Goal: Task Accomplishment & Management: Manage account settings

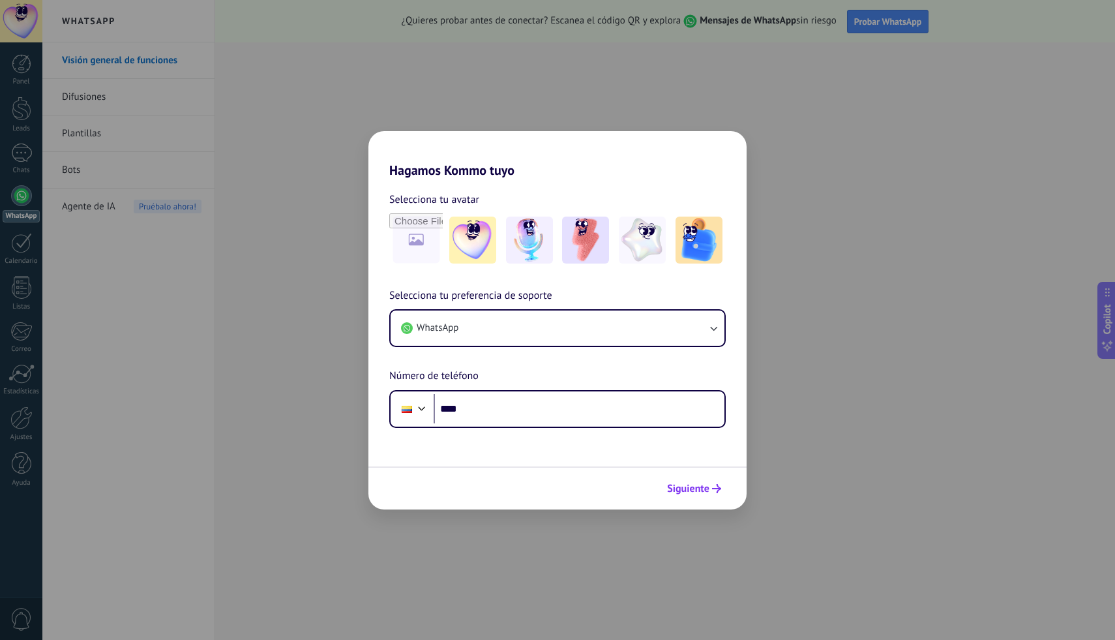
click at [705, 493] on span "Siguiente" at bounding box center [688, 488] width 42 height 9
click at [885, 419] on div "Hagamos Kommo tuyo Selecciona tu avatar Selecciona tu preferencia de soporte Wh…" at bounding box center [557, 320] width 1115 height 640
click at [543, 79] on div "Hagamos Kommo tuyo Selecciona tu avatar Selecciona tu preferencia de soporte Wh…" at bounding box center [557, 320] width 1115 height 640
click at [434, 136] on h2 "Hagamos Kommo tuyo" at bounding box center [557, 154] width 378 height 47
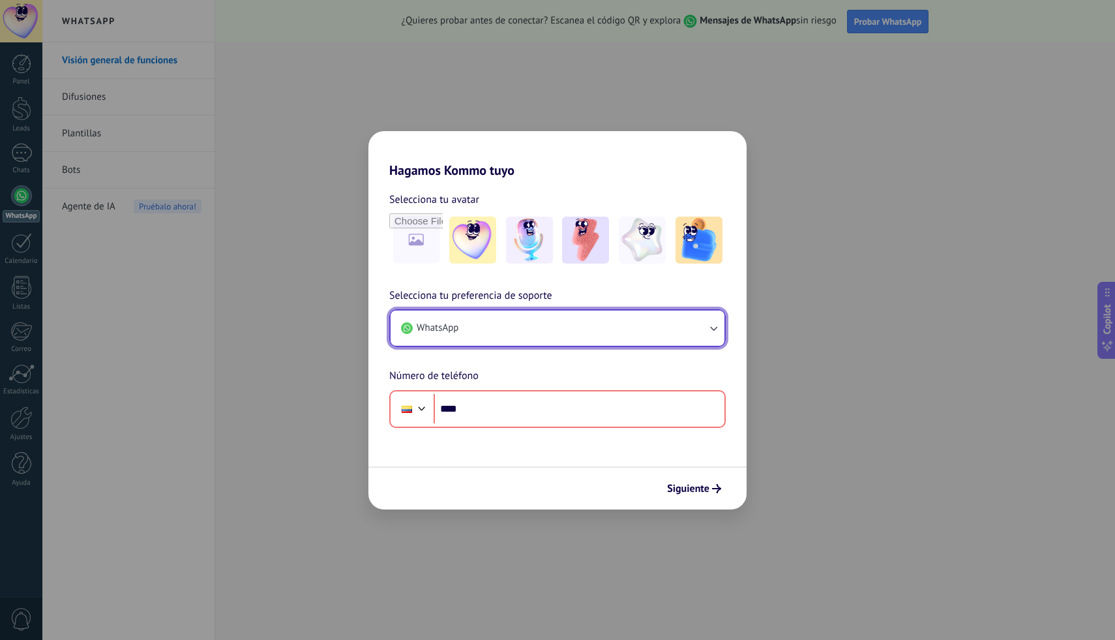
click at [495, 327] on button "WhatsApp" at bounding box center [558, 327] width 334 height 35
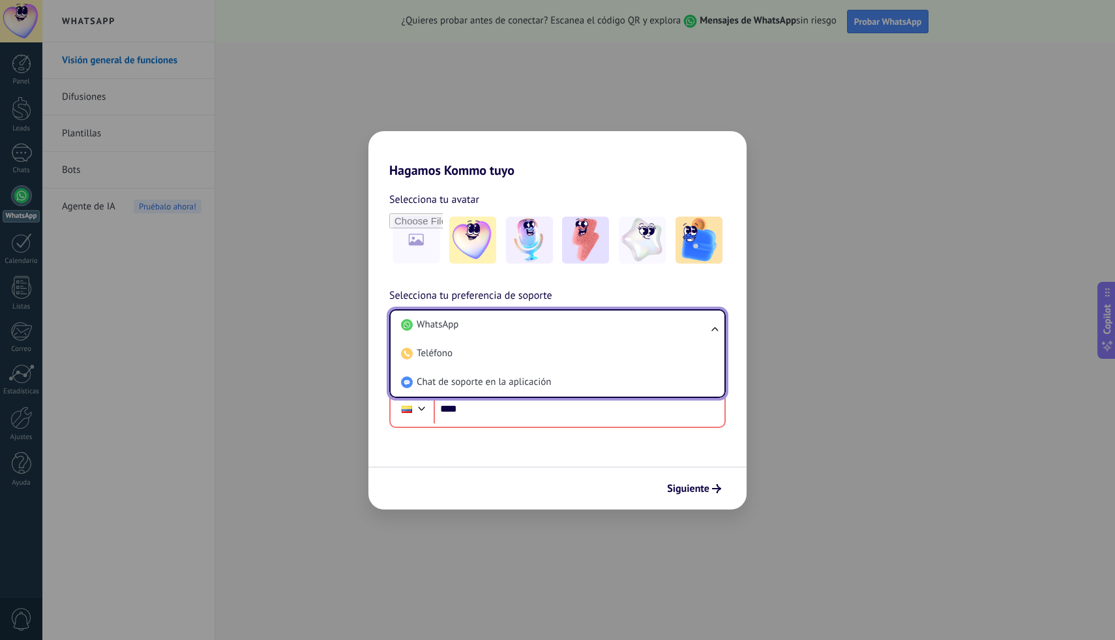
click at [582, 279] on div "Selecciona tu avatar Selecciona tu preferencia de soporte WhatsApp WhatsApp Tel…" at bounding box center [557, 303] width 378 height 250
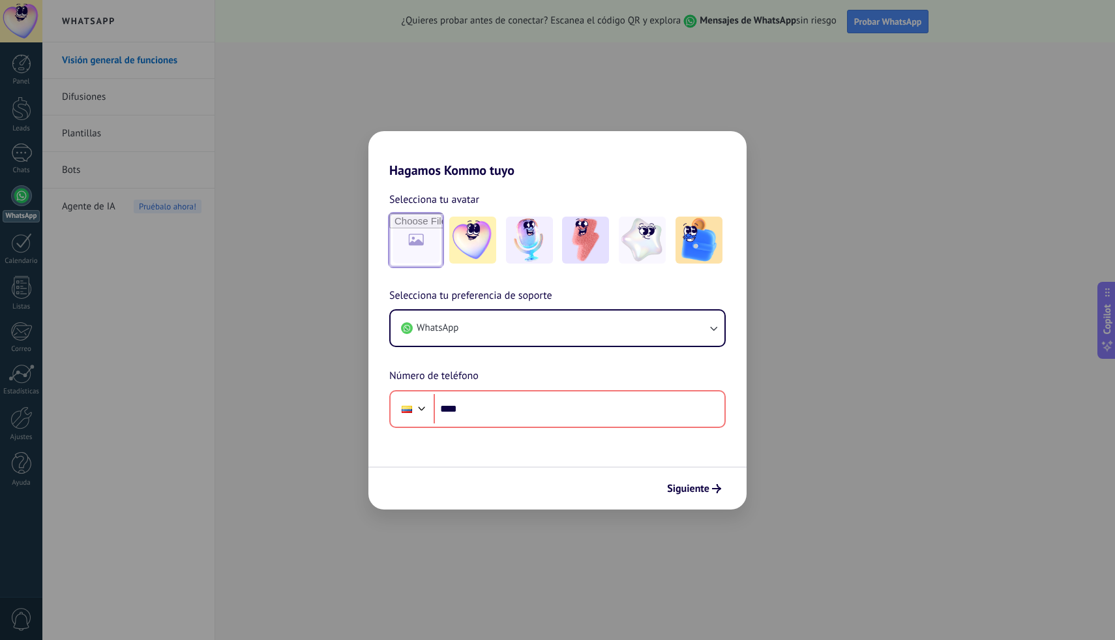
drag, startPoint x: 426, startPoint y: 239, endPoint x: 552, endPoint y: 285, distance: 134.7
click at [552, 285] on div "Selecciona tu avatar Selecciona tu preferencia de soporte WhatsApp Número de te…" at bounding box center [557, 303] width 378 height 250
click at [700, 252] on img at bounding box center [698, 239] width 47 height 47
click at [705, 484] on span "Siguiente" at bounding box center [688, 488] width 42 height 9
click at [701, 484] on span "Siguiente" at bounding box center [688, 488] width 42 height 9
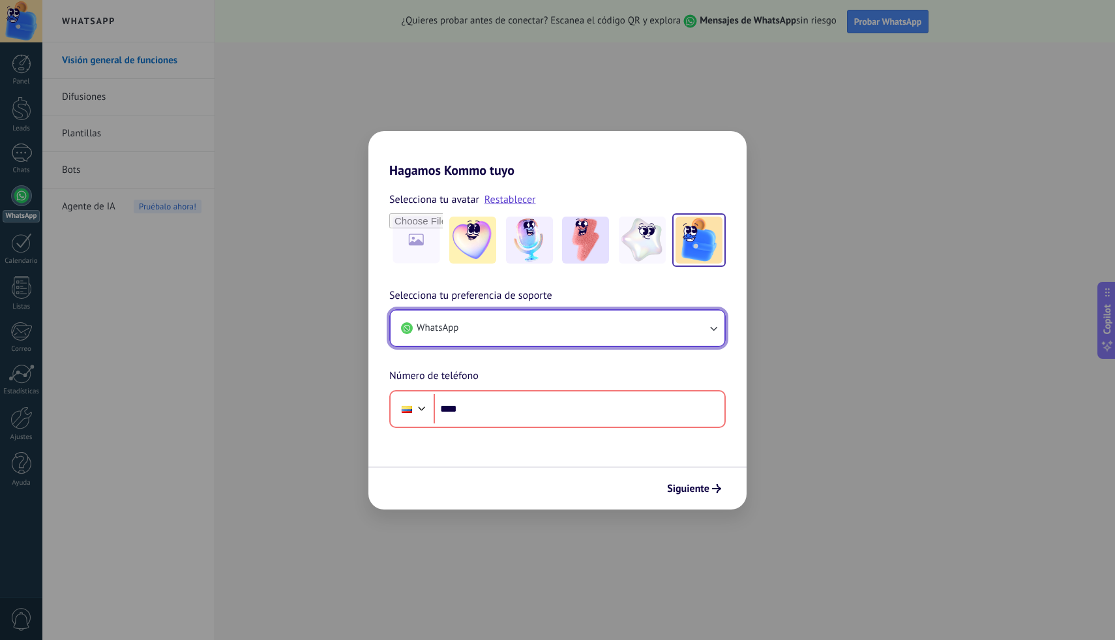
click at [494, 322] on button "WhatsApp" at bounding box center [558, 327] width 334 height 35
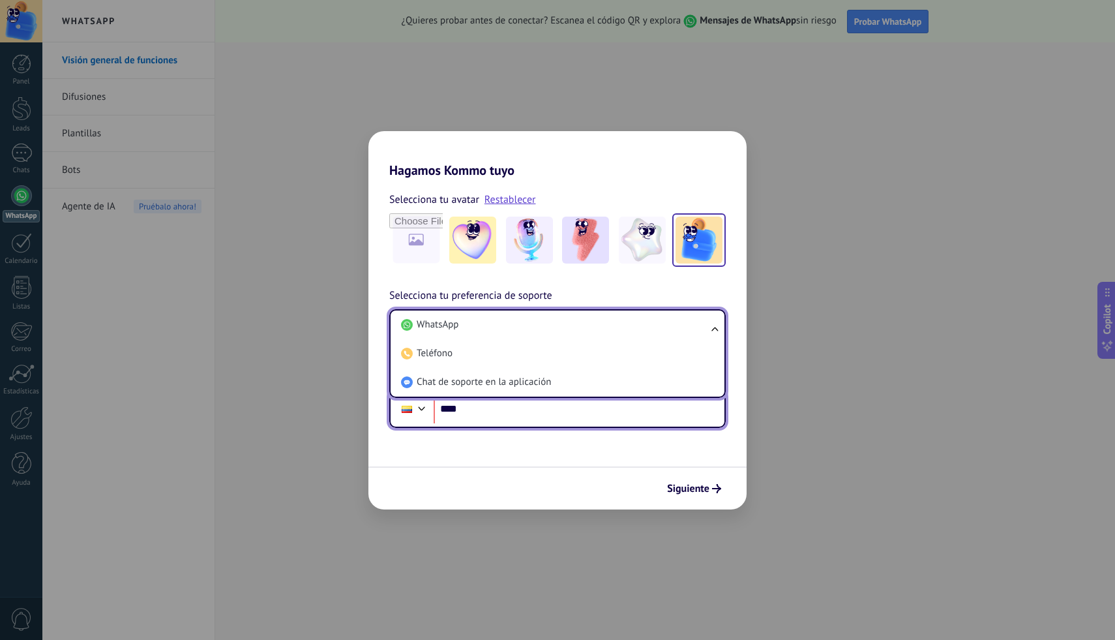
click at [442, 416] on input "****" at bounding box center [579, 409] width 291 height 30
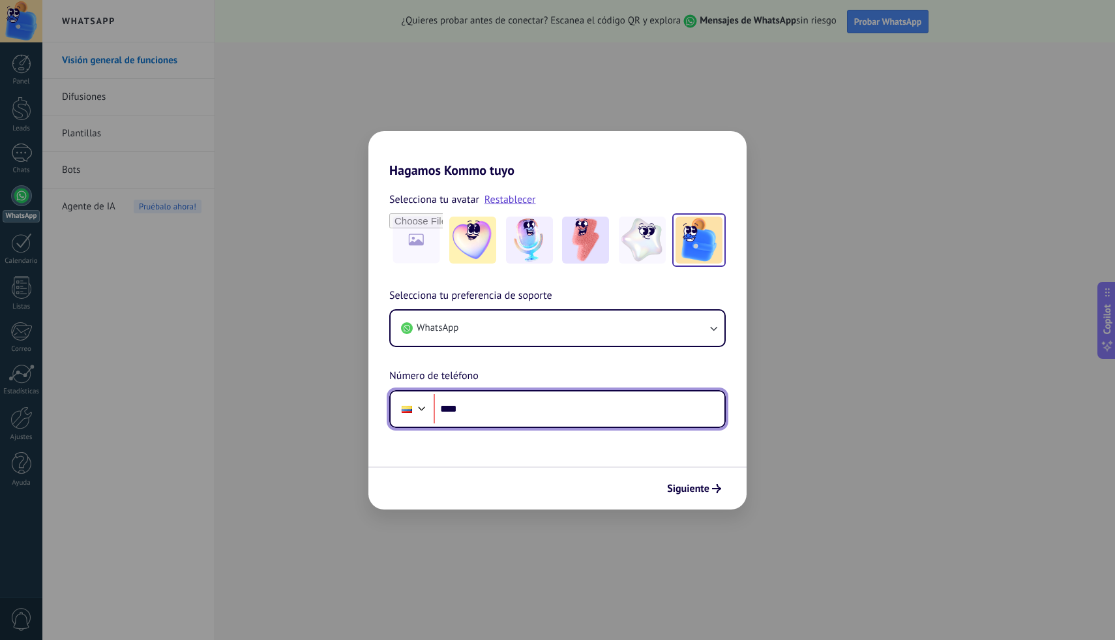
click at [416, 413] on div at bounding box center [422, 407] width 16 height 16
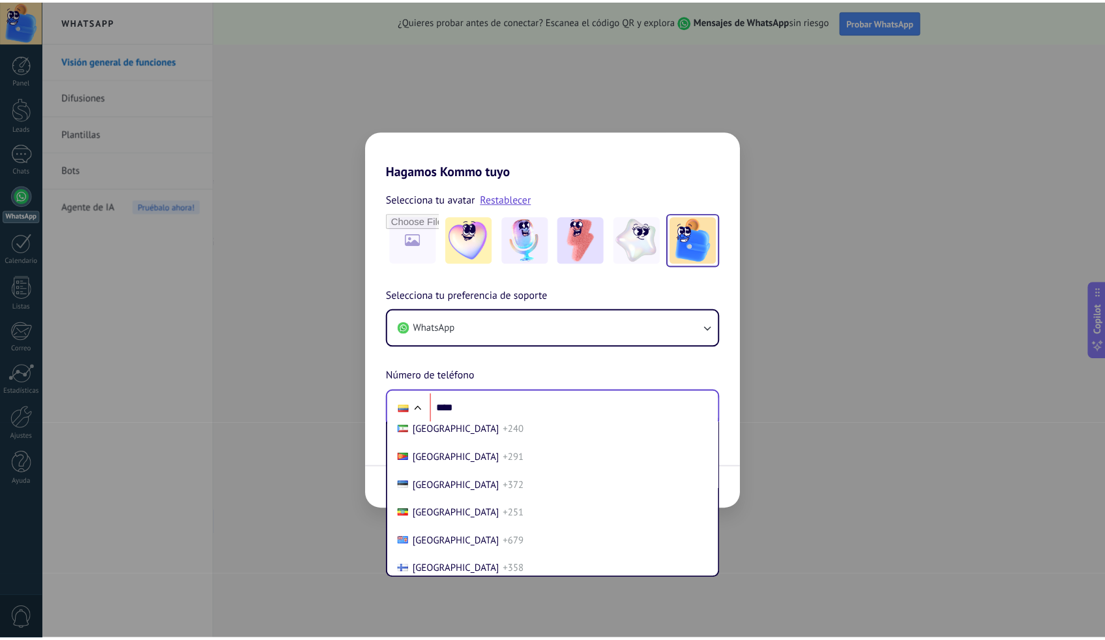
scroll to position [1328, 0]
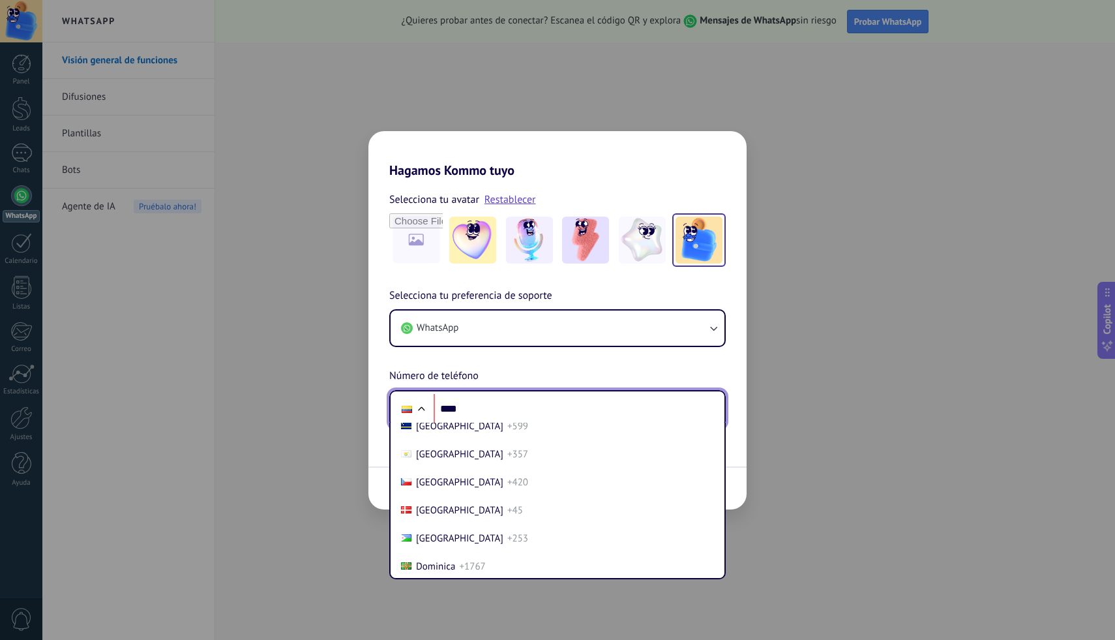
click at [456, 409] on input "****" at bounding box center [579, 409] width 291 height 30
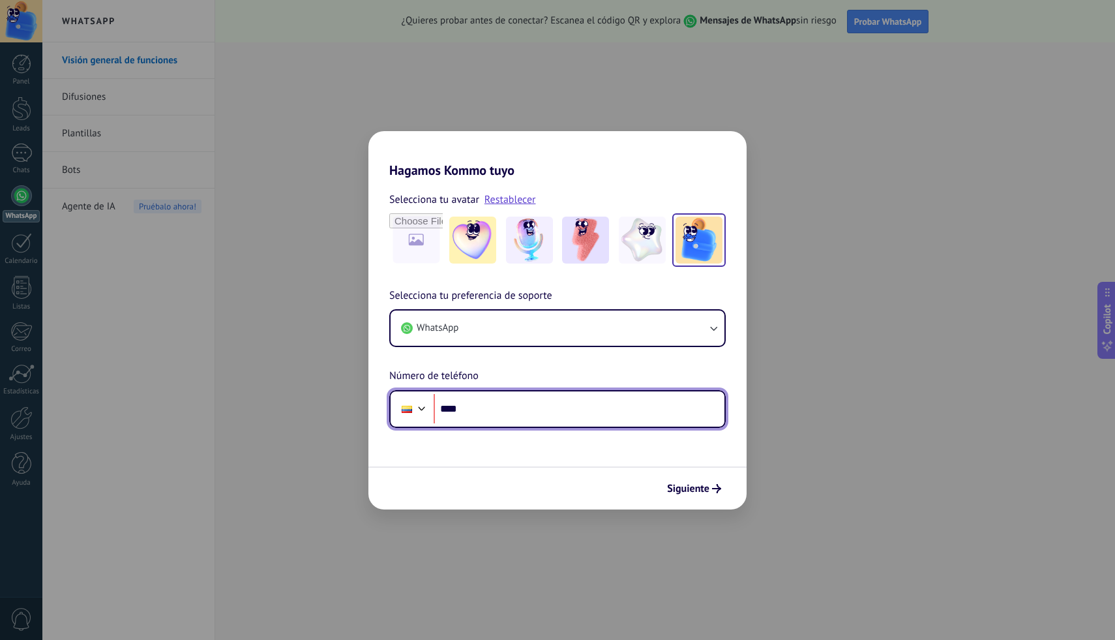
click at [481, 413] on input "****" at bounding box center [579, 409] width 291 height 30
click at [602, 418] on input "***" at bounding box center [579, 409] width 291 height 30
type input "**********"
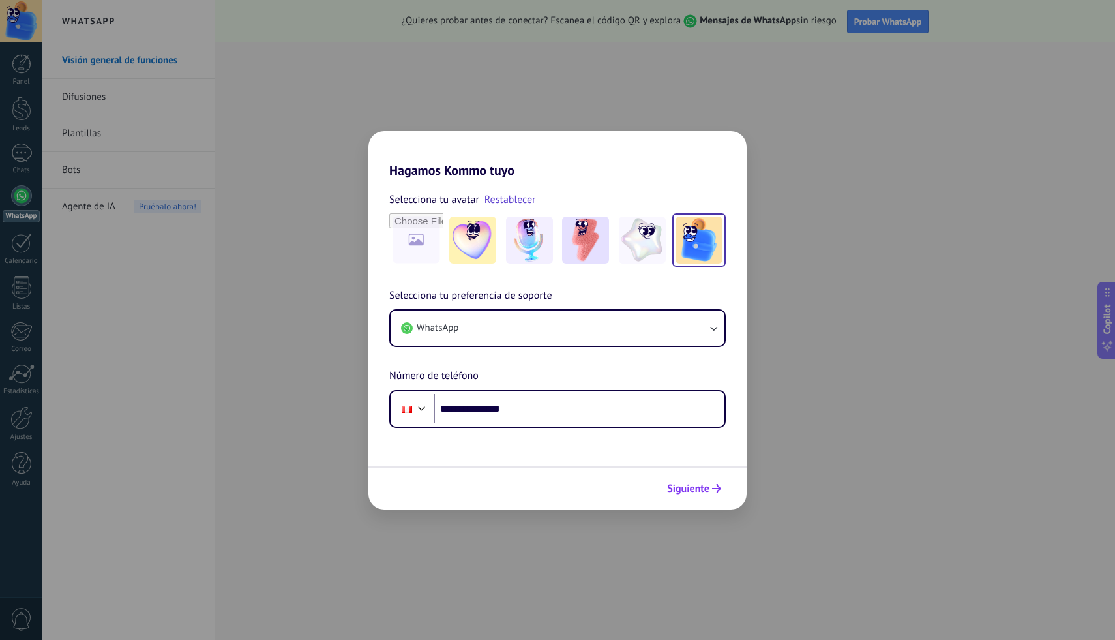
click at [675, 485] on span "Siguiente" at bounding box center [688, 488] width 42 height 9
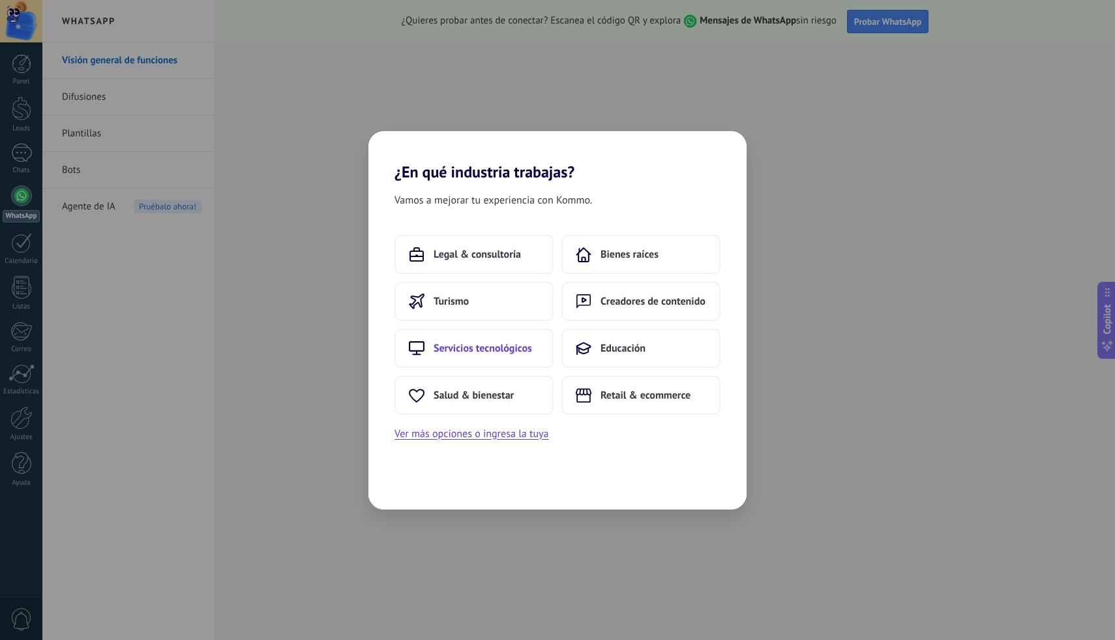
click at [462, 351] on span "Servicios tecnológicos" at bounding box center [483, 348] width 98 height 13
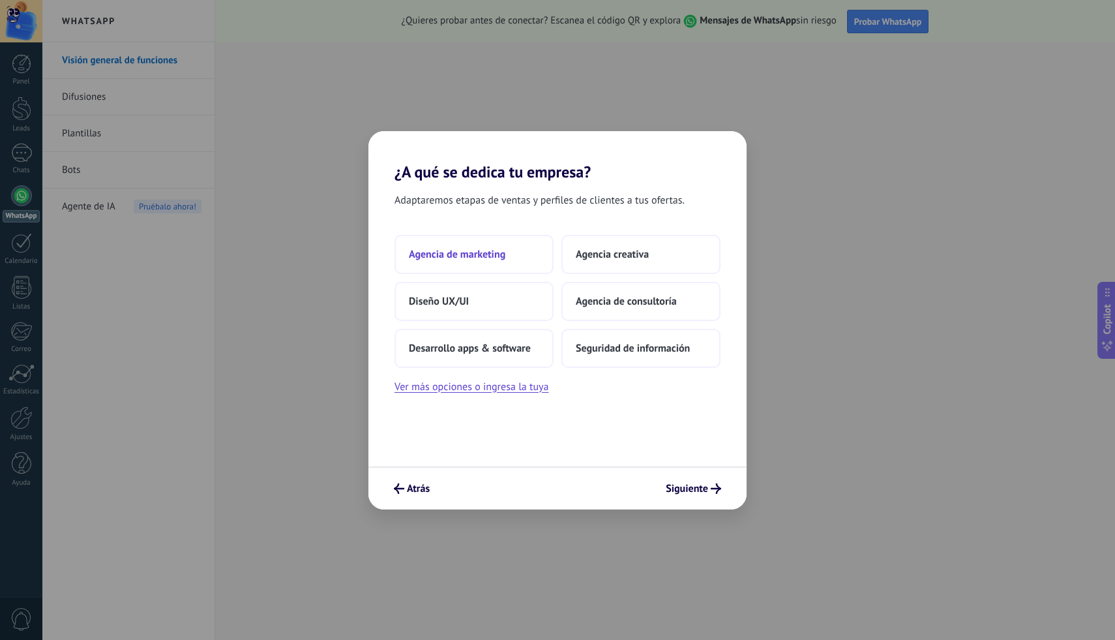
click at [471, 252] on span "Agencia de marketing" at bounding box center [457, 254] width 96 height 13
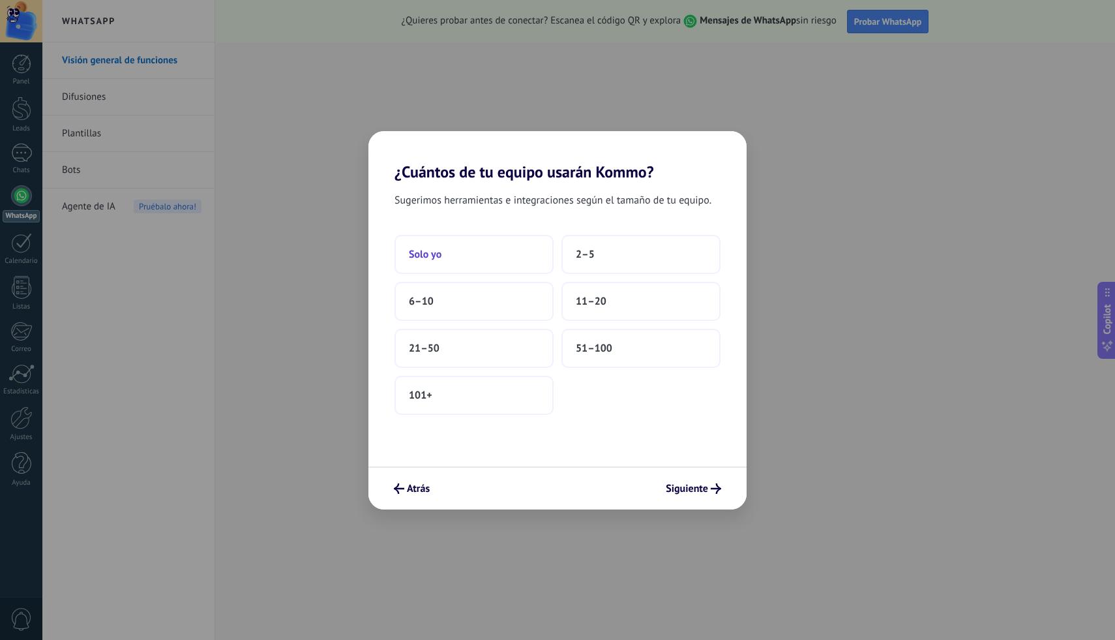
click at [488, 263] on button "Solo yo" at bounding box center [473, 254] width 159 height 39
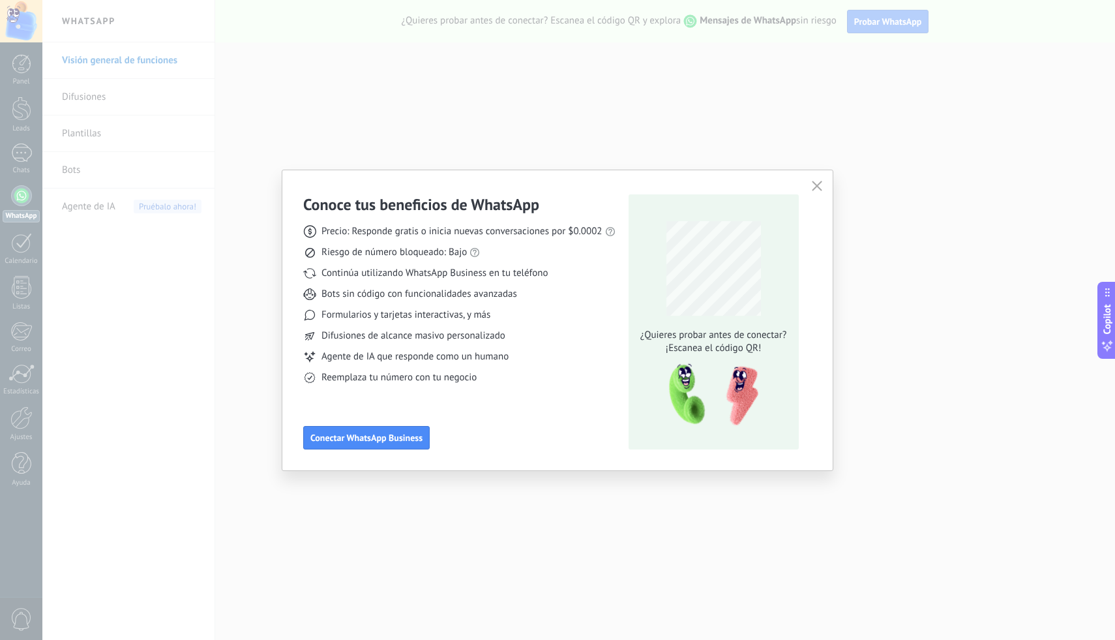
click at [382, 304] on div "Precio: Responde gratis o inicia nuevas conversaciones por $0.0002 Riesgo de nú…" at bounding box center [459, 300] width 312 height 170
click at [398, 297] on span "Bots sin código con funcionalidades avanzadas" at bounding box center [419, 294] width 196 height 13
click at [484, 312] on span "Formularios y tarjetas interactivas, y más" at bounding box center [405, 314] width 169 height 13
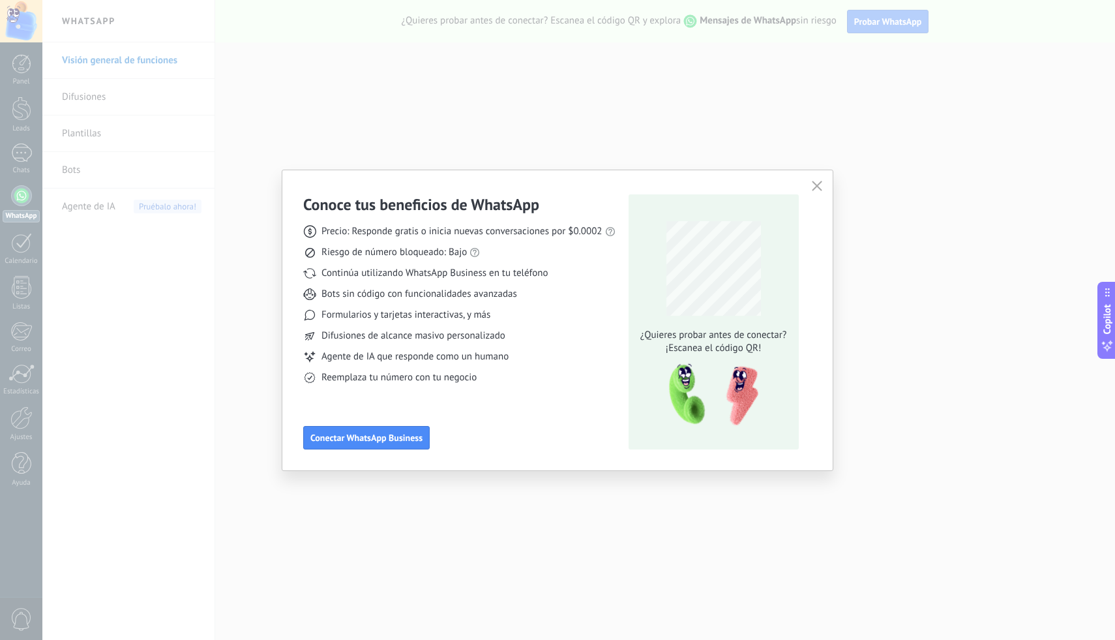
click at [418, 323] on div "Precio: Responde gratis o inicia nuevas conversaciones por $0.0002 Riesgo de nú…" at bounding box center [459, 300] width 312 height 170
click at [422, 321] on div "Precio: Responde gratis o inicia nuevas conversaciones por $0.0002 Riesgo de nú…" at bounding box center [459, 300] width 312 height 170
click at [422, 321] on span "Formularios y tarjetas interactivas, y más" at bounding box center [405, 314] width 169 height 13
click at [428, 318] on span "Formularios y tarjetas interactivas, y más" at bounding box center [405, 314] width 169 height 13
click at [415, 342] on span "Difusiones de alcance masivo personalizado" at bounding box center [413, 335] width 184 height 13
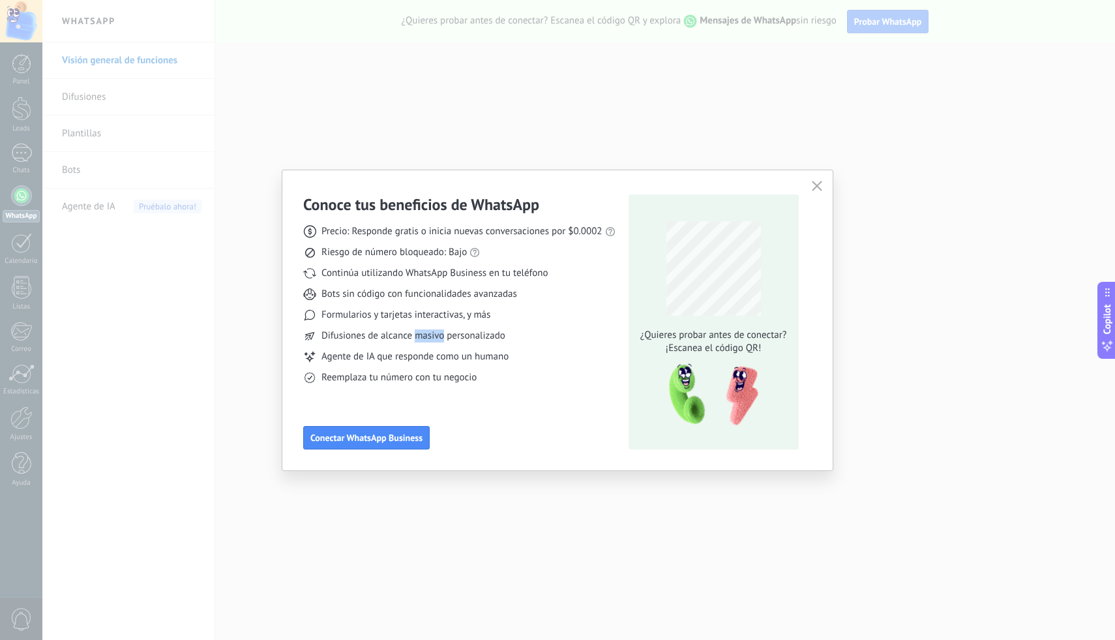
click at [415, 341] on span "Difusiones de alcance masivo personalizado" at bounding box center [413, 335] width 184 height 13
click at [415, 351] on span "Agente de IA que responde como un humano" at bounding box center [414, 356] width 187 height 13
click at [416, 355] on span "Agente de IA que responde como un humano" at bounding box center [414, 356] width 187 height 13
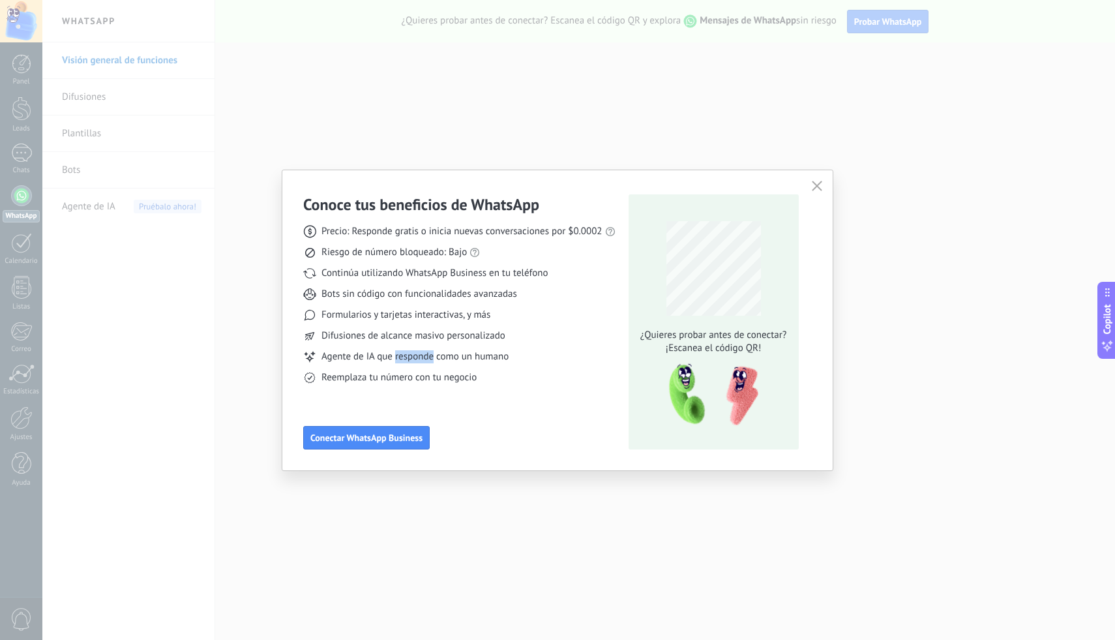
click at [416, 354] on span "Agente de IA que responde como un humano" at bounding box center [414, 356] width 187 height 13
click at [404, 378] on span "Reemplaza tu número con tu negocio" at bounding box center [398, 377] width 155 height 13
click at [503, 390] on div "Conoce tus beneficios de WhatsApp Precio: Responde gratis o inicia nuevas conve…" at bounding box center [459, 321] width 312 height 255
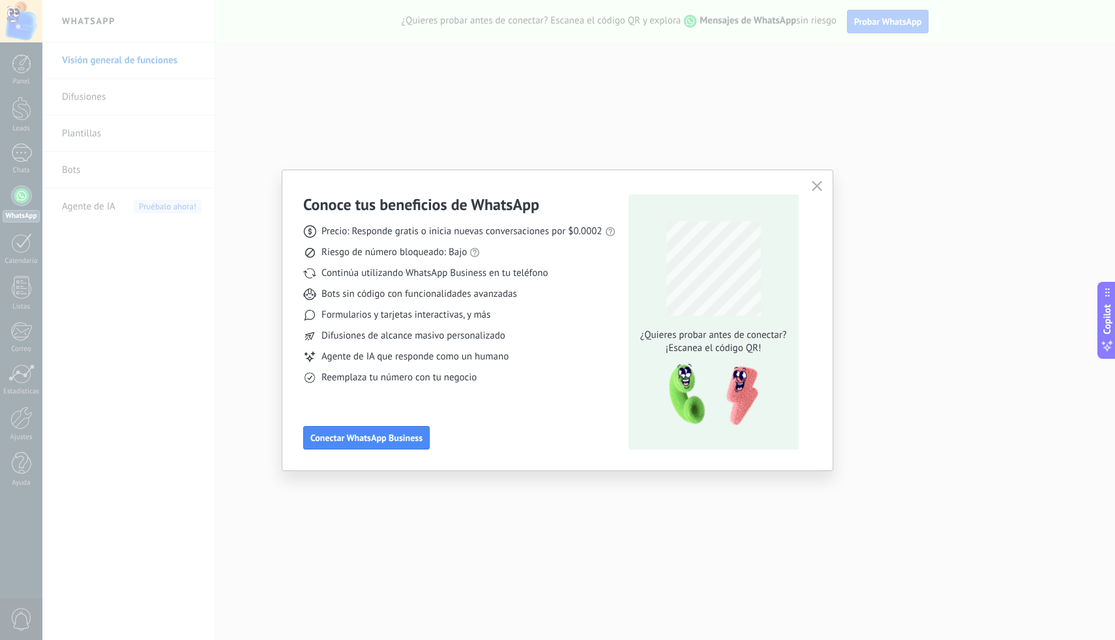
click at [451, 381] on span "Reemplaza tu número con tu negocio" at bounding box center [398, 377] width 155 height 13
click at [812, 186] on icon "button" at bounding box center [817, 186] width 10 height 10
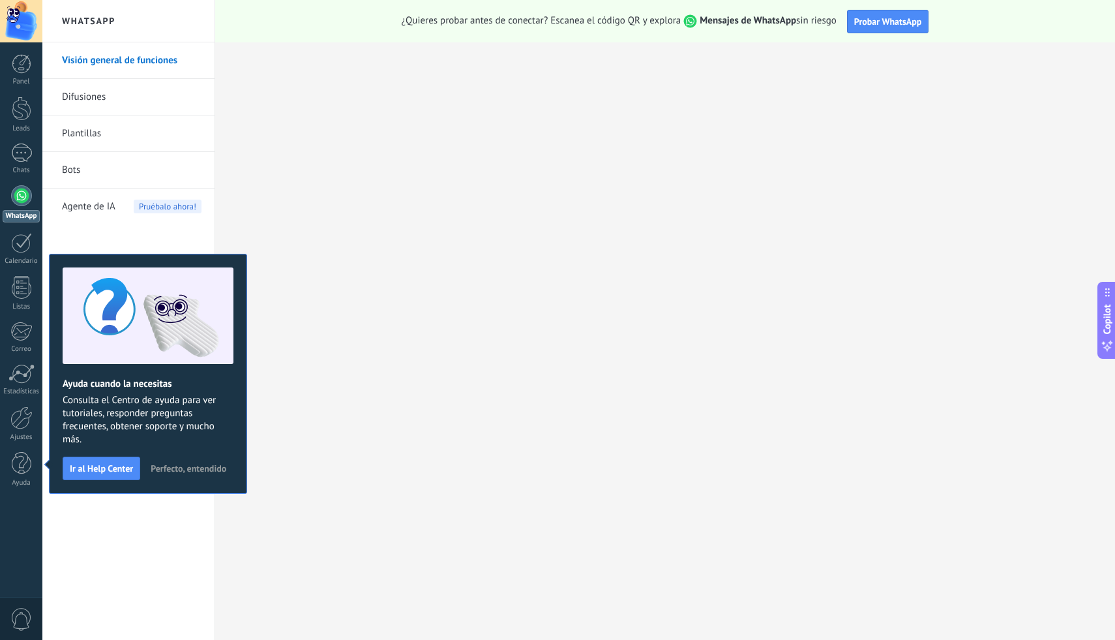
click at [100, 517] on div "Visión general de funciones Difusiones Plantillas Bots Agente de IA Pruébalo ah…" at bounding box center [128, 340] width 172 height 597
click at [196, 473] on span "Perfecto, entendido" at bounding box center [189, 468] width 76 height 9
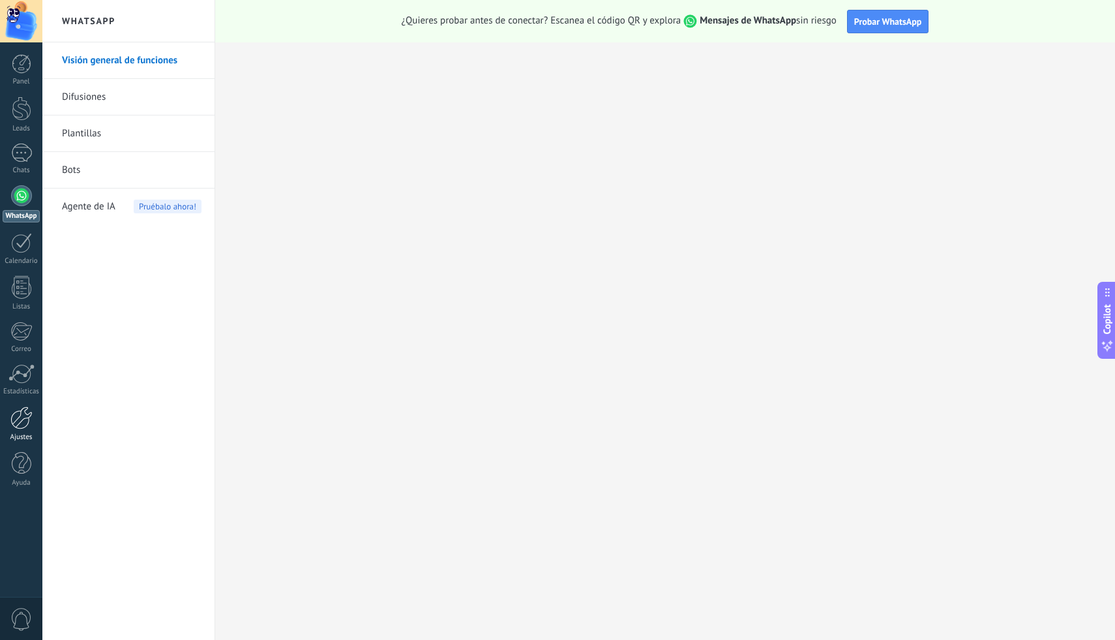
click at [23, 427] on div at bounding box center [21, 417] width 22 height 23
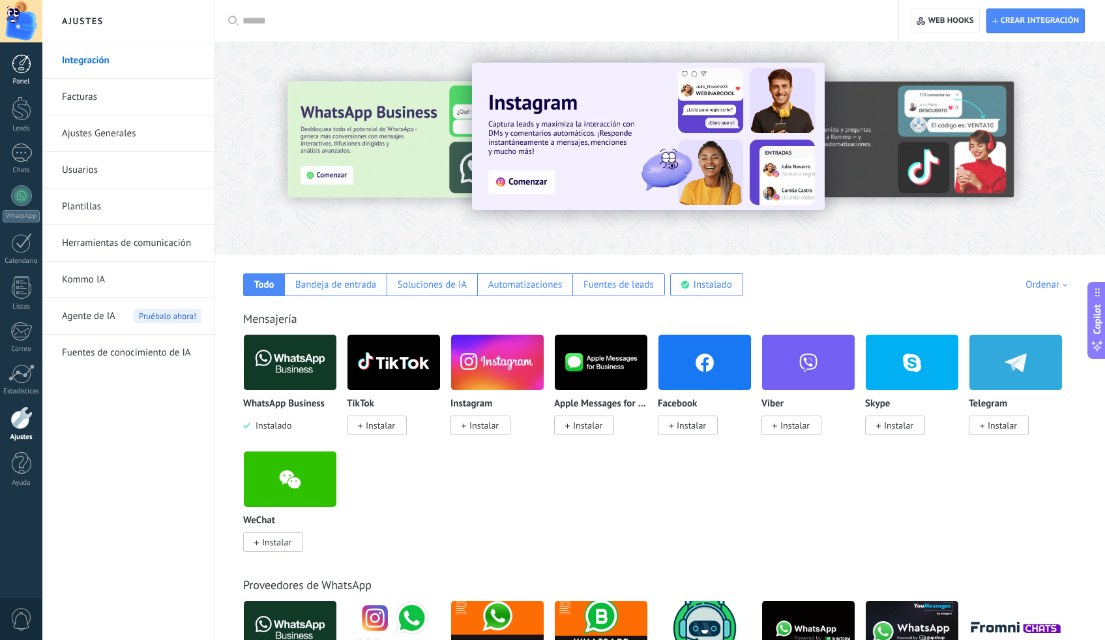
click at [14, 74] on link "Panel" at bounding box center [21, 70] width 42 height 32
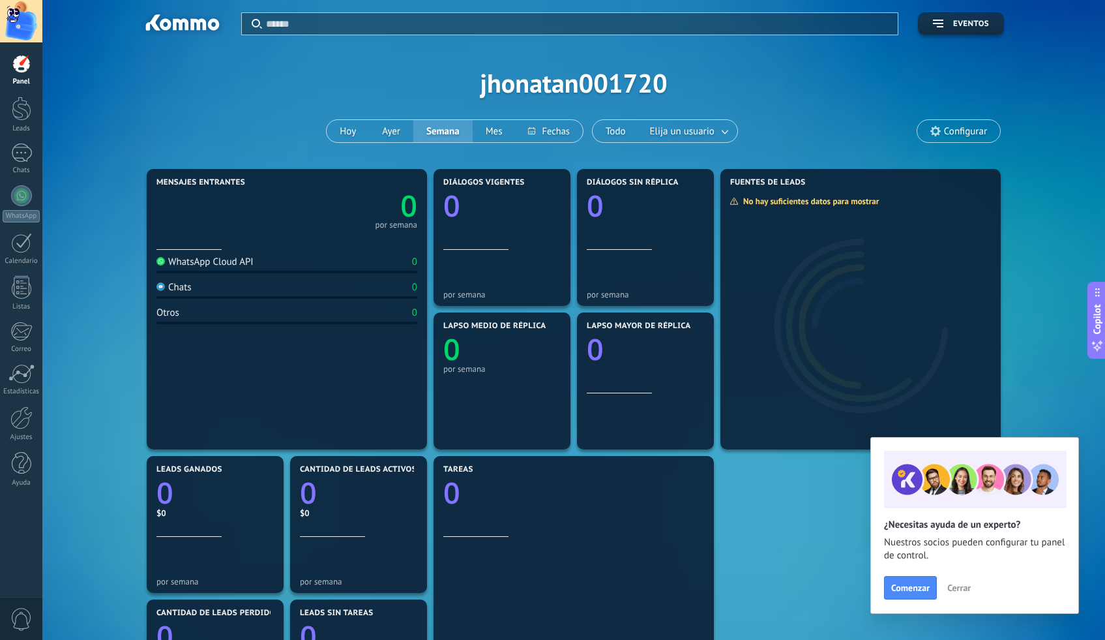
click at [1063, 325] on div "Mensajes entrantes 0 por semana WhatsApp Cloud API 0 Chats 0 Otros 0 Diálogos v…" at bounding box center [574, 524] width 1024 height 717
click at [625, 70] on div "Aplicar Eventos jhonatan001720 Hoy Ayer Semana Mes Todo Elija un usuario Config…" at bounding box center [574, 83] width 1024 height 166
click at [631, 81] on div "Aplicar Eventos jhonatan001720 Hoy Ayer Semana Mes Todo Elija un usuario Config…" at bounding box center [574, 83] width 1024 height 166
click at [25, 27] on div at bounding box center [21, 21] width 42 height 42
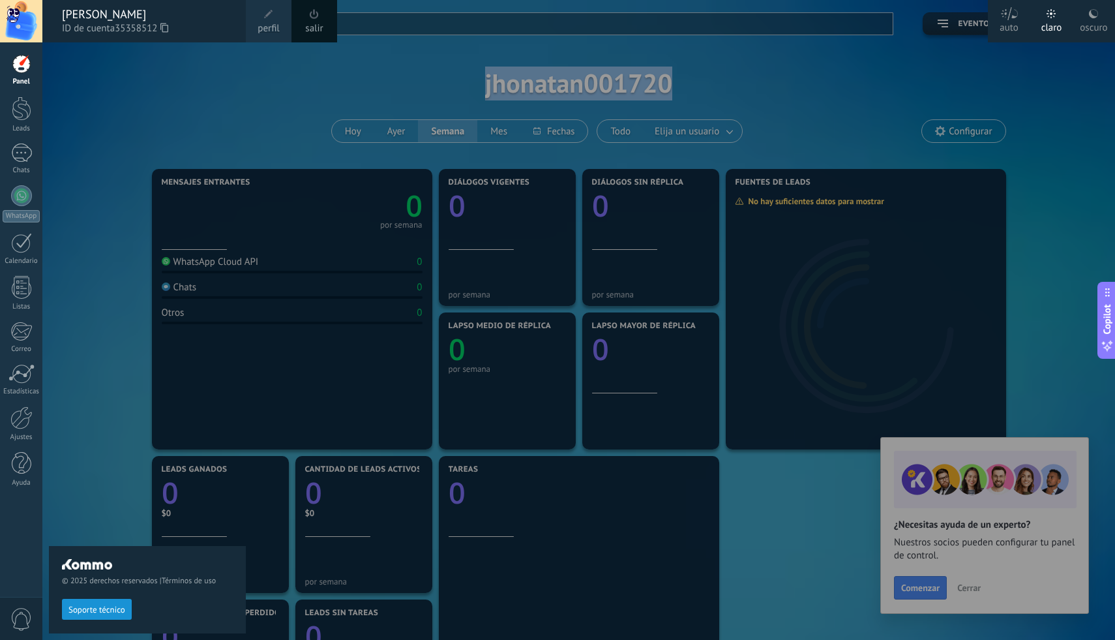
click at [267, 17] on span at bounding box center [268, 14] width 9 height 9
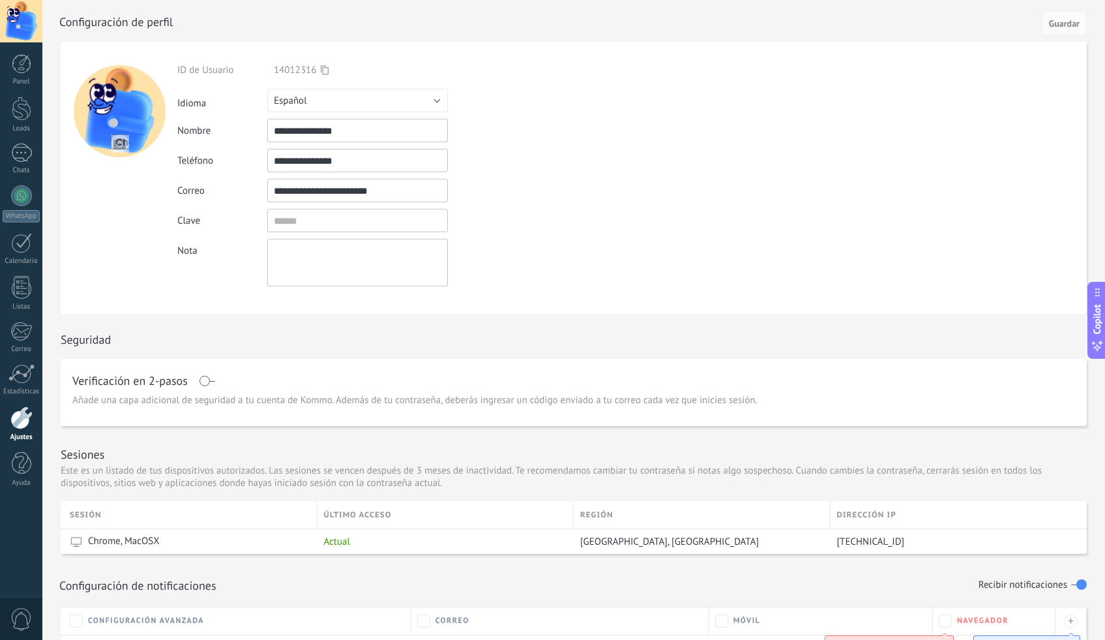
click at [362, 188] on input "**********" at bounding box center [357, 190] width 181 height 23
click at [403, 126] on input "**********" at bounding box center [357, 130] width 181 height 23
click at [349, 222] on input "textbox" at bounding box center [357, 220] width 181 height 23
click at [304, 267] on textarea at bounding box center [357, 263] width 181 height 48
click at [19, 17] on div at bounding box center [21, 21] width 42 height 42
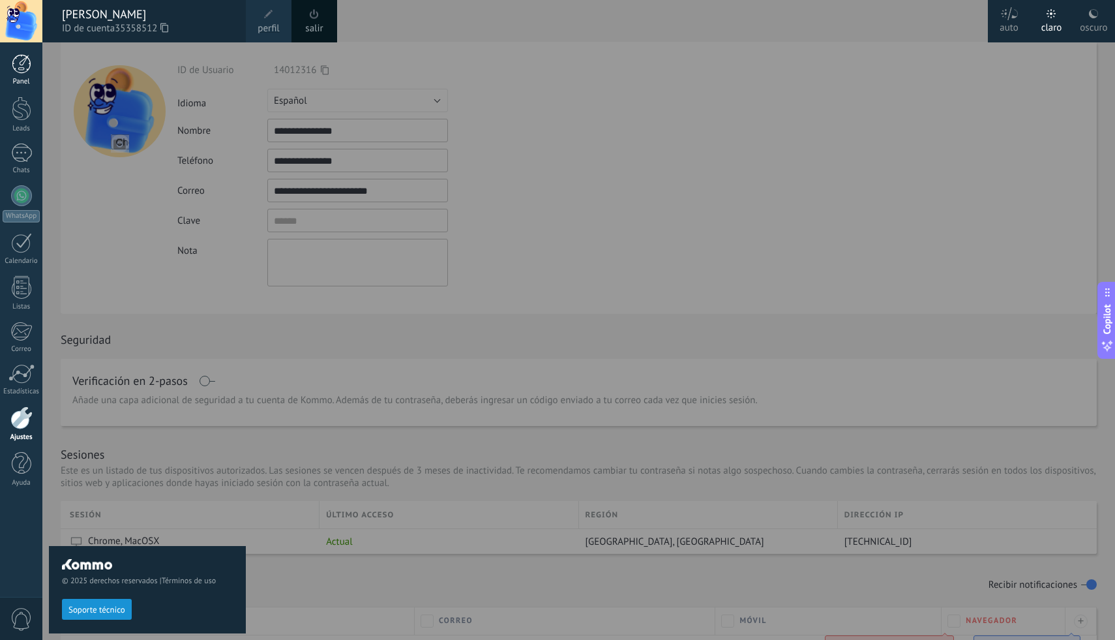
click at [12, 70] on div at bounding box center [22, 64] width 20 height 20
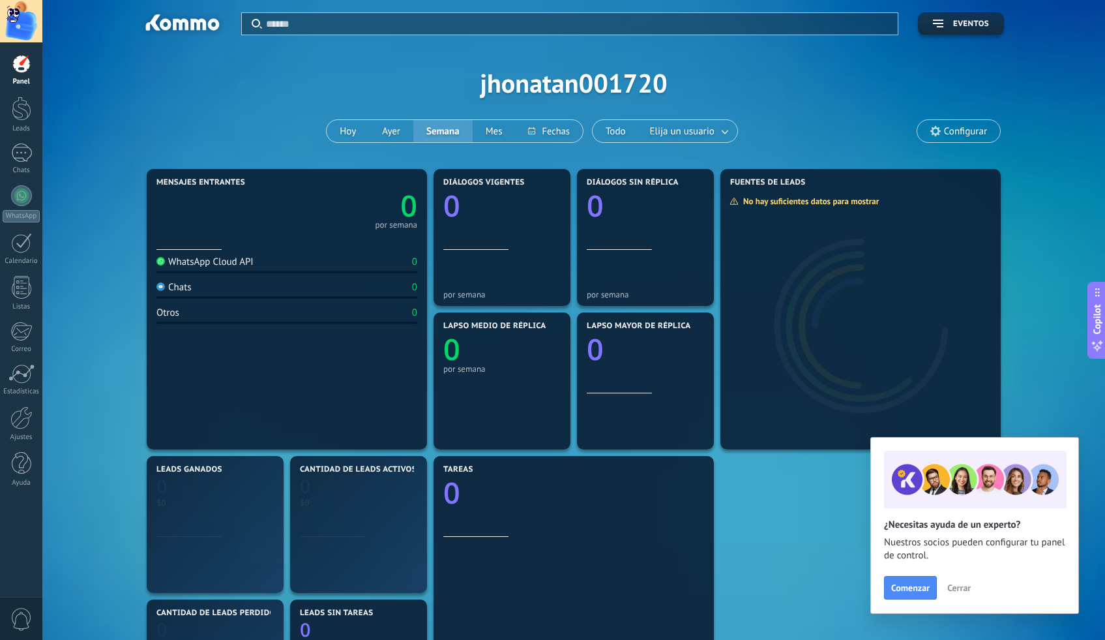
click at [644, 80] on div "Aplicar Eventos jhonatan001720 Hoy Ayer Semana Mes Todo Elija un usuario Config…" at bounding box center [574, 83] width 1024 height 166
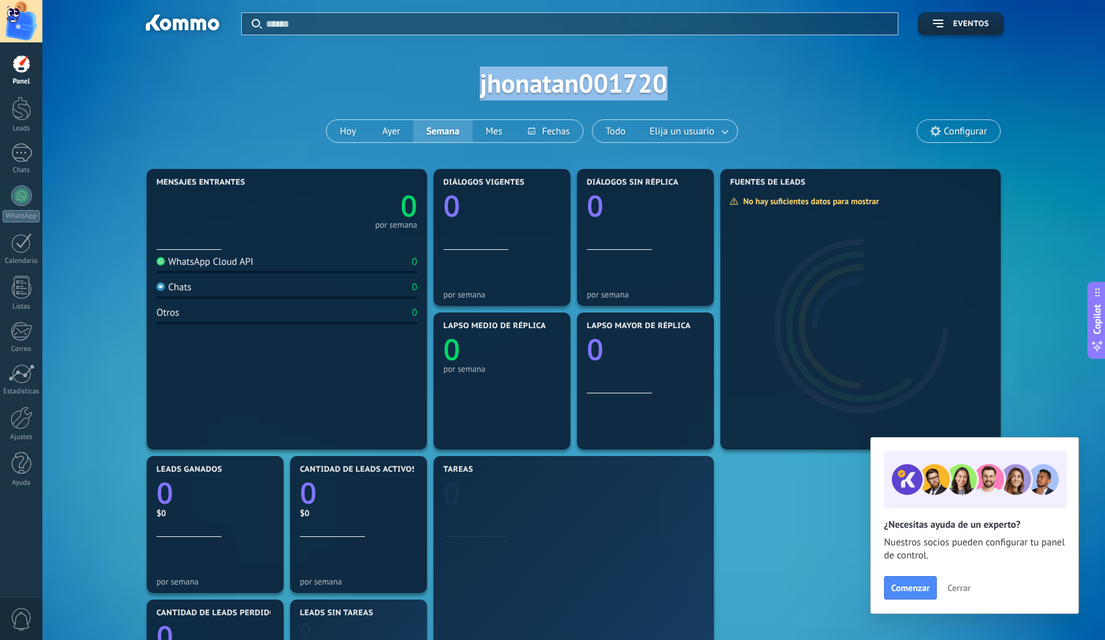
click at [644, 80] on div "Aplicar Eventos jhonatan001720 Hoy Ayer Semana Mes Todo Elija un usuario Config…" at bounding box center [574, 83] width 1024 height 166
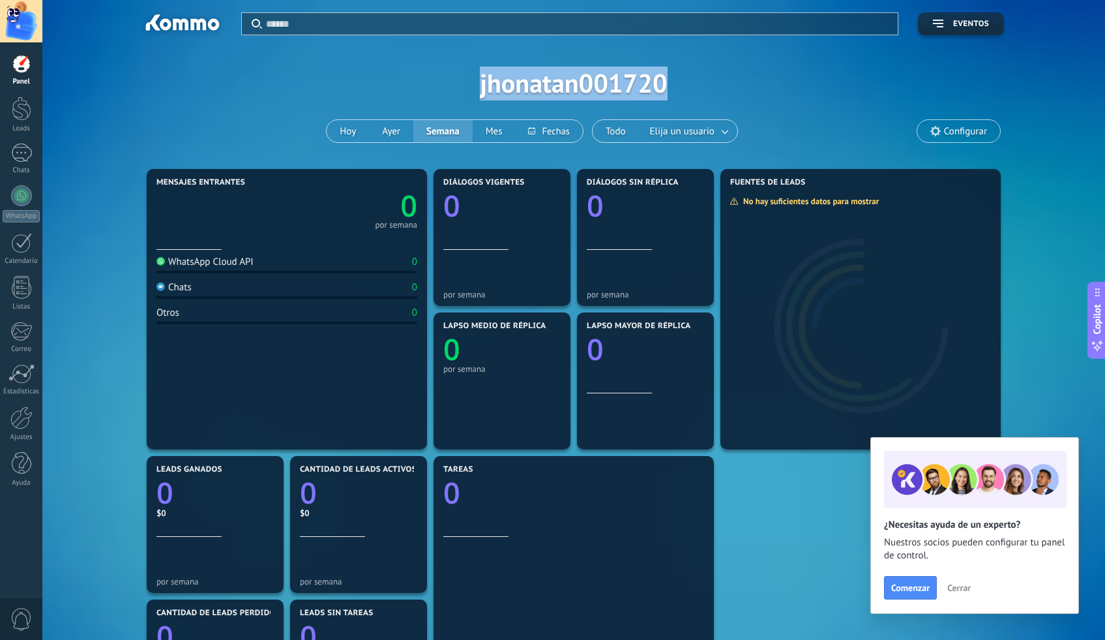
click at [644, 80] on div "Aplicar Eventos jhonatan001720 Hoy Ayer Semana Mes Todo Elija un usuario Config…" at bounding box center [574, 83] width 1024 height 166
click at [951, 126] on span "Configurar" at bounding box center [965, 131] width 43 height 11
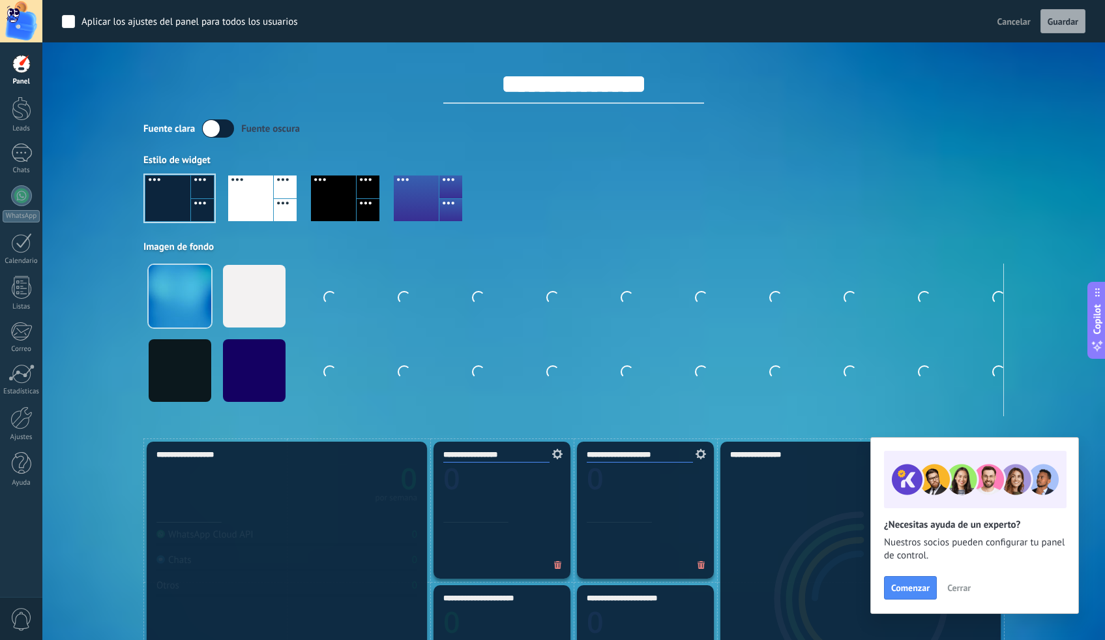
click at [613, 86] on input "**********" at bounding box center [573, 84] width 261 height 39
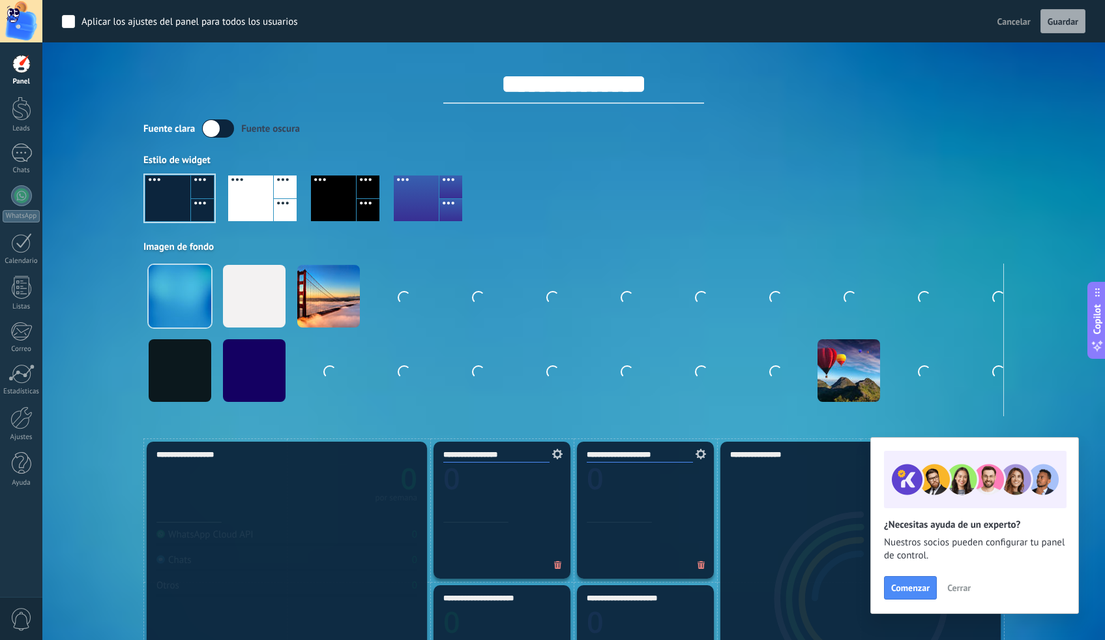
click at [678, 88] on input "**********" at bounding box center [573, 84] width 261 height 39
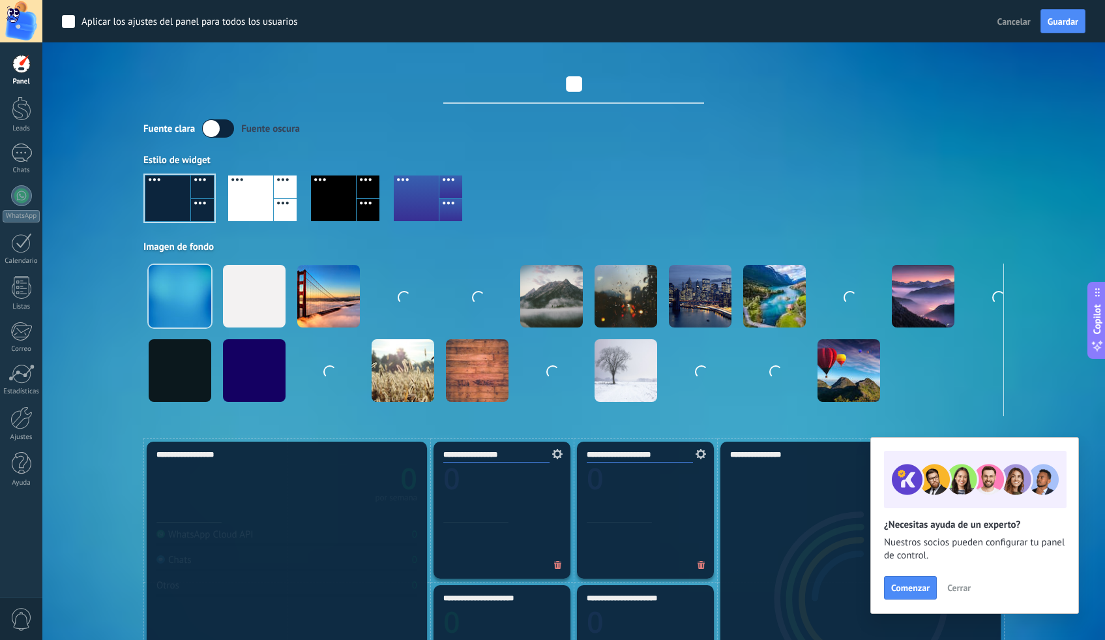
type input "*"
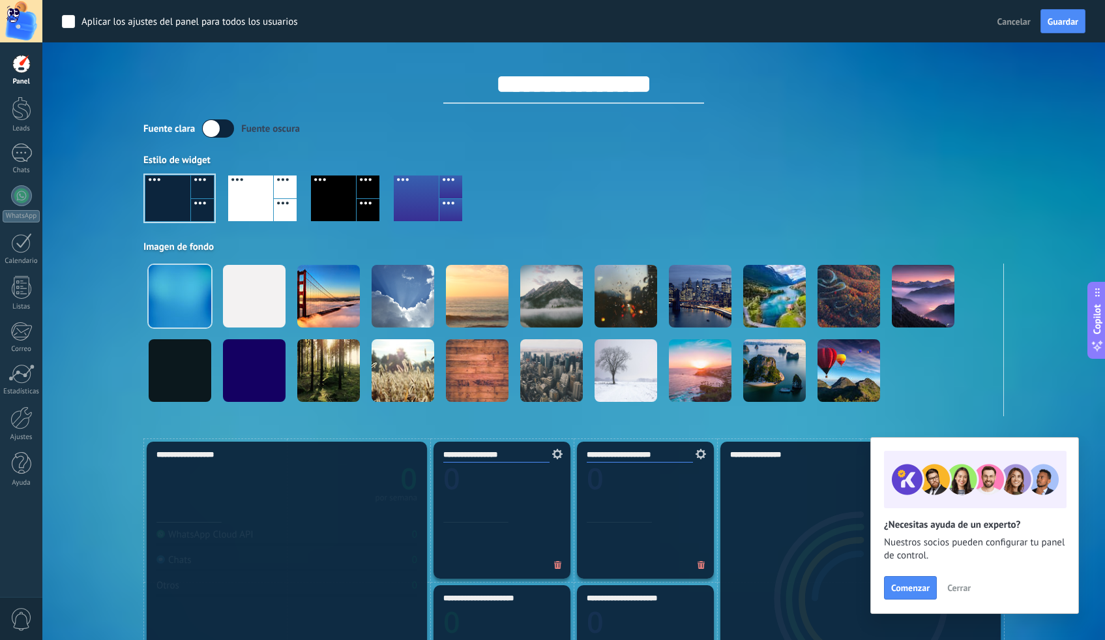
type input "**********"
click at [844, 132] on div "Fuente clara Fuente oscura" at bounding box center [573, 128] width 861 height 18
click at [314, 111] on div "**********" at bounding box center [573, 208] width 861 height 416
drag, startPoint x: 870, startPoint y: 230, endPoint x: 866, endPoint y: 249, distance: 19.5
click at [866, 252] on div "Fuente clara Fuente oscura Estilo de widget Imagen de fondo" at bounding box center [573, 267] width 861 height 297
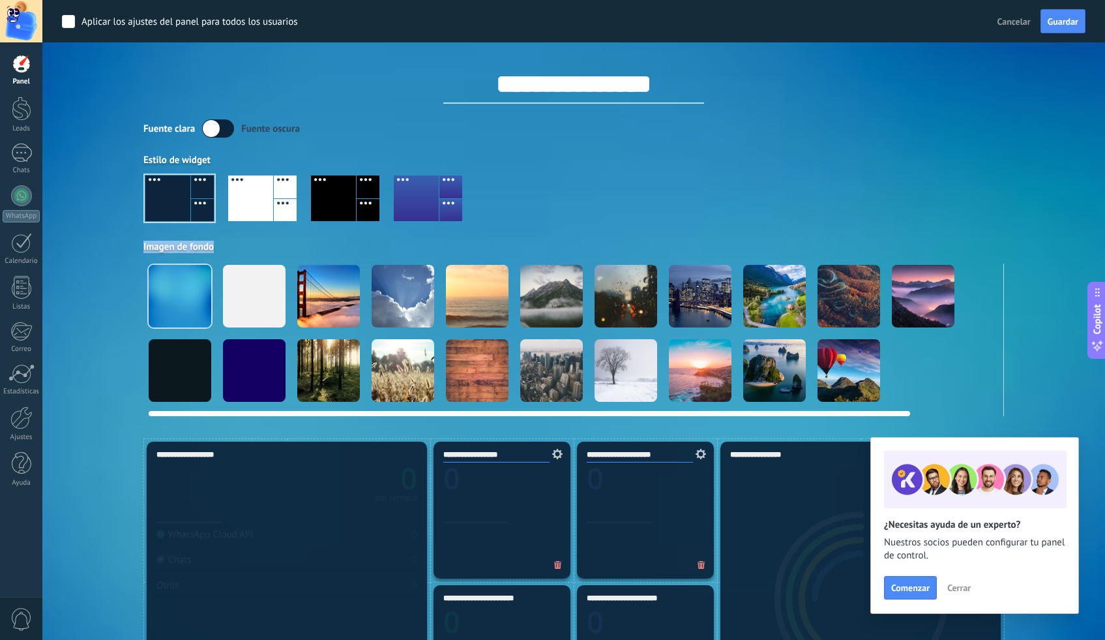
click at [249, 298] on div at bounding box center [254, 296] width 63 height 63
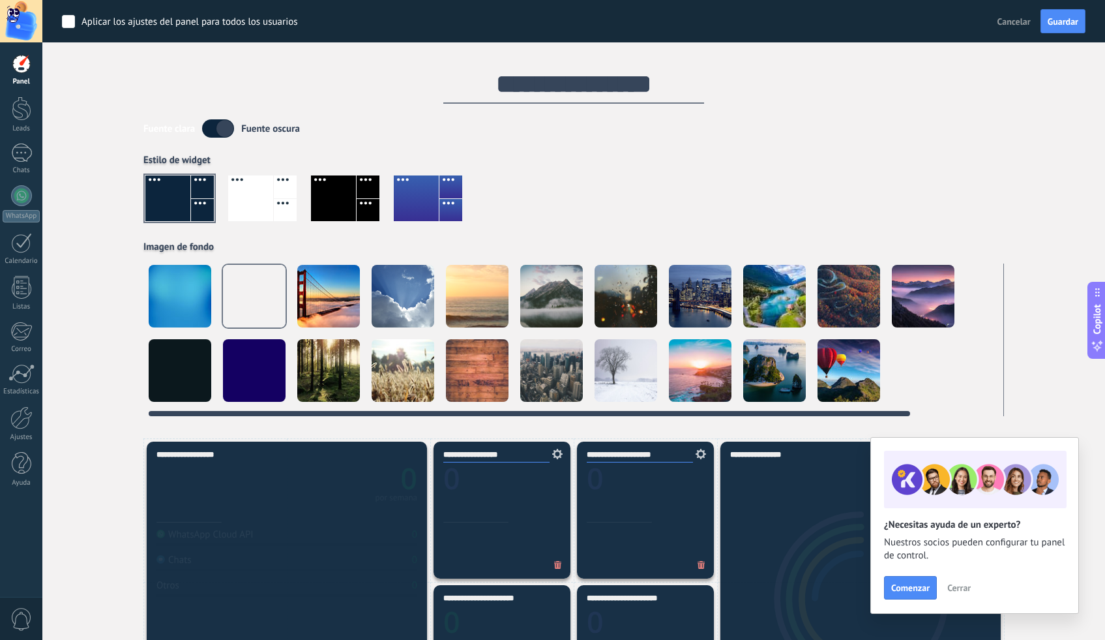
click at [198, 305] on div at bounding box center [180, 296] width 63 height 63
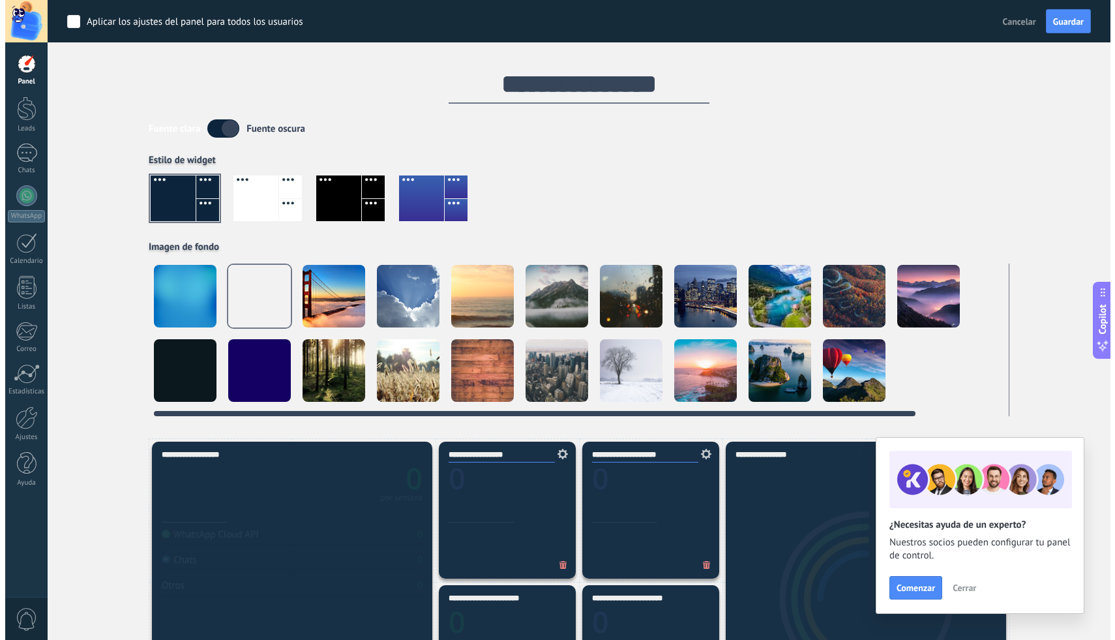
scroll to position [0, 1]
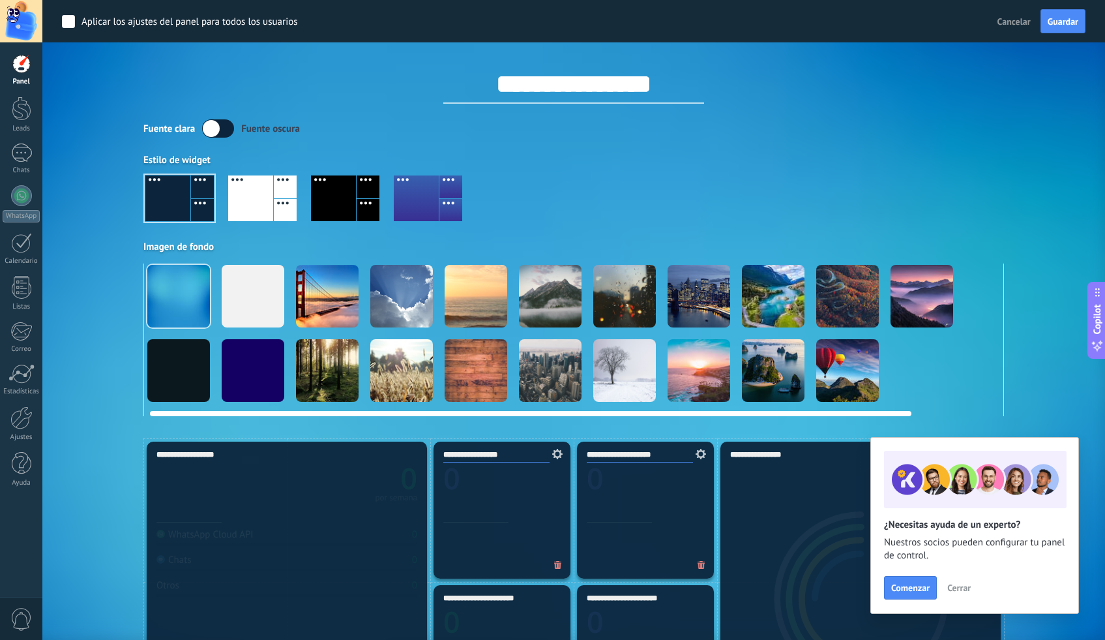
click at [416, 306] on div at bounding box center [401, 296] width 63 height 63
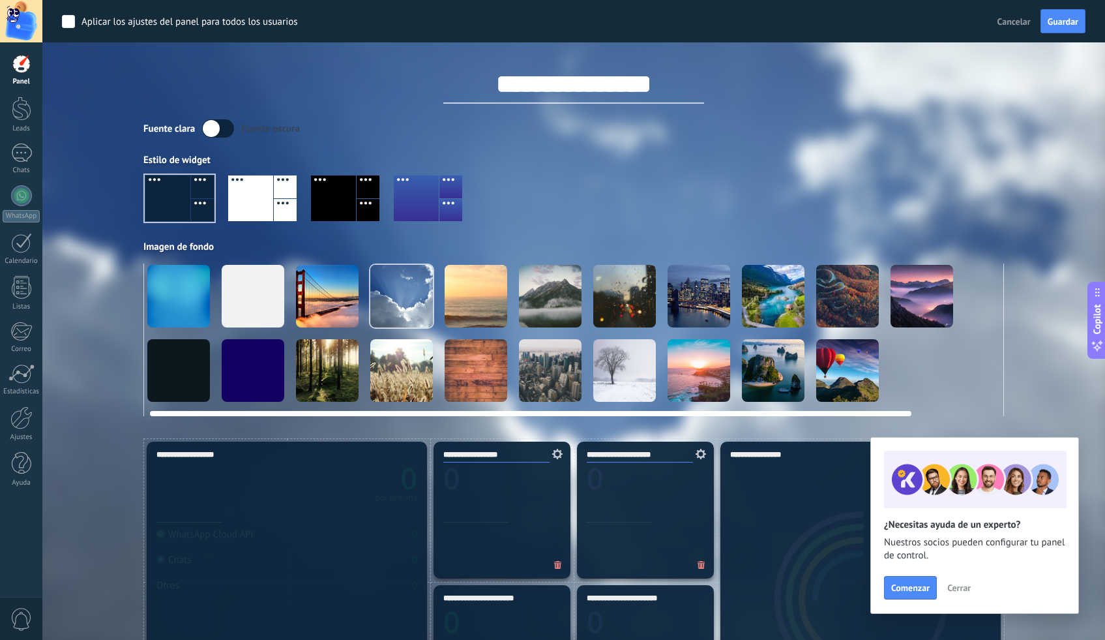
click at [454, 307] on div at bounding box center [476, 296] width 63 height 63
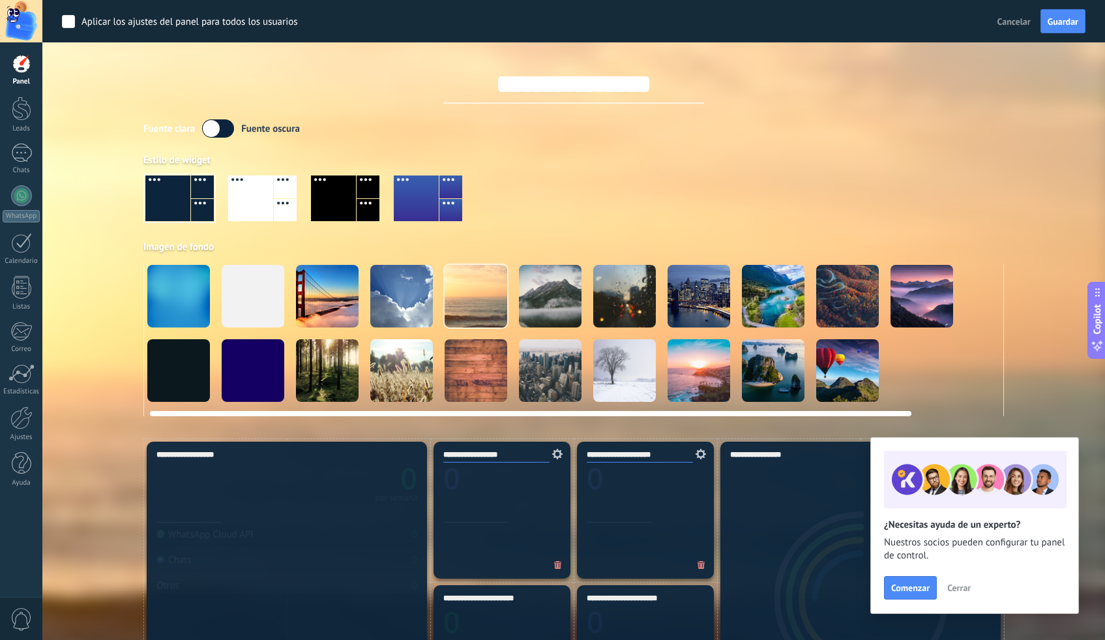
click at [178, 301] on div at bounding box center [178, 296] width 63 height 63
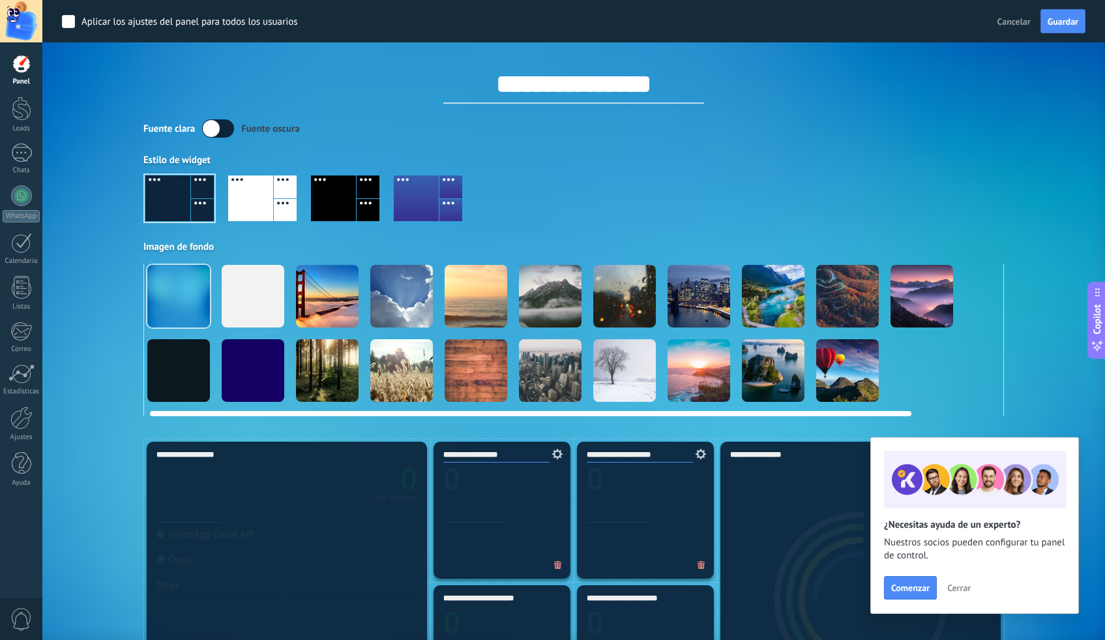
click at [728, 315] on div at bounding box center [699, 296] width 63 height 63
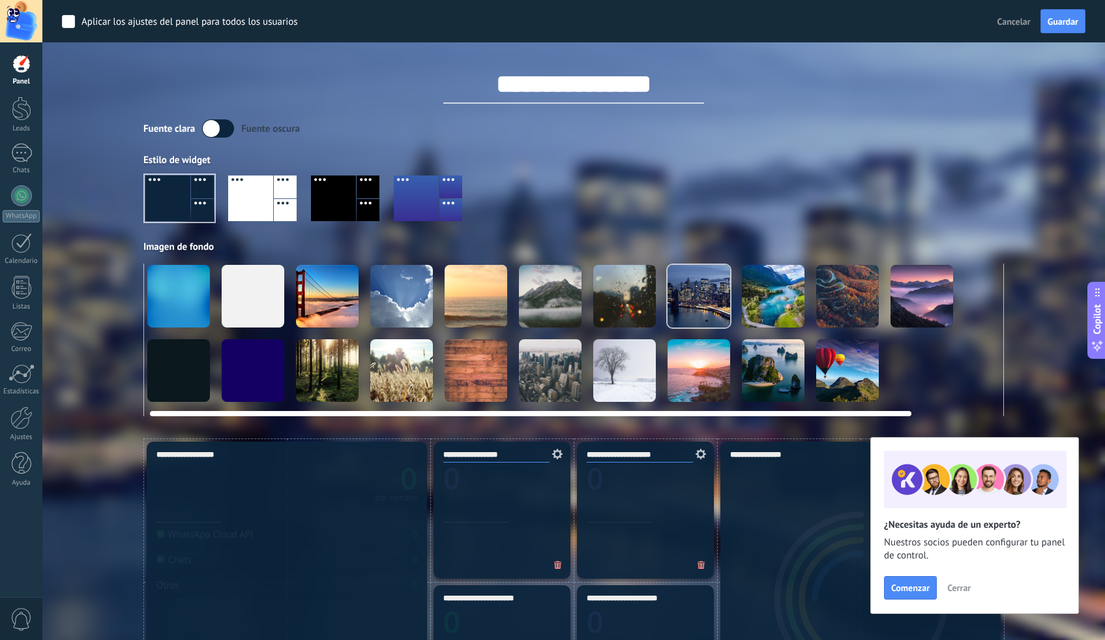
click at [179, 296] on div at bounding box center [178, 296] width 63 height 63
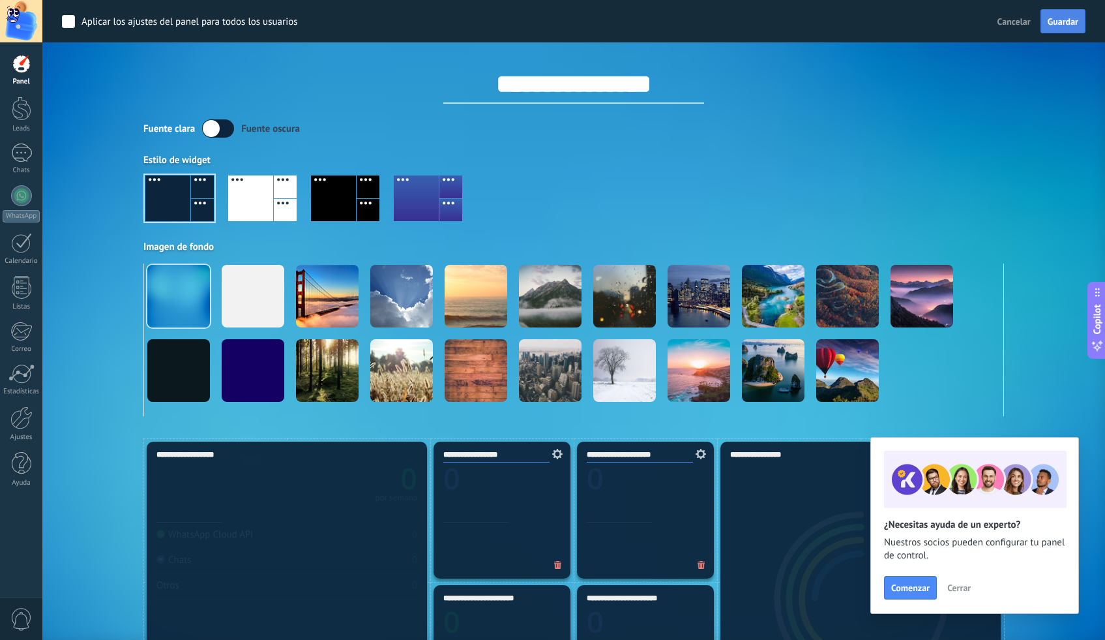
click at [1049, 25] on span "Guardar" at bounding box center [1063, 21] width 31 height 9
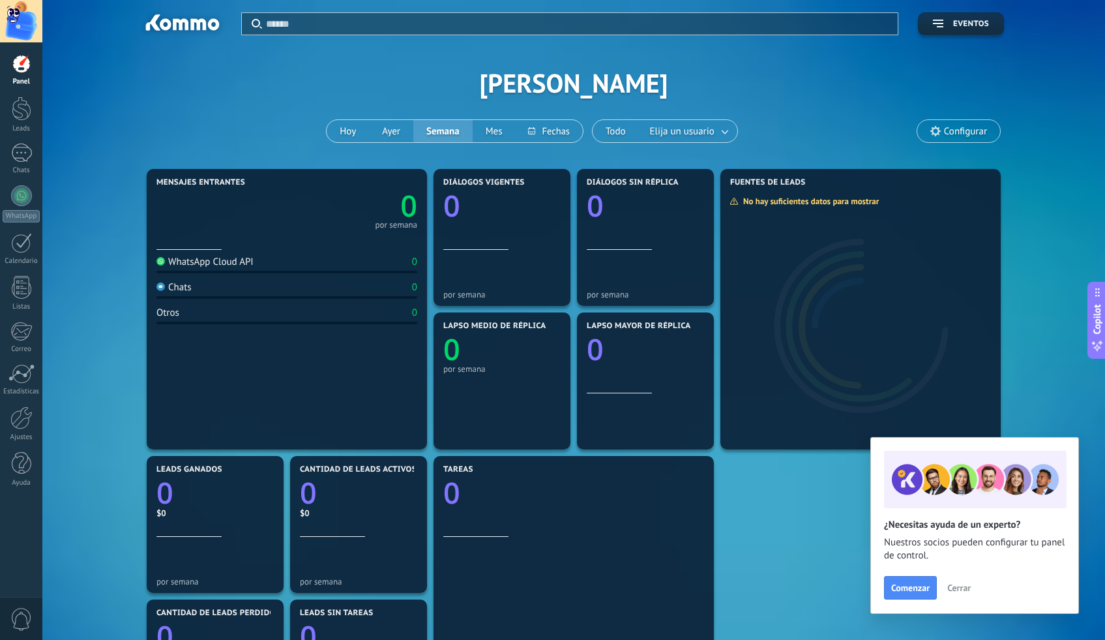
click at [967, 589] on span "Cerrar" at bounding box center [958, 587] width 23 height 9
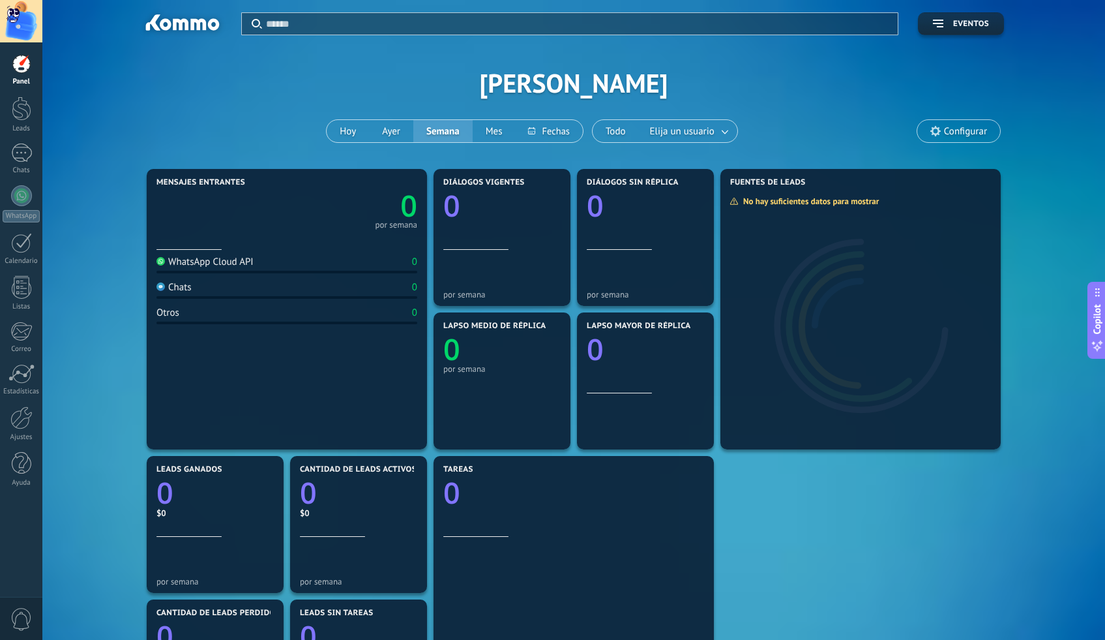
click at [255, 233] on div at bounding box center [286, 237] width 261 height 11
click at [252, 270] on div "WhatsApp Cloud API 0" at bounding box center [286, 265] width 261 height 18
click at [258, 304] on div "WhatsApp Cloud API 0 Chats 0 Otros 0" at bounding box center [286, 345] width 261 height 191
click at [234, 335] on div "WhatsApp Cloud API 0 Chats 0 Otros 0" at bounding box center [286, 345] width 261 height 191
click at [520, 236] on div "Diálogos vigentes 0" at bounding box center [501, 214] width 117 height 72
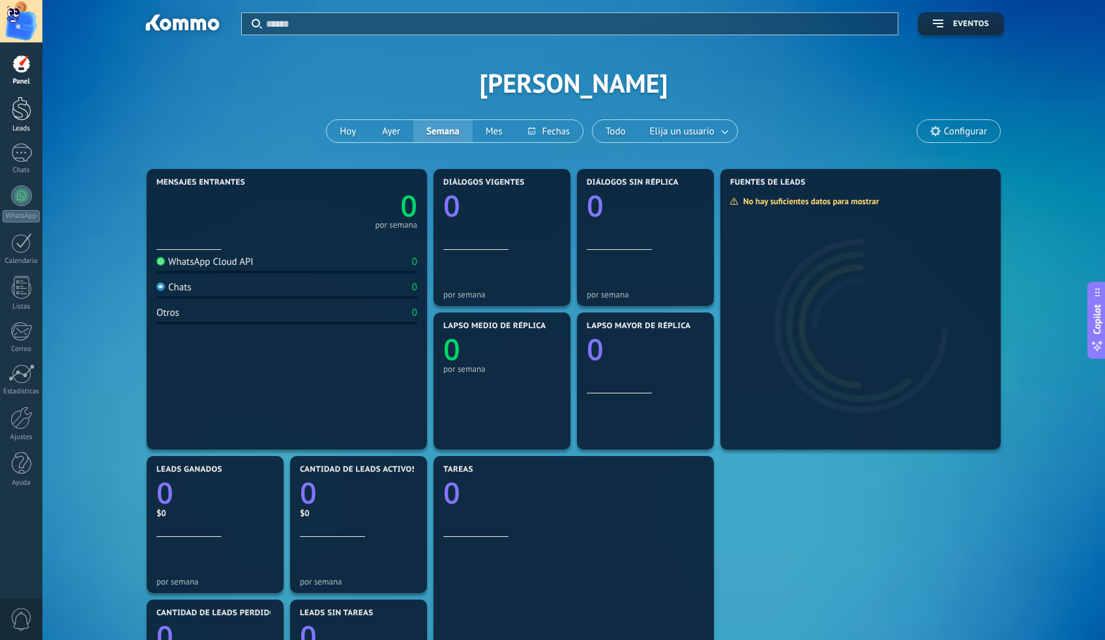
click at [33, 117] on link "Leads" at bounding box center [21, 114] width 42 height 37
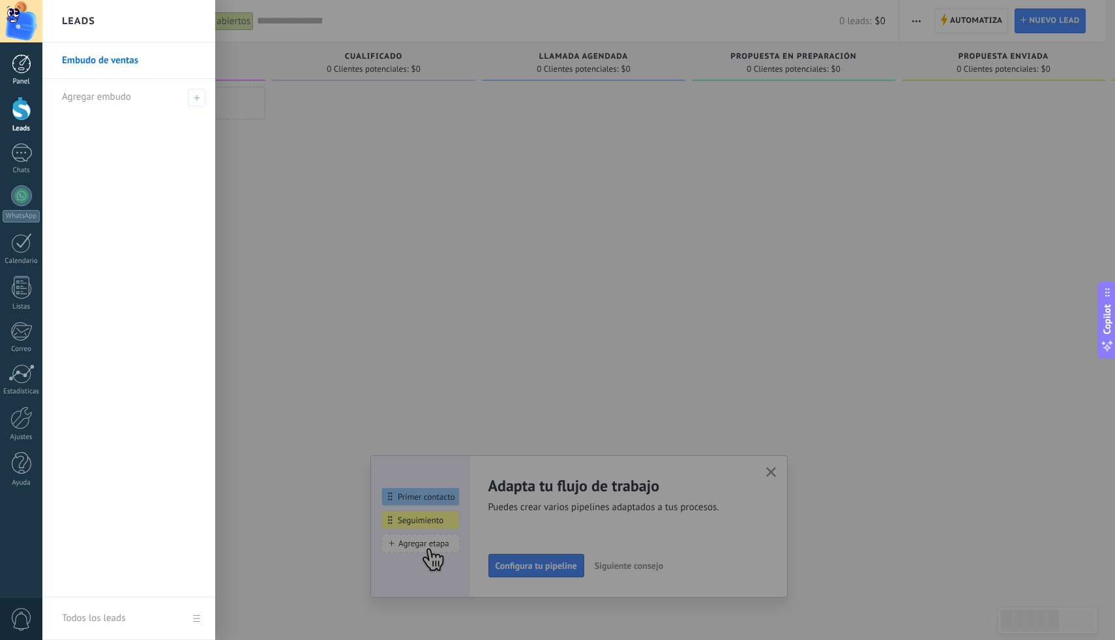
click at [18, 69] on div at bounding box center [22, 64] width 20 height 20
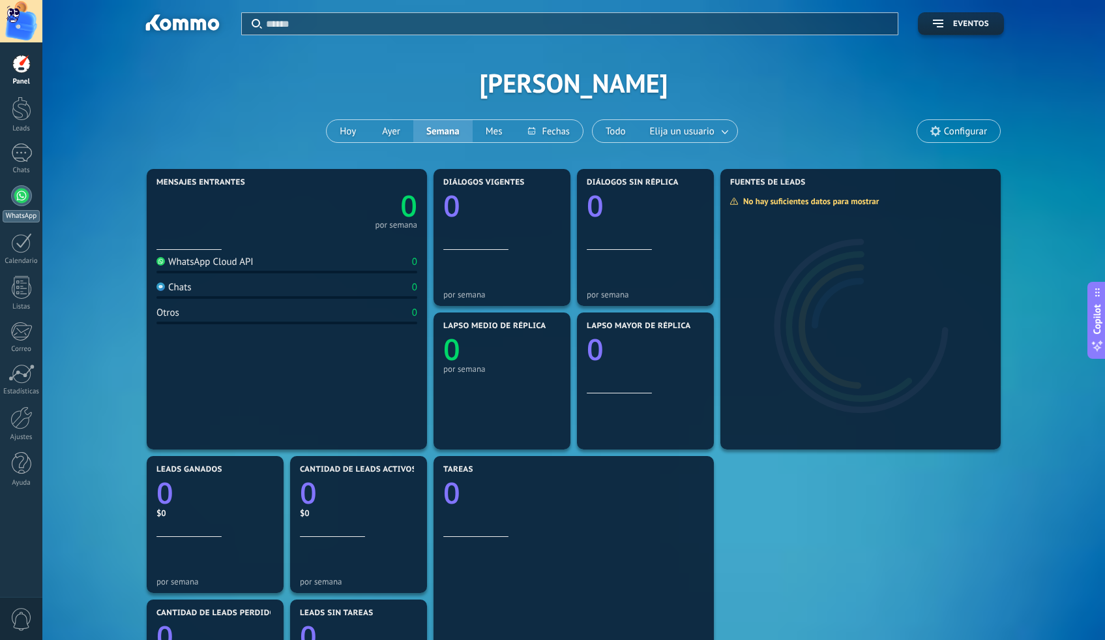
click at [22, 203] on div at bounding box center [21, 195] width 21 height 21
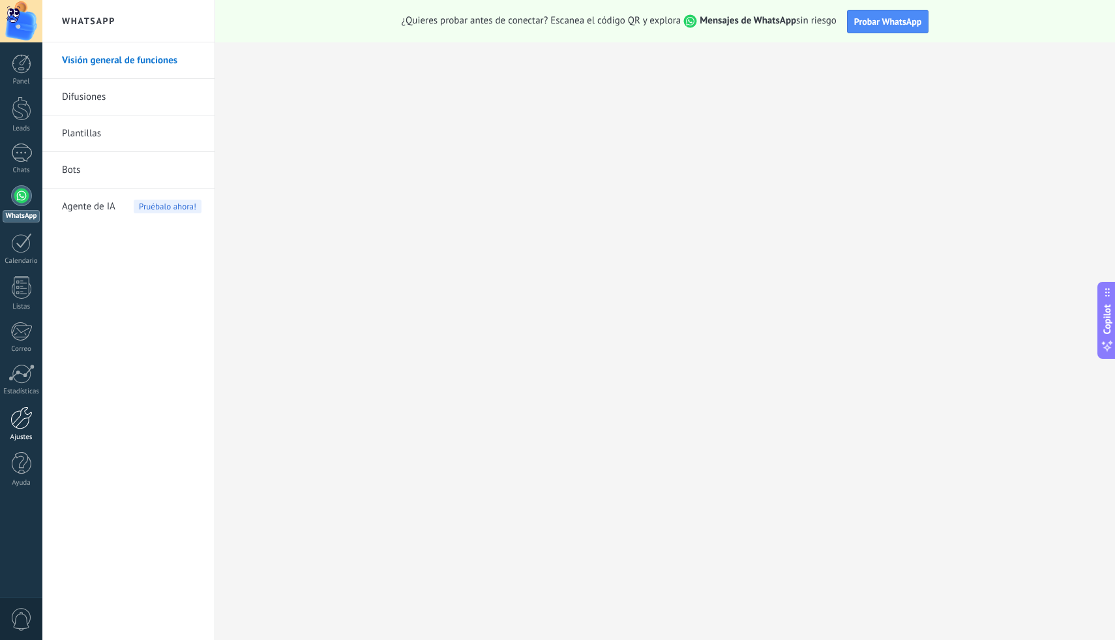
click at [18, 417] on div at bounding box center [21, 417] width 22 height 23
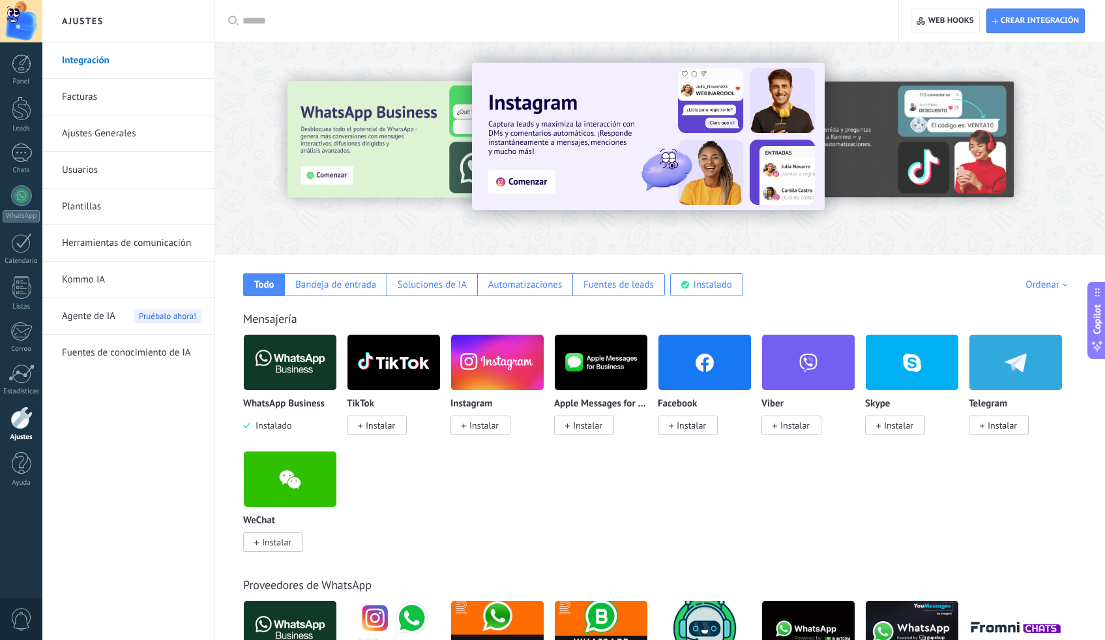
click at [288, 364] on img at bounding box center [290, 362] width 93 height 63
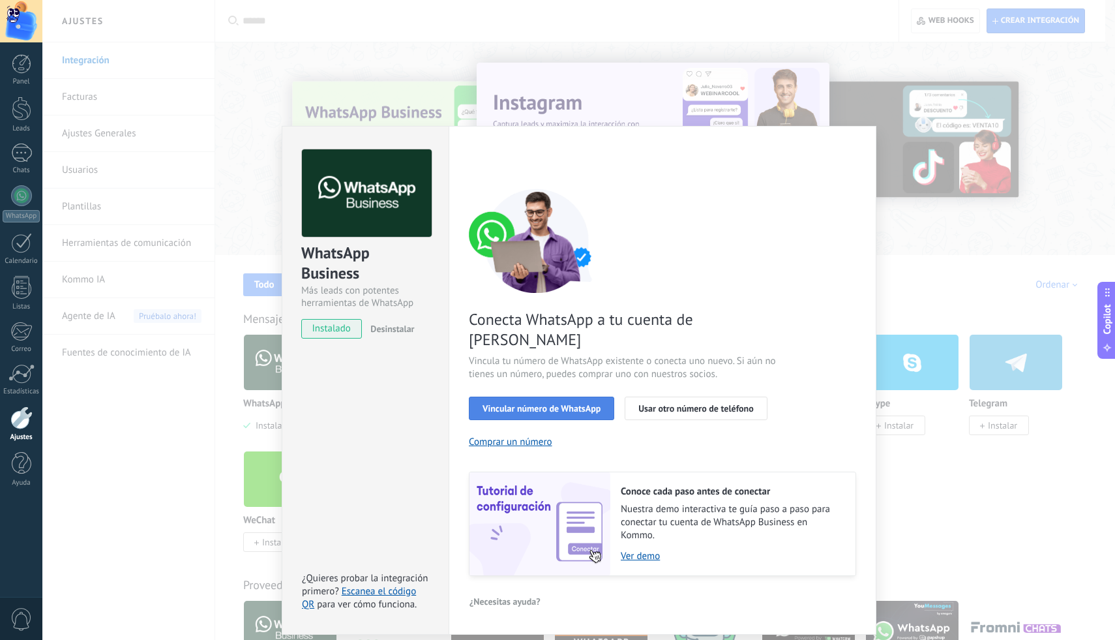
click at [567, 396] on button "Vincular número de WhatsApp" at bounding box center [541, 407] width 145 height 23
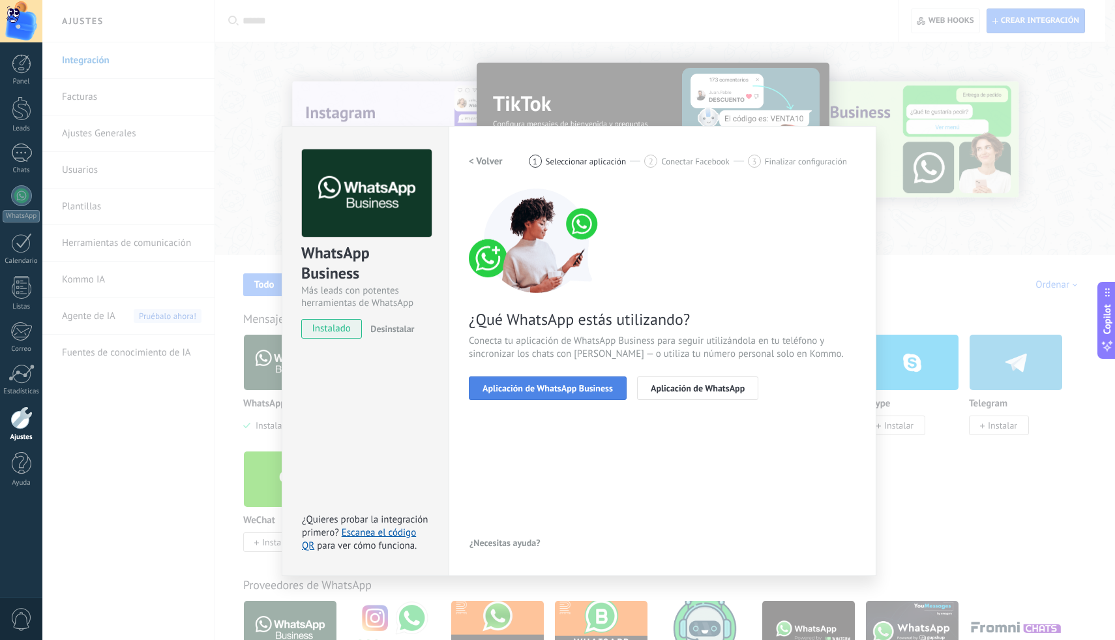
click at [582, 395] on button "Aplicación de WhatsApp Business" at bounding box center [548, 387] width 158 height 23
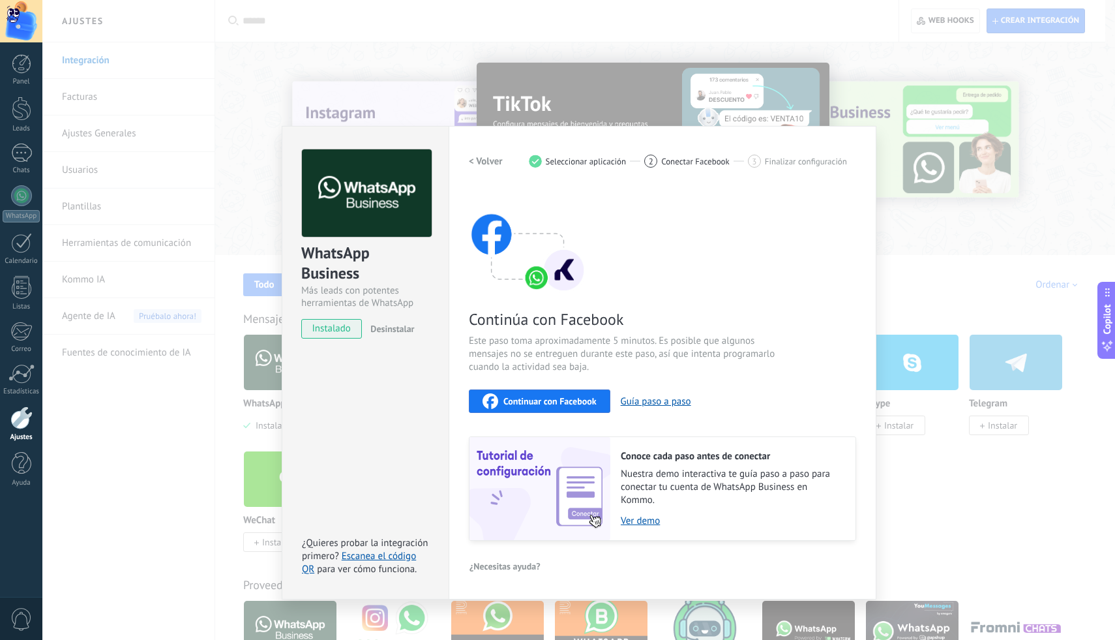
click at [555, 402] on span "Continuar con Facebook" at bounding box center [549, 400] width 93 height 9
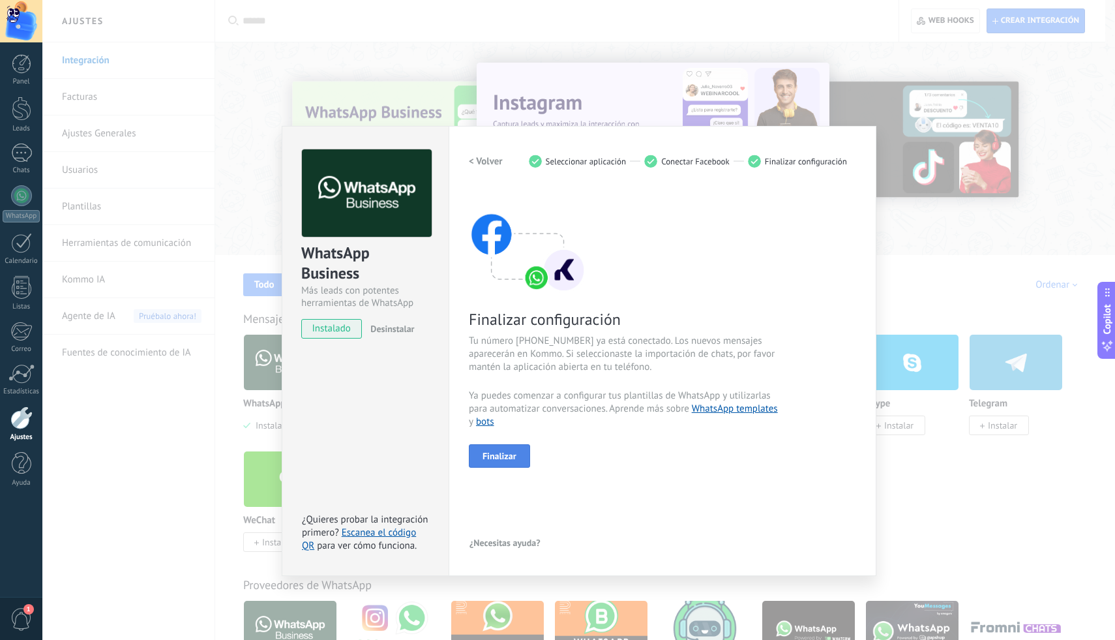
click at [516, 462] on button "Finalizar" at bounding box center [499, 455] width 61 height 23
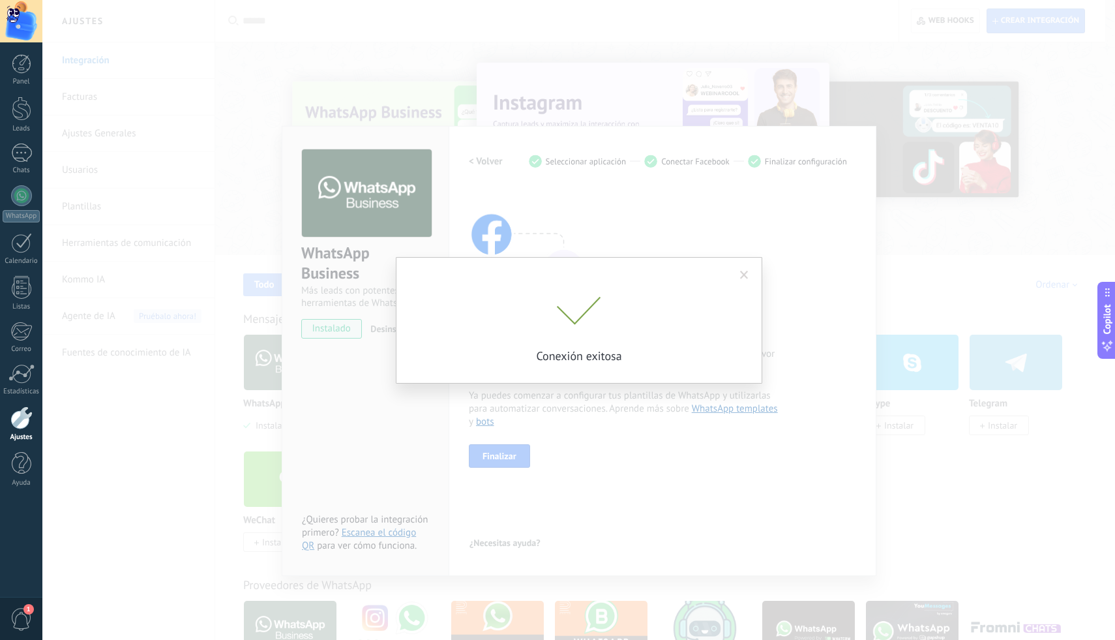
click at [575, 314] on span at bounding box center [579, 311] width 44 height 29
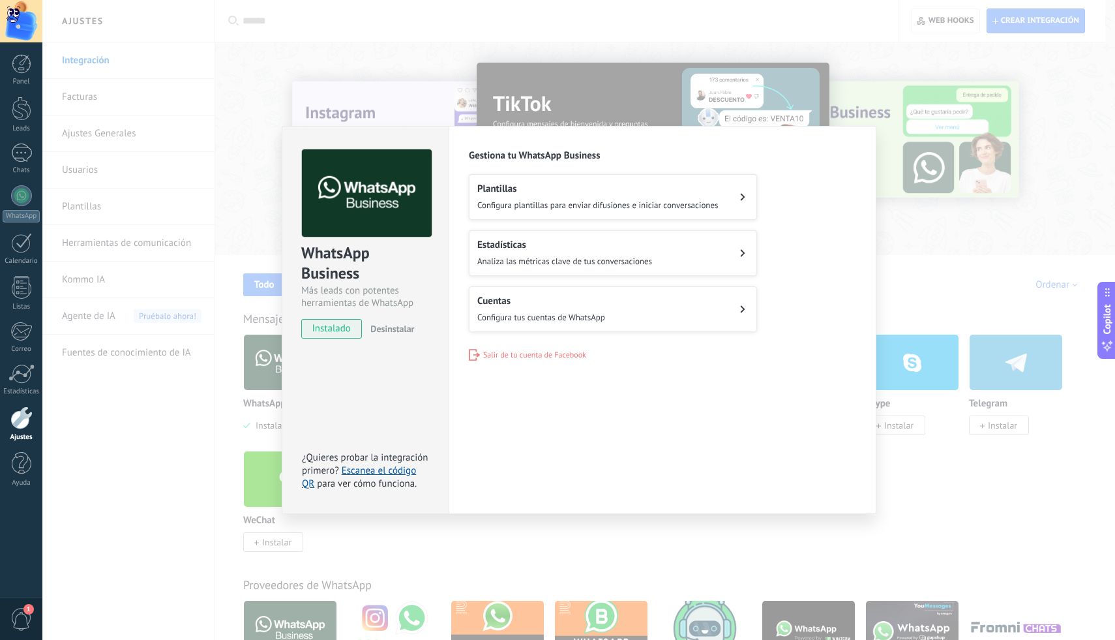
click at [589, 200] on span "Configura plantillas para enviar difusiones e iniciar conversaciones" at bounding box center [597, 205] width 241 height 11
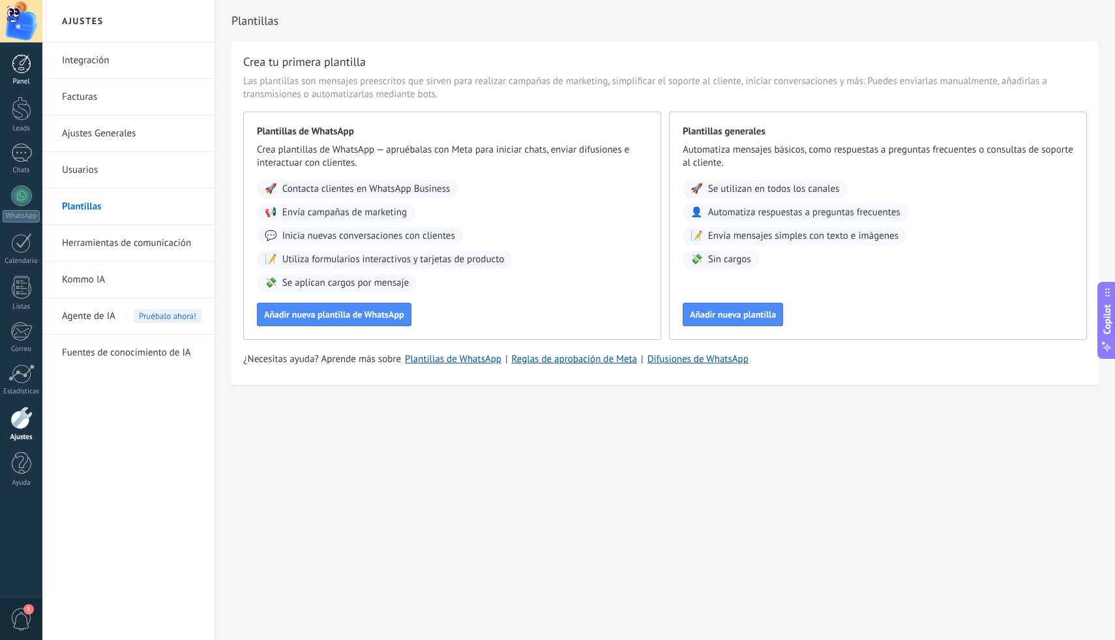
click at [32, 66] on link "Panel" at bounding box center [21, 70] width 42 height 32
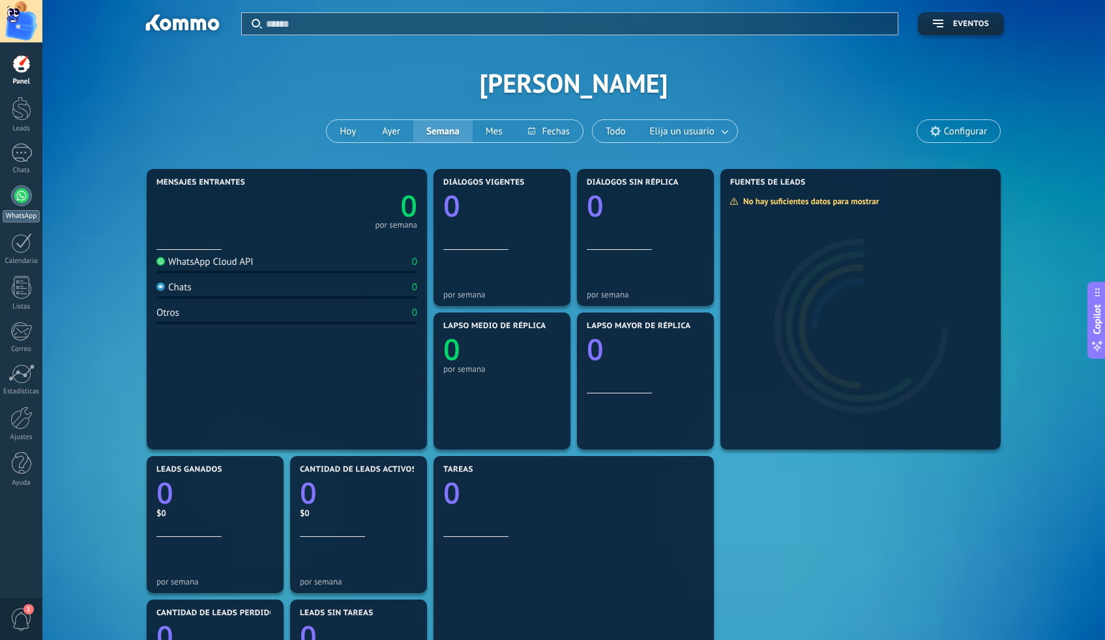
click at [31, 204] on link "WhatsApp" at bounding box center [21, 203] width 42 height 37
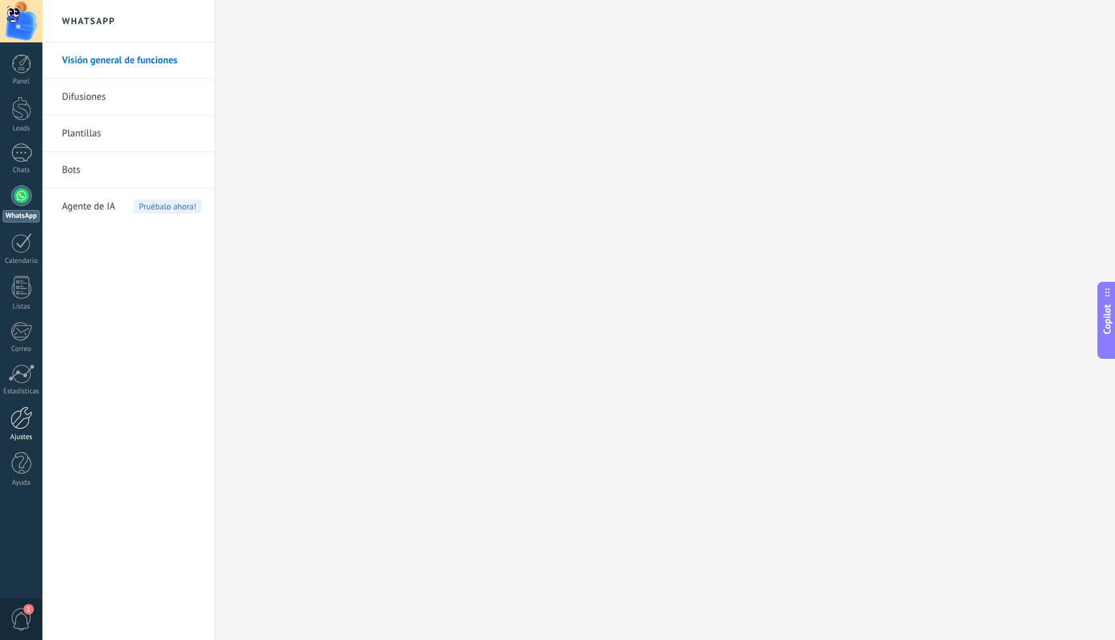
click at [21, 425] on div at bounding box center [21, 417] width 22 height 23
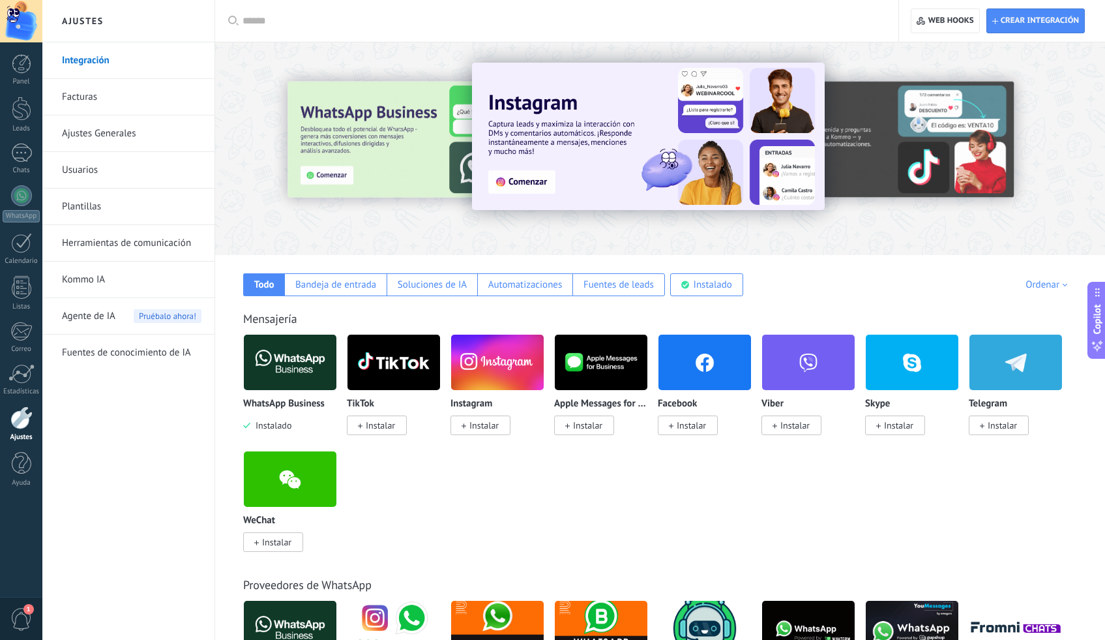
click at [299, 375] on img at bounding box center [290, 362] width 93 height 63
click at [20, 106] on div at bounding box center [22, 108] width 20 height 24
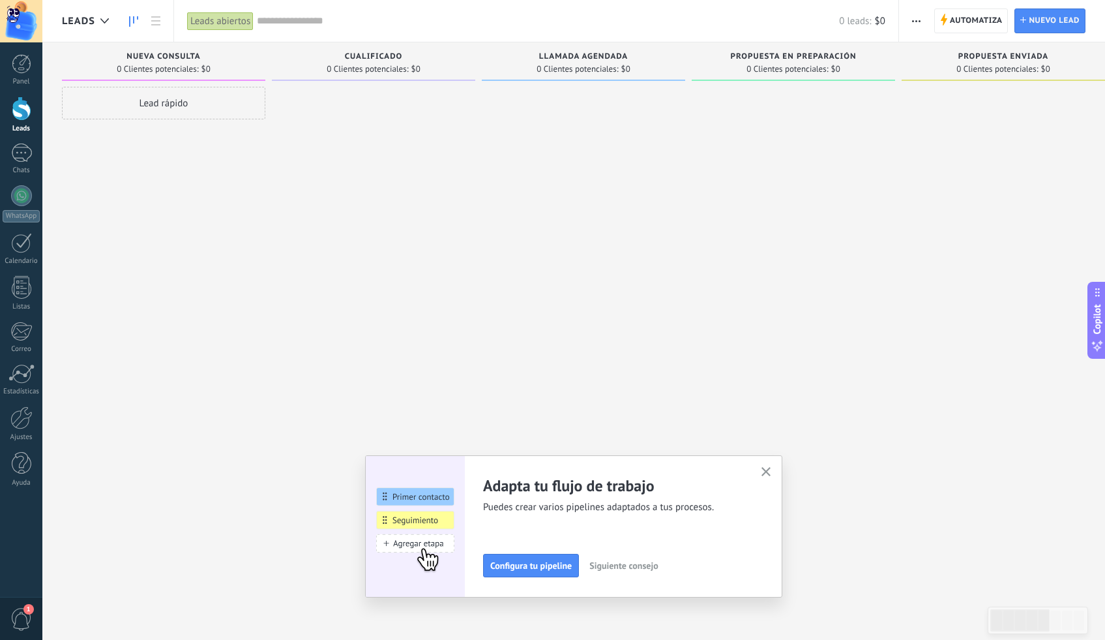
click at [764, 467] on button "button" at bounding box center [766, 473] width 16 height 18
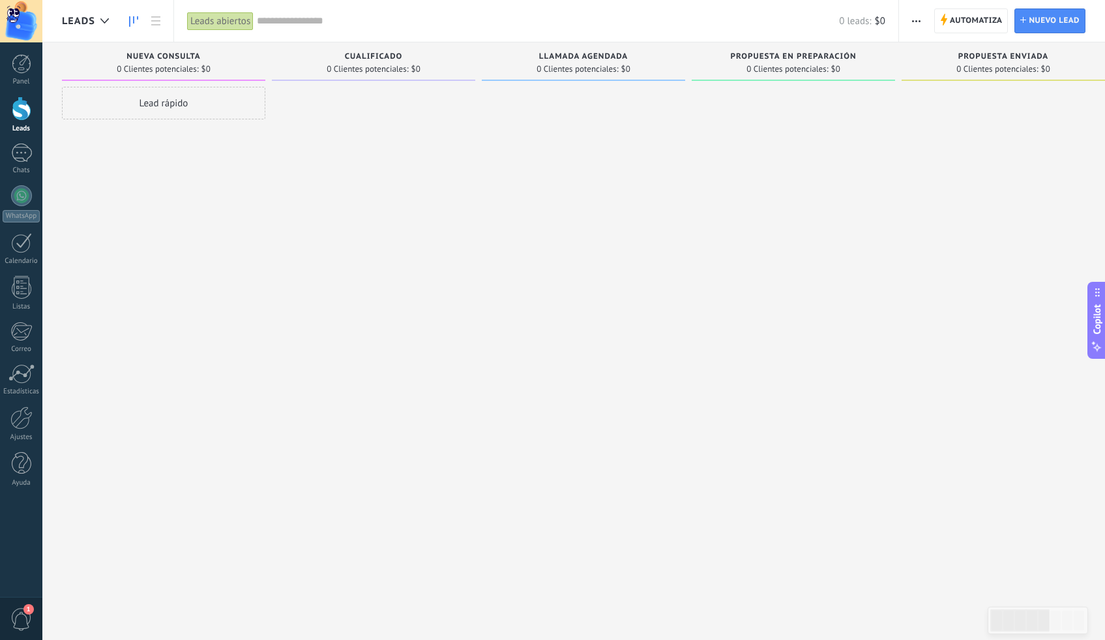
click at [290, 19] on input "text" at bounding box center [548, 21] width 582 height 14
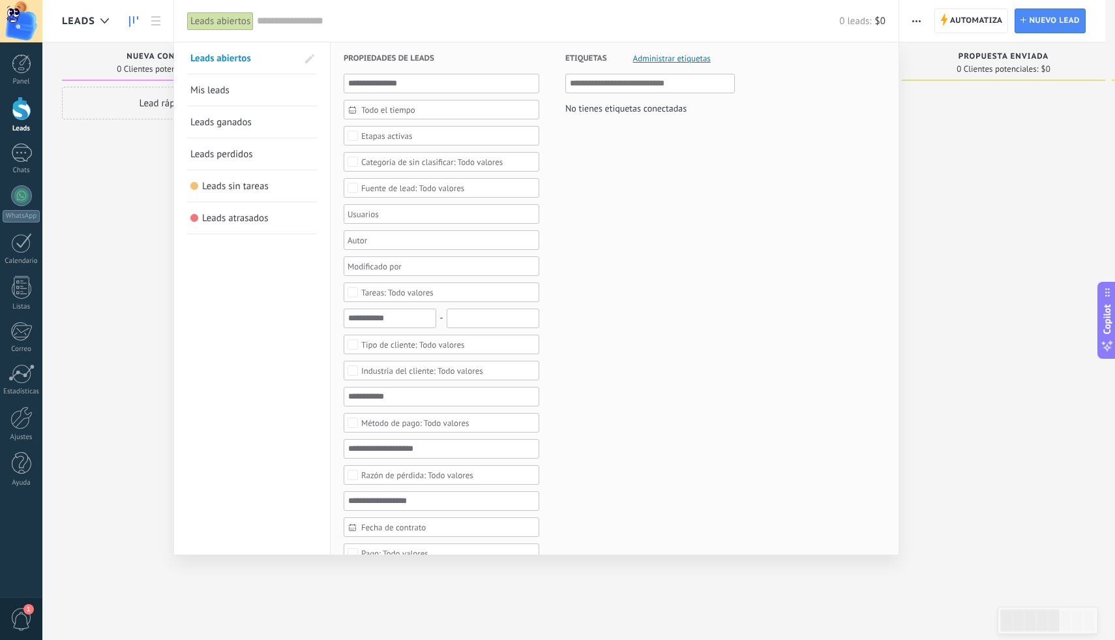
click at [330, 14] on input "text" at bounding box center [548, 21] width 582 height 14
click at [65, 214] on div at bounding box center [557, 320] width 1115 height 640
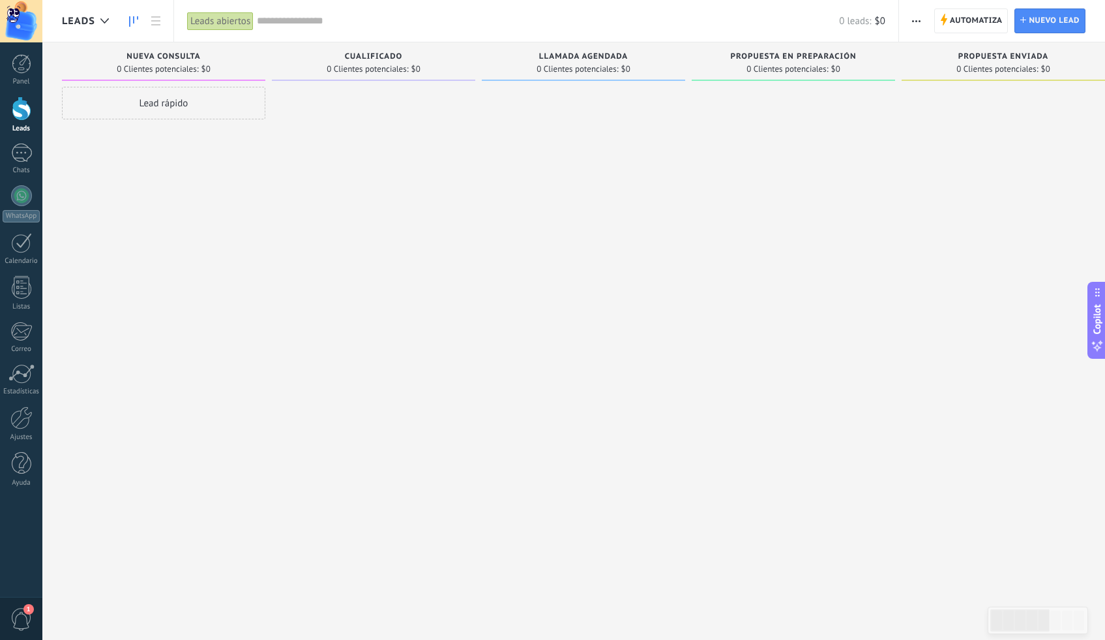
click at [20, 604] on div "1" at bounding box center [21, 618] width 42 height 43
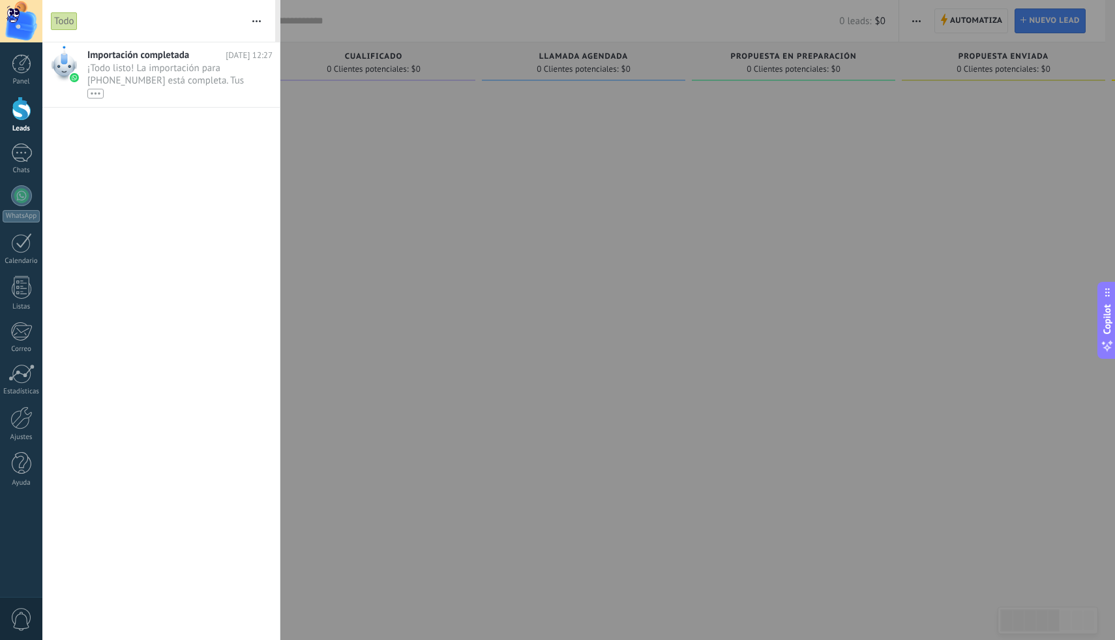
click at [14, 621] on span "0" at bounding box center [21, 619] width 22 height 23
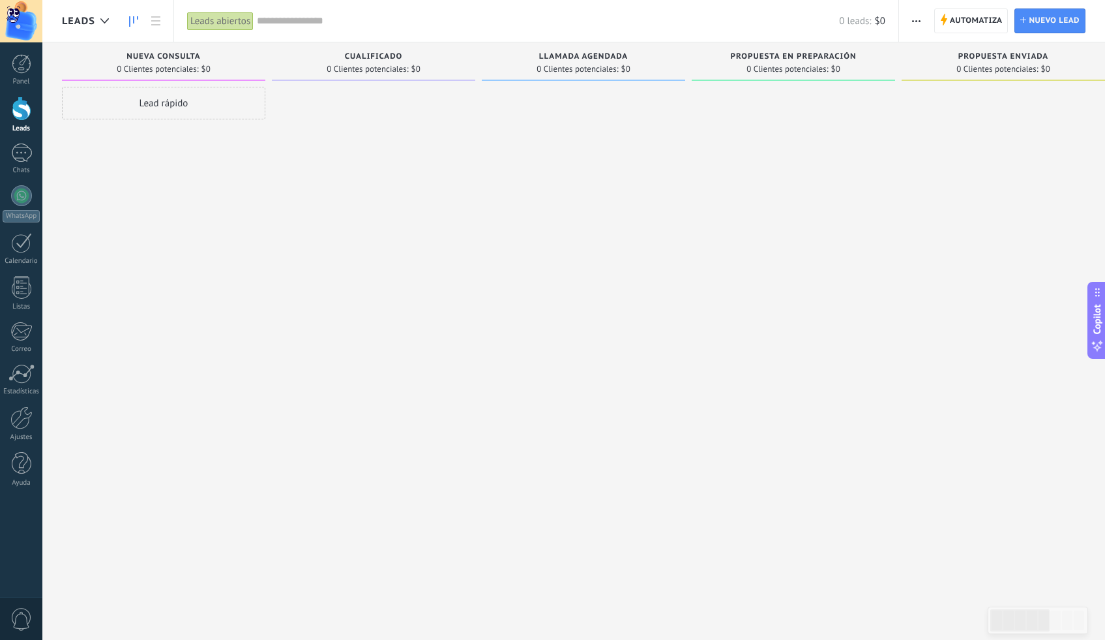
click at [14, 621] on span "0" at bounding box center [21, 619] width 22 height 23
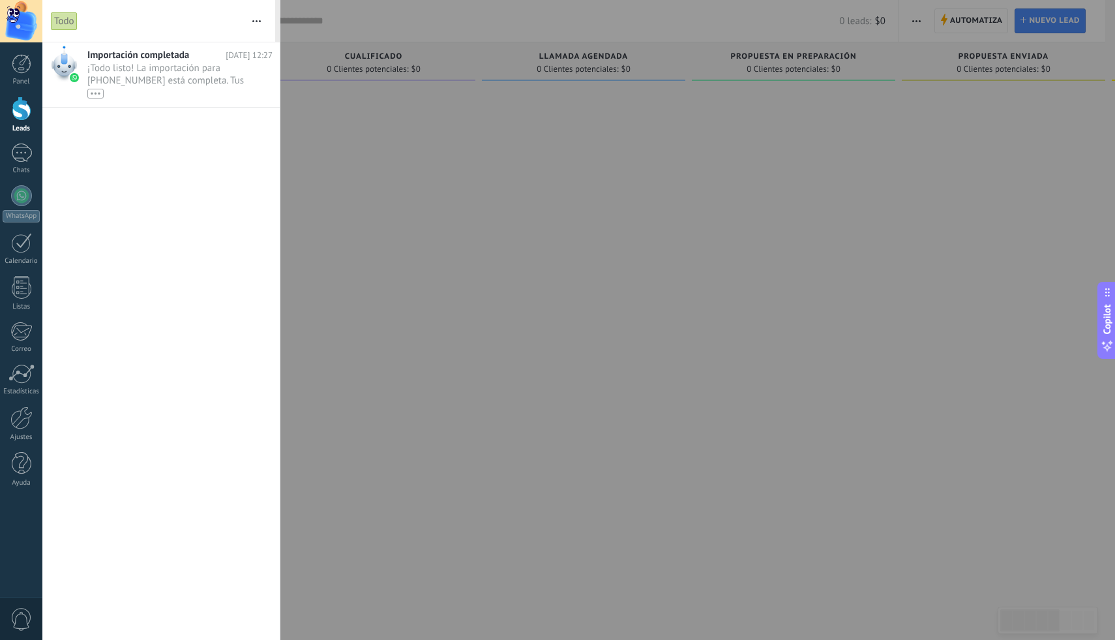
click at [14, 621] on span "0" at bounding box center [21, 619] width 22 height 23
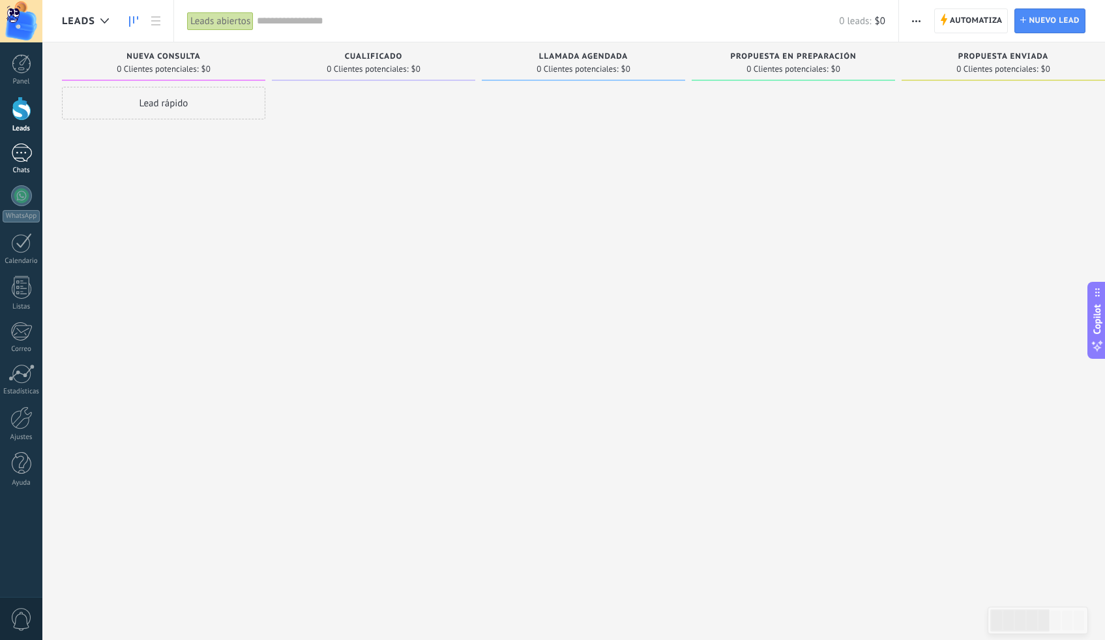
click at [14, 147] on div at bounding box center [21, 152] width 21 height 19
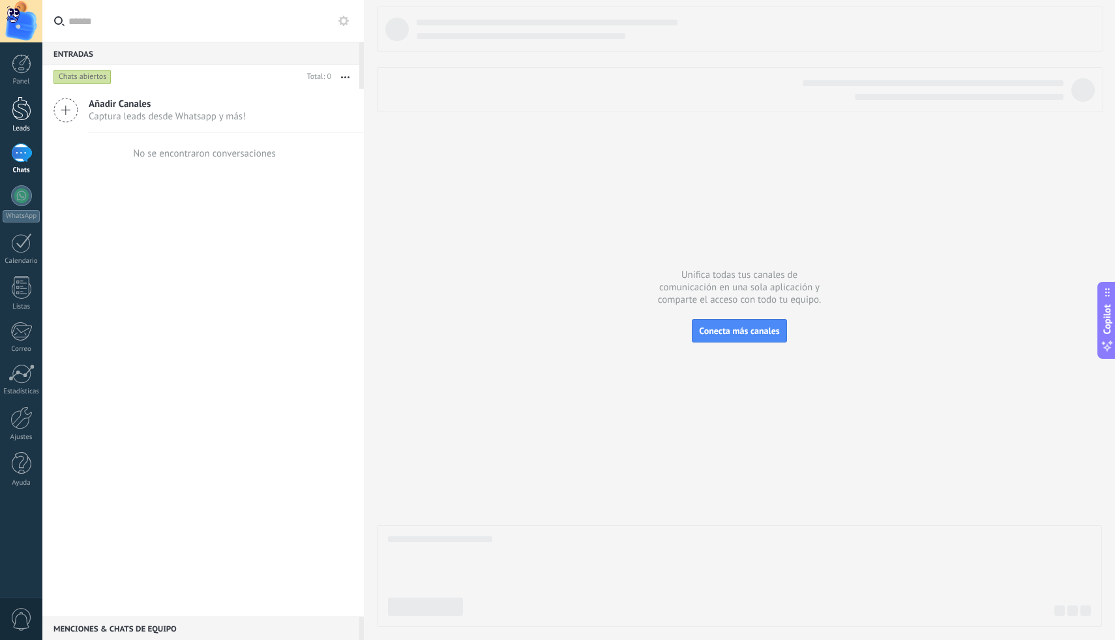
click at [25, 118] on div at bounding box center [22, 108] width 20 height 24
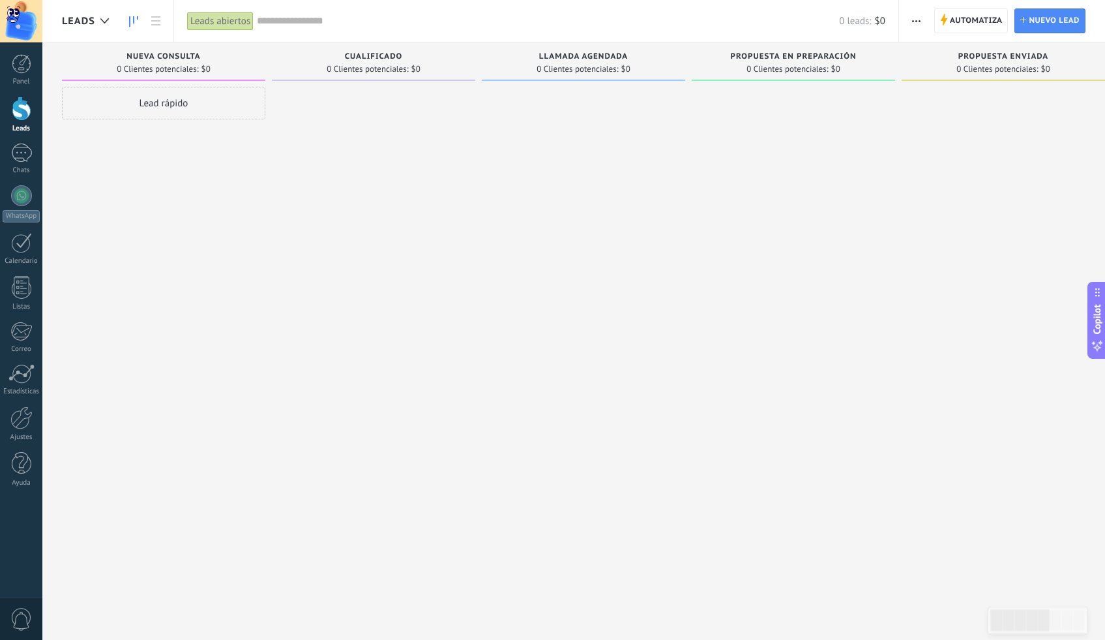
click at [364, 121] on div at bounding box center [373, 321] width 203 height 469
click at [29, 149] on span "1" at bounding box center [31, 147] width 10 height 10
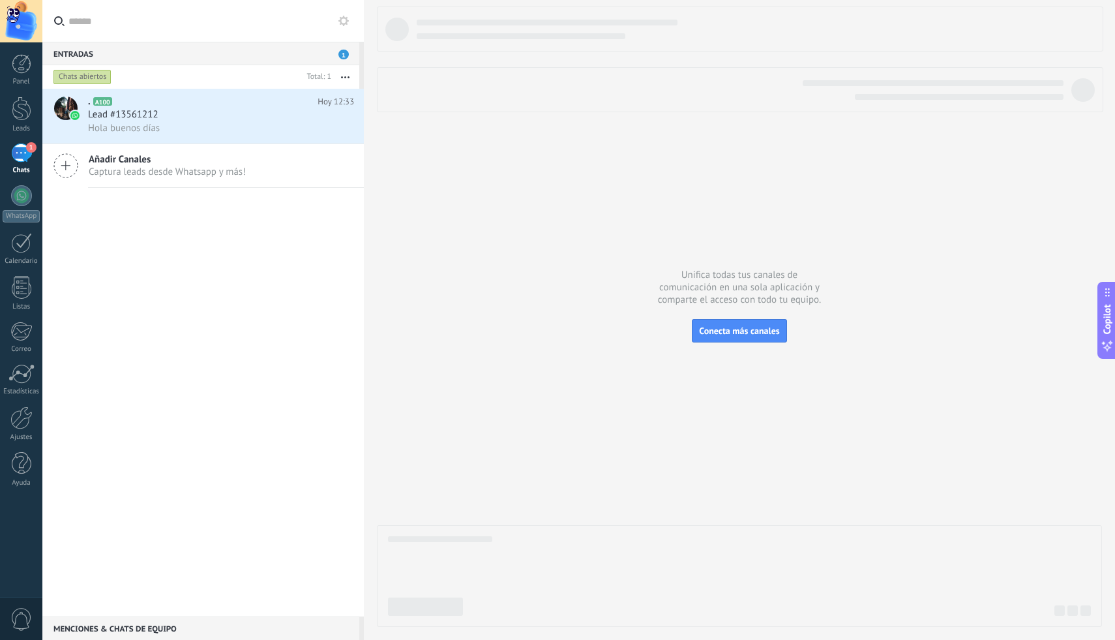
click at [136, 215] on div ". A100 Hoy 12:33 Lead #13561212 Hola buenos días Añadir Canales Captura leads d…" at bounding box center [202, 352] width 321 height 527
click at [190, 126] on div "Hola buenos días" at bounding box center [221, 128] width 266 height 14
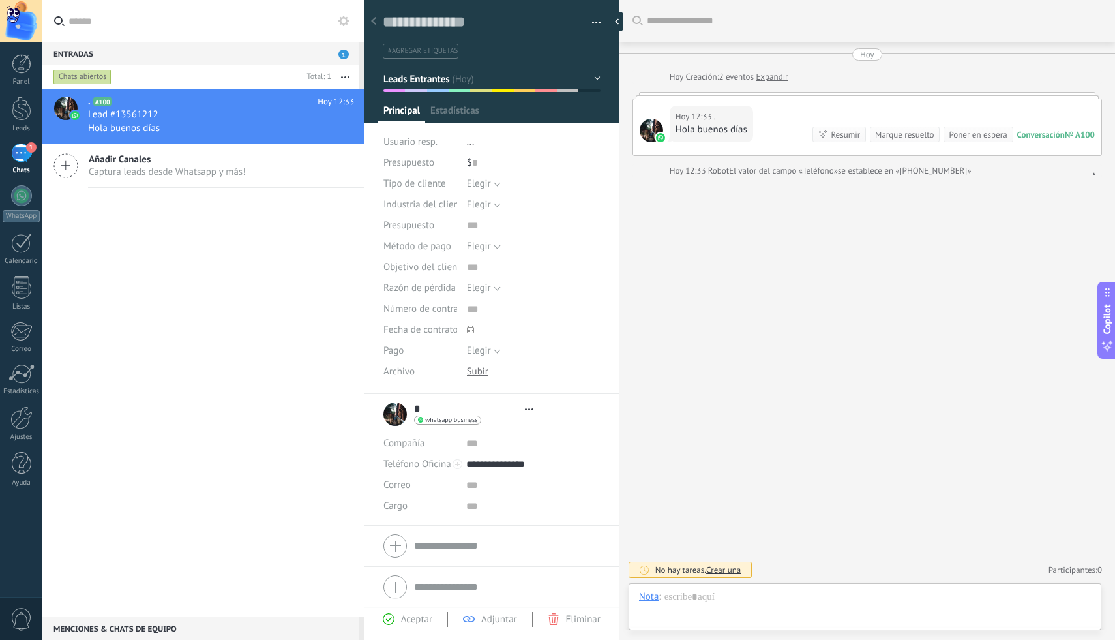
scroll to position [20, 0]
click at [653, 128] on div at bounding box center [651, 130] width 23 height 23
click at [327, 127] on icon at bounding box center [335, 129] width 16 height 16
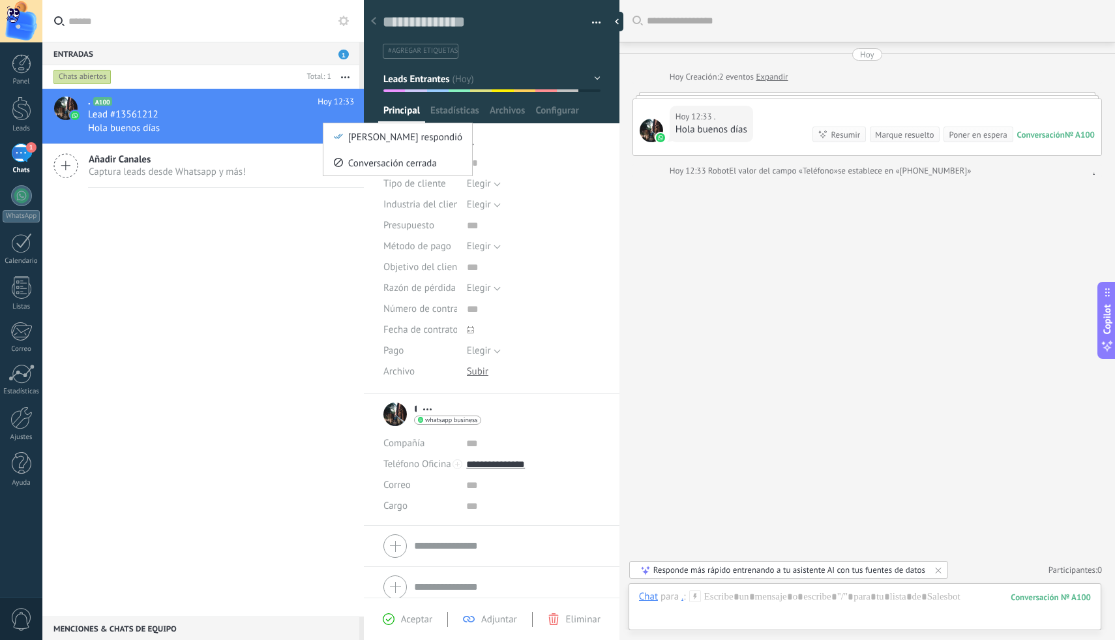
click at [318, 215] on div at bounding box center [557, 320] width 1115 height 640
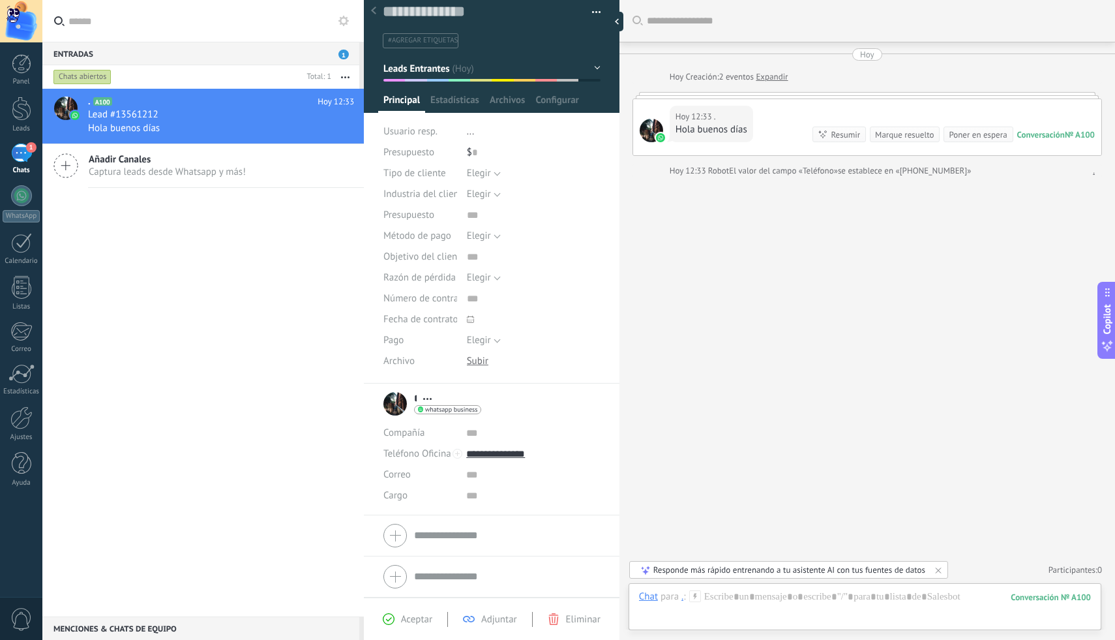
click at [427, 398] on use at bounding box center [427, 399] width 8 height 2
click at [459, 412] on link "Abrir detalle" at bounding box center [468, 416] width 52 height 12
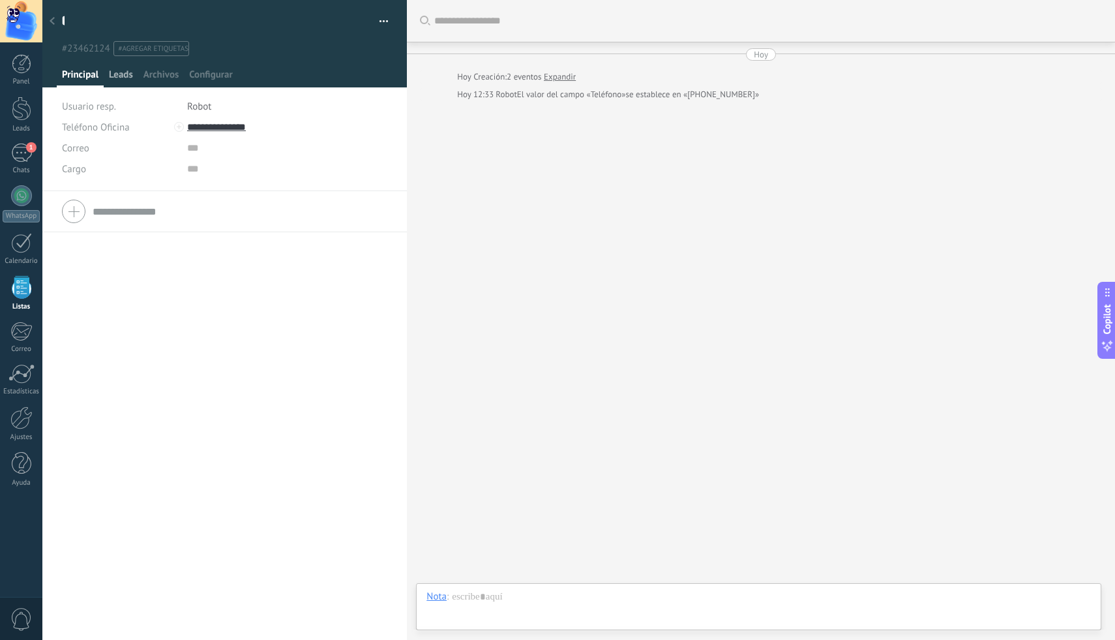
click at [128, 74] on span "Leads" at bounding box center [121, 77] width 24 height 19
click at [160, 73] on span "Archivos" at bounding box center [160, 77] width 35 height 19
click at [209, 76] on span "Configurar" at bounding box center [210, 77] width 43 height 19
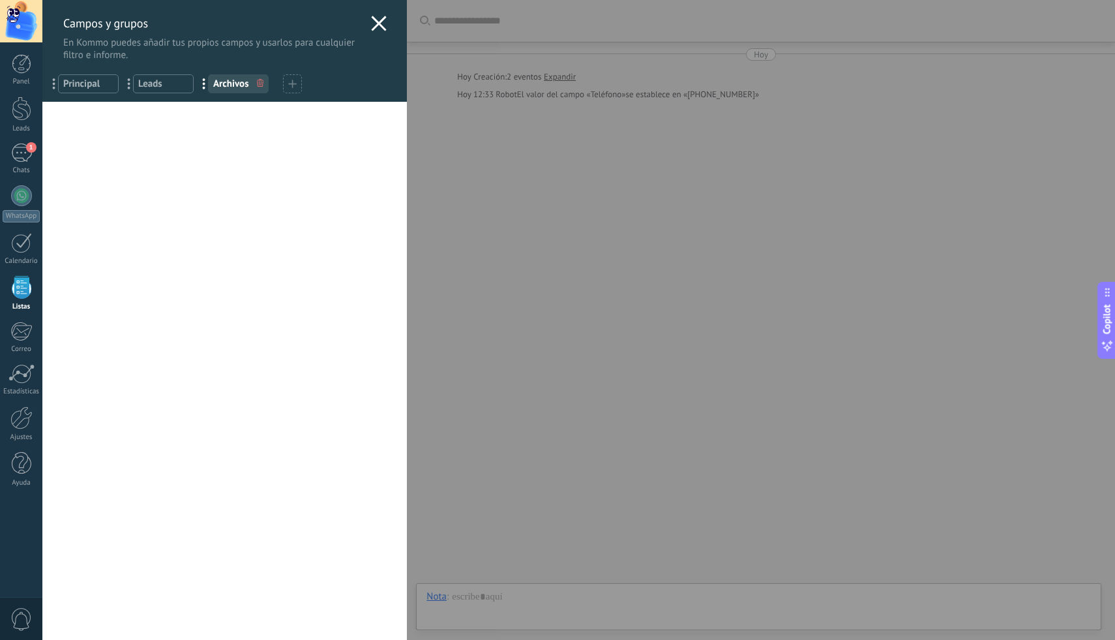
click at [373, 23] on use at bounding box center [379, 23] width 15 height 15
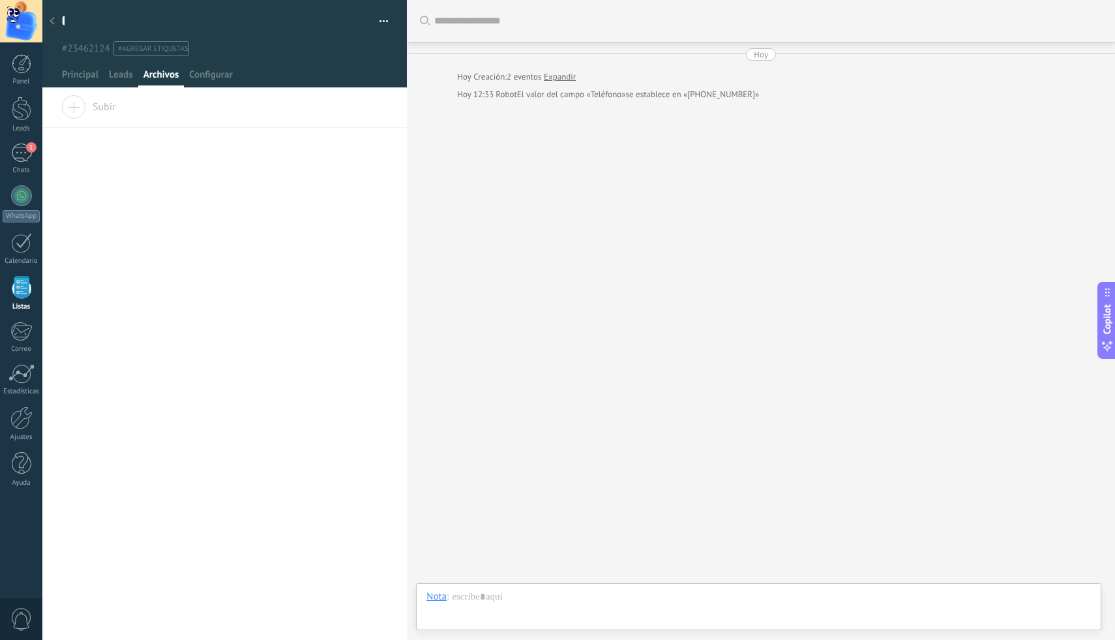
click at [56, 24] on div at bounding box center [52, 21] width 18 height 25
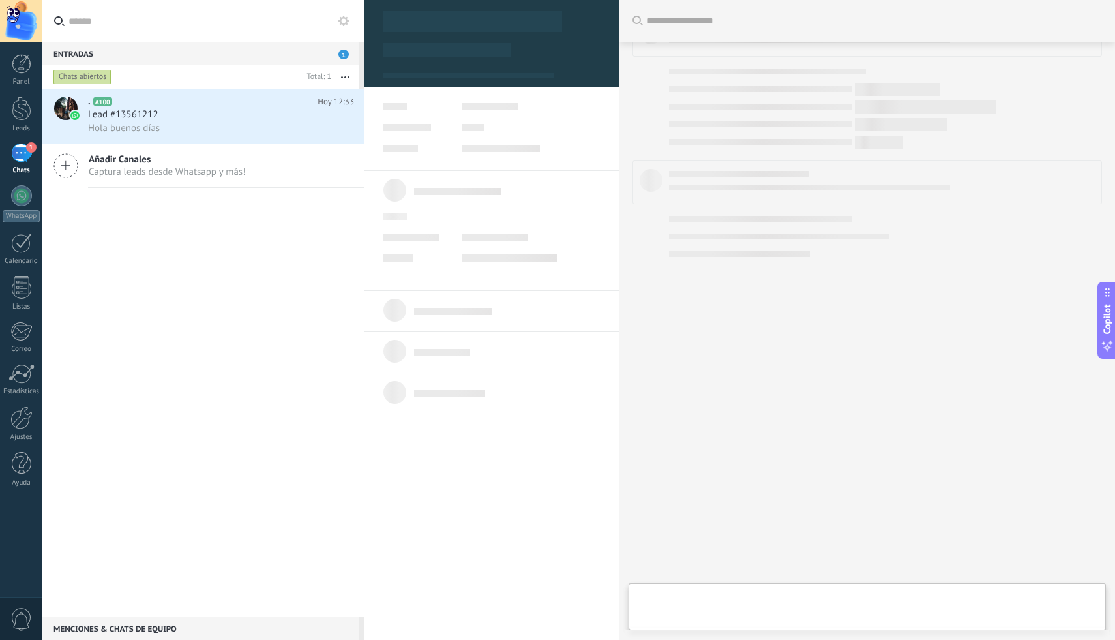
click at [27, 156] on div "1" at bounding box center [21, 152] width 21 height 19
click at [170, 125] on div "Hola buenos días" at bounding box center [221, 128] width 266 height 14
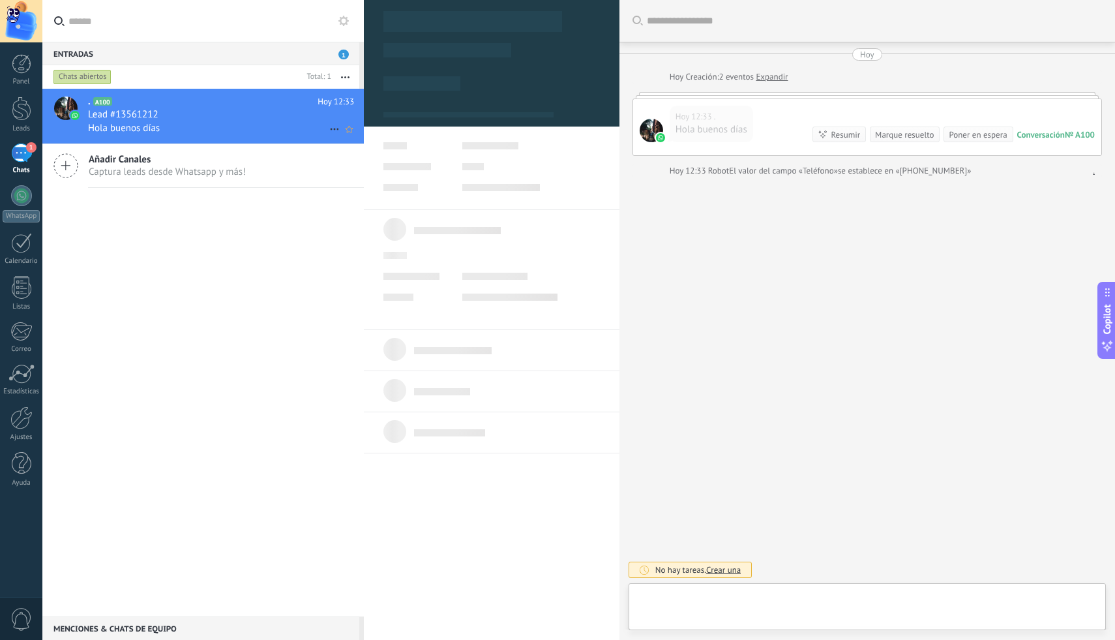
type textarea "**********"
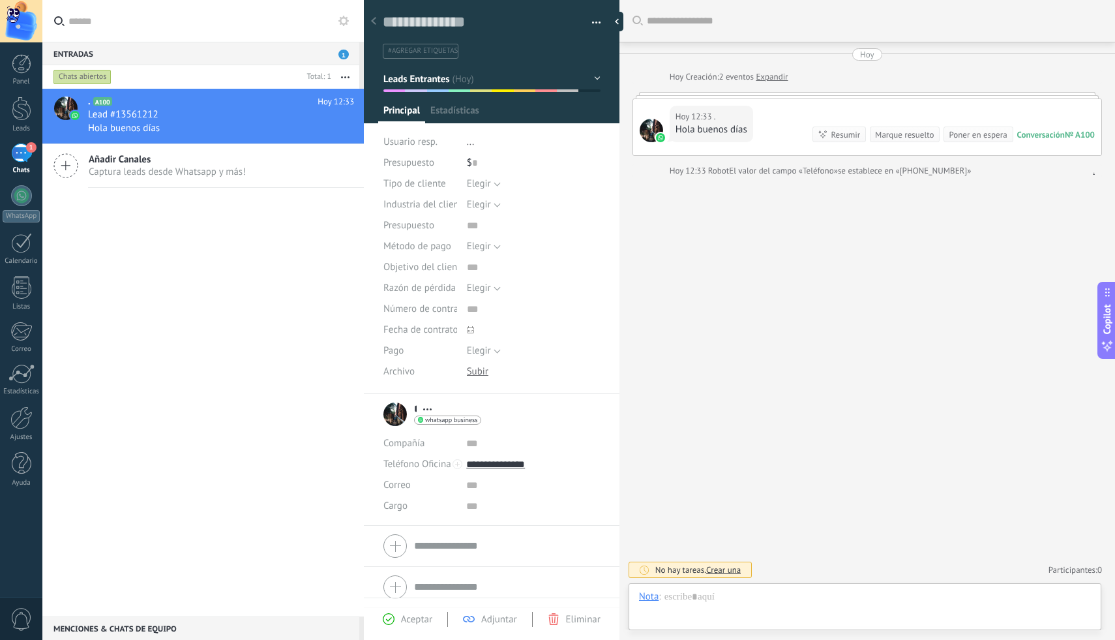
scroll to position [20, 0]
click at [771, 606] on div at bounding box center [865, 609] width 452 height 39
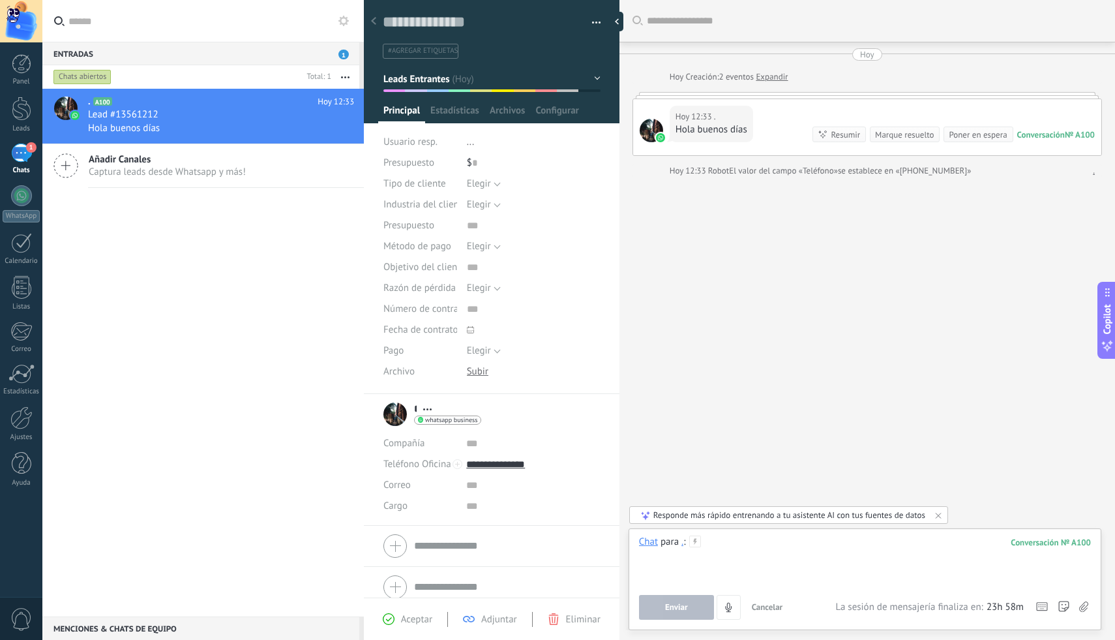
scroll to position [10, 0]
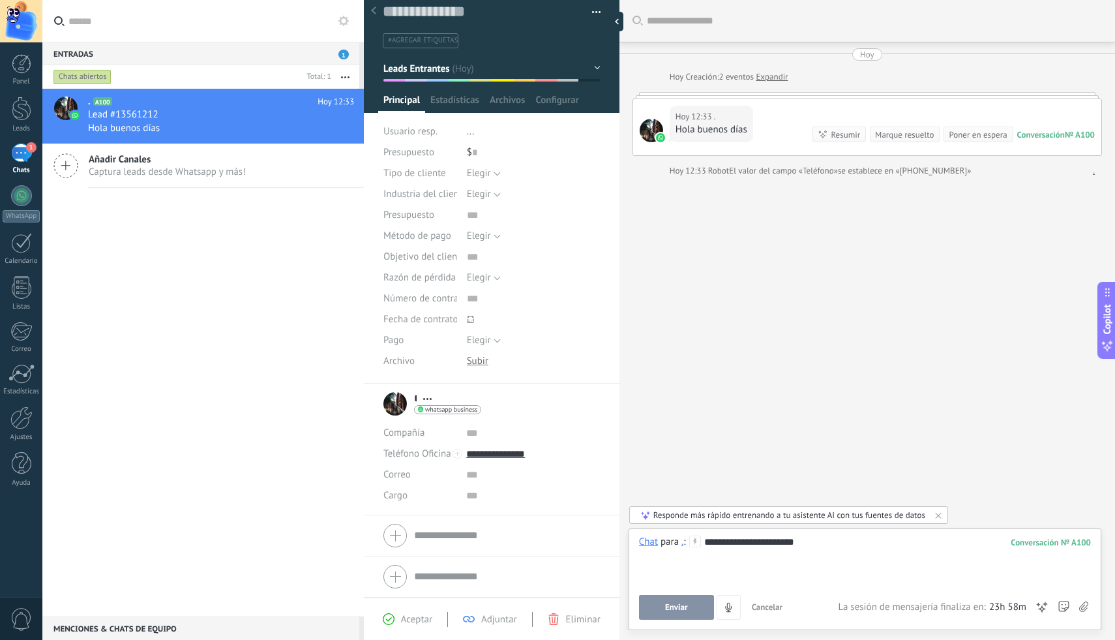
click at [694, 612] on button "Enviar" at bounding box center [676, 607] width 75 height 25
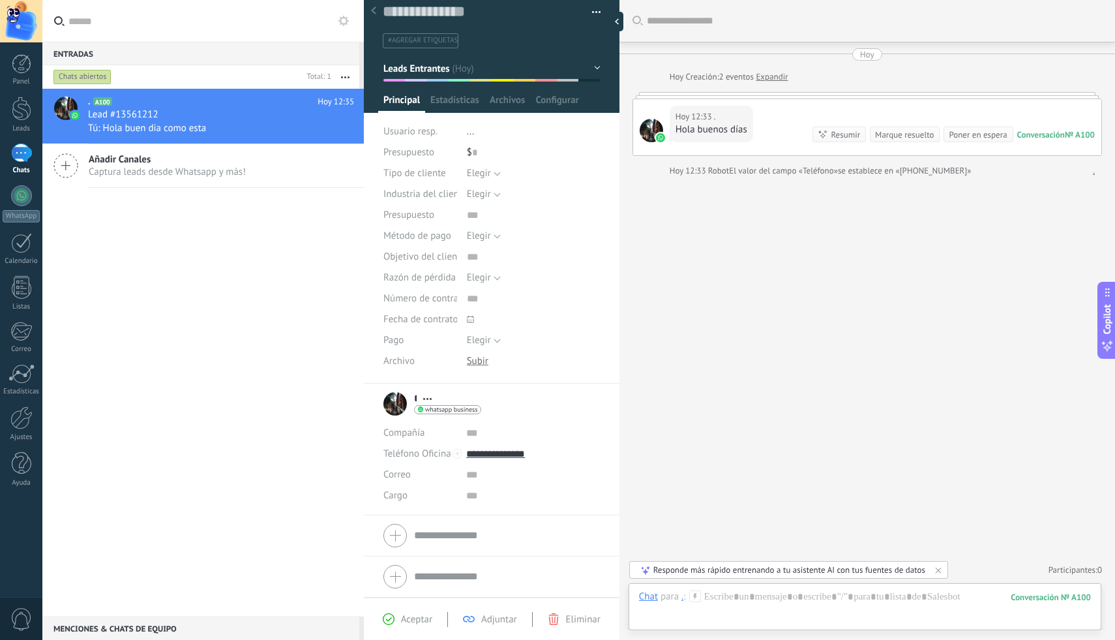
click at [841, 101] on div "Hoy 12:33 . Hola buenos días Conversación № A100 Conversación № A100 Resumir Re…" at bounding box center [867, 127] width 468 height 56
click at [842, 99] on div "Hoy 12:33 . Hola buenos días Conversación № A100 Conversación № A100 Resumir Re…" at bounding box center [866, 124] width 469 height 64
click at [773, 77] on link "Expandir" at bounding box center [772, 76] width 32 height 13
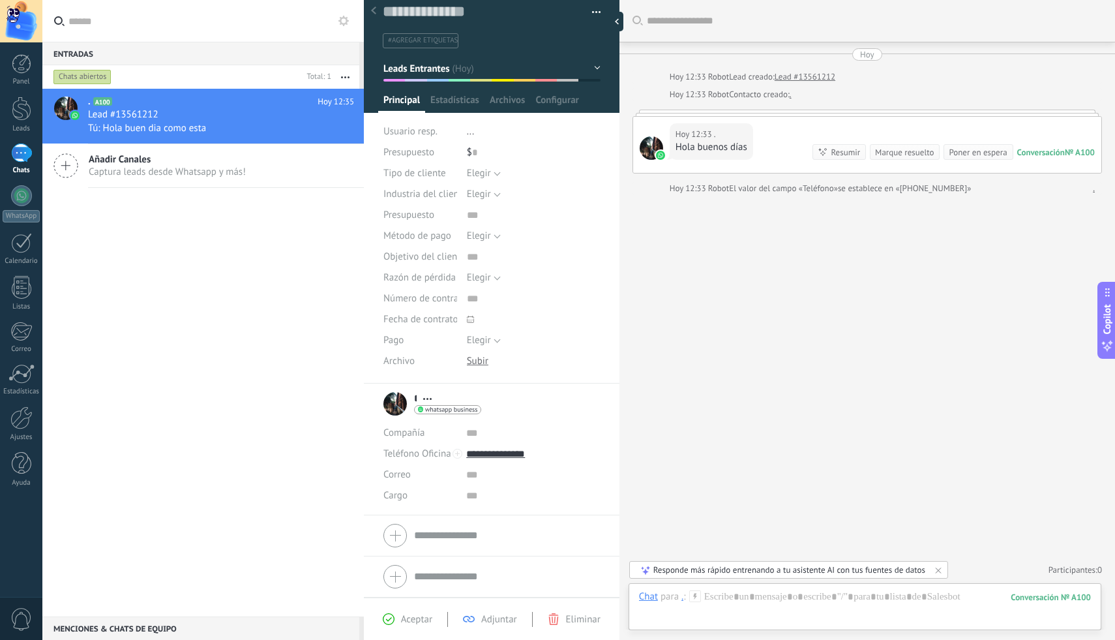
click at [814, 79] on link "Lead #13561212" at bounding box center [805, 76] width 61 height 13
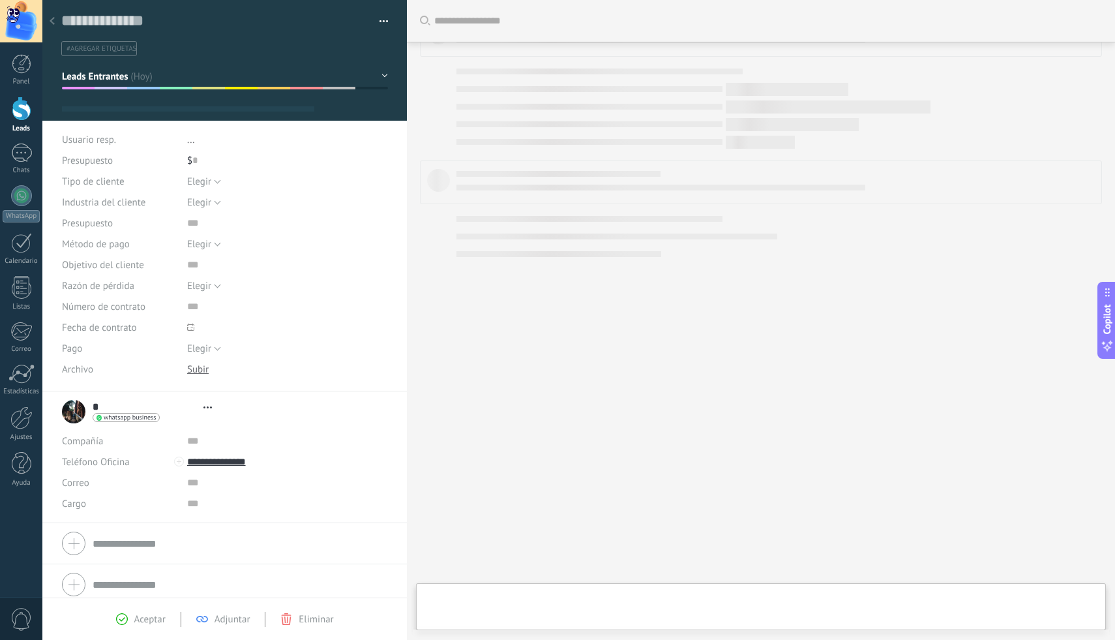
scroll to position [20, 0]
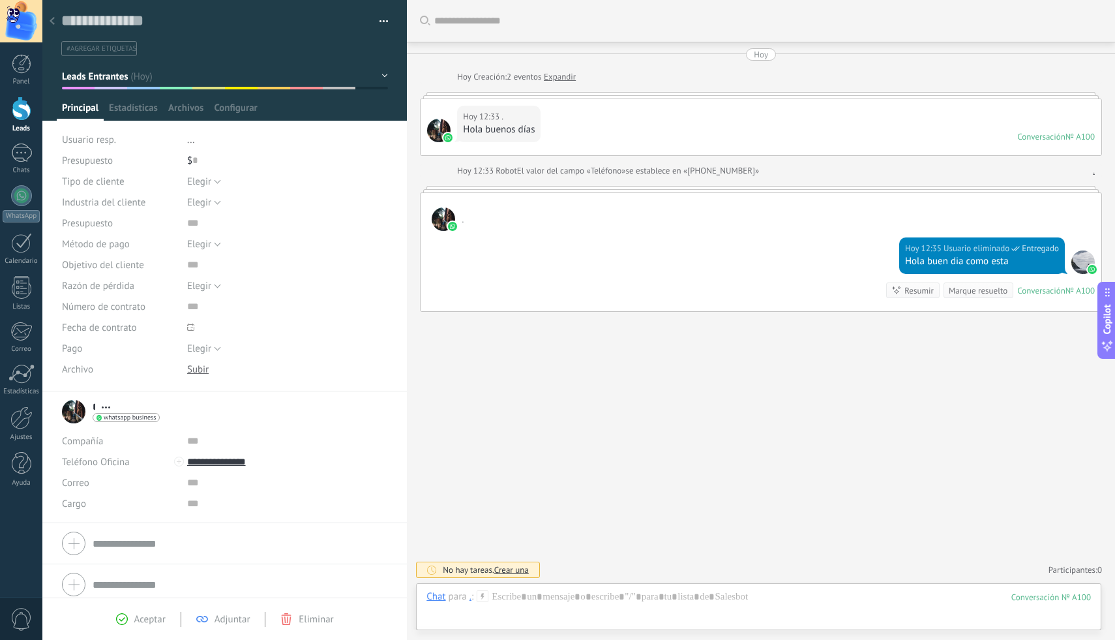
click at [1087, 263] on span at bounding box center [1092, 269] width 12 height 12
click at [1088, 267] on img at bounding box center [1092, 269] width 9 height 9
click at [475, 230] on div ". Hoy 12:35 Usuario eliminado Entregado Hola buen dia como esta Conversación № …" at bounding box center [761, 251] width 682 height 119
click at [462, 226] on div "." at bounding box center [761, 212] width 681 height 38
click at [454, 224] on img at bounding box center [452, 226] width 9 height 9
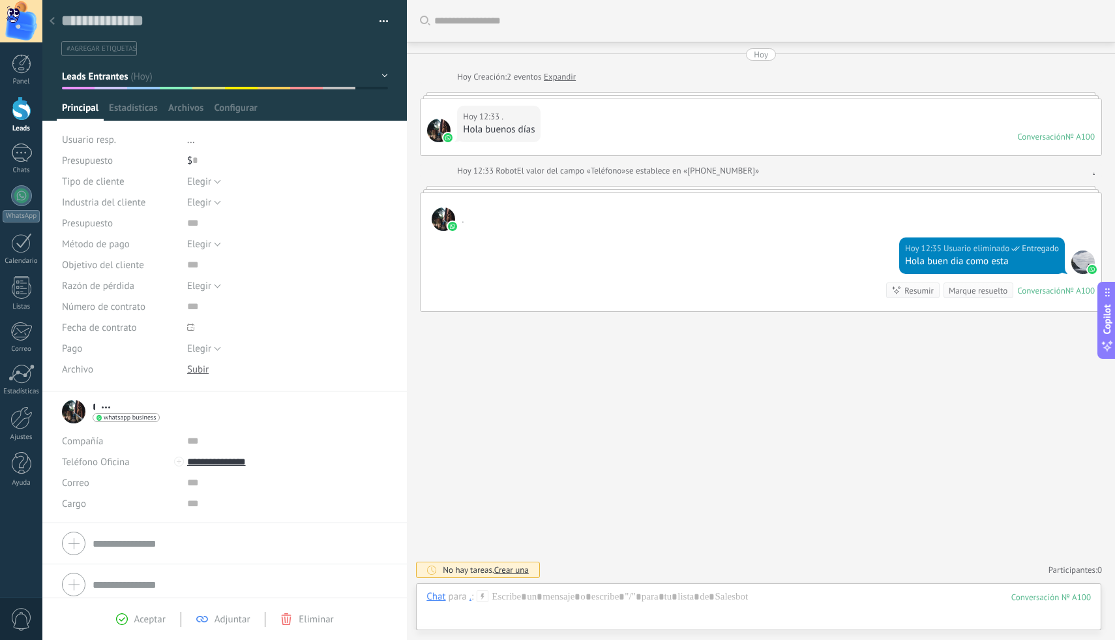
scroll to position [8, 0]
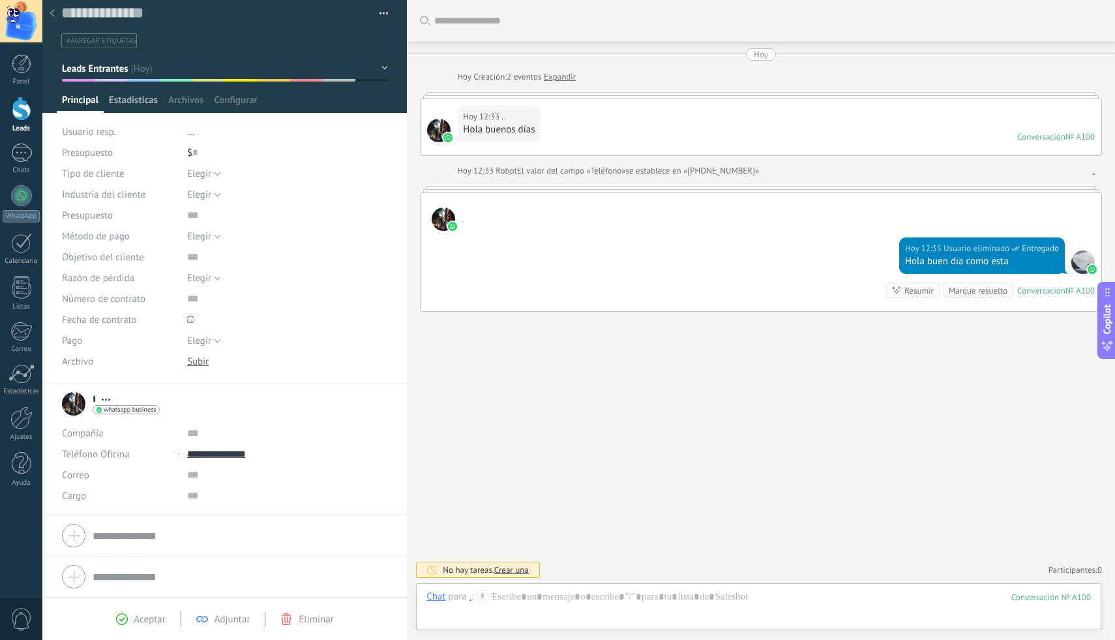
click at [140, 101] on span "Estadísticas" at bounding box center [133, 103] width 49 height 19
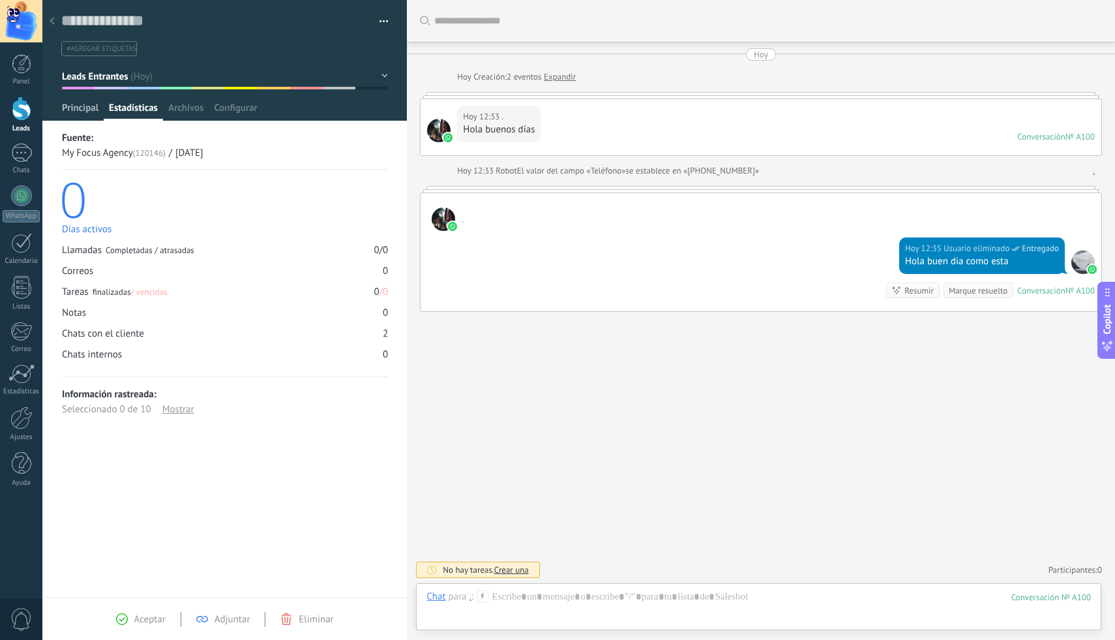
click at [76, 117] on span "Principal" at bounding box center [80, 111] width 37 height 19
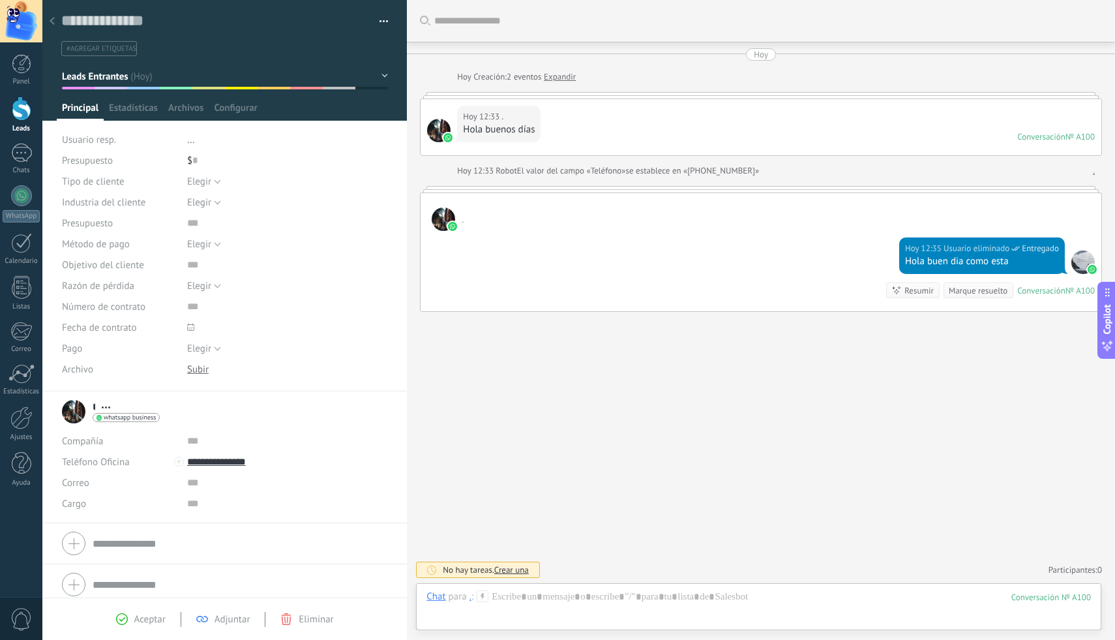
click at [384, 73] on div at bounding box center [224, 60] width 365 height 121
click at [383, 75] on button "Leads Entrantes" at bounding box center [225, 76] width 326 height 23
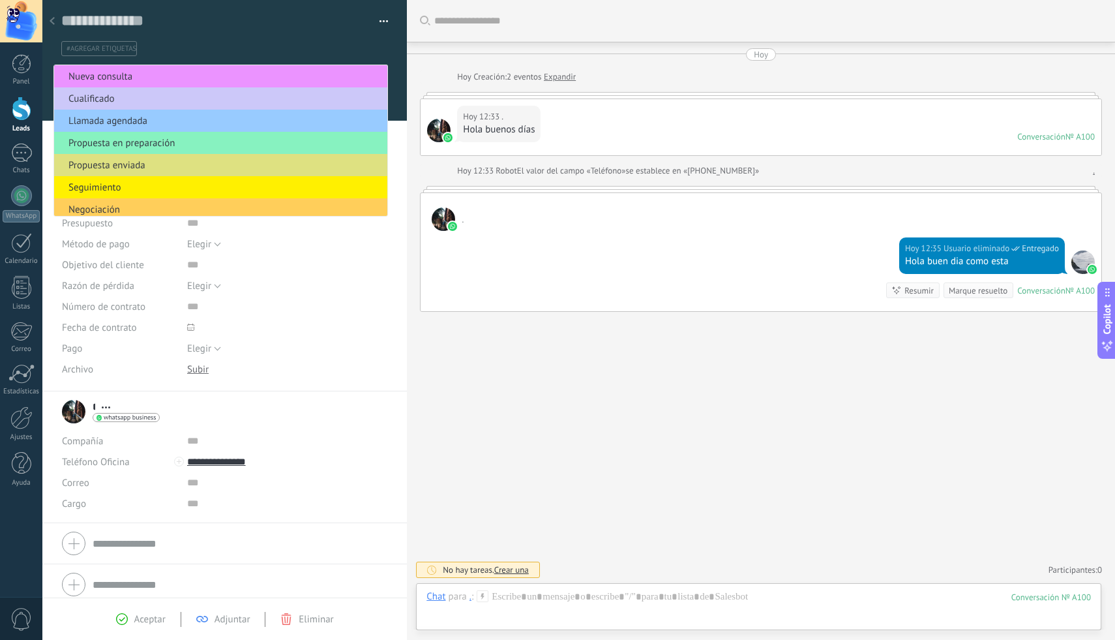
scroll to position [96, 0]
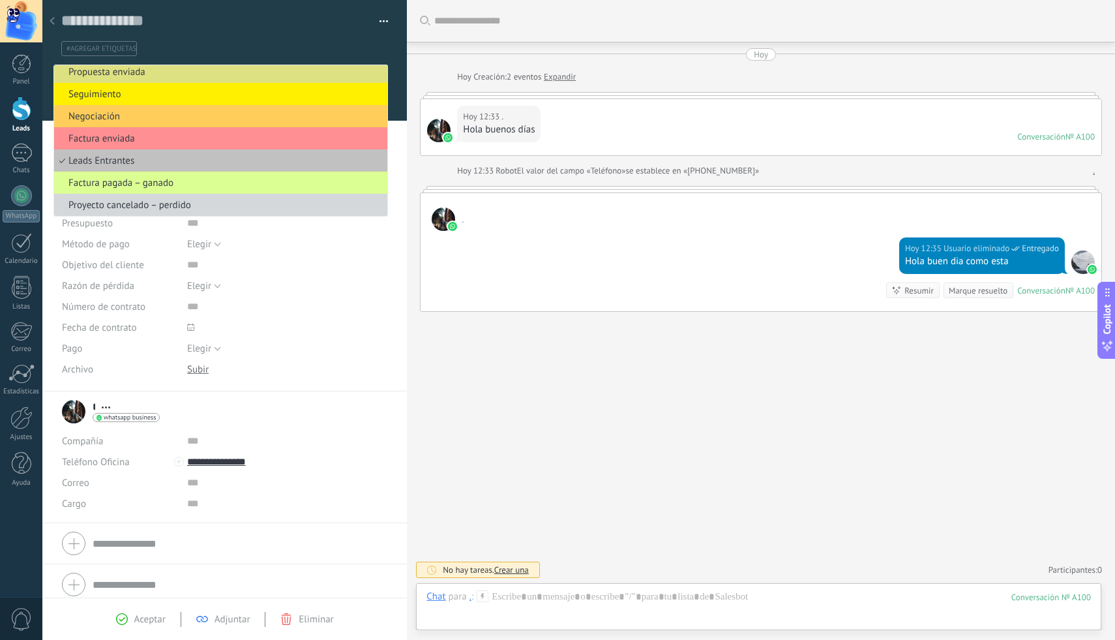
click at [190, 186] on span "Factura pagada – ganado" at bounding box center [218, 183] width 329 height 12
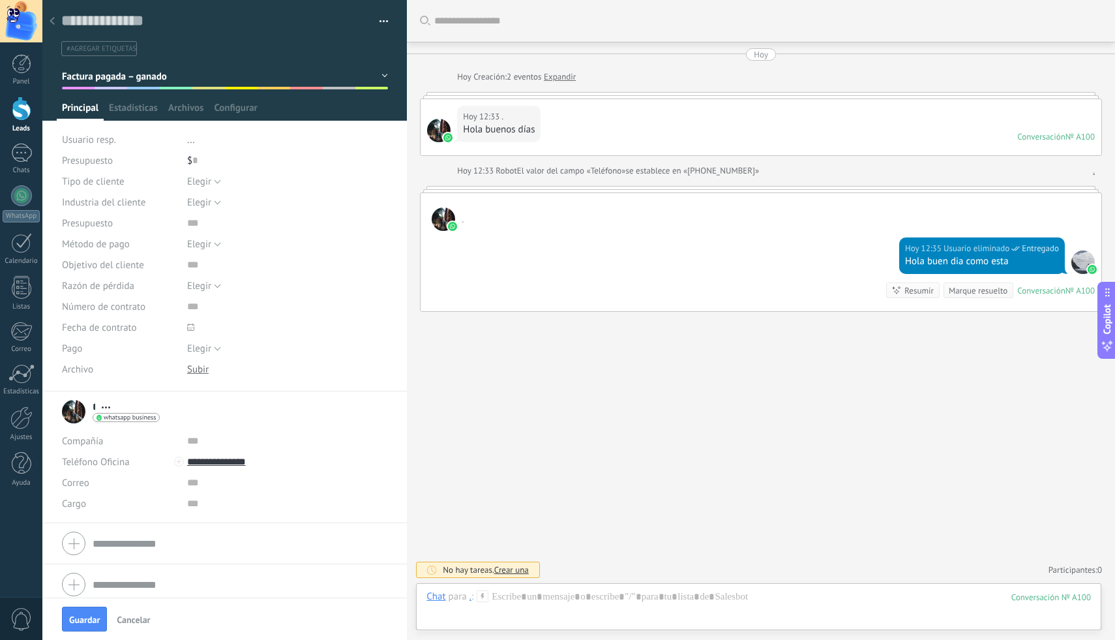
click at [373, 75] on button "Factura pagada – ganado" at bounding box center [225, 76] width 326 height 23
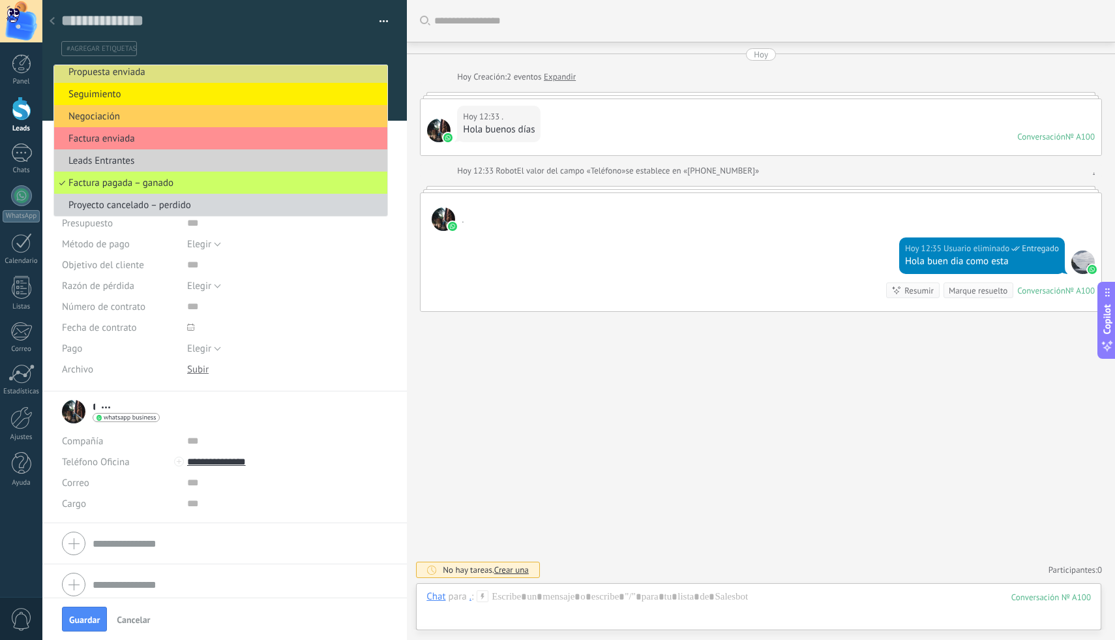
click at [119, 158] on span "Leads Entrantes" at bounding box center [218, 161] width 329 height 12
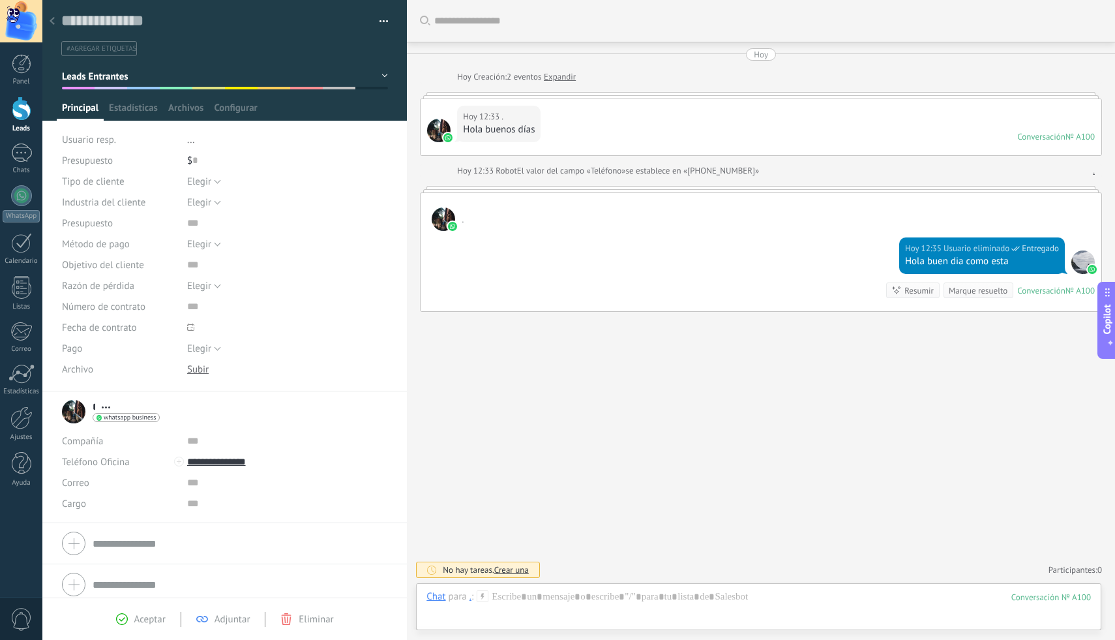
click at [372, 173] on div "Elegir Individual Entidad legal Elegir" at bounding box center [287, 181] width 201 height 21
click at [14, 62] on div at bounding box center [22, 64] width 20 height 20
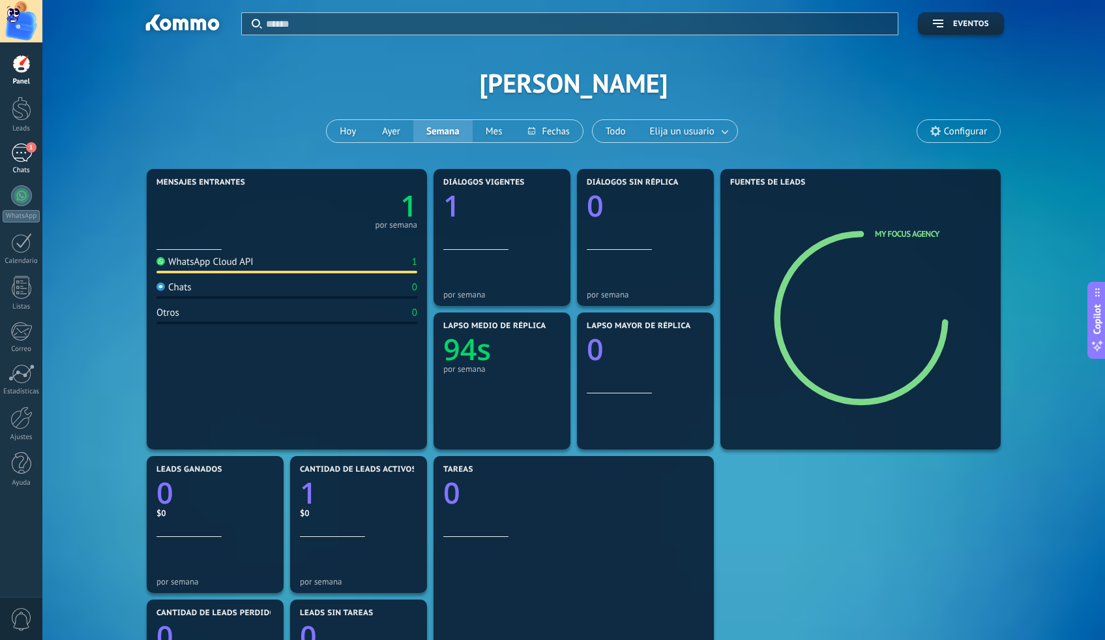
click at [23, 153] on div "1" at bounding box center [21, 152] width 21 height 19
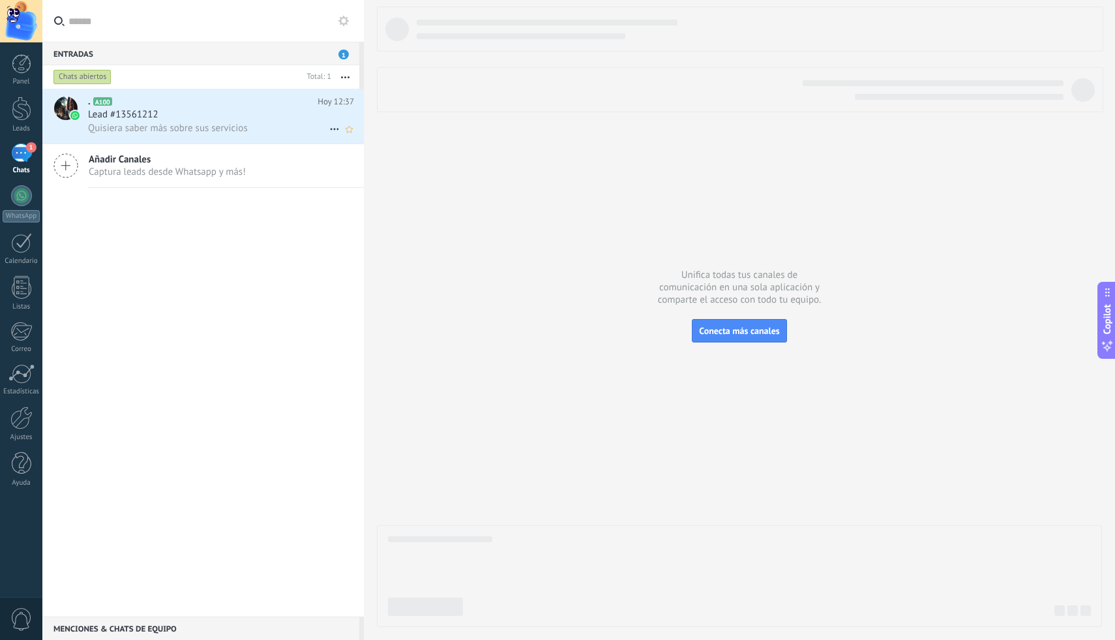
click at [118, 120] on span "Lead #13561212" at bounding box center [123, 114] width 70 height 13
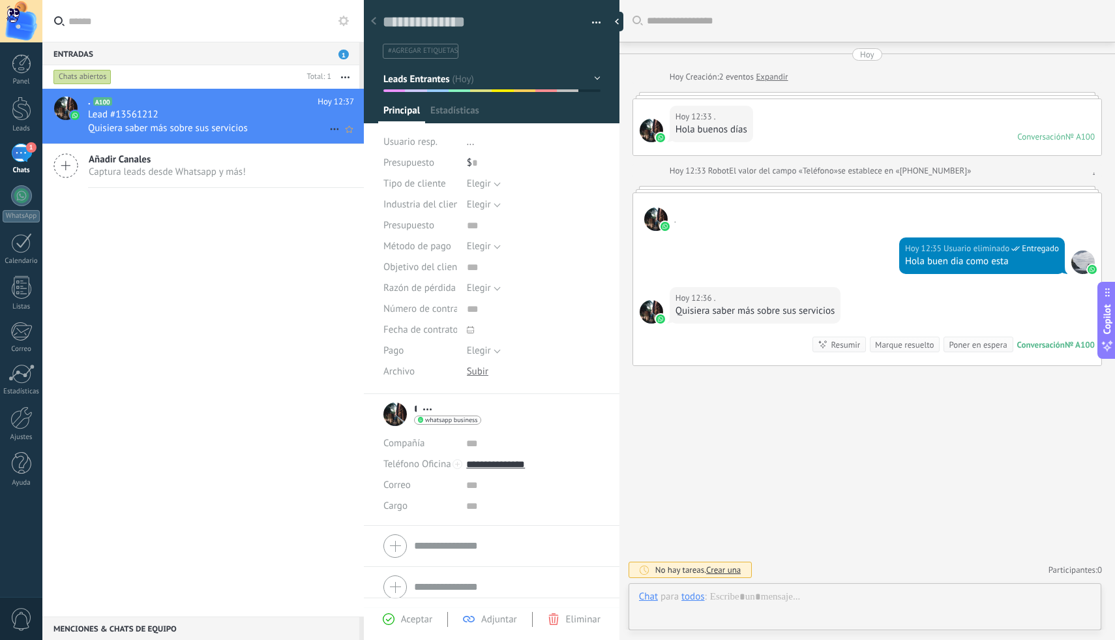
scroll to position [20, 0]
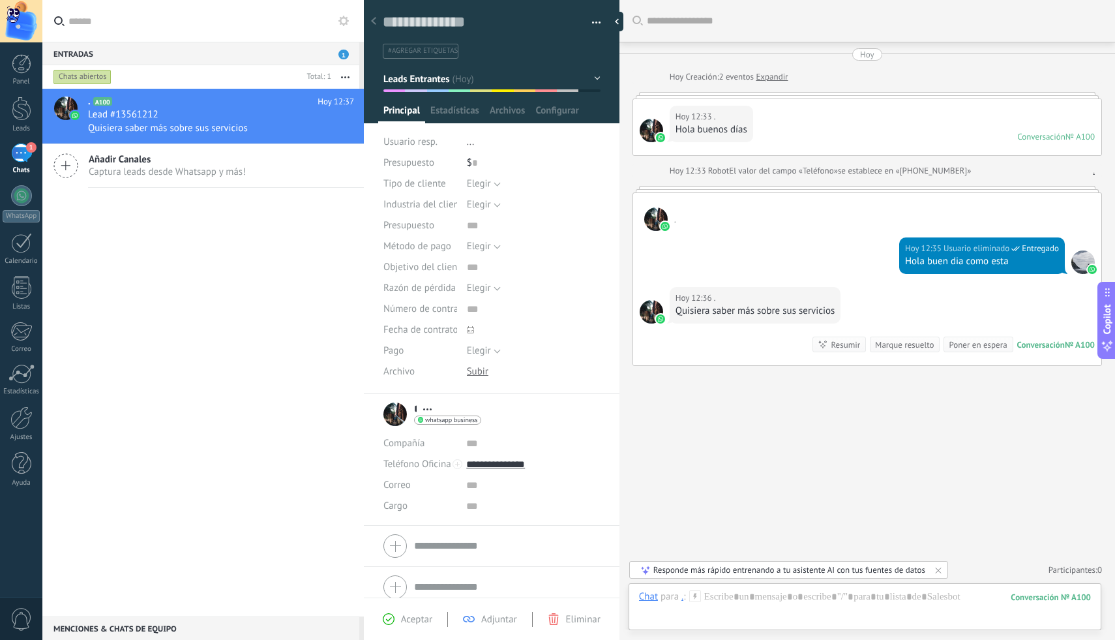
click at [840, 570] on div "Responde más rápido entrenando a tu asistente AI con tus fuentes de datos" at bounding box center [789, 569] width 272 height 11
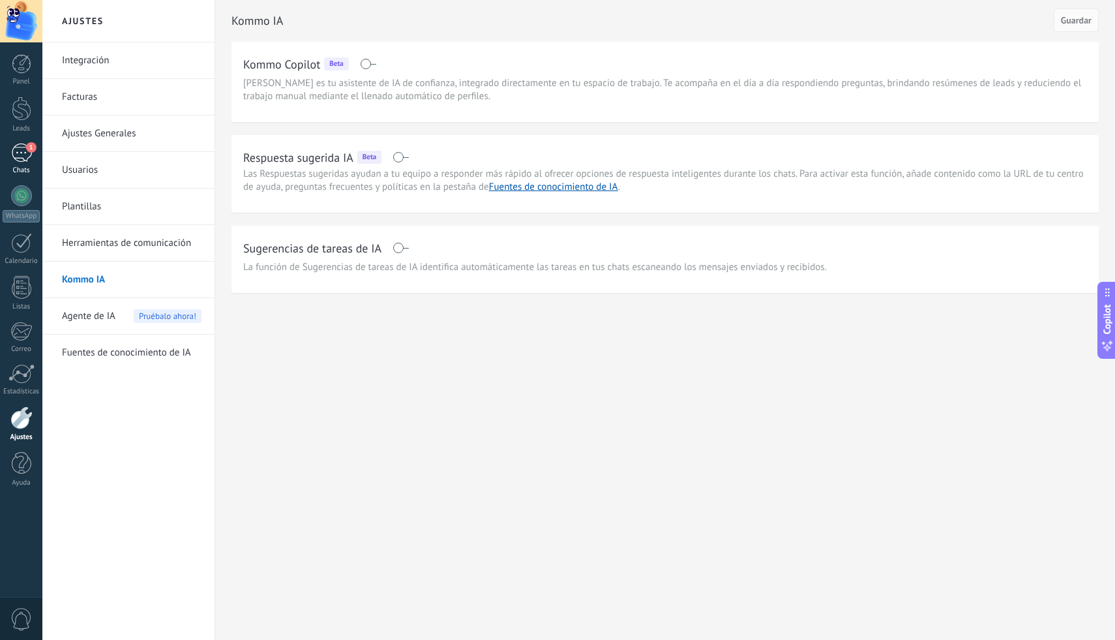
click at [31, 151] on span "1" at bounding box center [31, 147] width 10 height 10
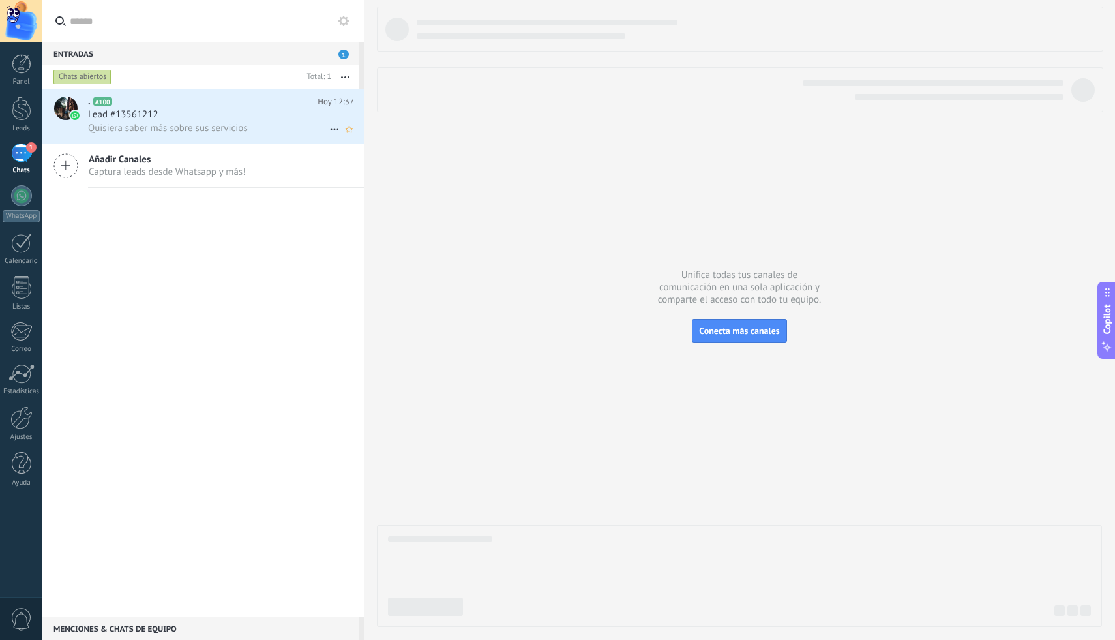
click at [209, 120] on div "Lead #13561212" at bounding box center [221, 114] width 266 height 13
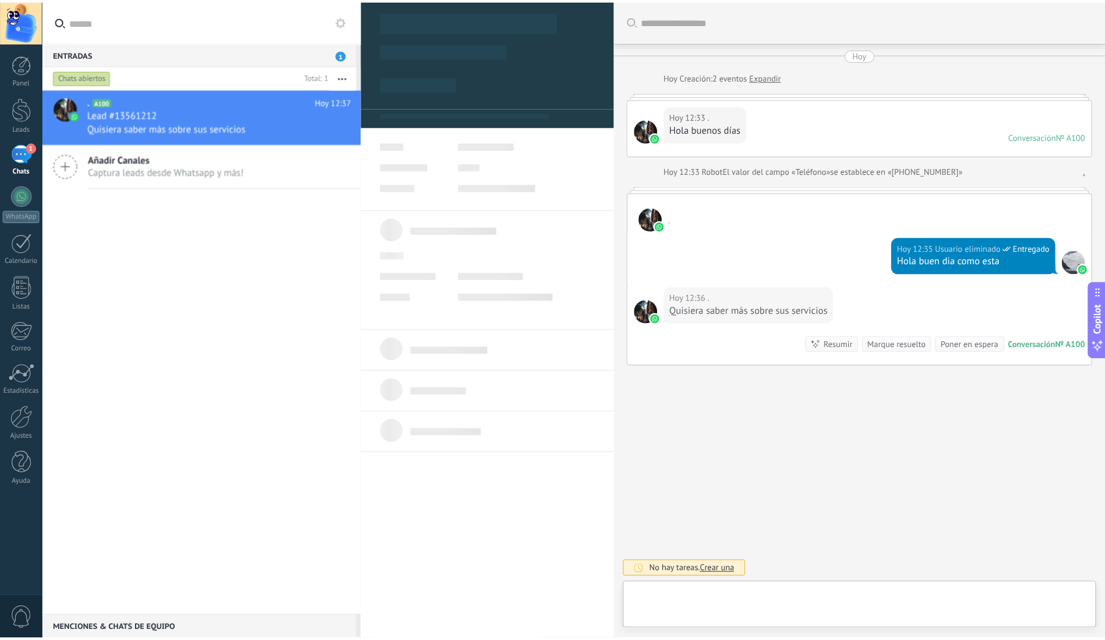
scroll to position [20, 0]
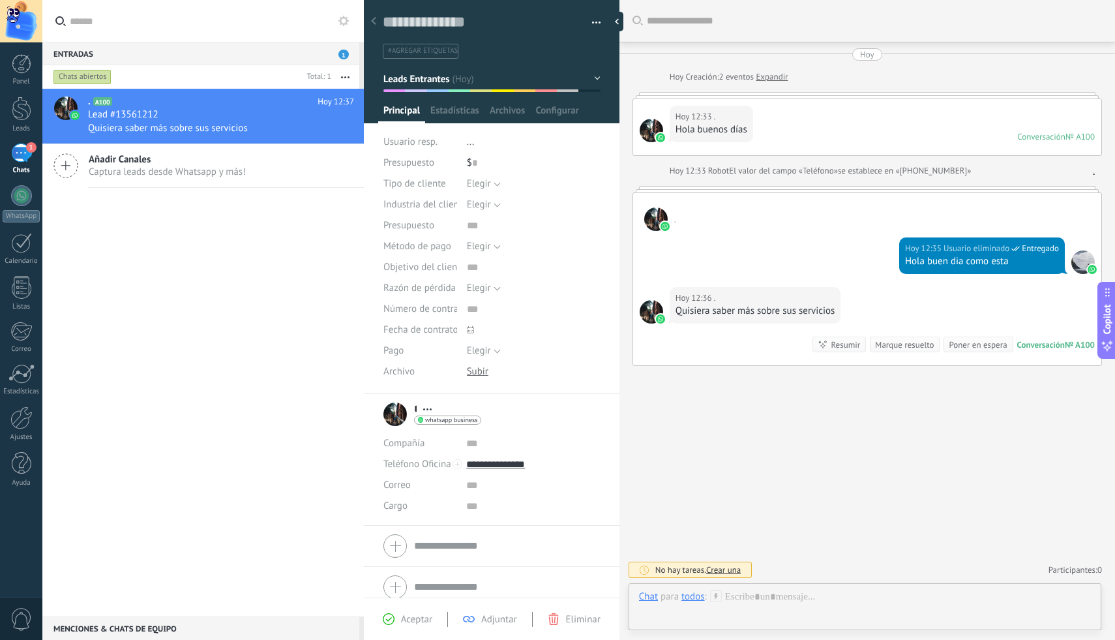
click at [63, 162] on icon at bounding box center [65, 165] width 25 height 25
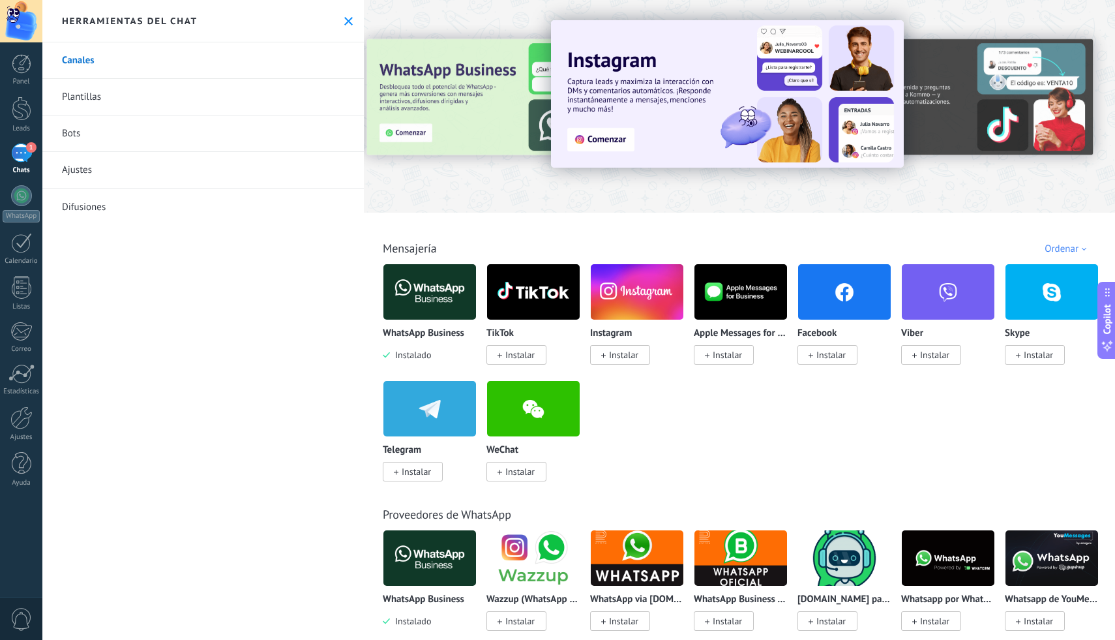
click at [19, 158] on div "1" at bounding box center [21, 152] width 21 height 19
click at [20, 117] on div at bounding box center [22, 108] width 20 height 24
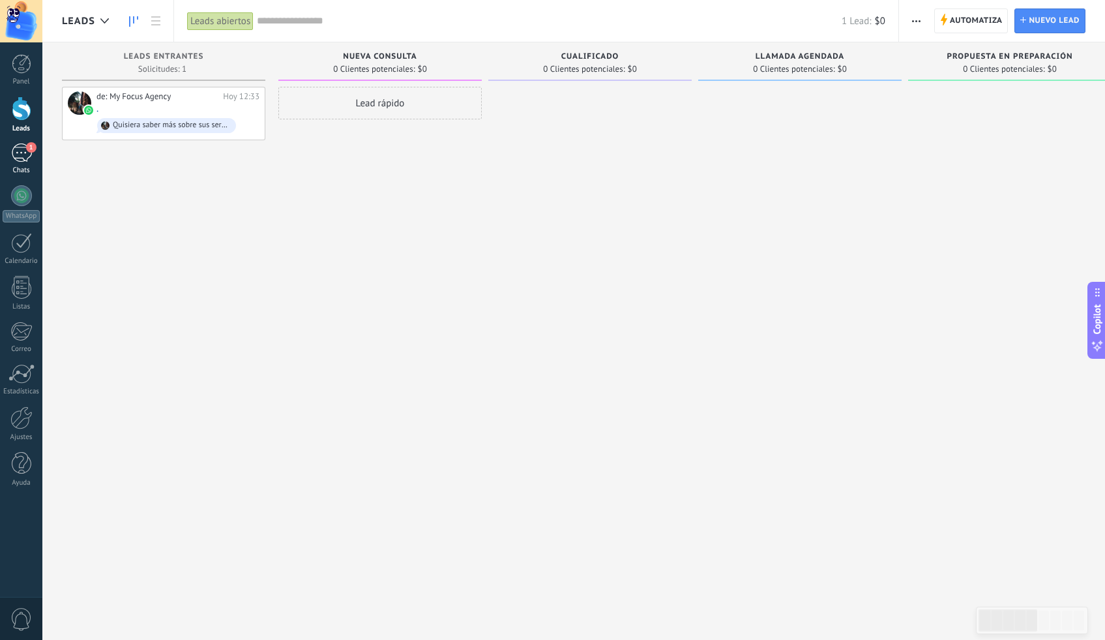
click at [22, 155] on div "1" at bounding box center [21, 152] width 21 height 19
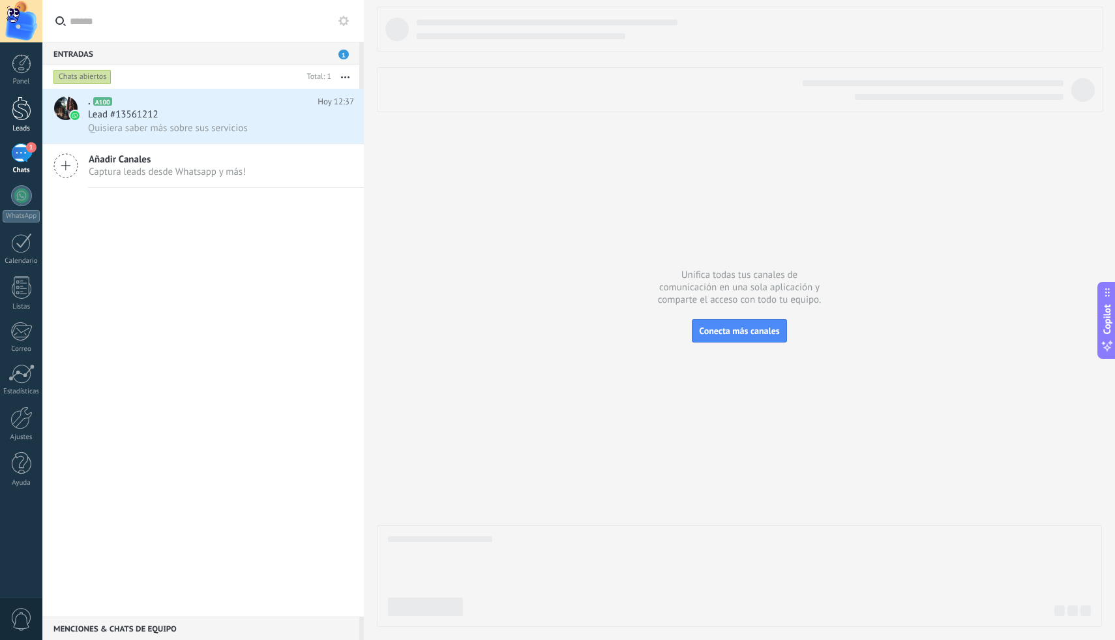
click at [27, 114] on div at bounding box center [22, 108] width 20 height 24
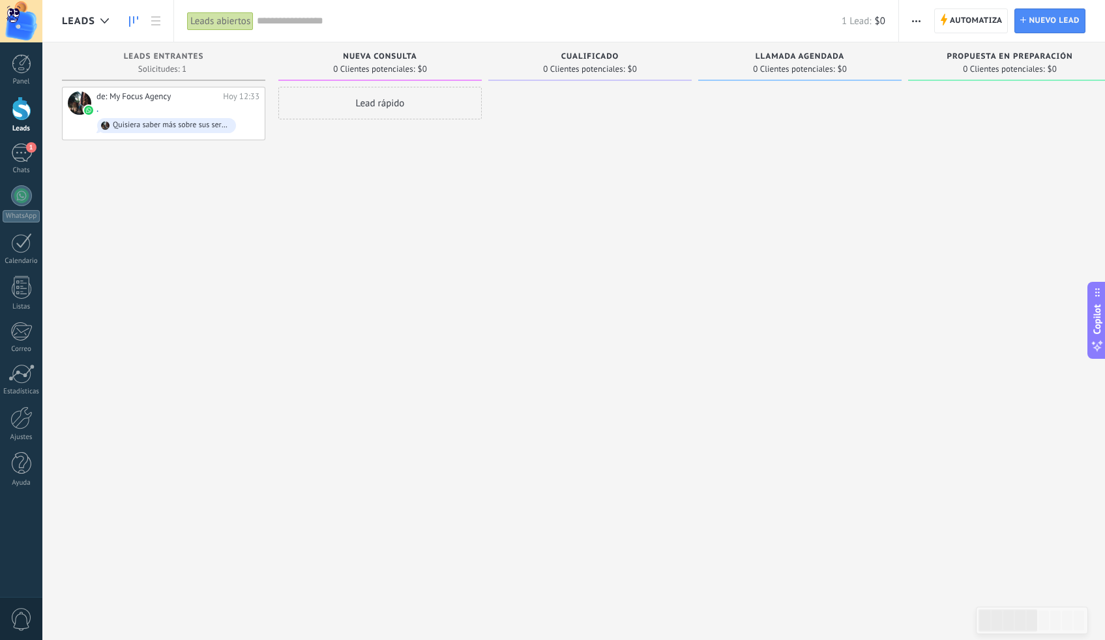
click at [832, 61] on span "Llamada agendada" at bounding box center [800, 56] width 89 height 9
click at [833, 57] on span "Llamada agendada" at bounding box center [800, 56] width 89 height 9
click at [160, 23] on link at bounding box center [156, 20] width 22 height 25
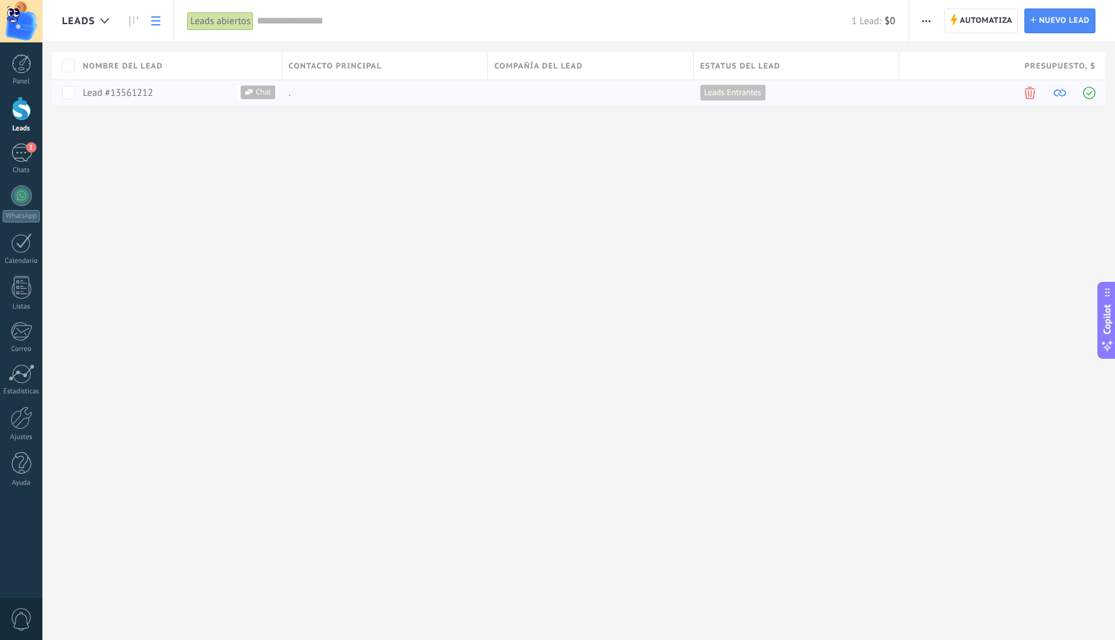
click at [1061, 92] on span at bounding box center [1060, 93] width 12 height 12
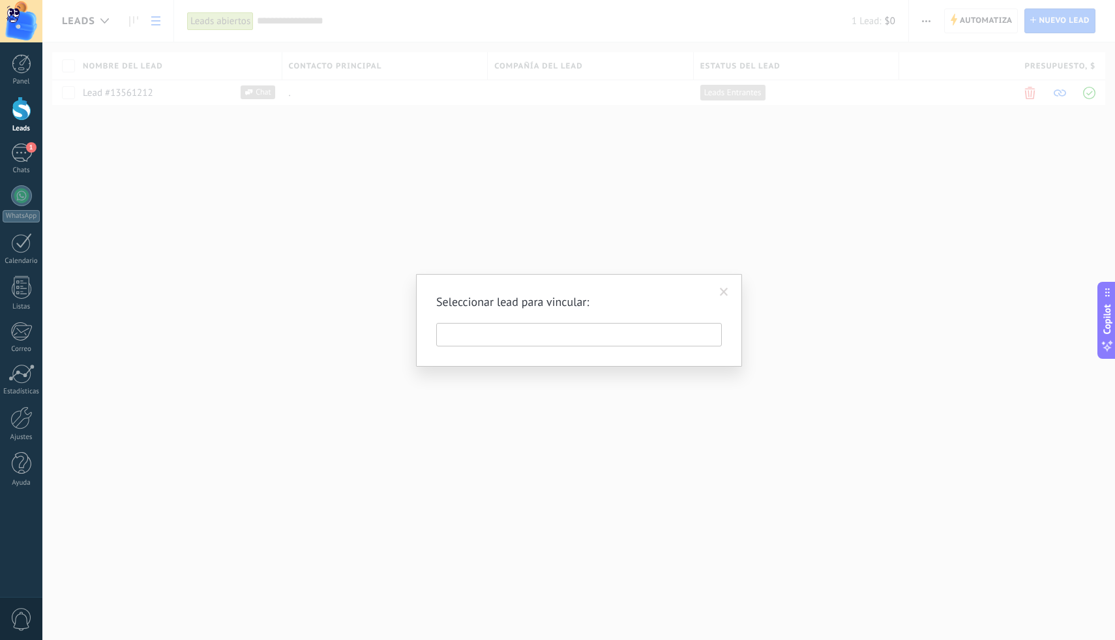
click at [720, 289] on span at bounding box center [724, 292] width 8 height 9
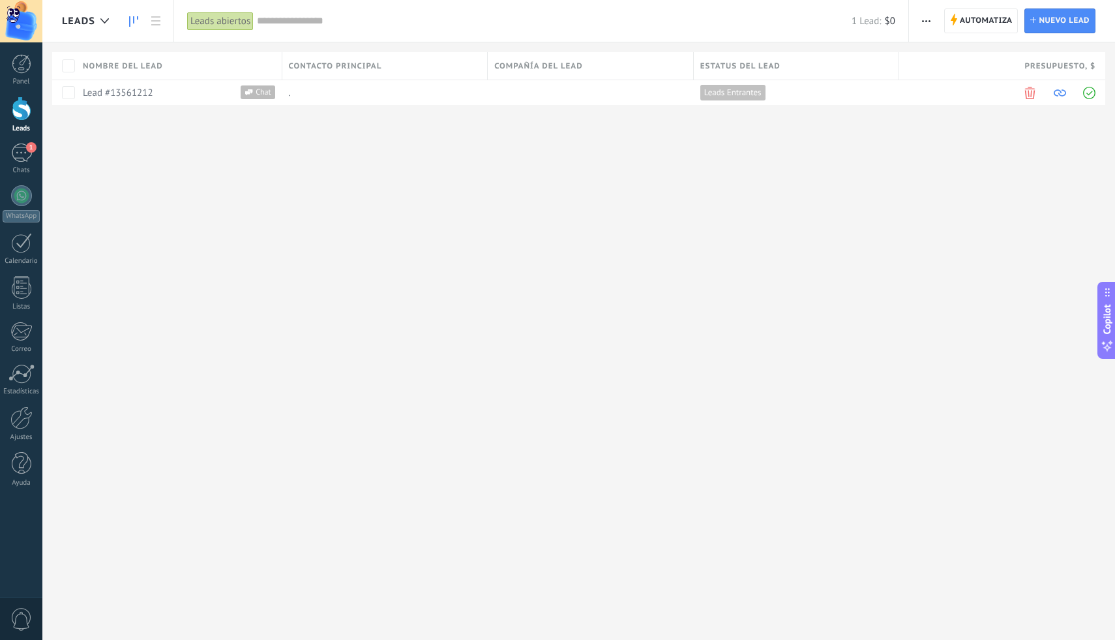
click at [136, 26] on icon at bounding box center [133, 21] width 9 height 10
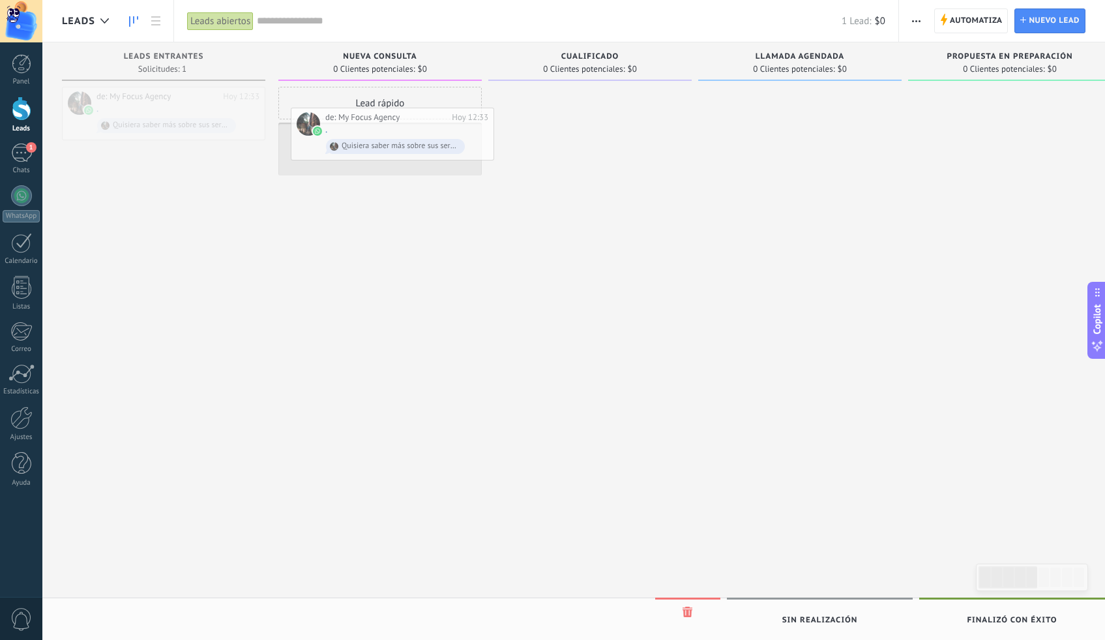
drag, startPoint x: 195, startPoint y: 96, endPoint x: 423, endPoint y: 118, distance: 229.2
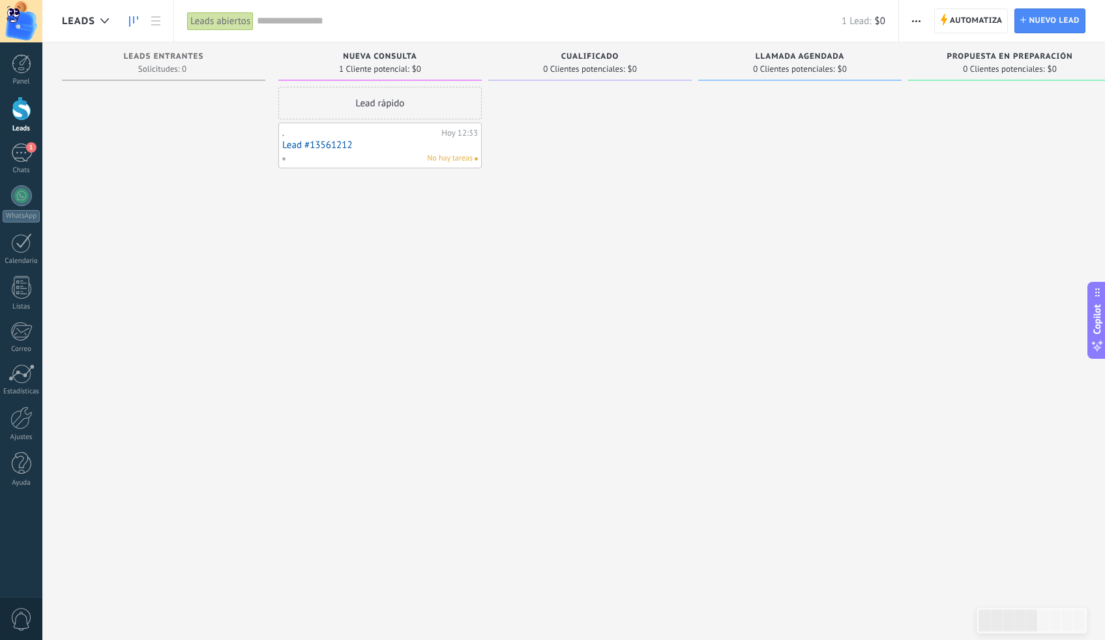
click at [387, 158] on div "No hay tareas" at bounding box center [377, 159] width 191 height 12
click at [458, 125] on div ". Hoy 12:33 Lead #13561212 No hay tareas" at bounding box center [379, 146] width 203 height 46
click at [456, 130] on div "Hoy 12:33" at bounding box center [459, 133] width 37 height 10
click at [349, 137] on div "." at bounding box center [360, 133] width 156 height 10
click at [374, 106] on div "Lead rápido" at bounding box center [379, 103] width 203 height 33
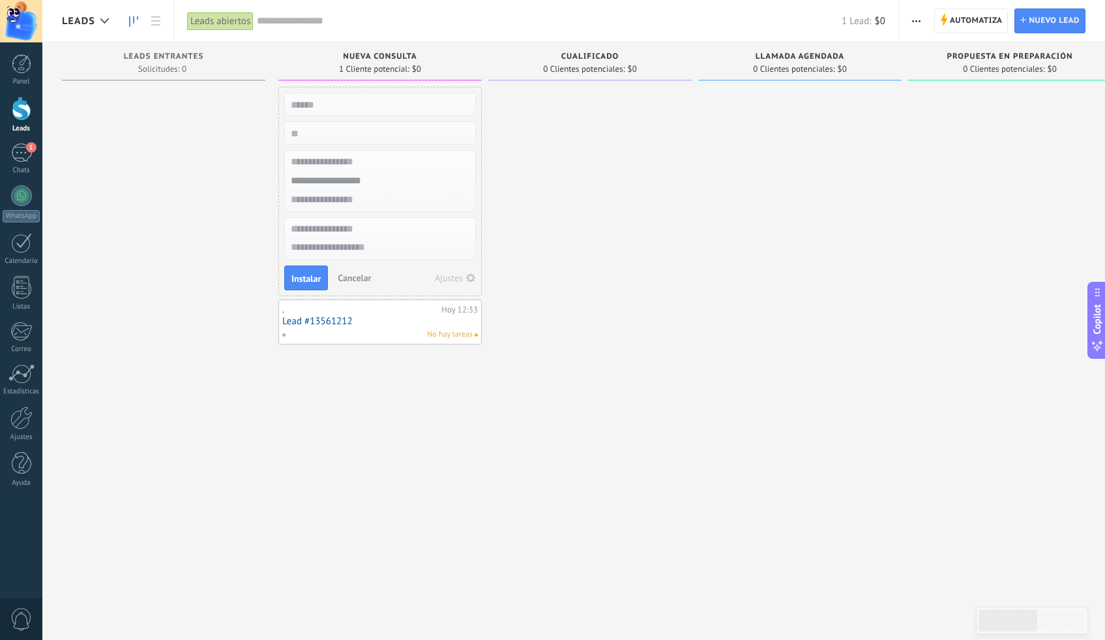
click at [540, 143] on div at bounding box center [589, 321] width 203 height 469
drag, startPoint x: 366, startPoint y: 381, endPoint x: 364, endPoint y: 373, distance: 8.1
click at [367, 378] on div "Lead rápido Instalar Cancelar Ajustes . Hoy 12:33 Lead #13561212 No hay tareas" at bounding box center [379, 321] width 203 height 469
click at [357, 278] on span "Cancelar" at bounding box center [354, 278] width 33 height 12
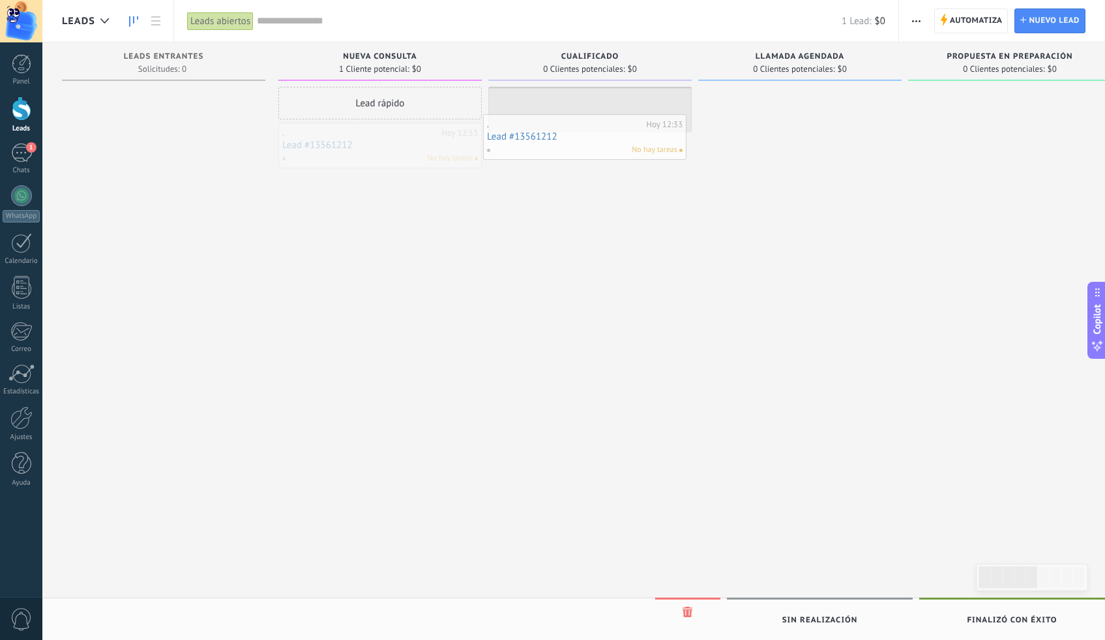
drag, startPoint x: 428, startPoint y: 144, endPoint x: 631, endPoint y: 135, distance: 203.6
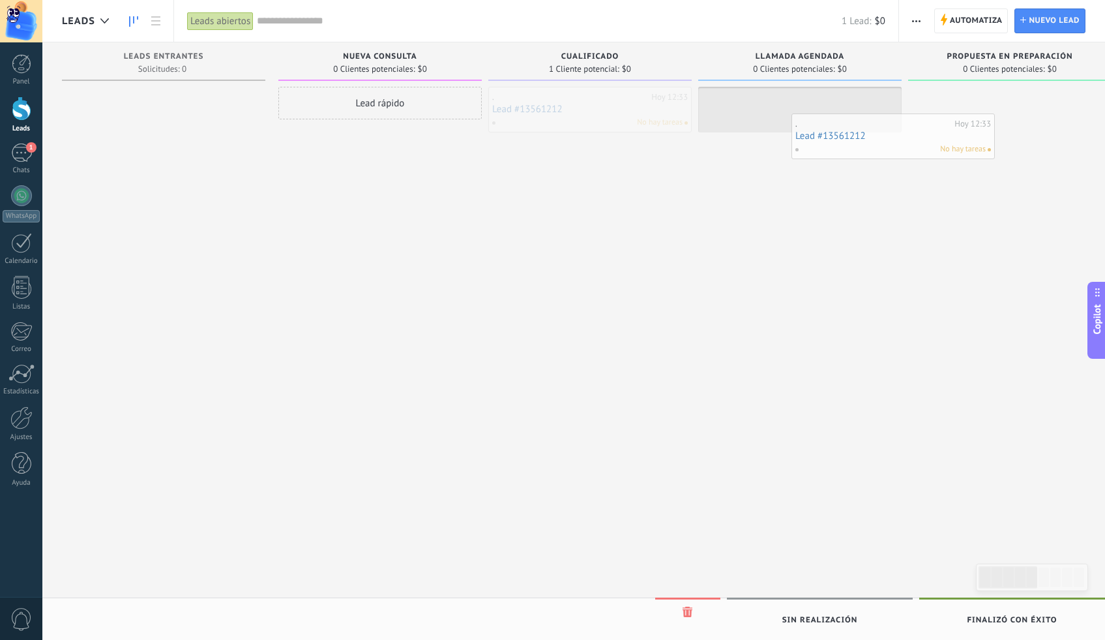
drag, startPoint x: 595, startPoint y: 114, endPoint x: 819, endPoint y: 121, distance: 223.7
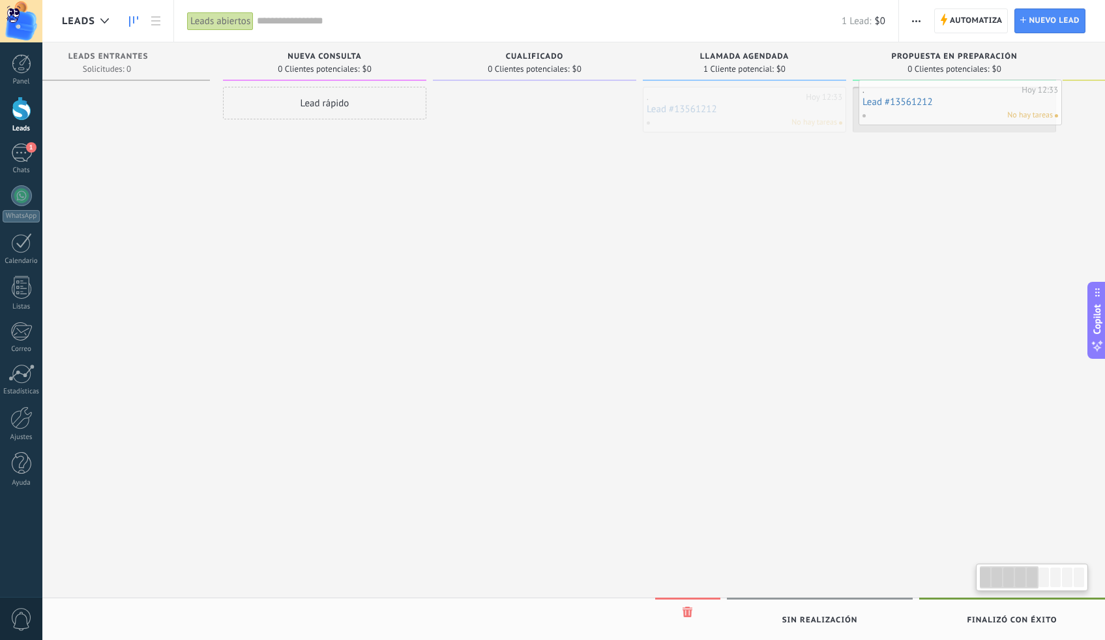
drag, startPoint x: 801, startPoint y: 109, endPoint x: 966, endPoint y: 103, distance: 165.1
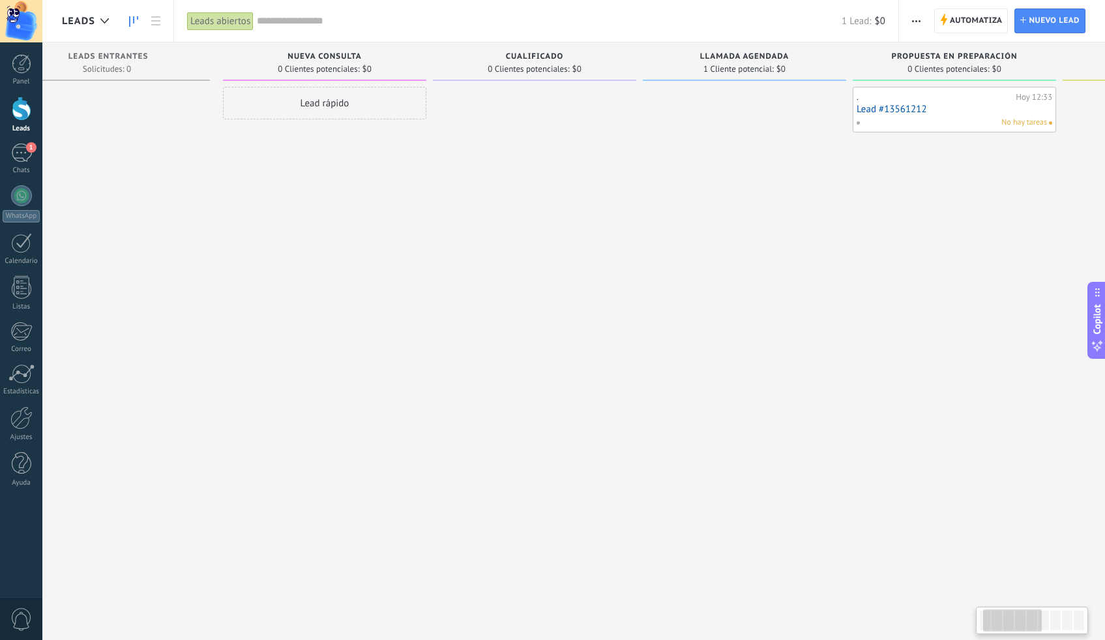
scroll to position [0, 78]
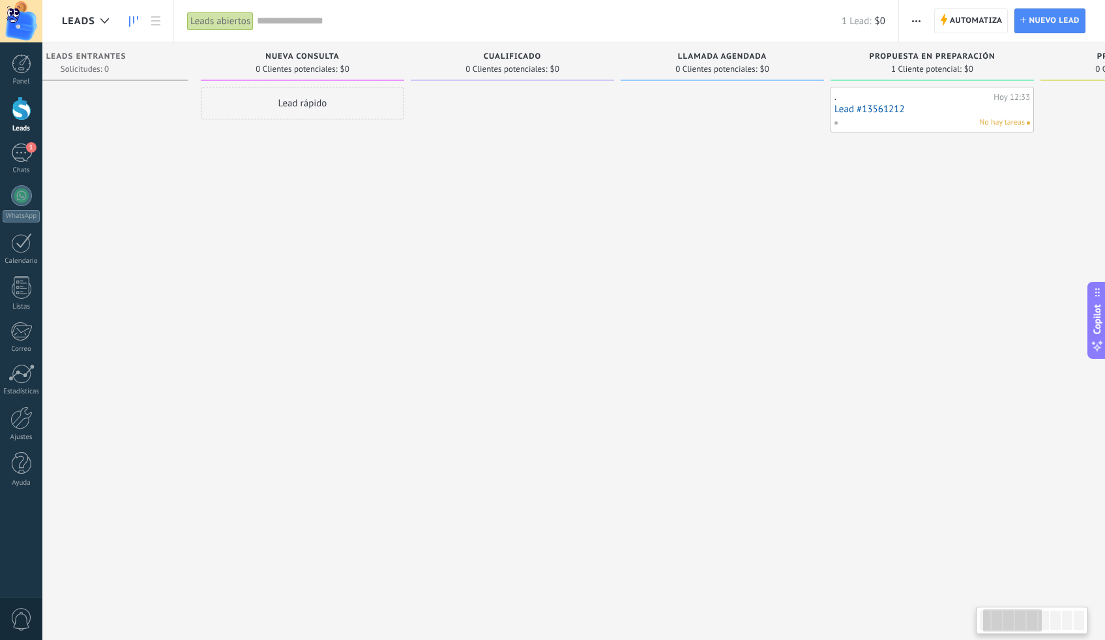
drag, startPoint x: 1018, startPoint y: 625, endPoint x: 1001, endPoint y: 613, distance: 21.2
click at [994, 624] on div at bounding box center [1032, 620] width 107 height 22
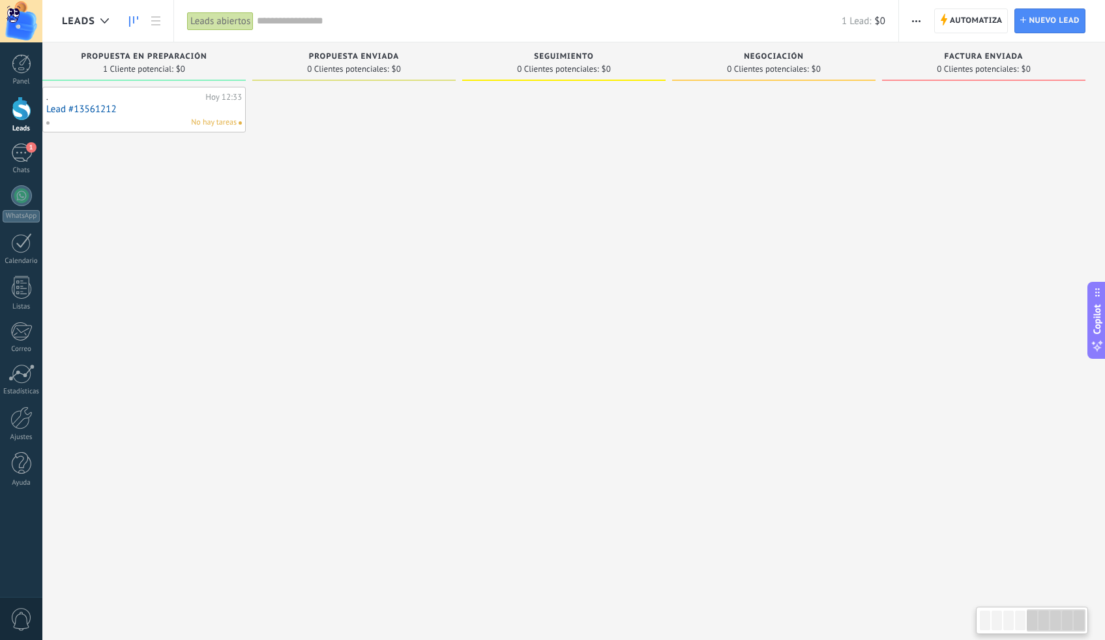
scroll to position [0, 0]
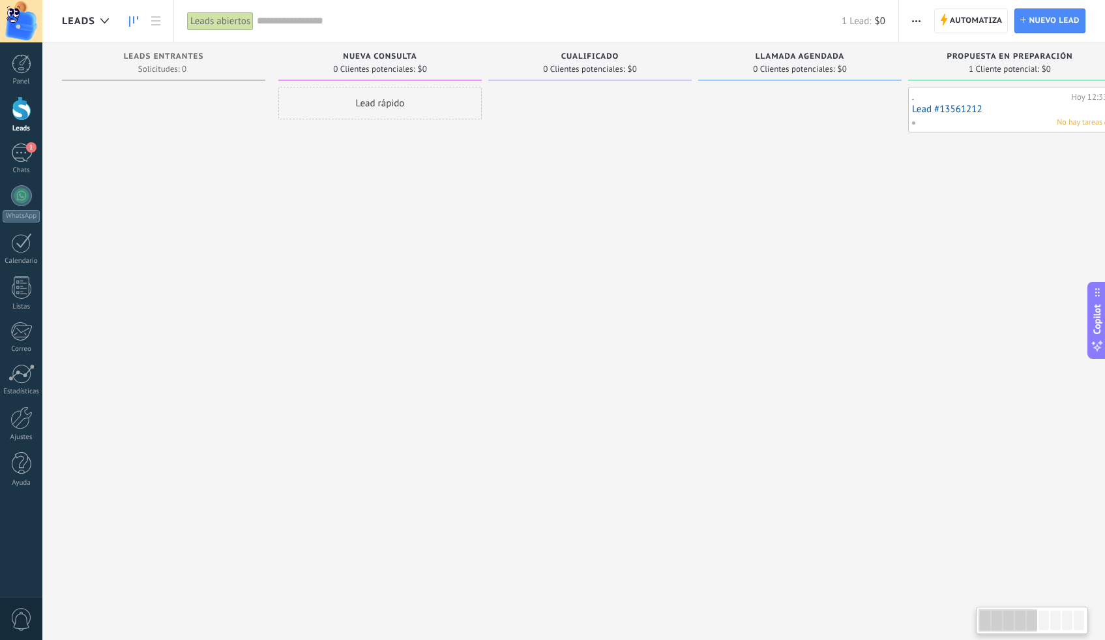
drag, startPoint x: 1001, startPoint y: 614, endPoint x: 932, endPoint y: 631, distance: 70.7
click at [932, 632] on body ".abecls-1,.abecls-2{fill-rule:evenodd}.abecls-2{fill:#fff} .abhcls-1{fill:none}…" at bounding box center [552, 320] width 1105 height 640
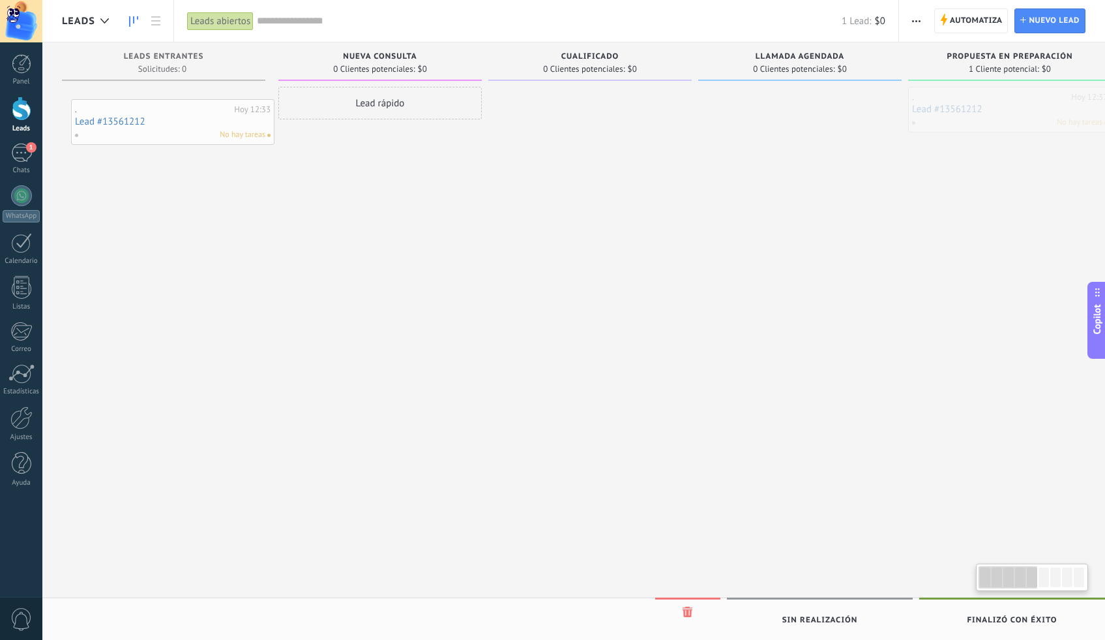
drag, startPoint x: 837, startPoint y: 134, endPoint x: 155, endPoint y: 117, distance: 681.5
drag, startPoint x: 956, startPoint y: 112, endPoint x: 104, endPoint y: 98, distance: 852.9
drag, startPoint x: 975, startPoint y: 110, endPoint x: 43, endPoint y: 91, distance: 932.5
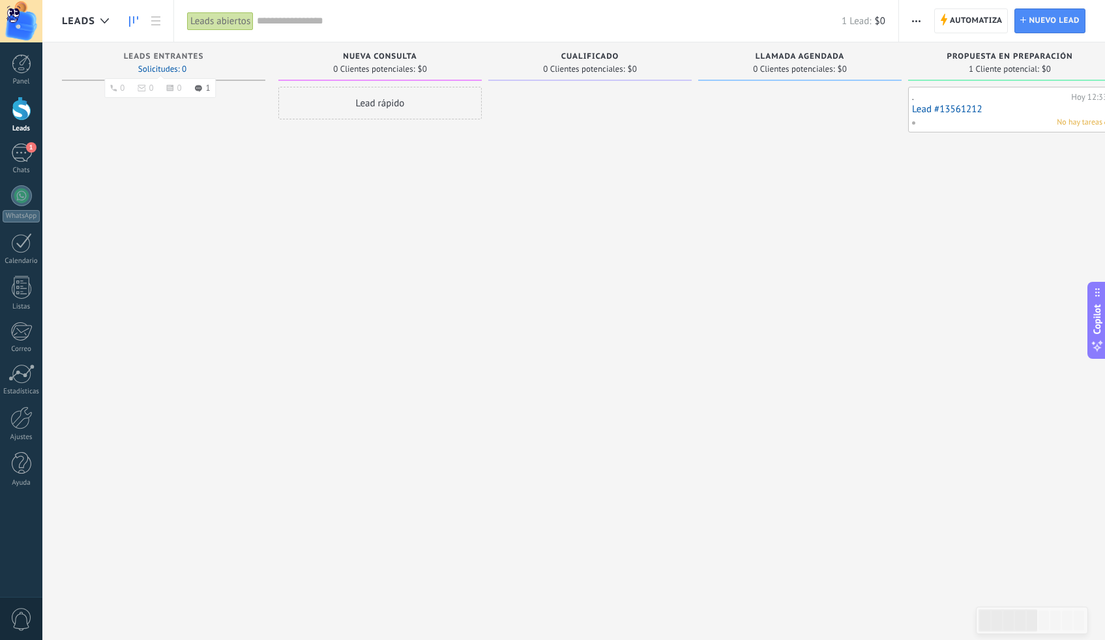
drag, startPoint x: 130, startPoint y: 74, endPoint x: 140, endPoint y: 72, distance: 9.5
click at [130, 74] on div "Leads Entrantes Solicitudes: 0 0 0 0 1" at bounding box center [163, 61] width 203 height 38
drag, startPoint x: 1024, startPoint y: 617, endPoint x: 999, endPoint y: 614, distance: 24.3
click at [999, 614] on div at bounding box center [1008, 620] width 59 height 22
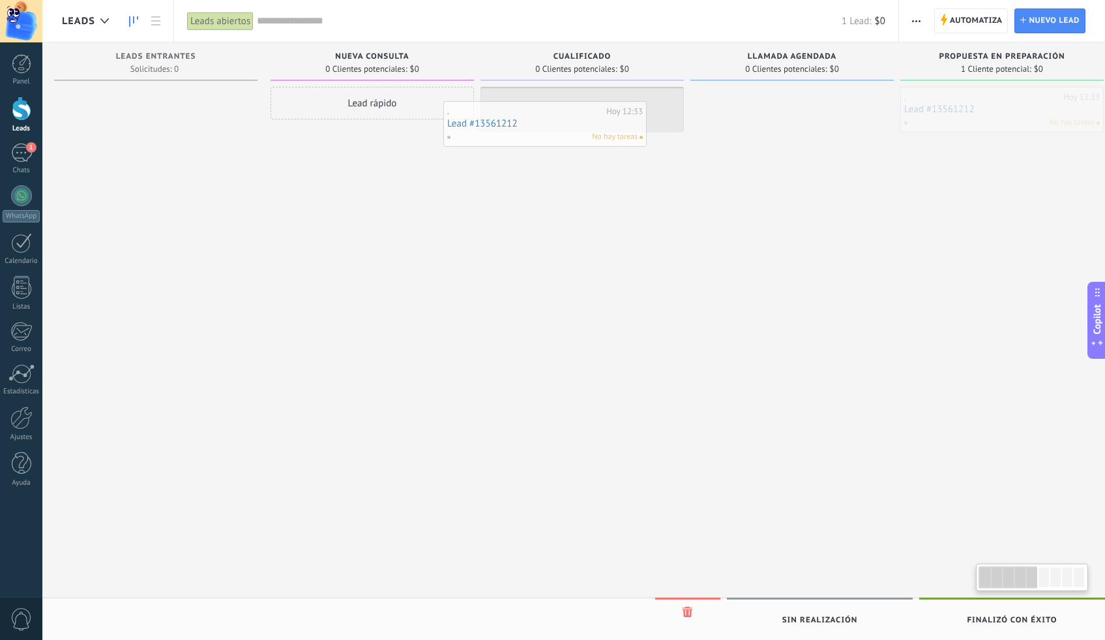
drag, startPoint x: 968, startPoint y: 98, endPoint x: 509, endPoint y: 109, distance: 459.1
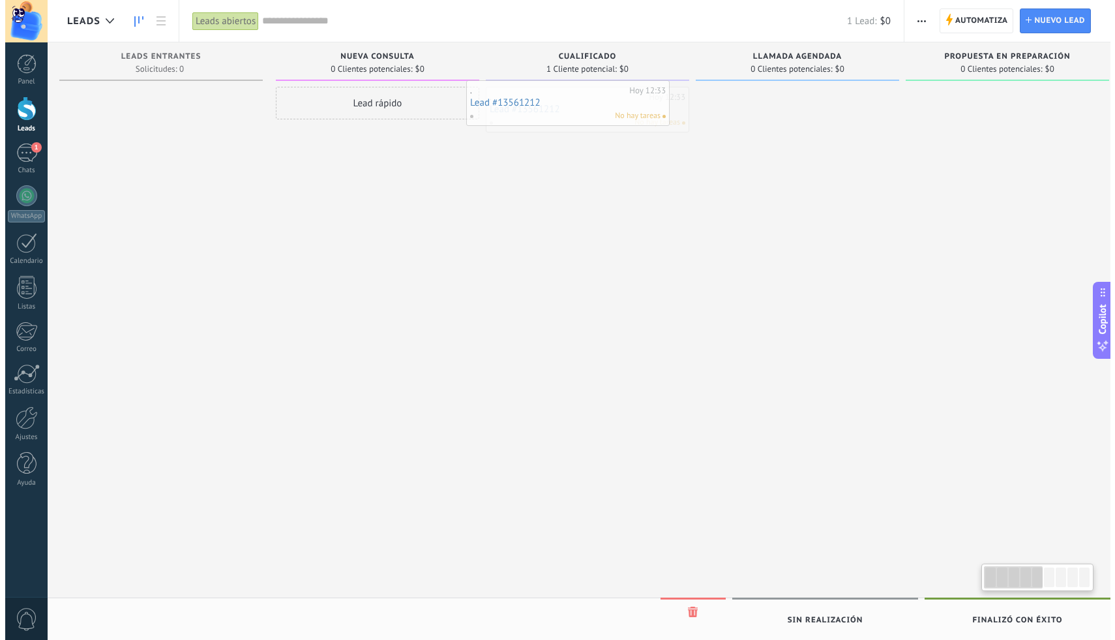
scroll to position [0, 0]
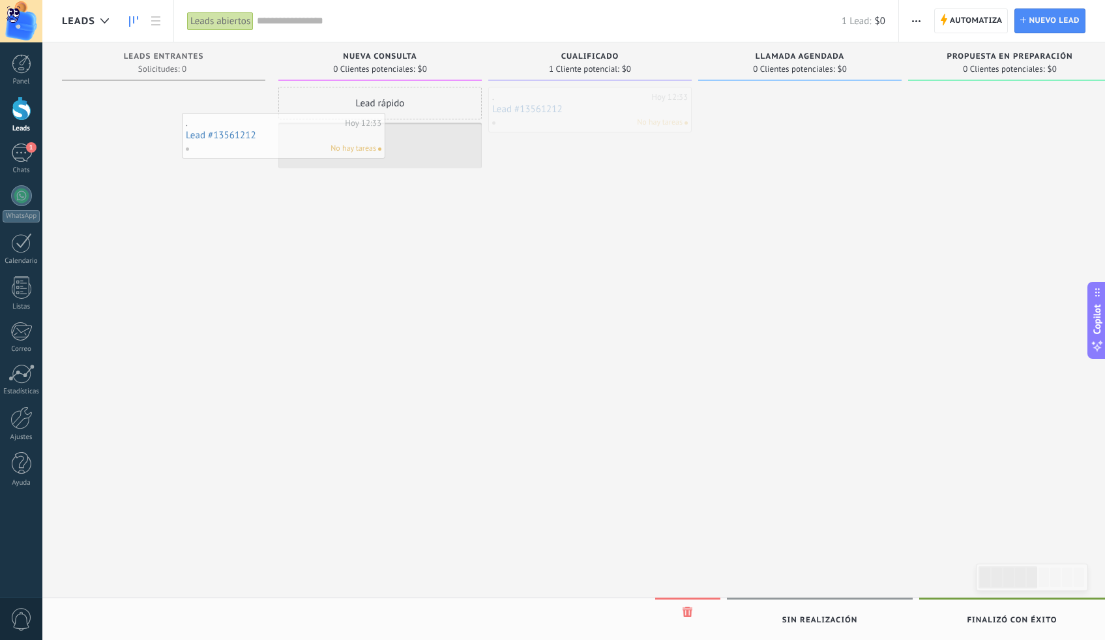
drag, startPoint x: 593, startPoint y: 108, endPoint x: 294, endPoint y: 135, distance: 299.9
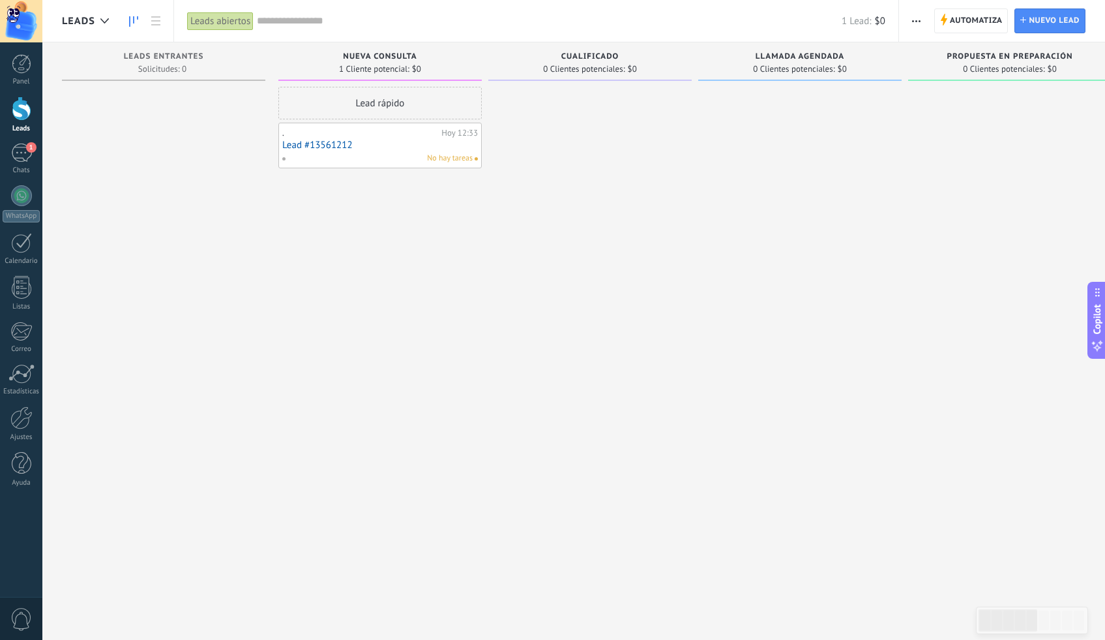
click at [462, 193] on div "Lead rápido . Hoy 12:33 Lead #13561212 No hay tareas" at bounding box center [379, 321] width 203 height 469
click at [28, 156] on div "1" at bounding box center [21, 152] width 21 height 19
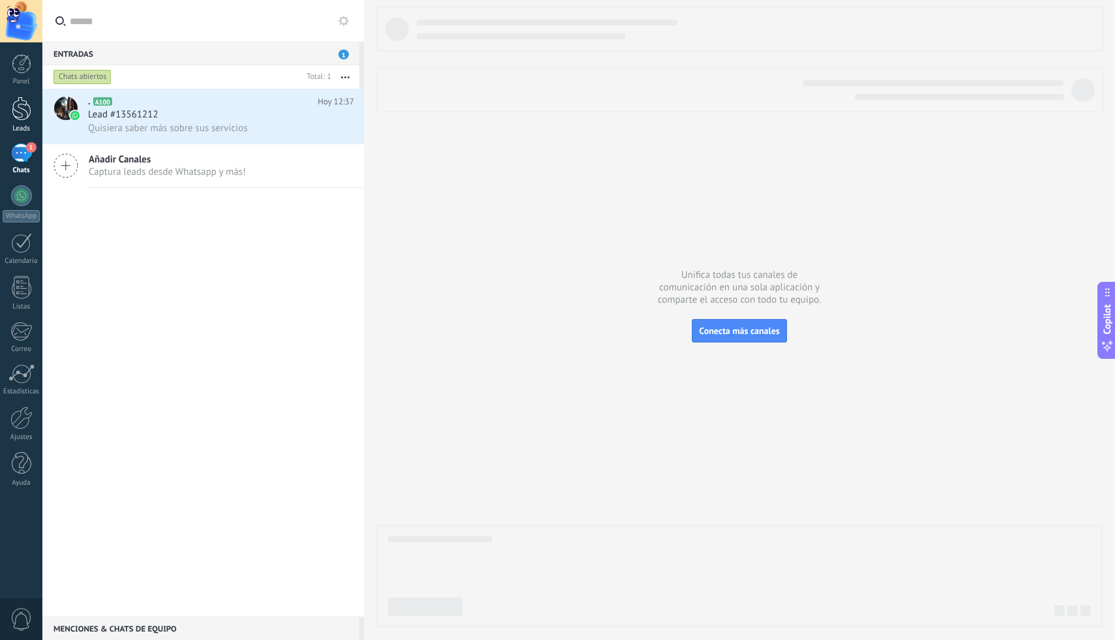
click at [27, 109] on div at bounding box center [22, 108] width 20 height 24
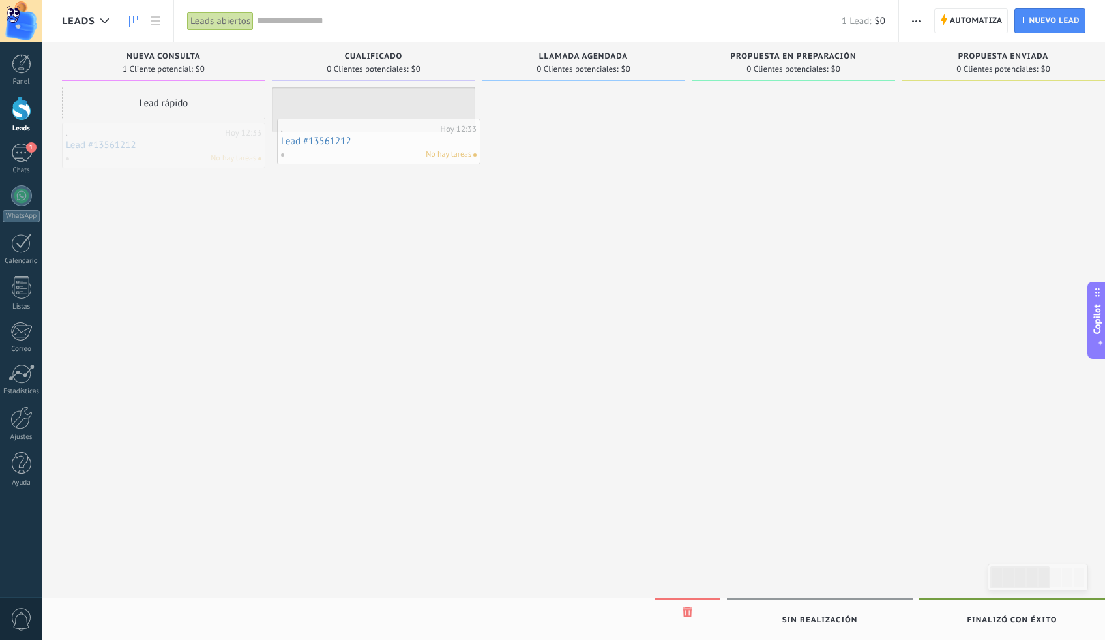
drag, startPoint x: 168, startPoint y: 143, endPoint x: 383, endPoint y: 139, distance: 215.2
drag, startPoint x: 381, startPoint y: 119, endPoint x: 191, endPoint y: 166, distance: 195.9
drag, startPoint x: 170, startPoint y: 151, endPoint x: 376, endPoint y: 126, distance: 208.2
drag, startPoint x: 378, startPoint y: 115, endPoint x: 166, endPoint y: 155, distance: 215.6
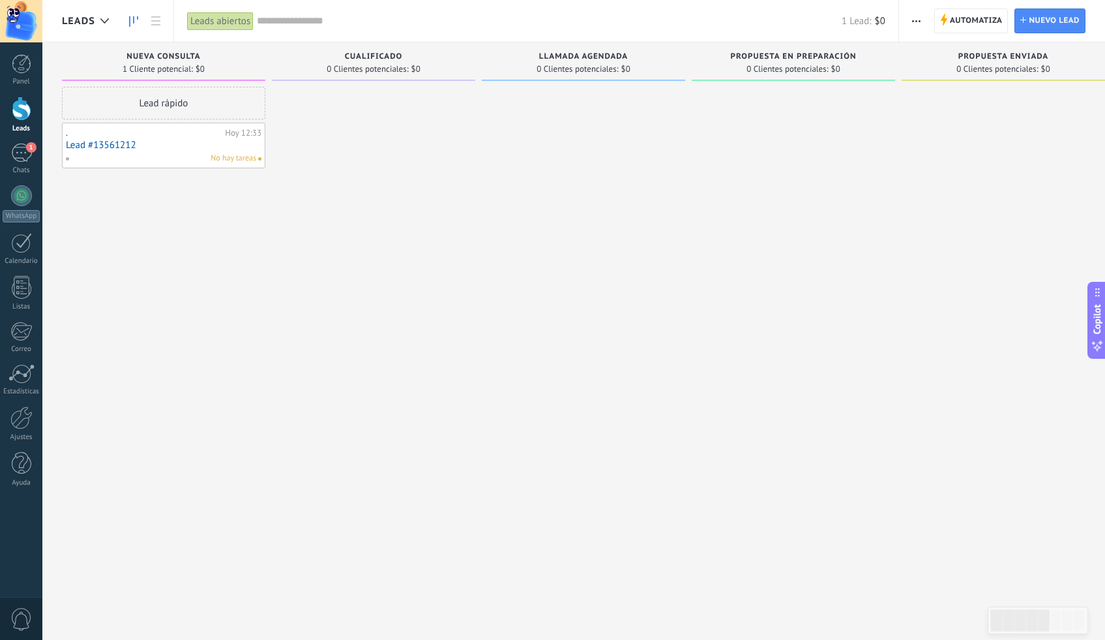
click at [173, 149] on link "Lead #13561212" at bounding box center [164, 145] width 196 height 11
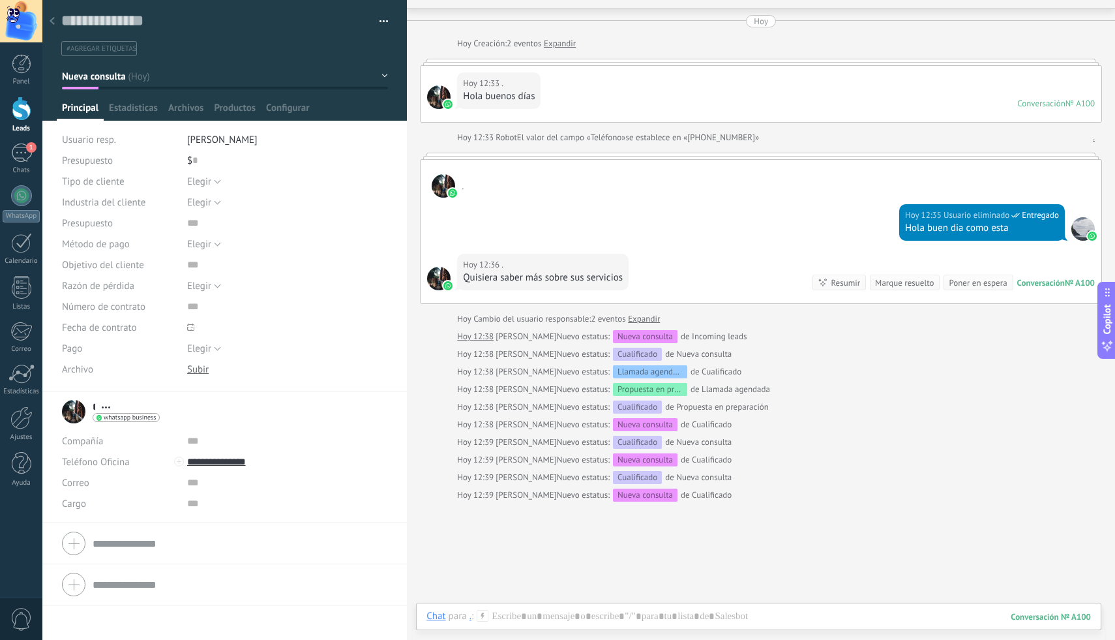
scroll to position [122, 0]
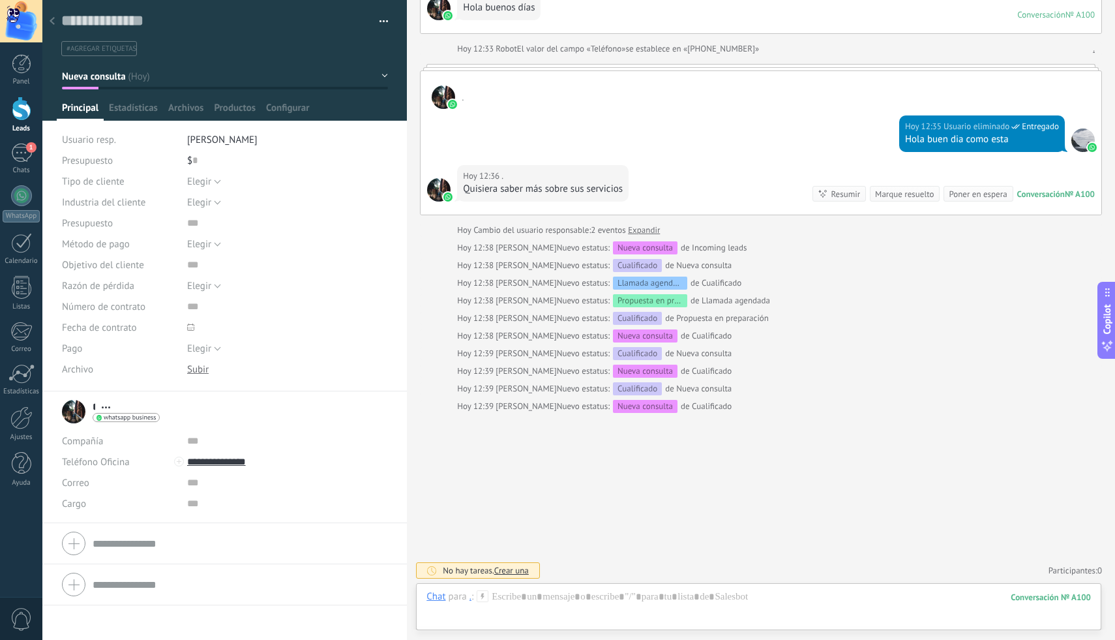
click at [380, 73] on button "Nueva consulta" at bounding box center [225, 76] width 326 height 23
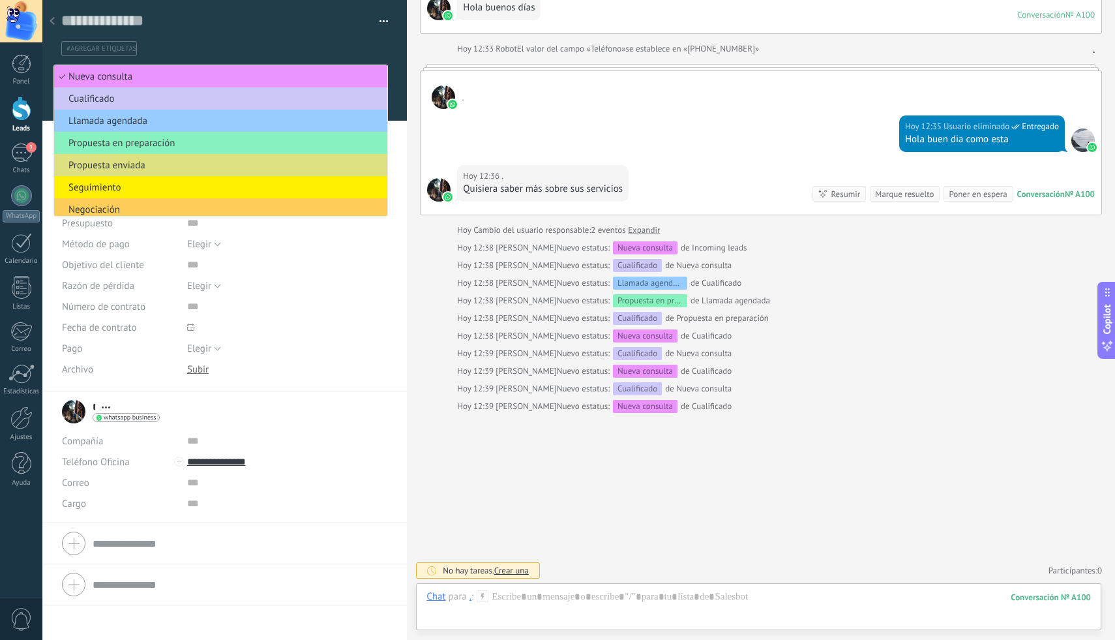
click at [381, 42] on div "#agregar etiquetas" at bounding box center [222, 48] width 327 height 20
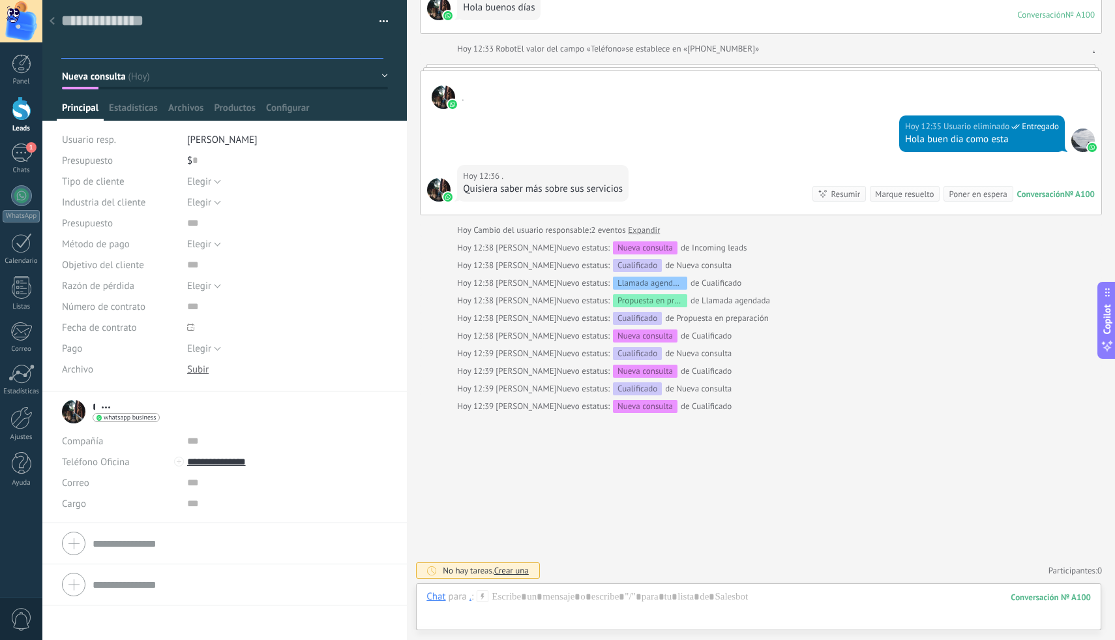
click at [385, 140] on div "Guardar y crear Imprimir Administrar etiquetas Exportar a excel" at bounding box center [224, 195] width 365 height 391
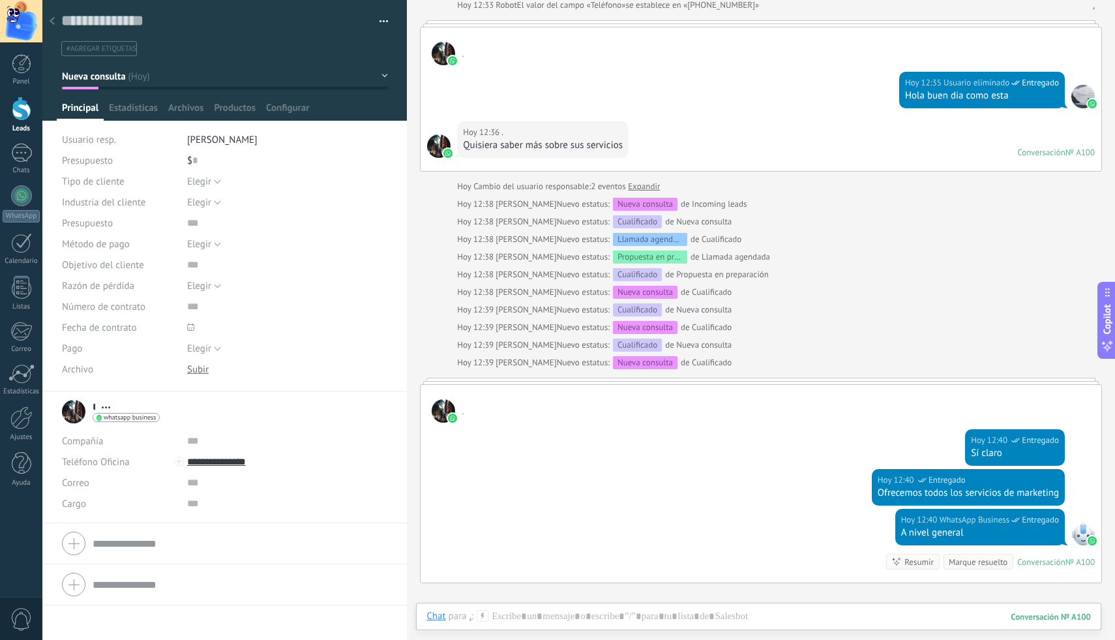
scroll to position [149, 0]
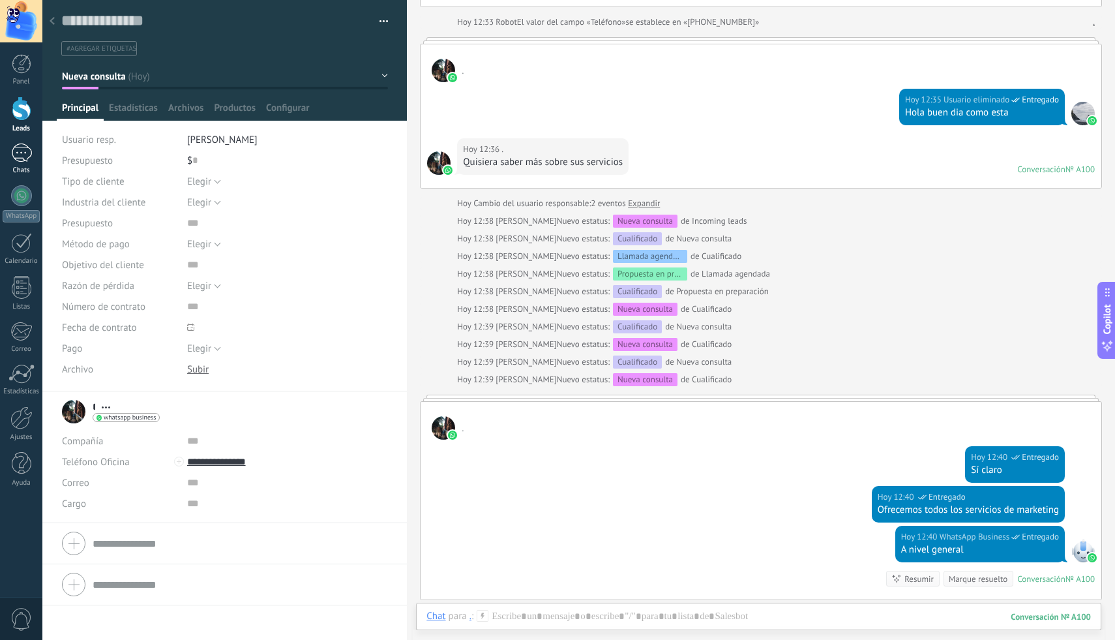
click at [12, 154] on div "1" at bounding box center [21, 152] width 21 height 19
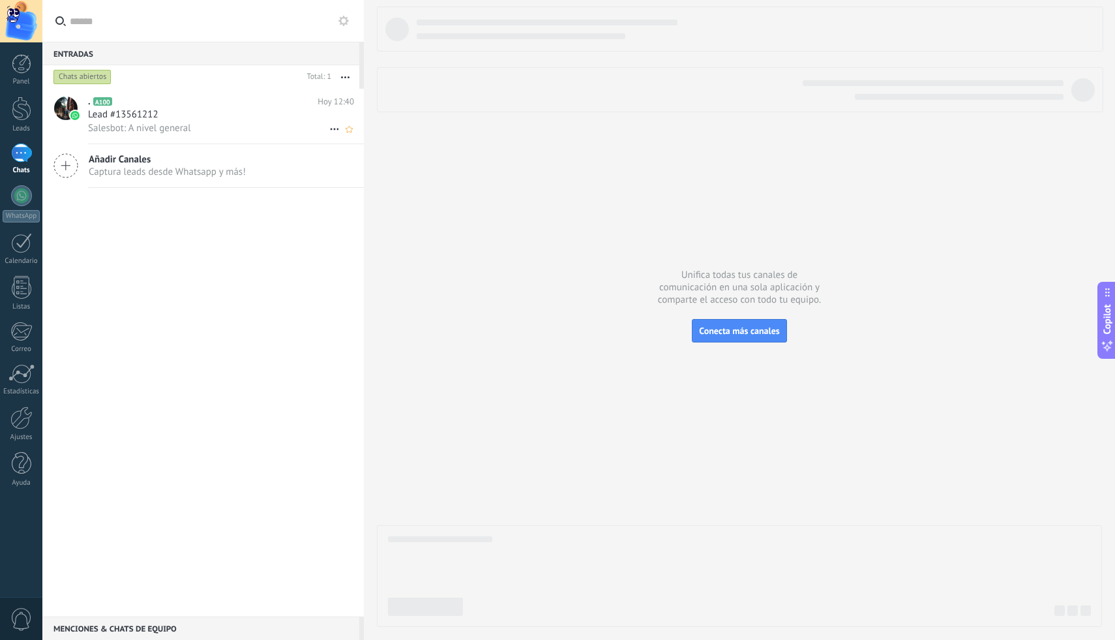
click at [333, 128] on icon at bounding box center [335, 129] width 16 height 16
click at [276, 125] on div at bounding box center [557, 320] width 1115 height 640
click at [175, 115] on div "Lead #13561212" at bounding box center [221, 114] width 266 height 13
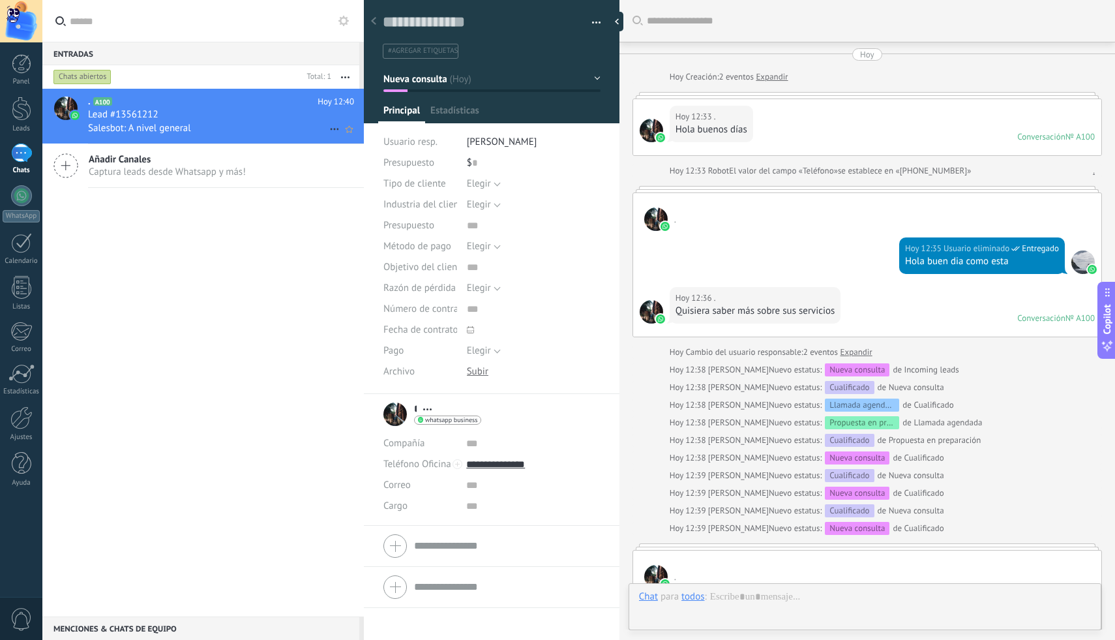
scroll to position [336, 0]
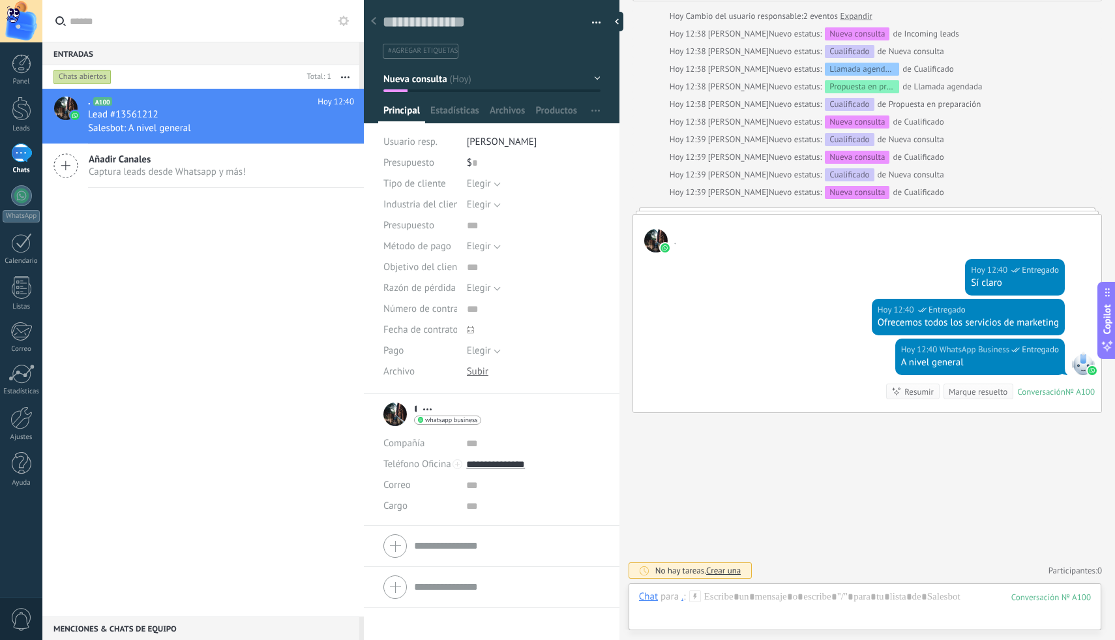
click at [801, 526] on div "Buscar Carga más Hoy Hoy Creación: 2 eventos Expandir Hoy 12:33 . Hola buenos d…" at bounding box center [867, 152] width 496 height 976
click at [1075, 366] on div at bounding box center [1082, 362] width 23 height 23
click at [1113, 295] on div "Copilot" at bounding box center [1108, 320] width 14 height 66
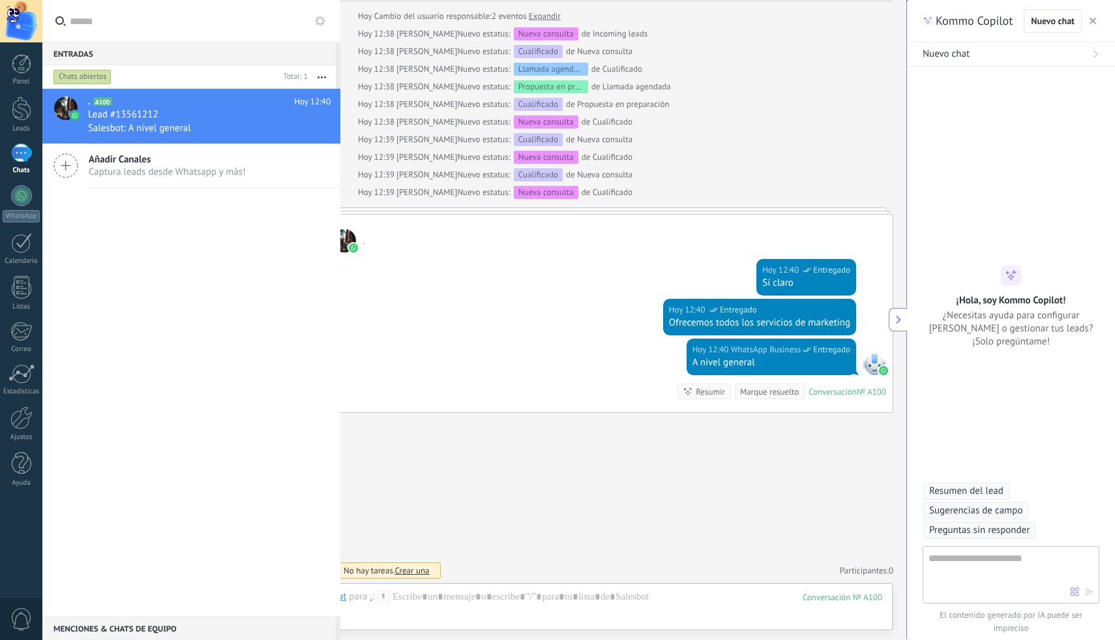
type textarea "**********"
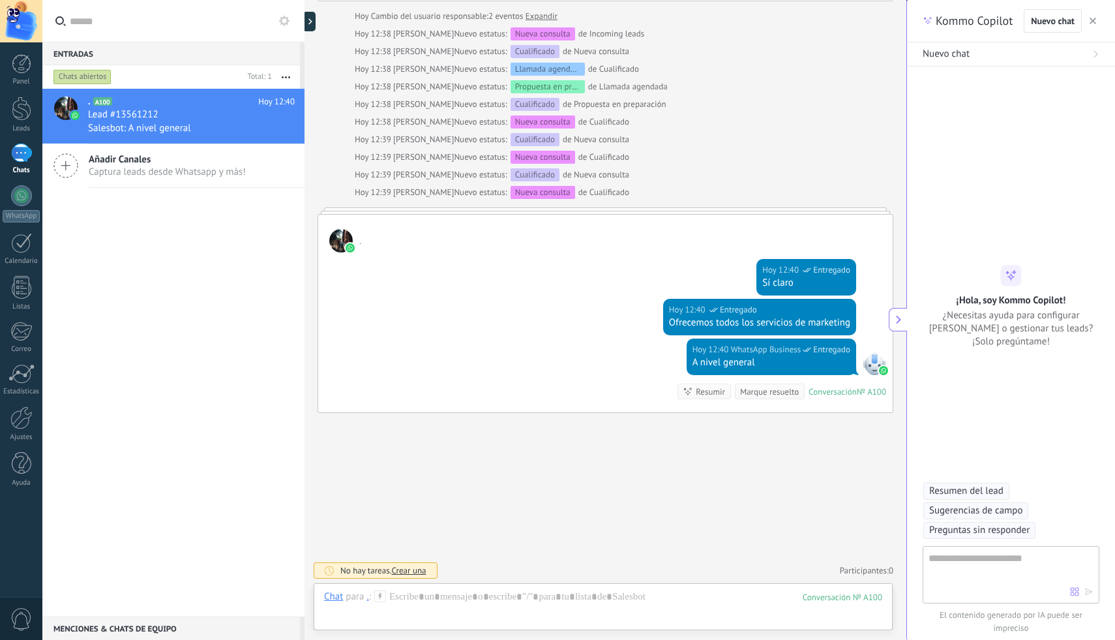
scroll to position [59, 0]
click at [1093, 18] on icon "button" at bounding box center [1092, 21] width 7 height 7
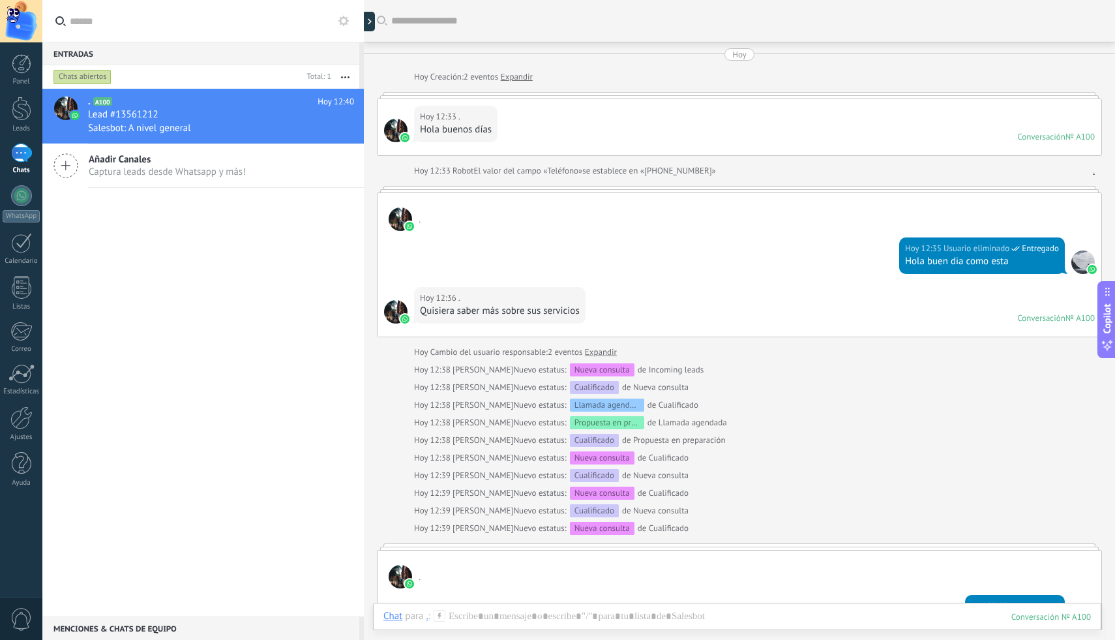
scroll to position [336, 0]
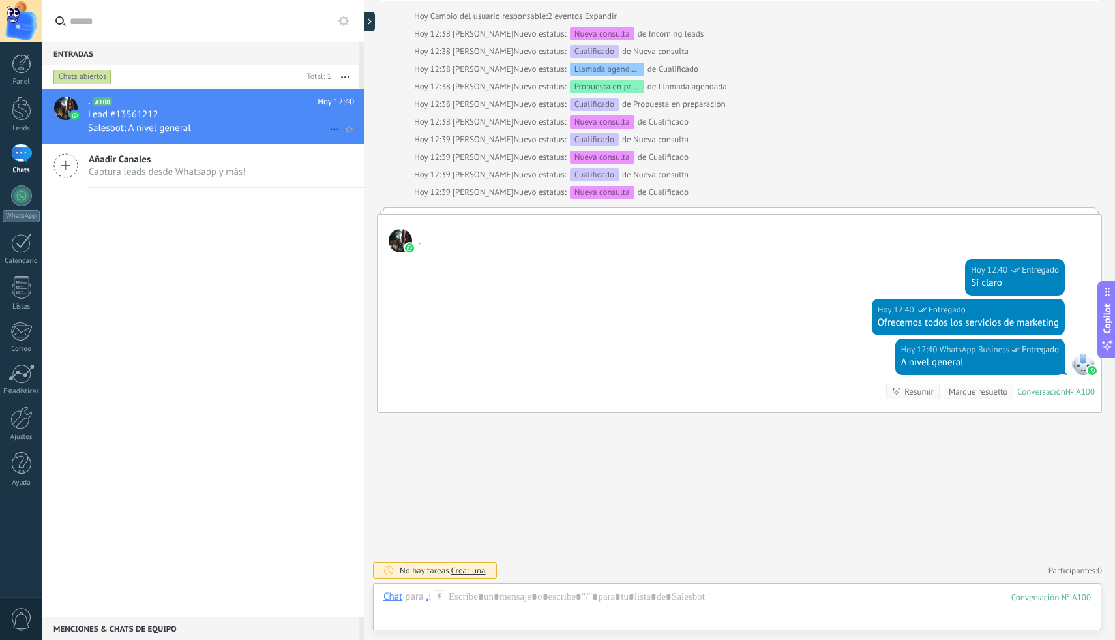
click at [292, 126] on div "Salesbot: A nivel general" at bounding box center [221, 128] width 266 height 14
click at [346, 132] on use at bounding box center [349, 129] width 7 height 7
click at [346, 128] on use at bounding box center [349, 129] width 7 height 7
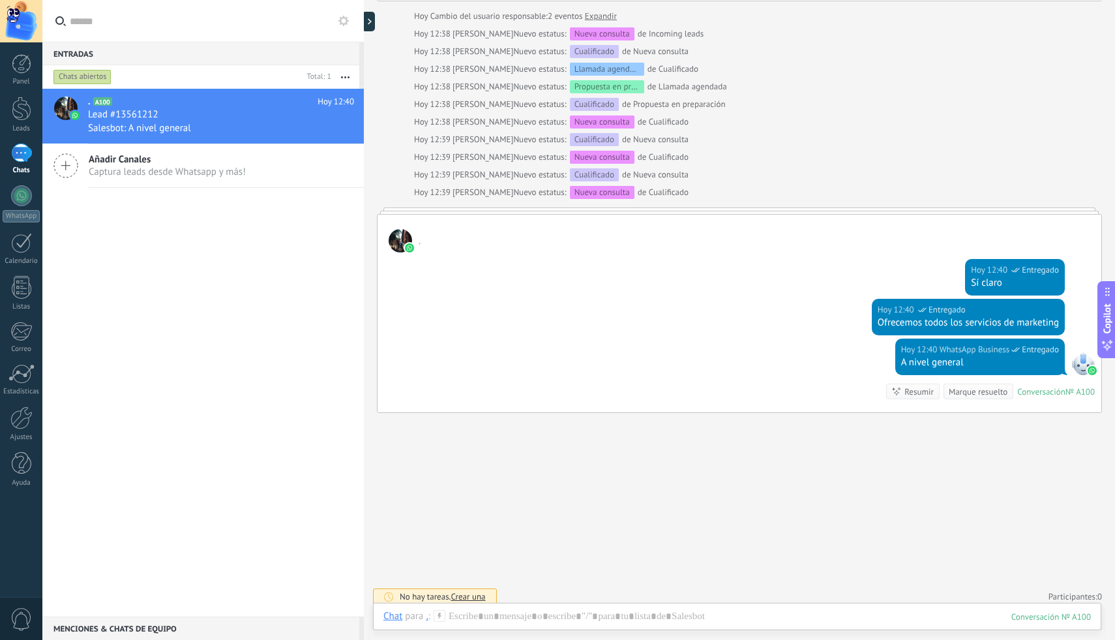
scroll to position [0, 0]
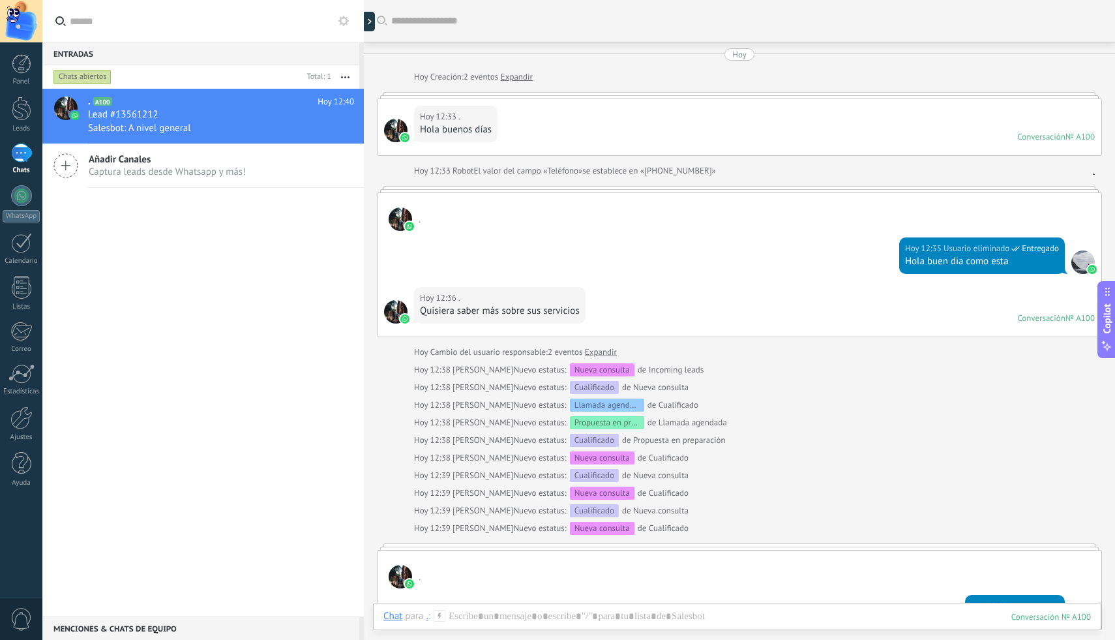
click at [737, 50] on div "Hoy" at bounding box center [739, 54] width 14 height 12
click at [703, 92] on div at bounding box center [739, 95] width 725 height 7
drag, startPoint x: 700, startPoint y: 95, endPoint x: 690, endPoint y: 115, distance: 23.0
click at [693, 115] on div "Hoy 12:33 . Hola buenos días Conversación № A100 Conversación № A100" at bounding box center [739, 124] width 725 height 64
drag, startPoint x: 644, startPoint y: 106, endPoint x: 642, endPoint y: 89, distance: 17.1
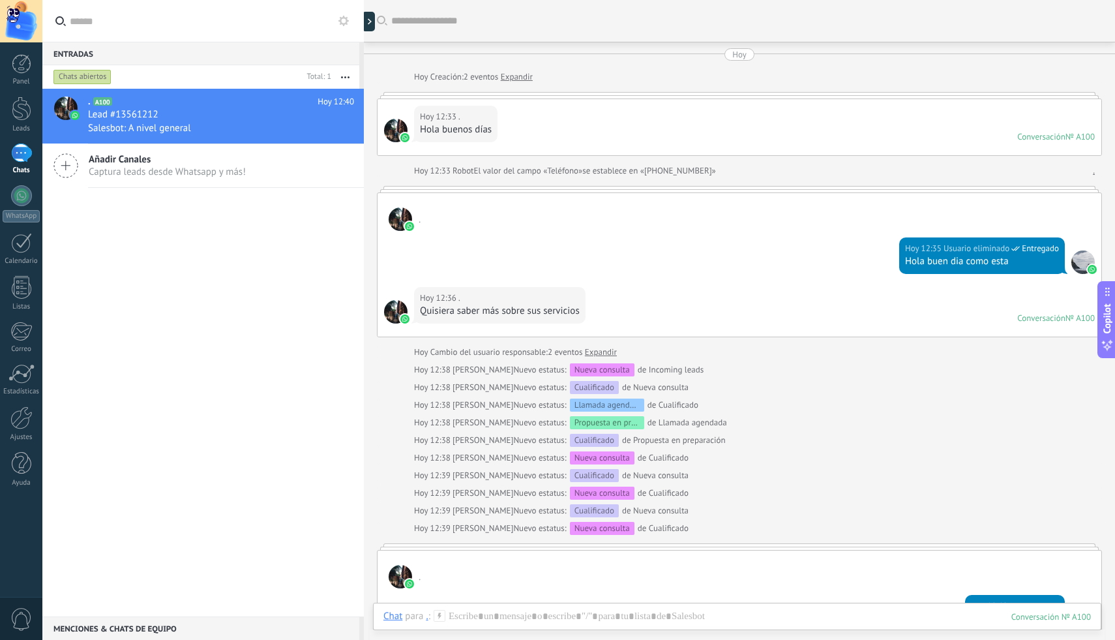
click at [647, 87] on div "Hoy Hoy Creación: 2 eventos Expandir Hoy 12:33 . Hola buenos días Conversación …" at bounding box center [739, 398] width 725 height 700
click at [513, 82] on link "Expandir" at bounding box center [517, 76] width 32 height 13
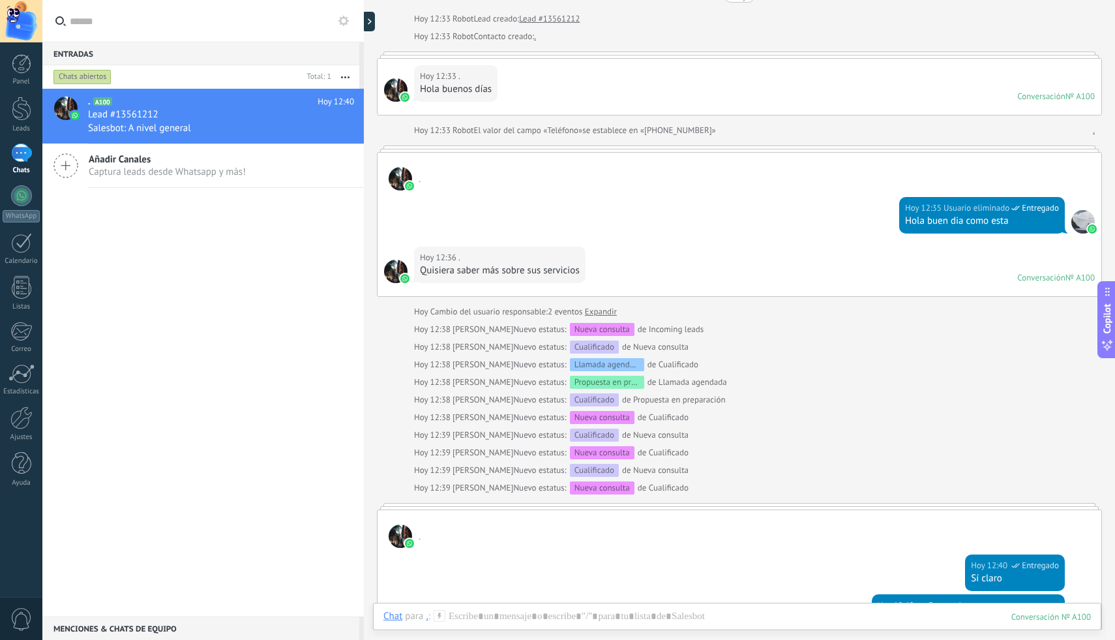
scroll to position [353, 0]
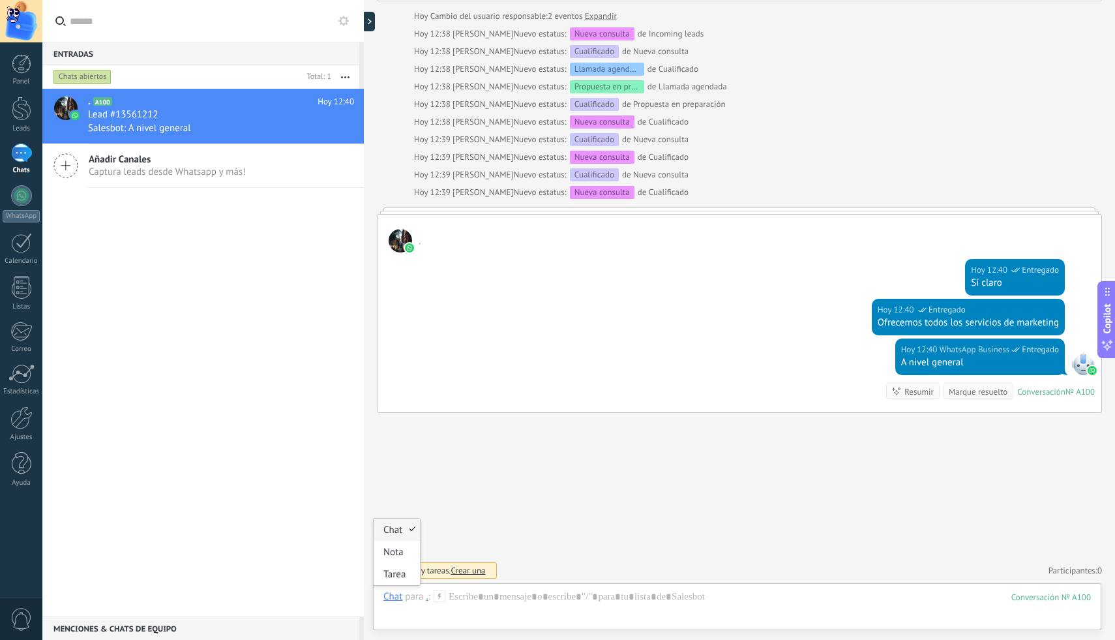
click at [387, 597] on div "Chat" at bounding box center [392, 596] width 19 height 12
click at [399, 554] on div "Nota" at bounding box center [397, 551] width 46 height 22
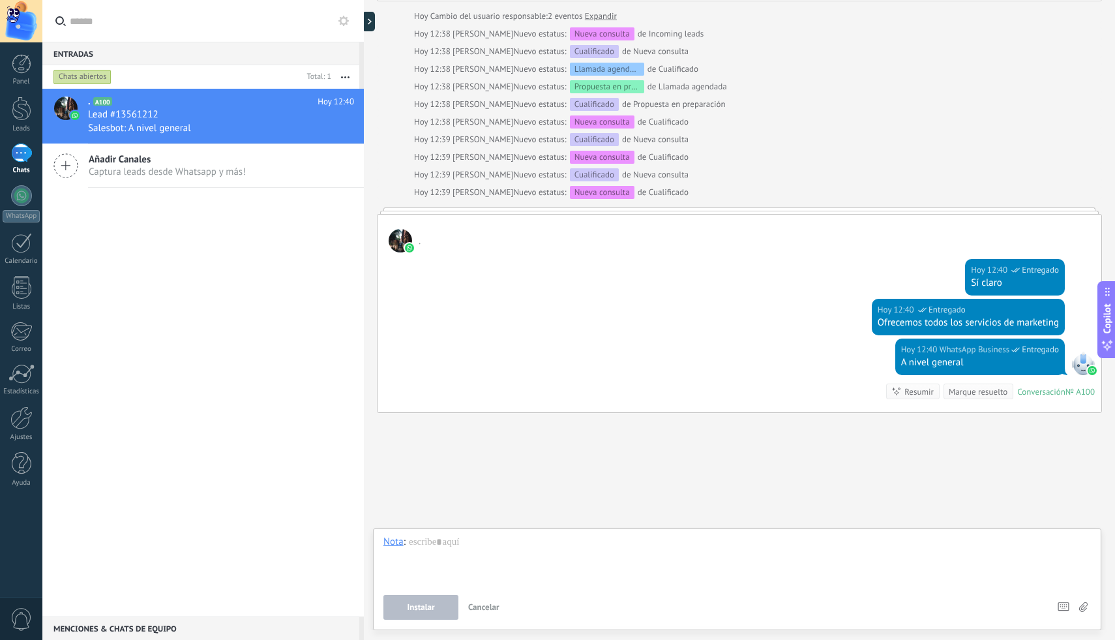
click at [488, 606] on span "Cancelar" at bounding box center [483, 606] width 31 height 11
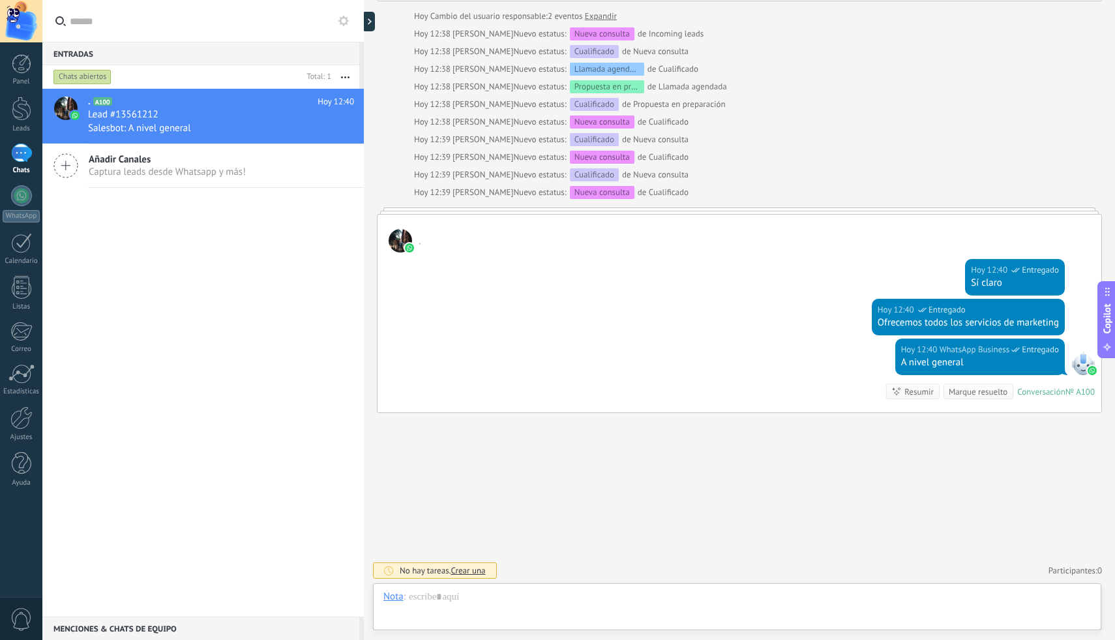
click at [392, 600] on div "Nota" at bounding box center [393, 596] width 20 height 12
click at [400, 569] on div "Tarea" at bounding box center [397, 574] width 46 height 22
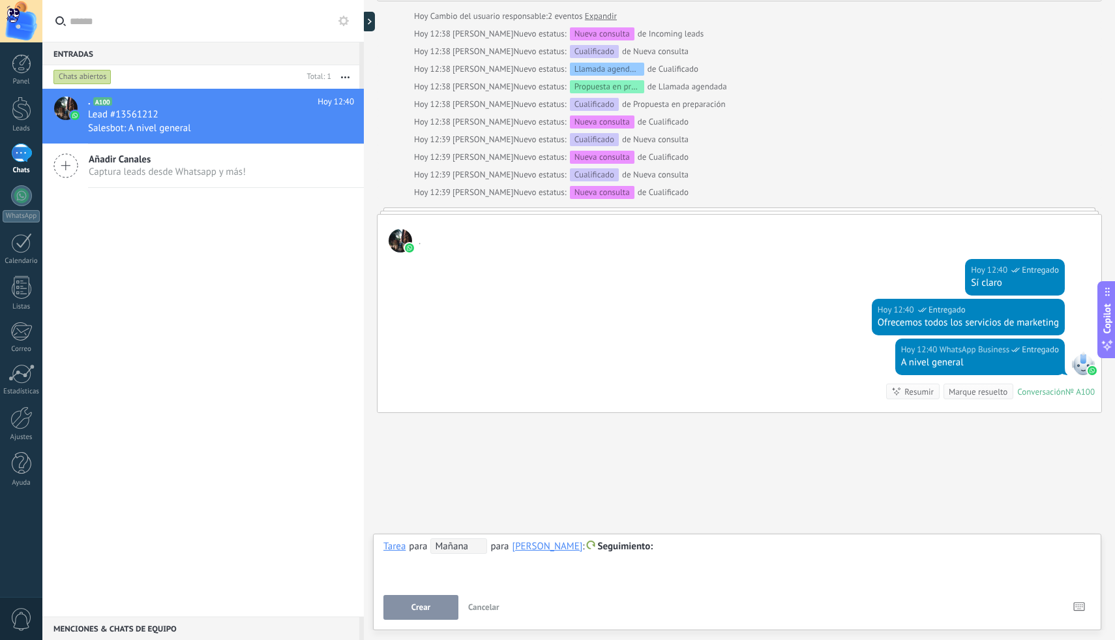
click at [497, 610] on span "Cancelar" at bounding box center [483, 606] width 31 height 11
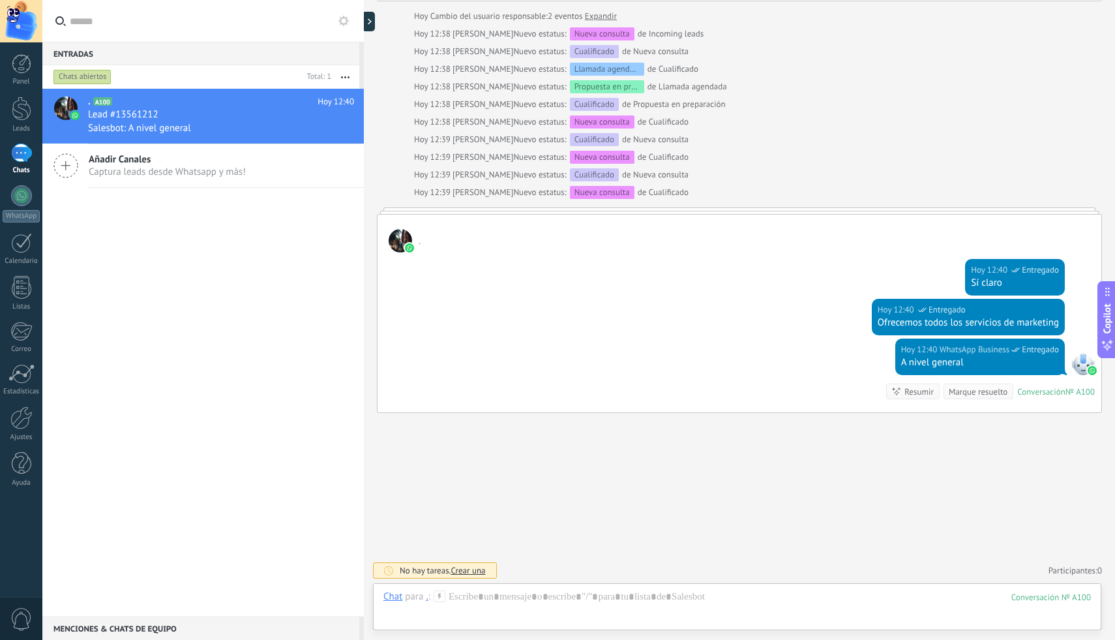
click at [443, 596] on icon at bounding box center [440, 596] width 12 height 12
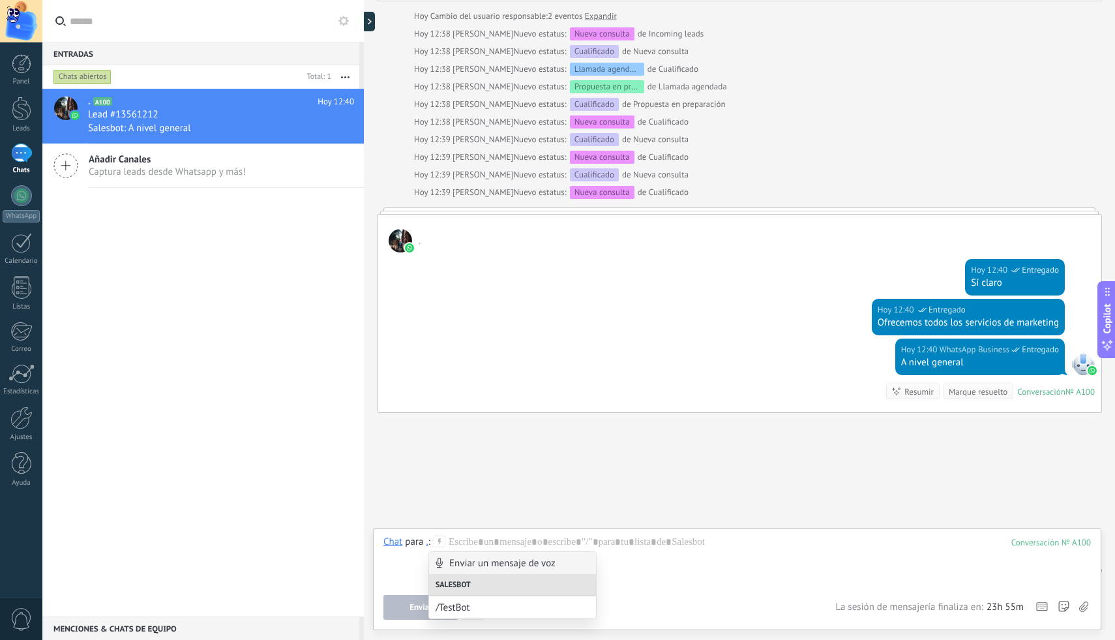
click at [458, 559] on div "Enviar un mensaje de voz" at bounding box center [512, 563] width 167 height 22
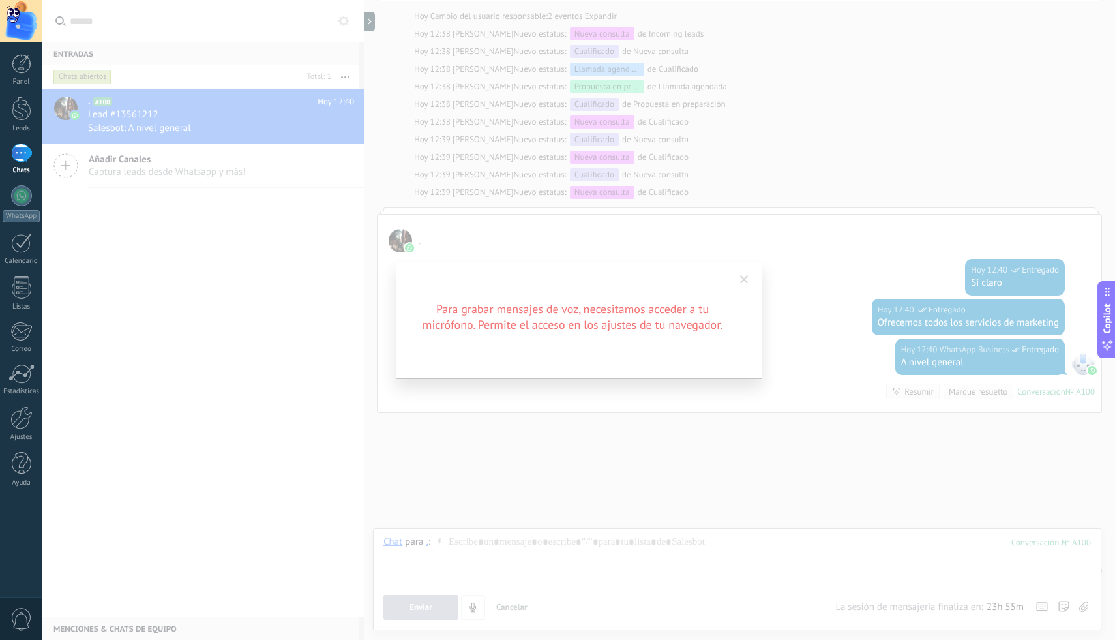
click at [743, 281] on span at bounding box center [744, 279] width 8 height 9
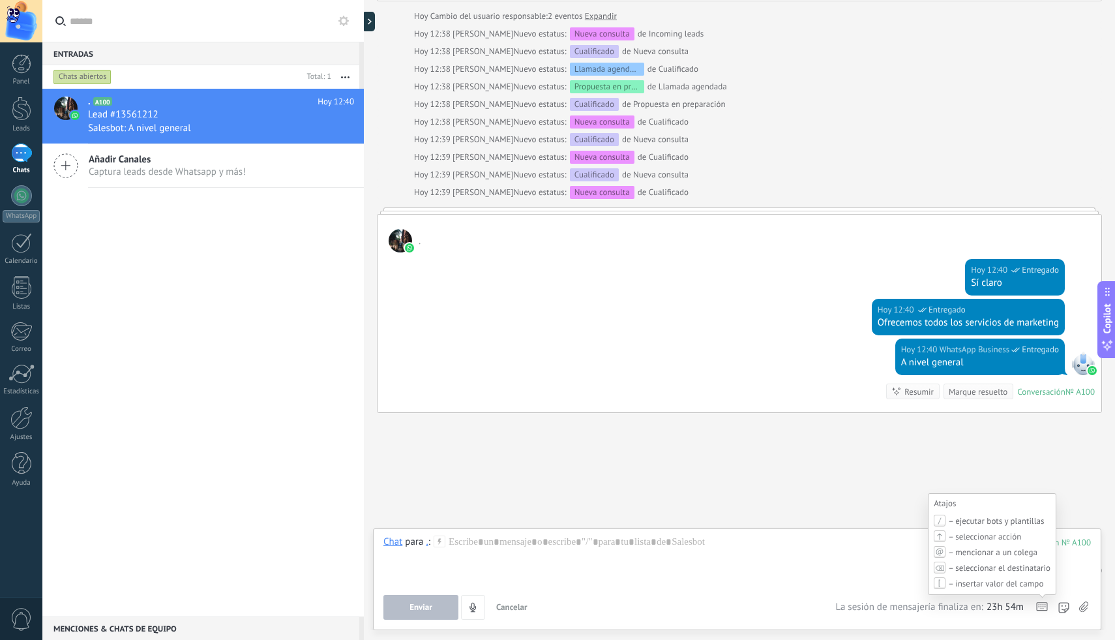
click at [1046, 610] on icon at bounding box center [1042, 606] width 12 height 9
click at [1039, 606] on icon at bounding box center [1042, 606] width 12 height 9
click at [679, 591] on div "Chat para . : 100 Enviar Cancelar Rastrear clics en links ? Reducir links largo…" at bounding box center [736, 577] width 707 height 84
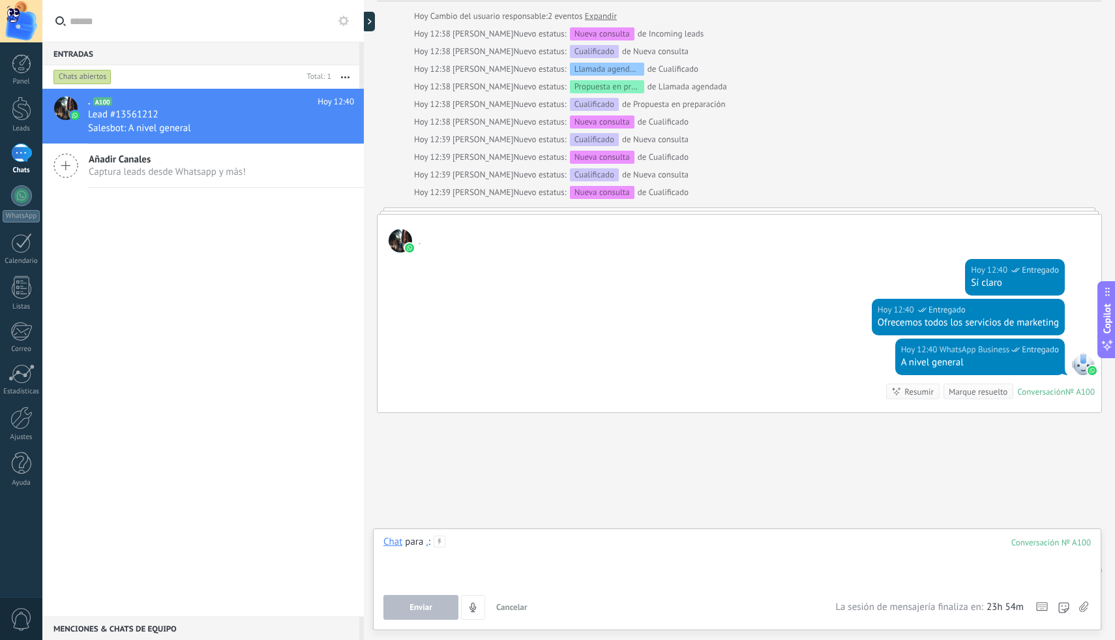
click at [614, 543] on div at bounding box center [736, 560] width 707 height 50
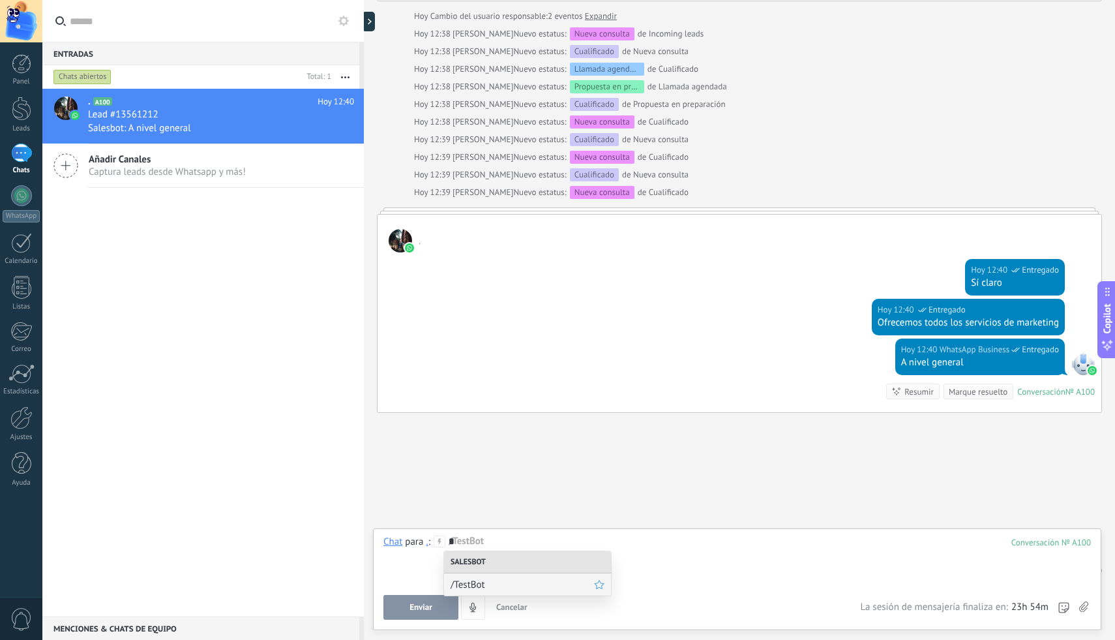
click at [503, 579] on span "/TestBot" at bounding box center [522, 584] width 143 height 12
click at [513, 558] on div "********" at bounding box center [736, 560] width 707 height 50
click at [512, 556] on div "********" at bounding box center [736, 560] width 707 height 50
click at [503, 546] on div "********" at bounding box center [736, 560] width 707 height 50
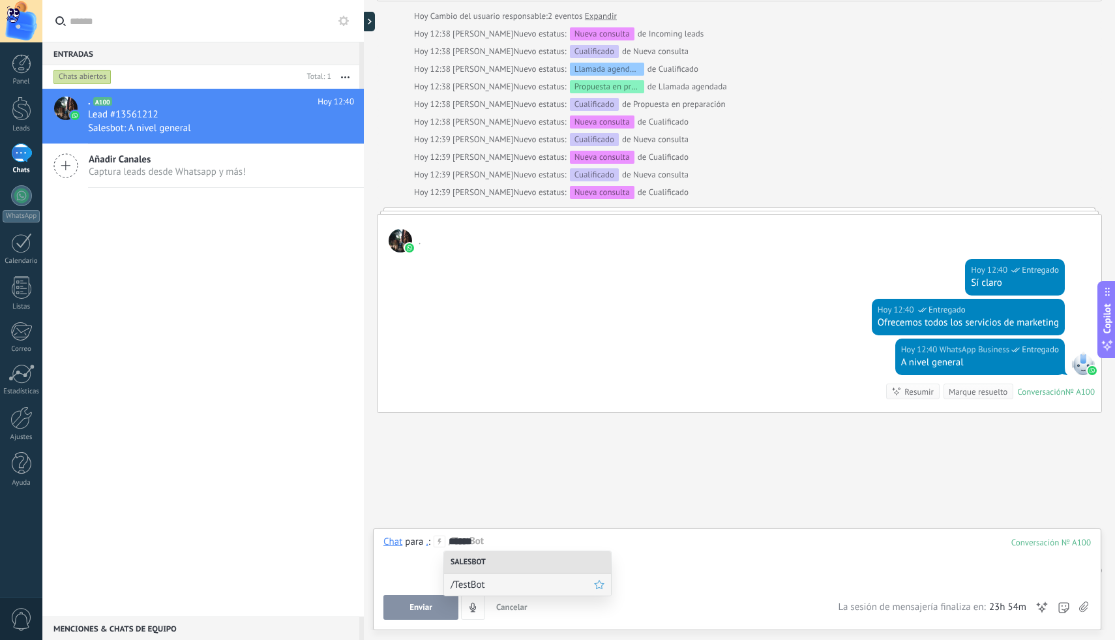
click at [487, 583] on span "/TestBot" at bounding box center [522, 584] width 143 height 12
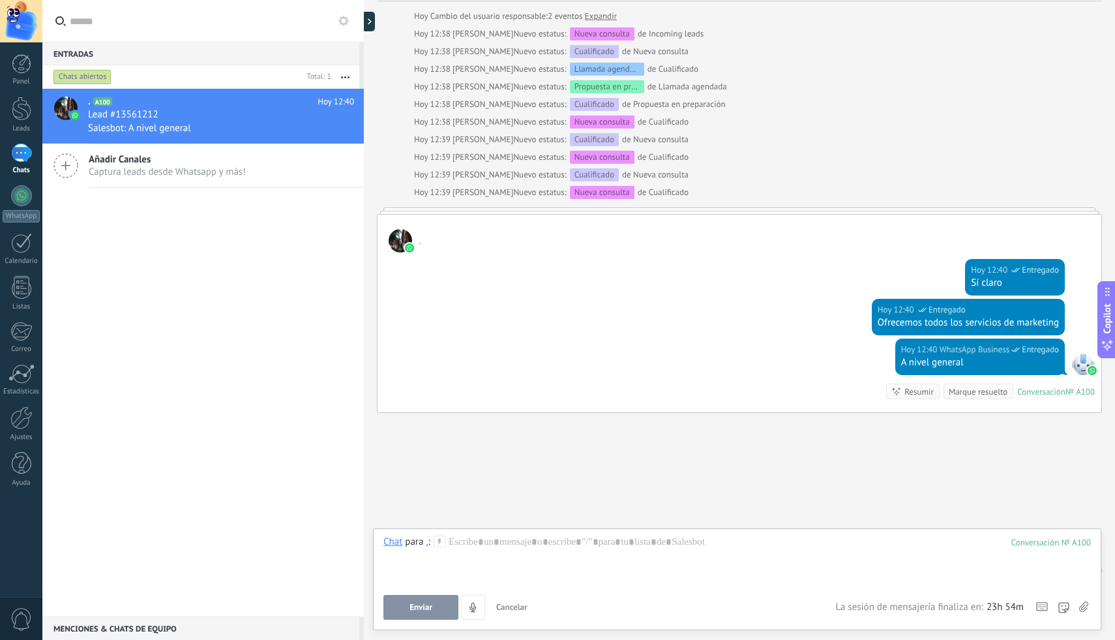
click at [1080, 608] on icon at bounding box center [1083, 606] width 9 height 11
click at [0, 0] on input "file" at bounding box center [0, 0] width 0 height 0
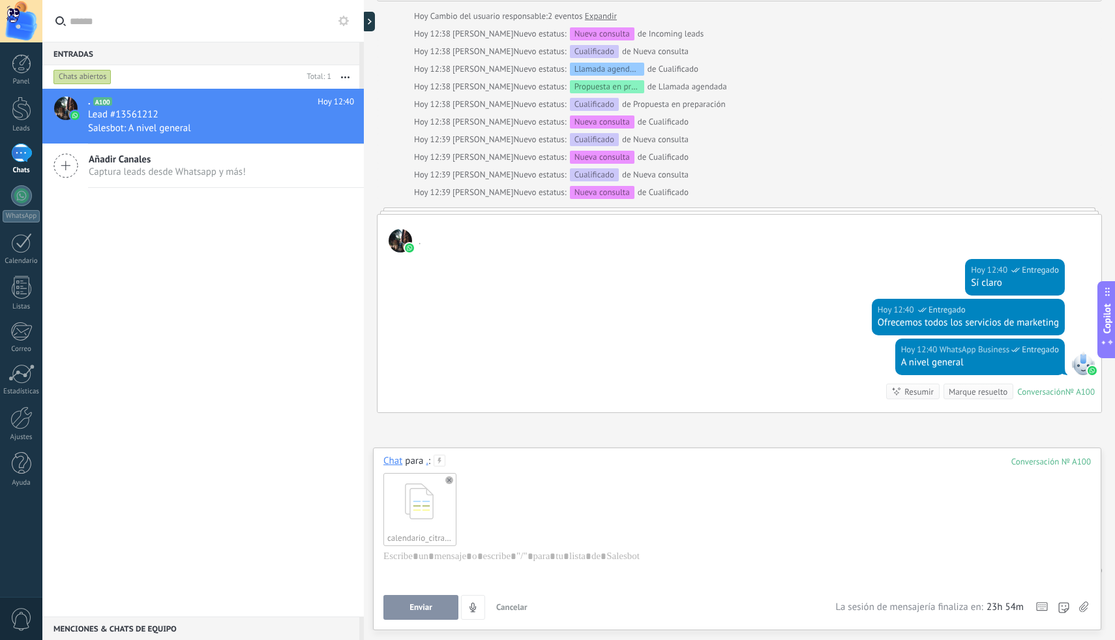
click at [422, 611] on span "Enviar" at bounding box center [420, 606] width 23 height 9
click at [438, 600] on button "Enviar" at bounding box center [420, 607] width 75 height 25
click at [504, 561] on div at bounding box center [734, 575] width 703 height 50
click at [509, 550] on div at bounding box center [734, 575] width 703 height 50
click at [448, 556] on div at bounding box center [734, 575] width 703 height 50
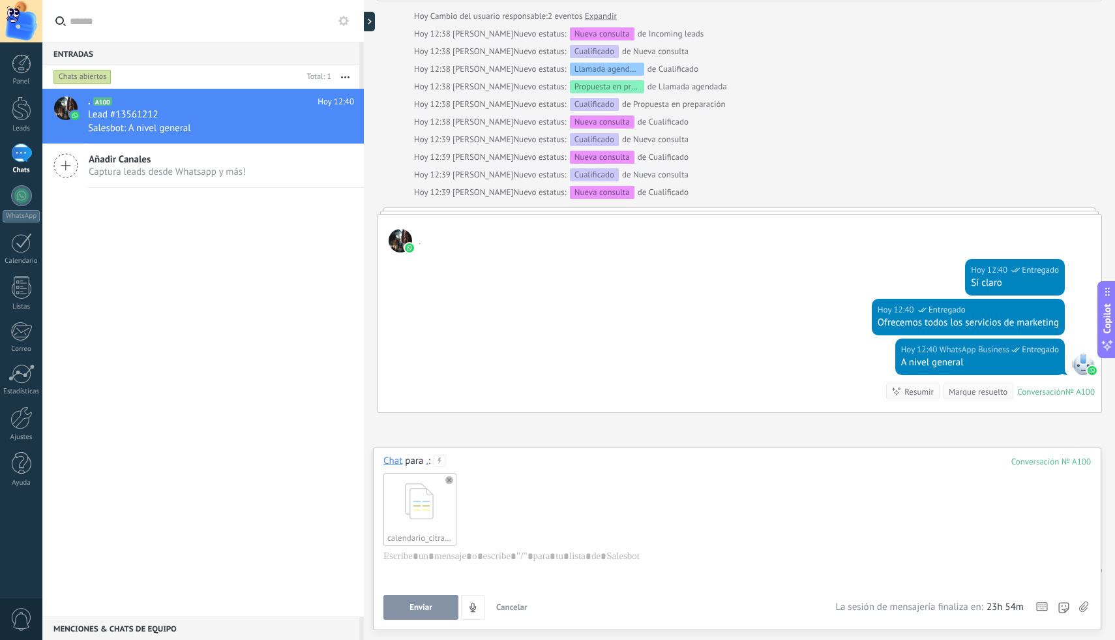
click at [519, 514] on div "calendario_citrato_magnesio.docx" at bounding box center [736, 508] width 707 height 82
click at [481, 458] on div "Chat para . : 100 calendario_citrato_magnesio.docx" at bounding box center [736, 519] width 707 height 130
click at [542, 567] on div at bounding box center [734, 575] width 703 height 50
click at [503, 470] on div "calendario_citrato_magnesio.docx" at bounding box center [736, 508] width 707 height 82
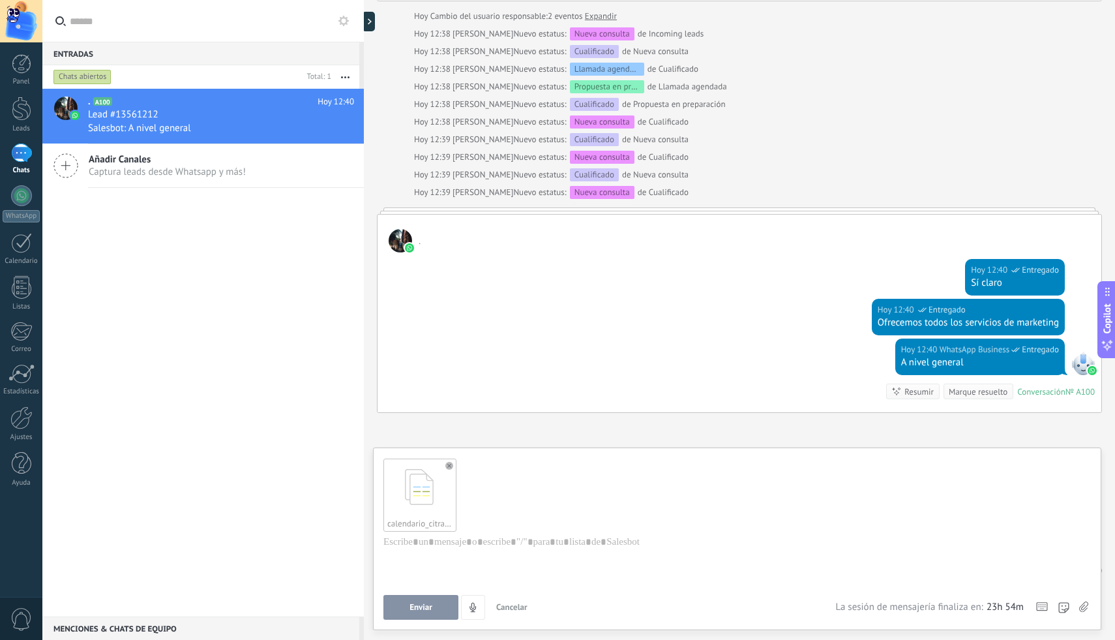
click at [408, 556] on div at bounding box center [734, 560] width 703 height 50
click at [409, 557] on div at bounding box center [734, 560] width 703 height 50
click at [414, 582] on div at bounding box center [734, 560] width 703 height 50
drag, startPoint x: 452, startPoint y: 561, endPoint x: 458, endPoint y: 551, distance: 11.4
click at [452, 561] on div at bounding box center [734, 560] width 703 height 50
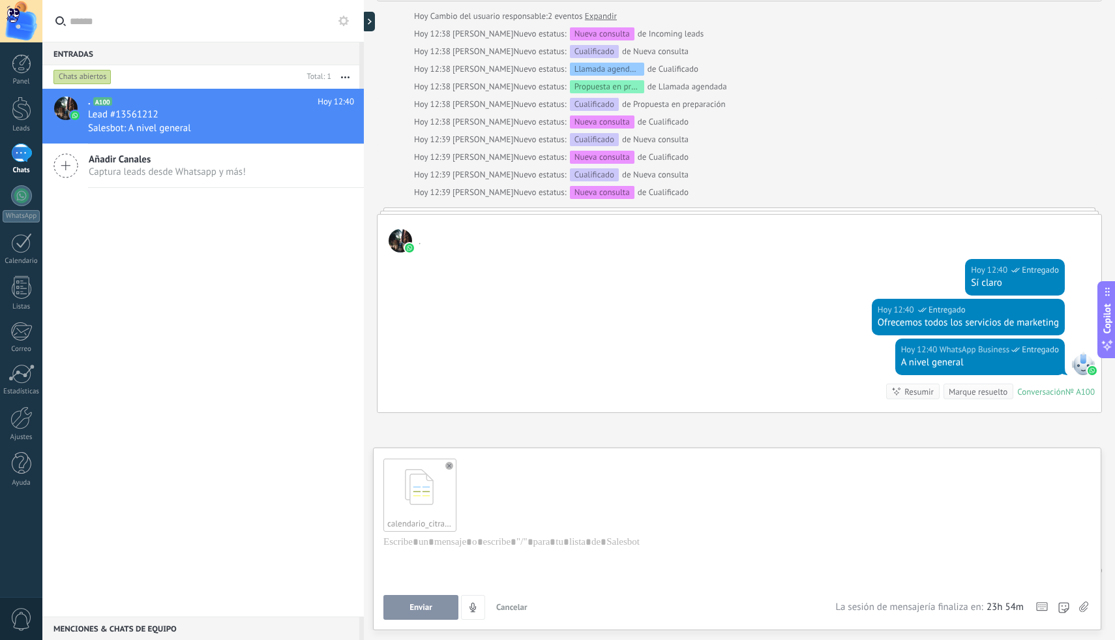
click at [443, 501] on div "calendario_citrato_magnesio.docx" at bounding box center [419, 494] width 72 height 72
click at [449, 466] on use at bounding box center [449, 466] width 8 height 8
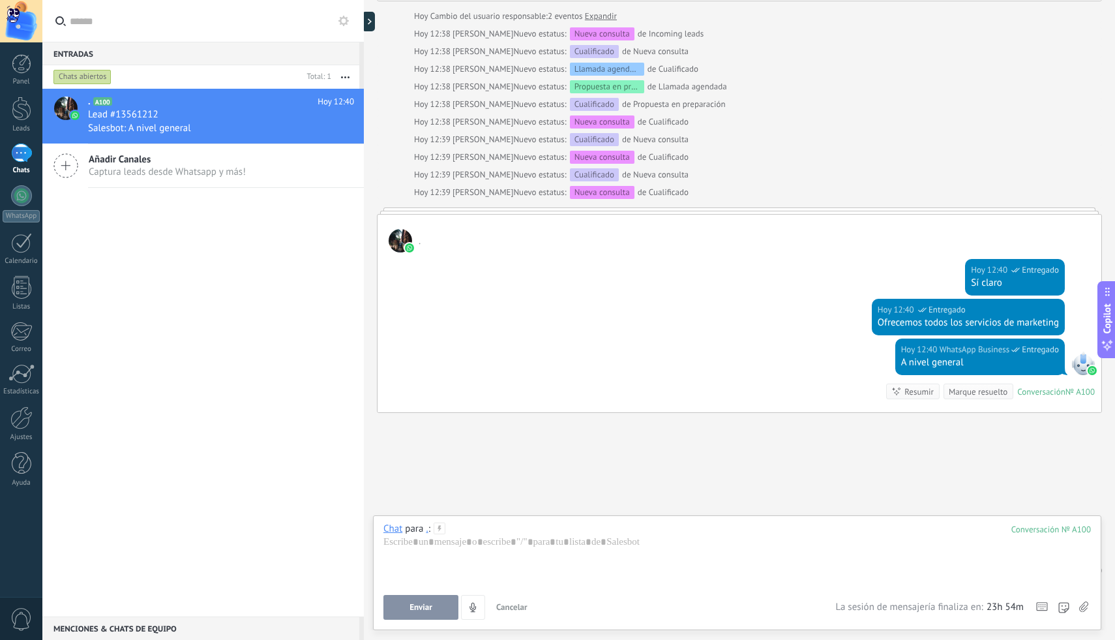
click at [481, 542] on div at bounding box center [736, 560] width 707 height 50
click at [1078, 610] on label at bounding box center [1082, 607] width 9 height 25
click at [0, 0] on input "file" at bounding box center [0, 0] width 0 height 0
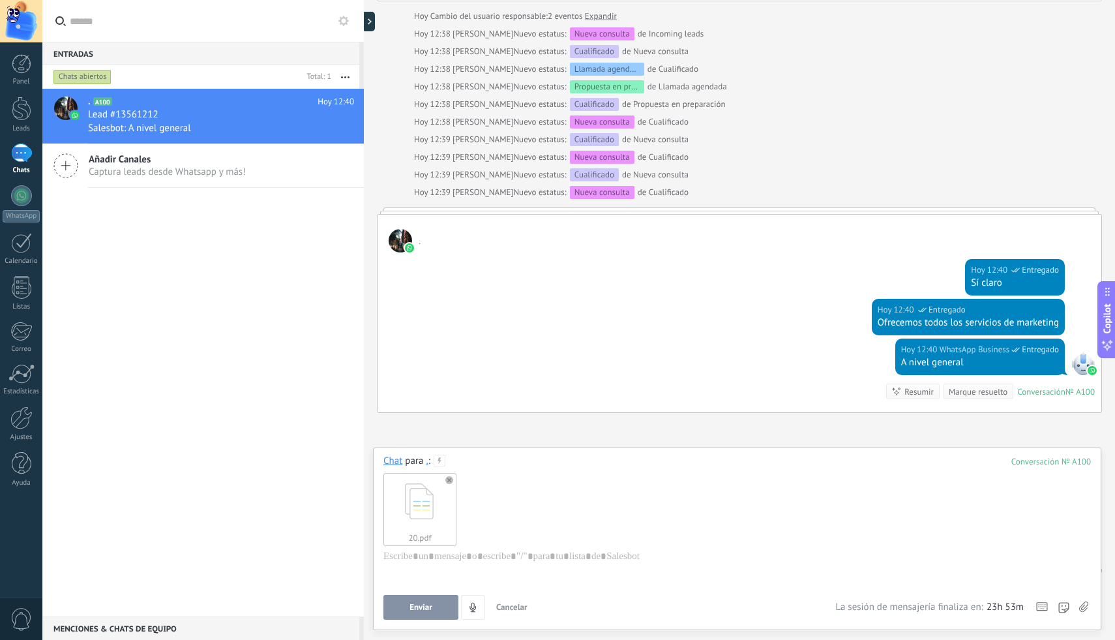
click at [426, 607] on span "Enviar" at bounding box center [420, 606] width 23 height 9
drag, startPoint x: 528, startPoint y: 549, endPoint x: 524, endPoint y: 557, distance: 9.6
click at [524, 557] on div "Chat para . : 100 20.pdf" at bounding box center [736, 519] width 707 height 130
click at [524, 557] on div at bounding box center [734, 575] width 703 height 50
click at [488, 565] on div at bounding box center [734, 575] width 703 height 50
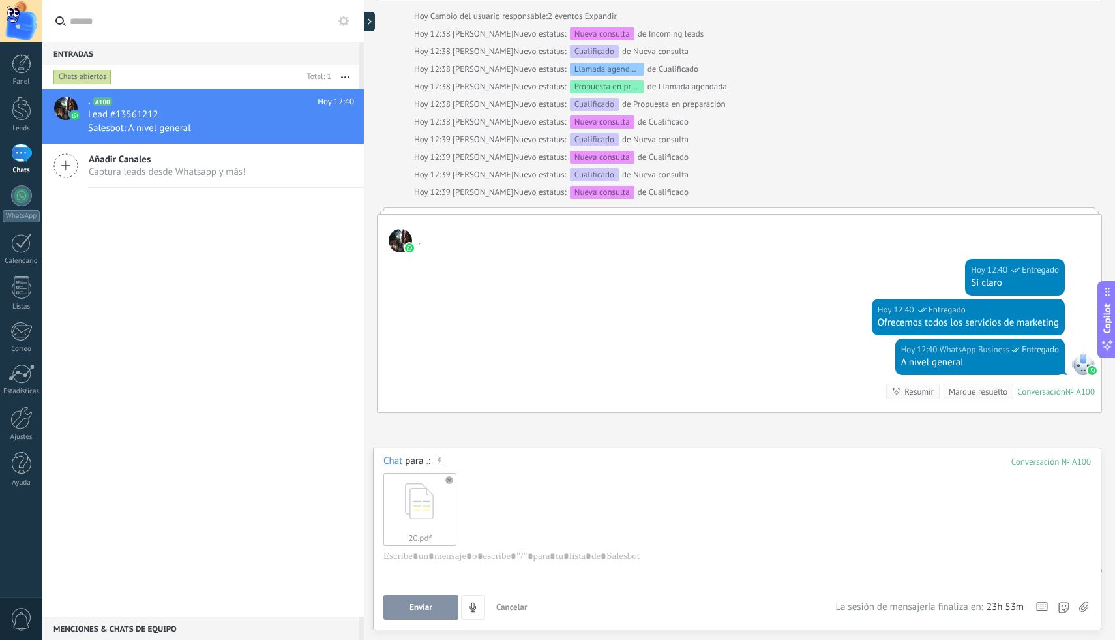
click at [453, 552] on div at bounding box center [734, 575] width 703 height 50
click at [493, 536] on div "20.pdf" at bounding box center [736, 508] width 707 height 82
click at [449, 455] on div "Chat para . : 100 20.pdf" at bounding box center [736, 519] width 707 height 130
click at [400, 422] on div "Nota" at bounding box center [397, 416] width 46 height 22
click at [441, 604] on button "Enviar" at bounding box center [420, 607] width 75 height 25
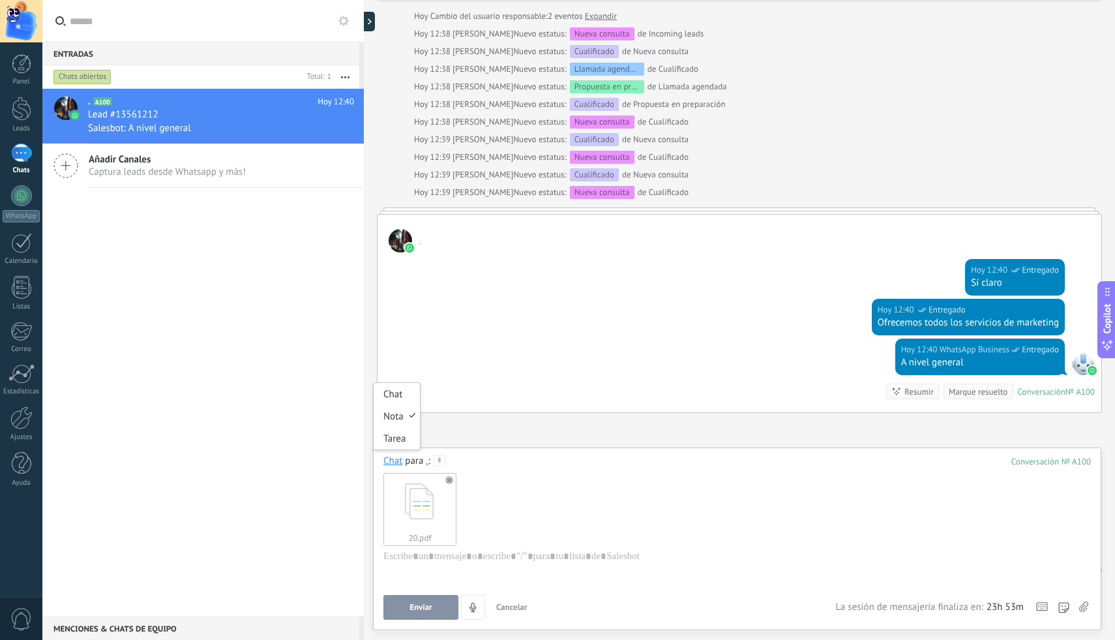
click at [402, 466] on div "Chat" at bounding box center [392, 460] width 19 height 12
click at [400, 396] on div "Chat" at bounding box center [397, 394] width 46 height 22
click at [620, 544] on div "20.pdf" at bounding box center [736, 508] width 707 height 82
click at [417, 511] on div "20.pdf" at bounding box center [419, 509] width 72 height 72
click at [426, 537] on div "20.pdf" at bounding box center [419, 509] width 72 height 72
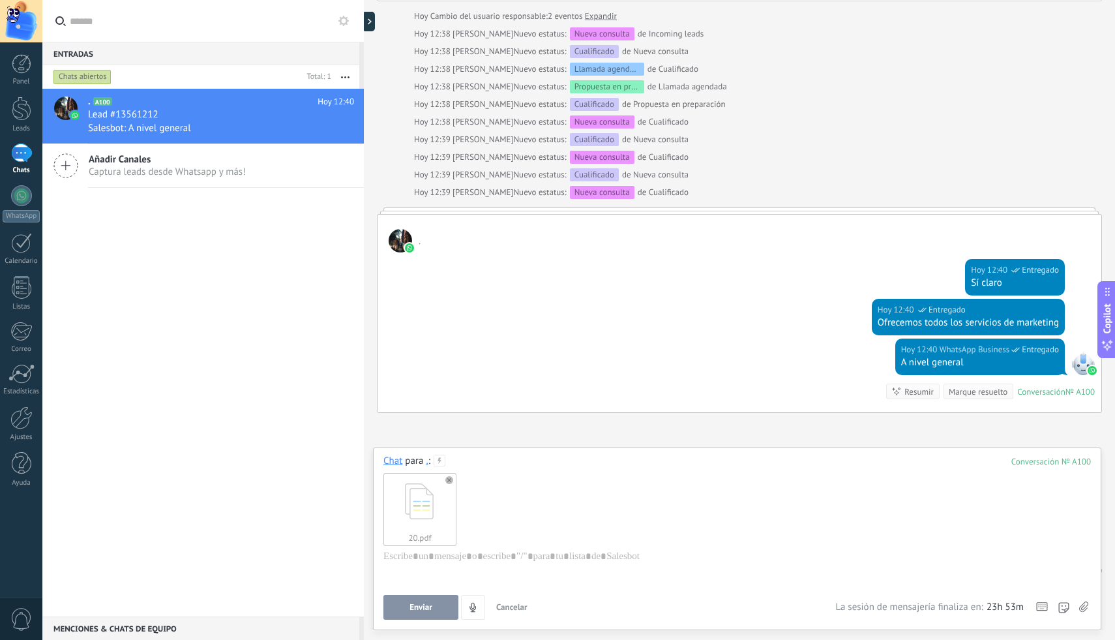
click at [514, 606] on span "Cancelar" at bounding box center [511, 606] width 31 height 11
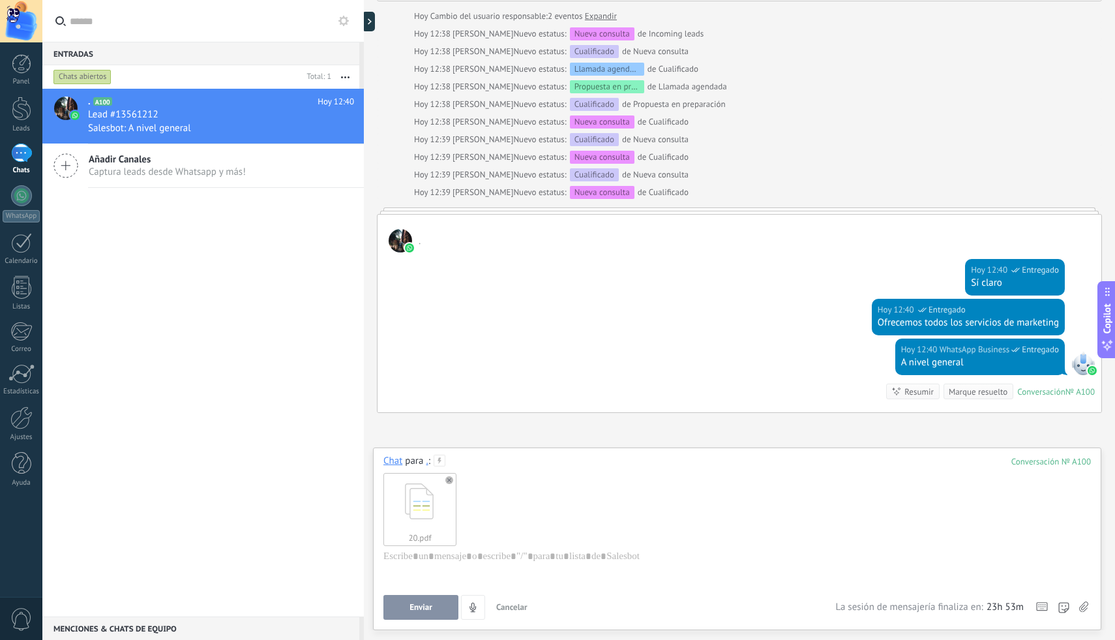
click at [449, 481] on use at bounding box center [449, 480] width 8 height 8
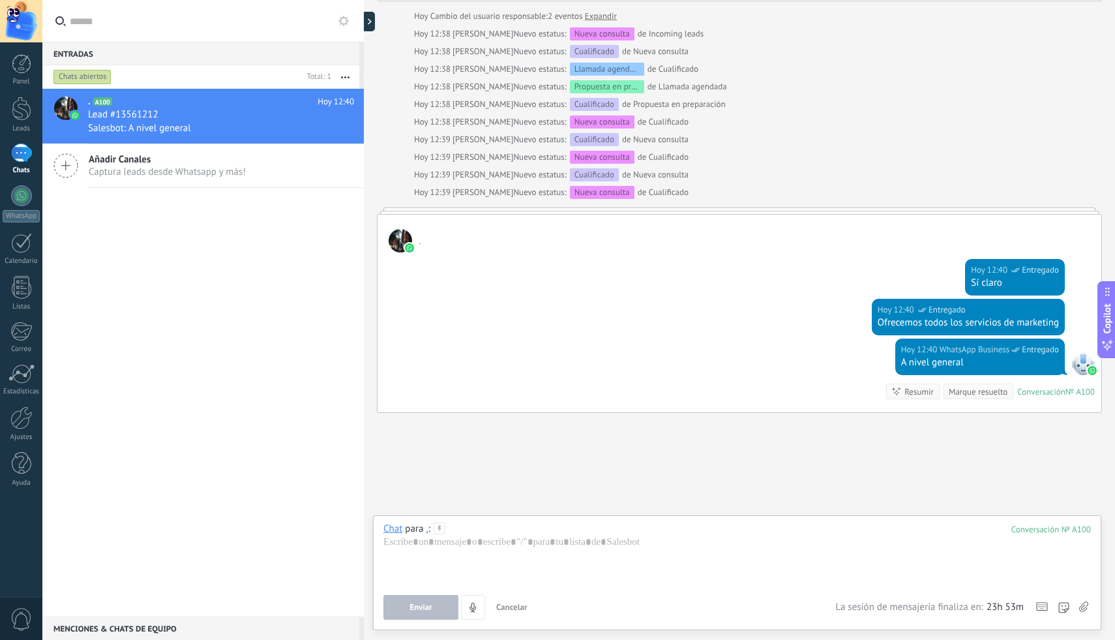
click at [443, 559] on div at bounding box center [736, 560] width 707 height 50
click at [460, 547] on div at bounding box center [736, 560] width 707 height 50
click at [490, 539] on div at bounding box center [736, 560] width 707 height 50
click at [940, 557] on div at bounding box center [736, 560] width 707 height 50
click at [400, 544] on div at bounding box center [736, 560] width 707 height 50
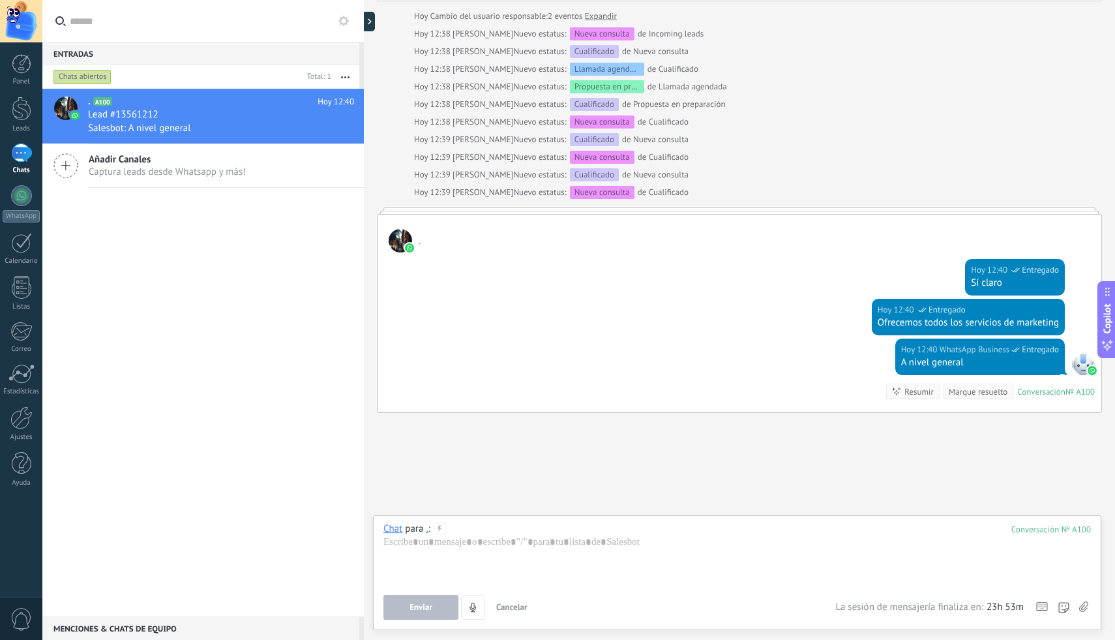
click at [409, 543] on div at bounding box center [736, 560] width 707 height 50
click at [484, 546] on div at bounding box center [736, 560] width 707 height 50
click at [520, 545] on div at bounding box center [736, 560] width 707 height 50
click at [14, 71] on div at bounding box center [22, 64] width 20 height 20
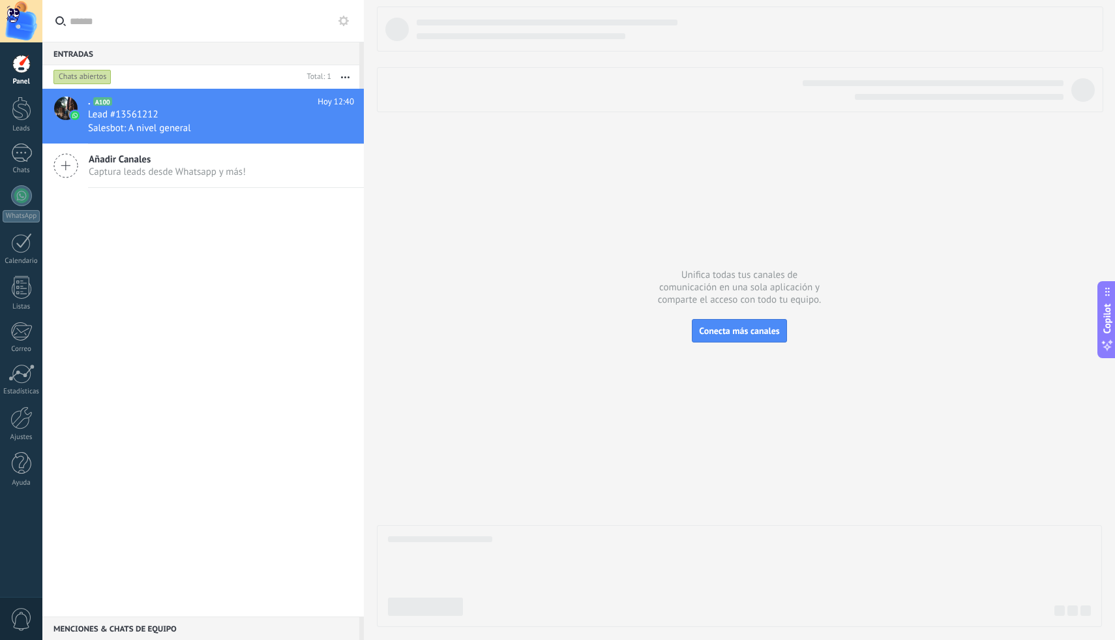
click at [12, 75] on link "Panel" at bounding box center [21, 70] width 42 height 32
click at [20, 111] on div at bounding box center [22, 108] width 20 height 24
click at [24, 70] on div at bounding box center [22, 64] width 20 height 20
click at [16, 271] on div "Panel Leads 1 Chats WhatsApp Clientes" at bounding box center [21, 277] width 42 height 446
click at [16, 260] on div "Calendario" at bounding box center [22, 261] width 38 height 8
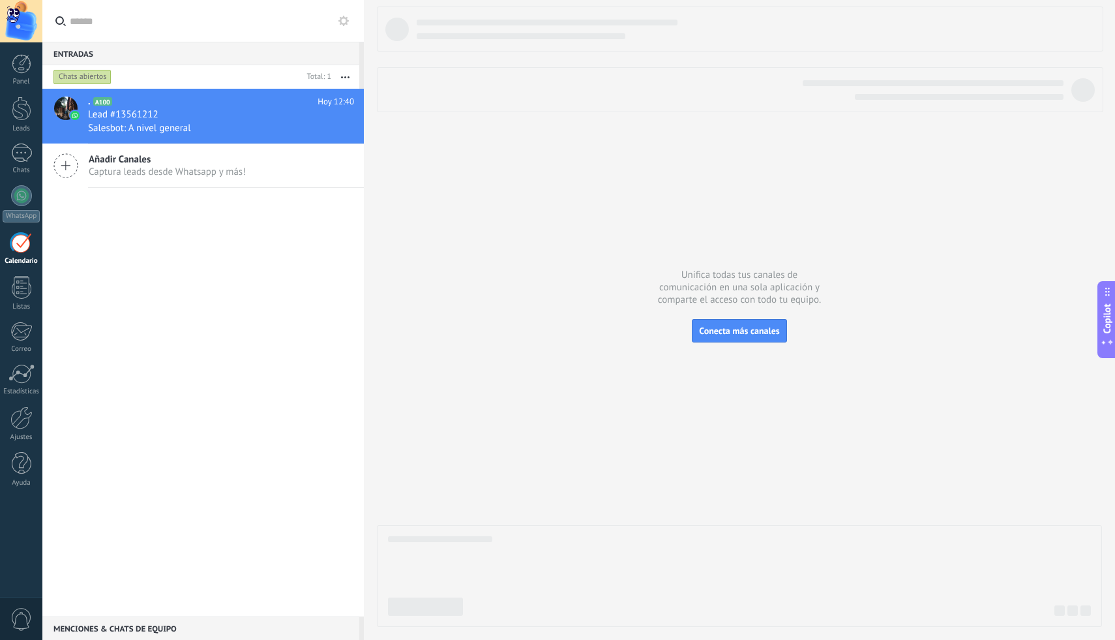
click at [22, 34] on div at bounding box center [21, 21] width 42 height 42
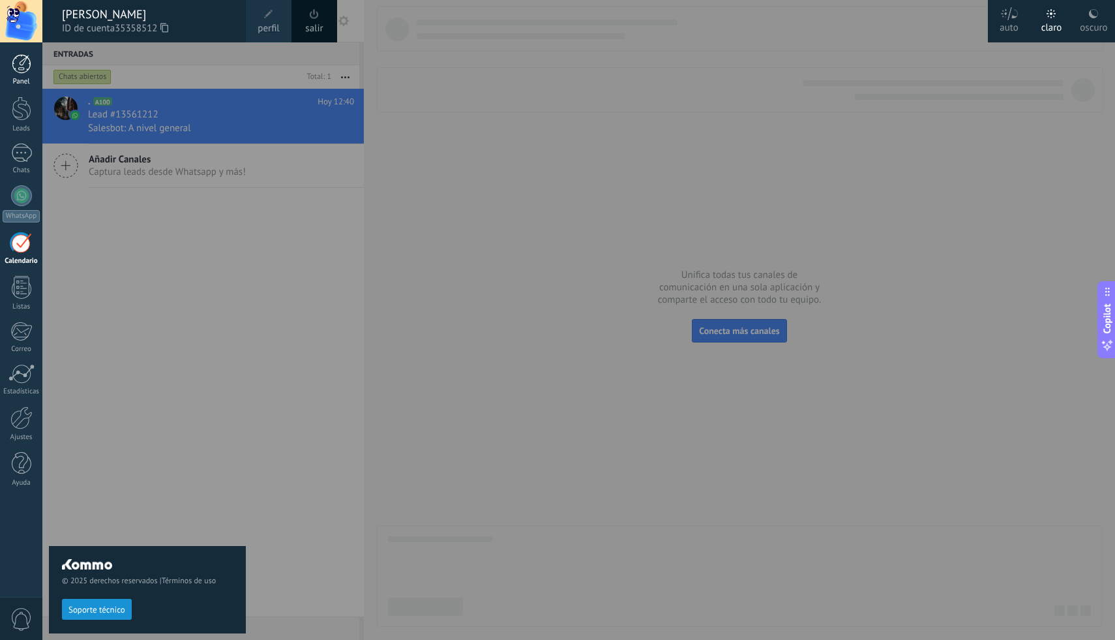
click at [22, 72] on div at bounding box center [22, 64] width 20 height 20
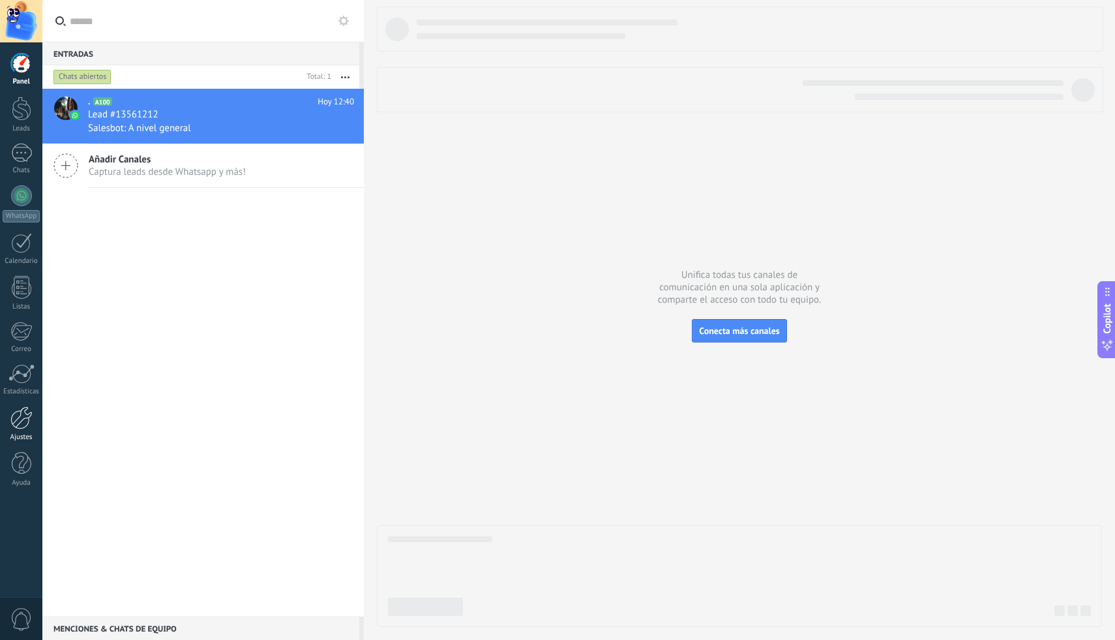
click at [22, 406] on div "Panel Leads 1 Chats WhatsApp Clientes" at bounding box center [21, 277] width 42 height 446
click at [18, 418] on div at bounding box center [21, 417] width 22 height 23
click at [26, 67] on div at bounding box center [22, 64] width 20 height 20
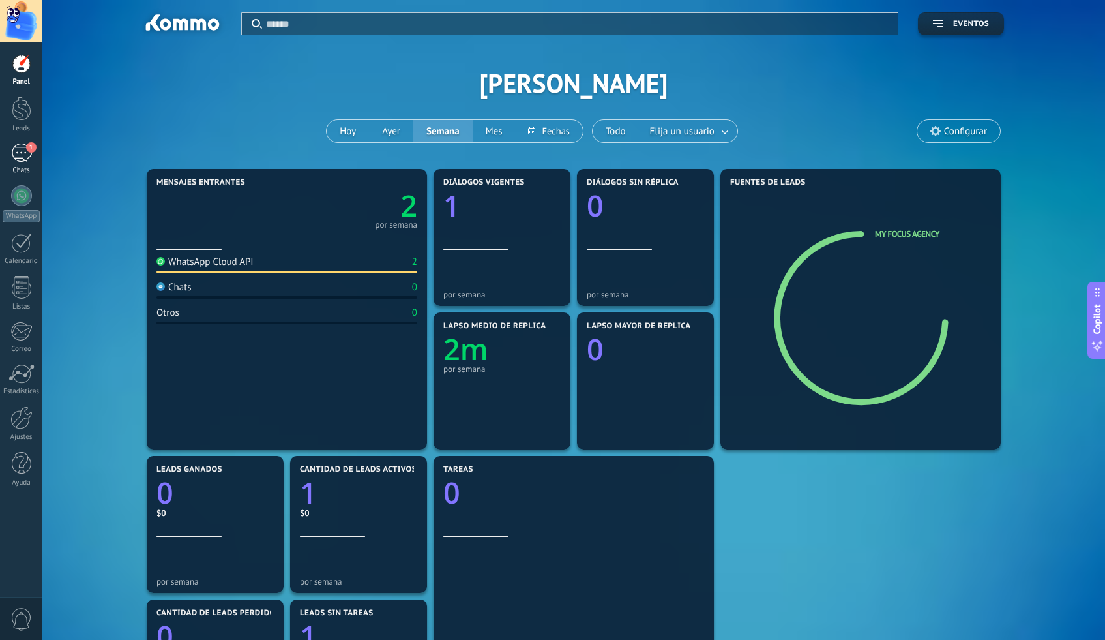
click at [29, 148] on span "1" at bounding box center [31, 147] width 10 height 10
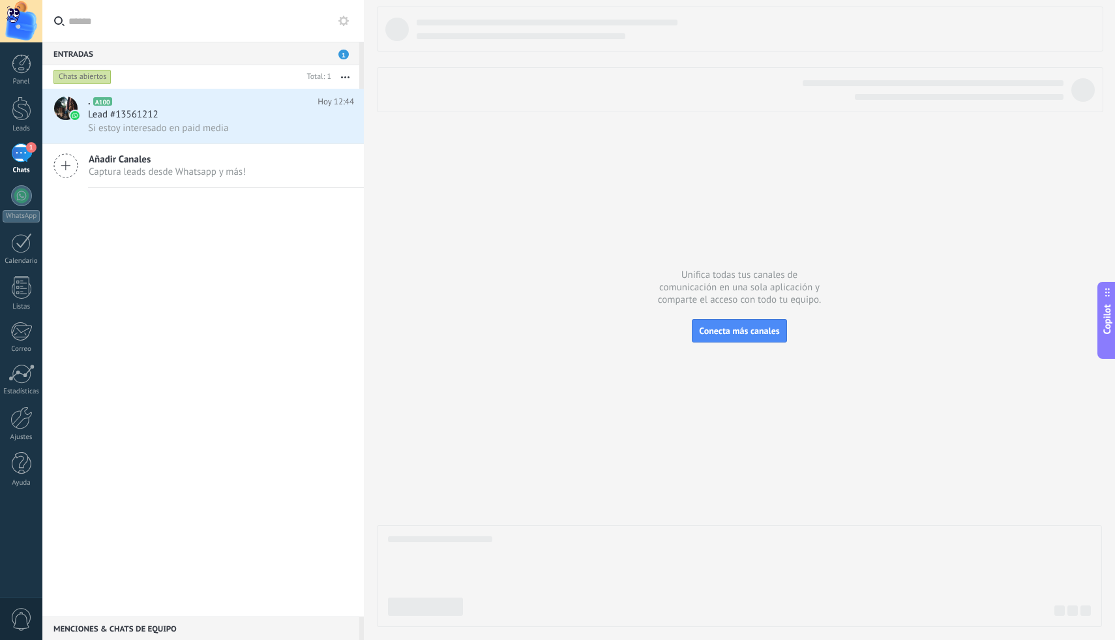
click at [28, 158] on div "1" at bounding box center [21, 152] width 21 height 19
click at [250, 119] on div "Lead #13561212" at bounding box center [221, 114] width 266 height 13
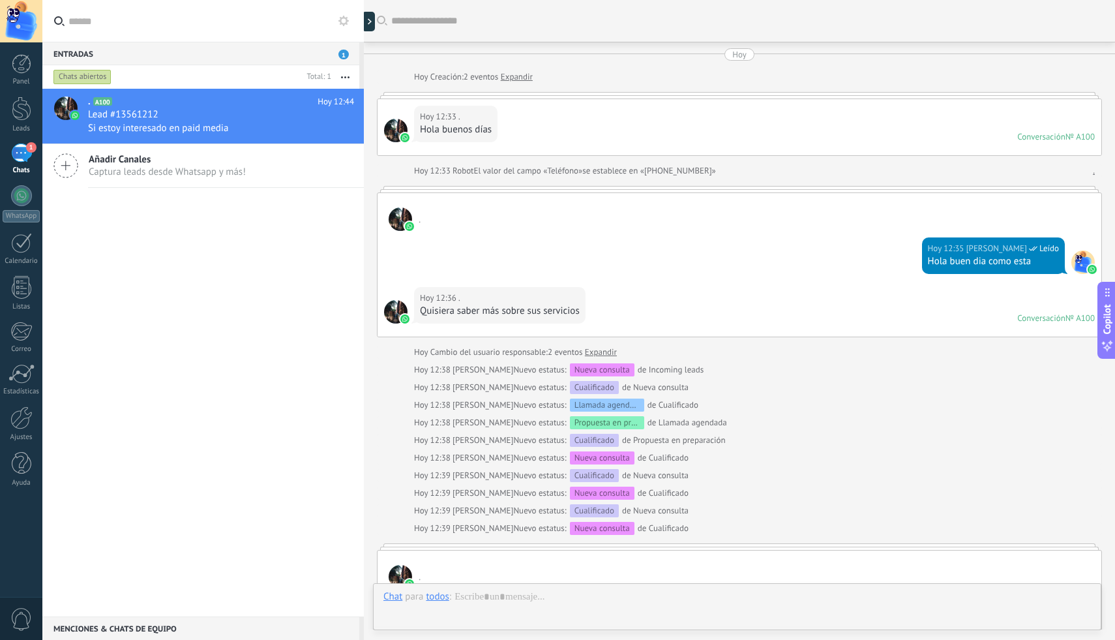
scroll to position [361, 0]
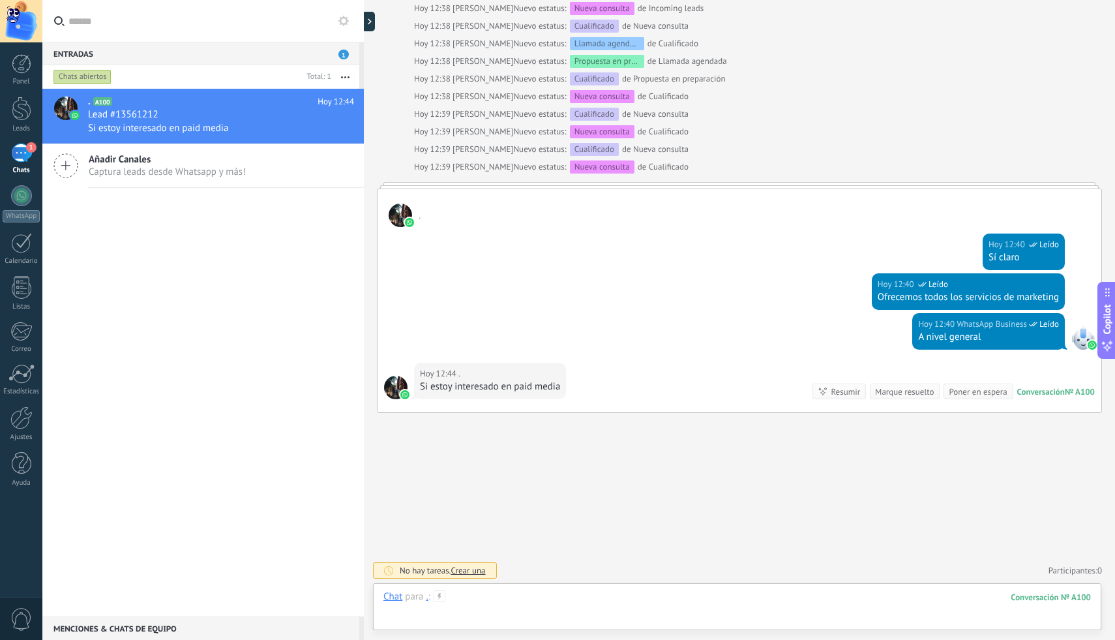
click at [507, 595] on div at bounding box center [736, 609] width 707 height 39
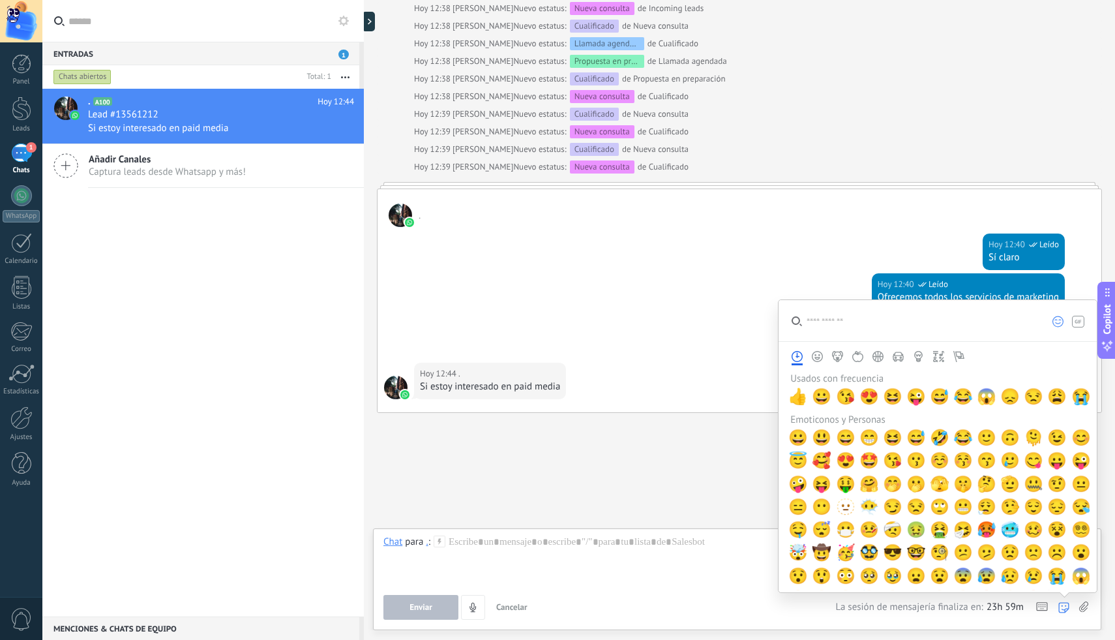
click at [1084, 606] on icon at bounding box center [1083, 606] width 9 height 11
click at [0, 0] on input "file" at bounding box center [0, 0] width 0 height 0
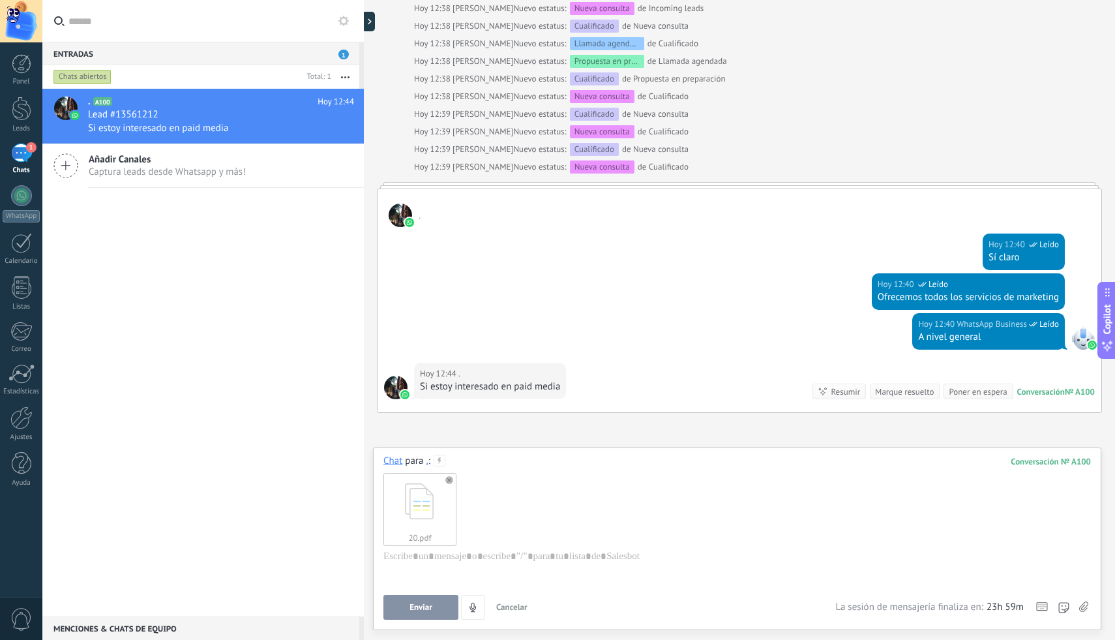
click at [438, 608] on button "Enviar" at bounding box center [420, 607] width 75 height 25
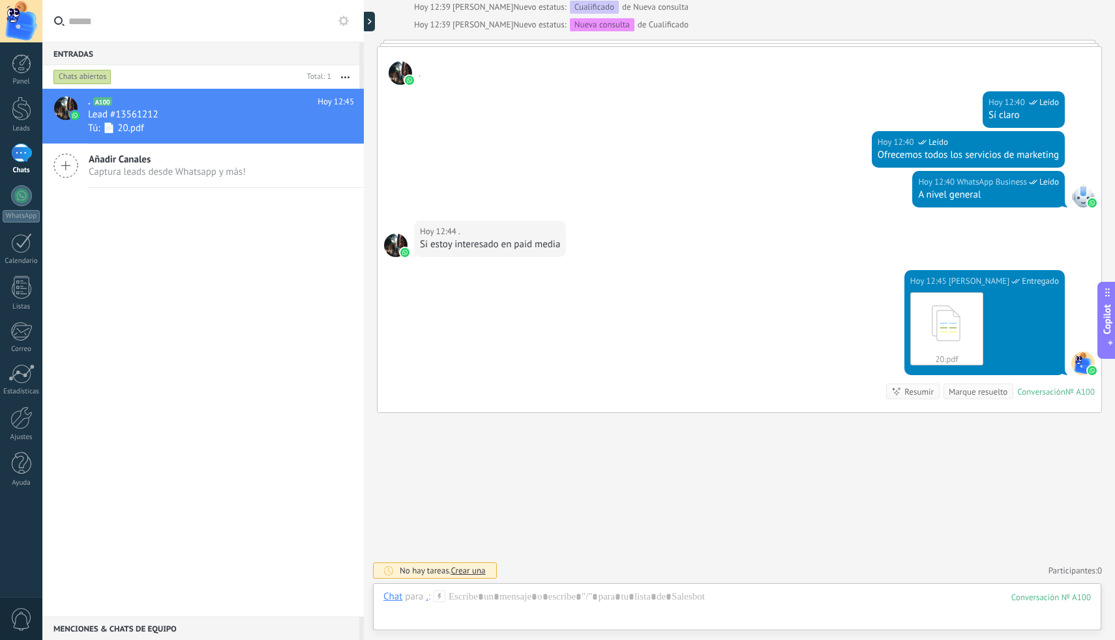
click at [577, 585] on div "Chat Correo Nota Tarea Chat para . : 100 Enviar Cancelar Rastrear clics en link…" at bounding box center [737, 606] width 728 height 47
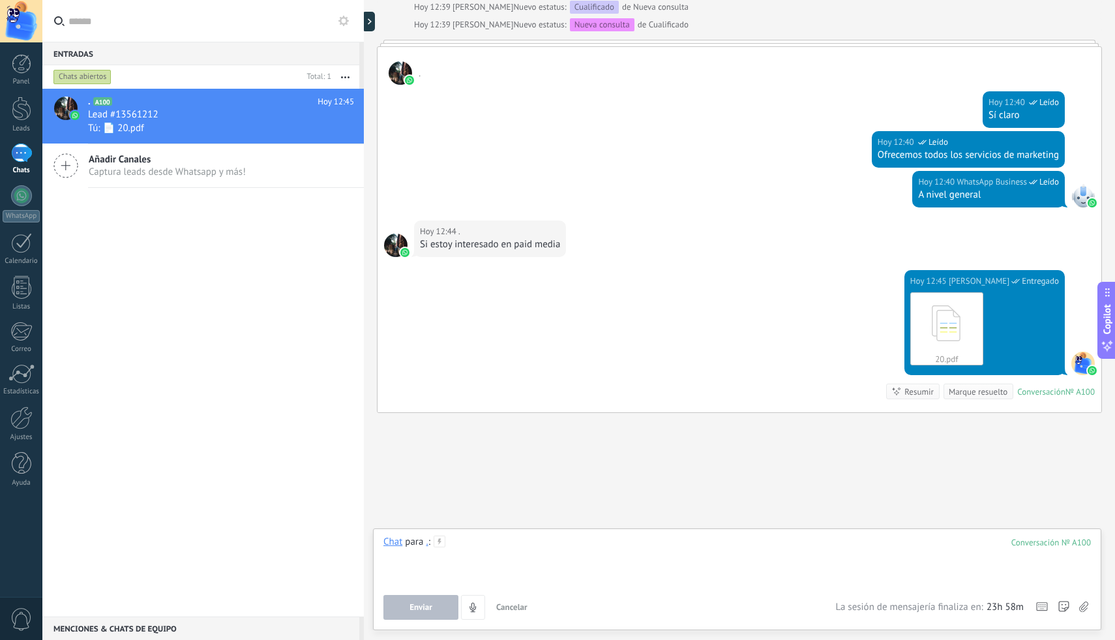
click at [580, 560] on div at bounding box center [736, 560] width 707 height 50
click at [408, 612] on button "Enviar" at bounding box center [420, 607] width 75 height 25
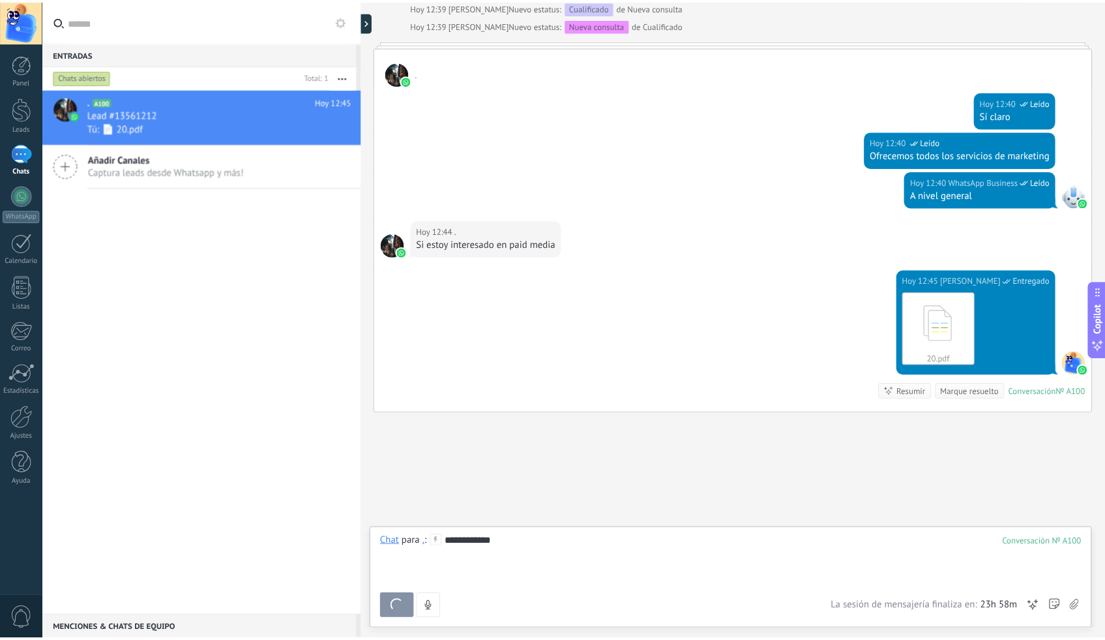
scroll to position [543, 0]
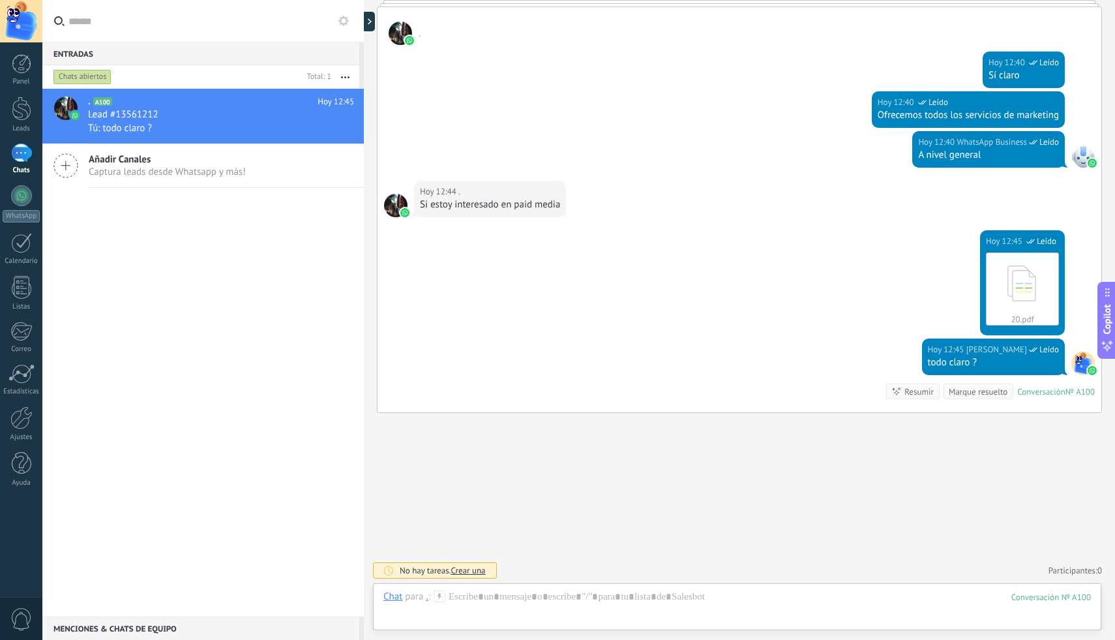
click at [546, 533] on div "Buscar Carga más Hoy Hoy Creación: 2 eventos Expandir Hoy 12:33 . Hola buenos d…" at bounding box center [739, 48] width 751 height 1183
click at [23, 79] on div "Panel" at bounding box center [22, 82] width 38 height 8
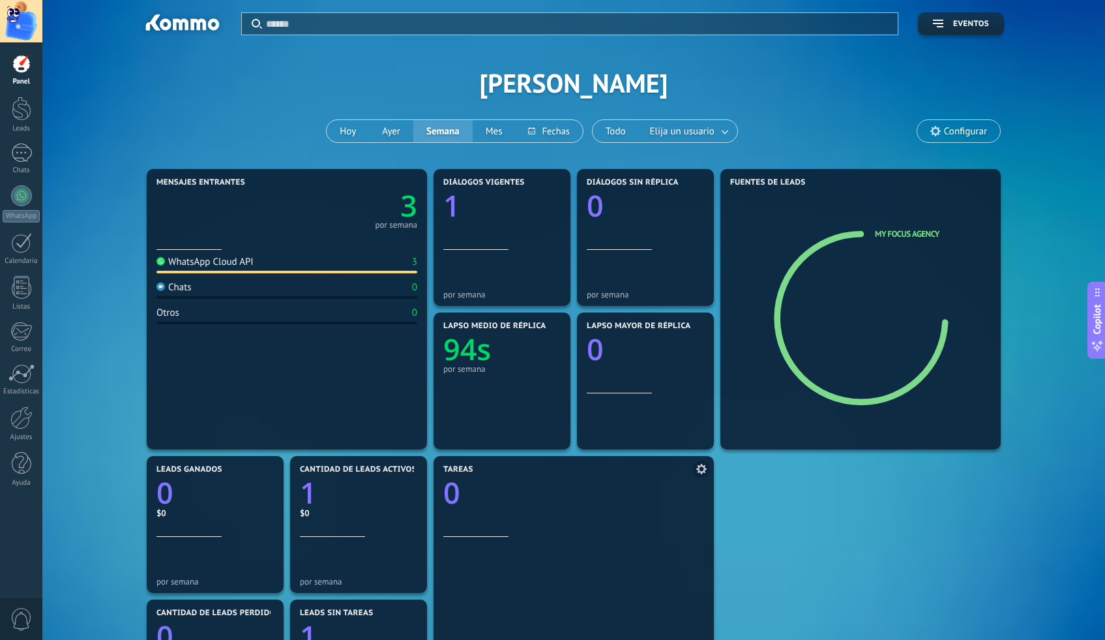
scroll to position [25, 0]
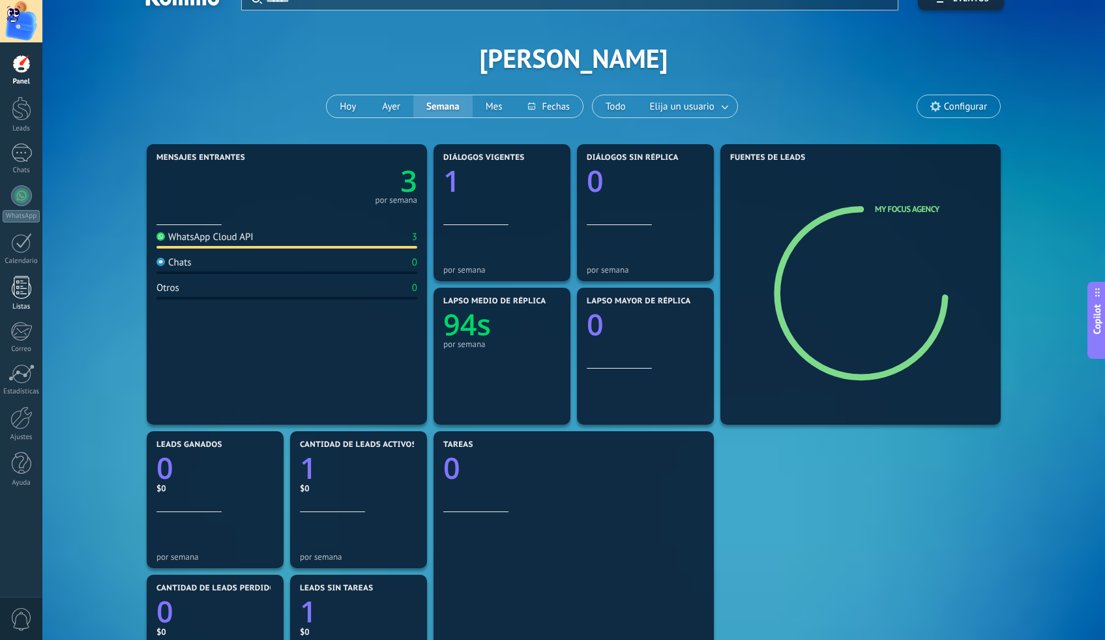
click at [27, 306] on div "Listas" at bounding box center [22, 307] width 38 height 8
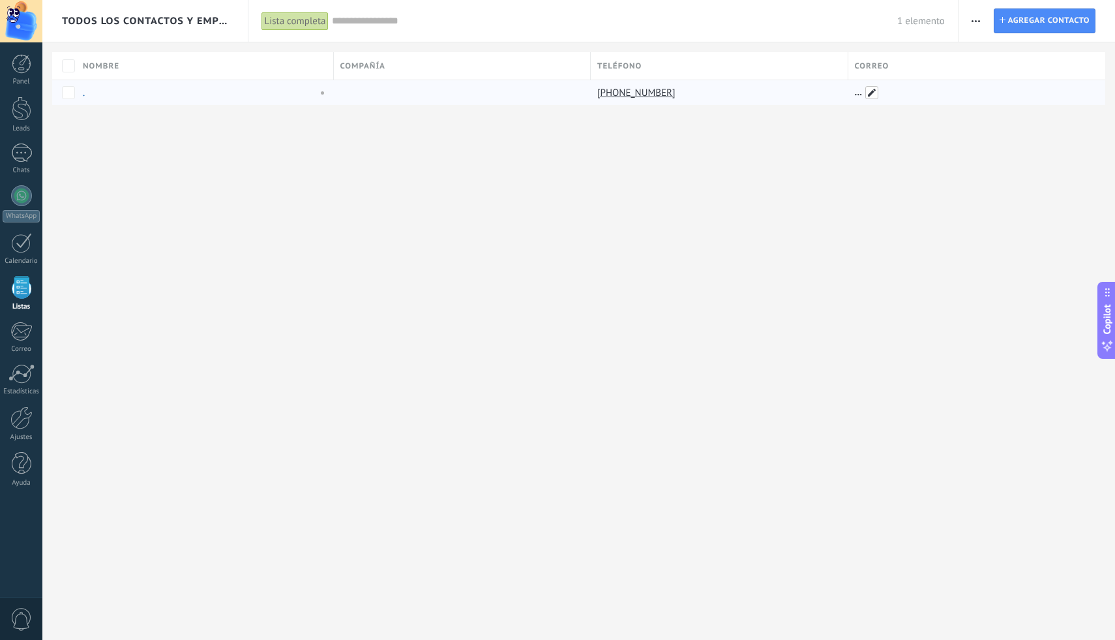
click at [872, 94] on span at bounding box center [871, 92] width 13 height 13
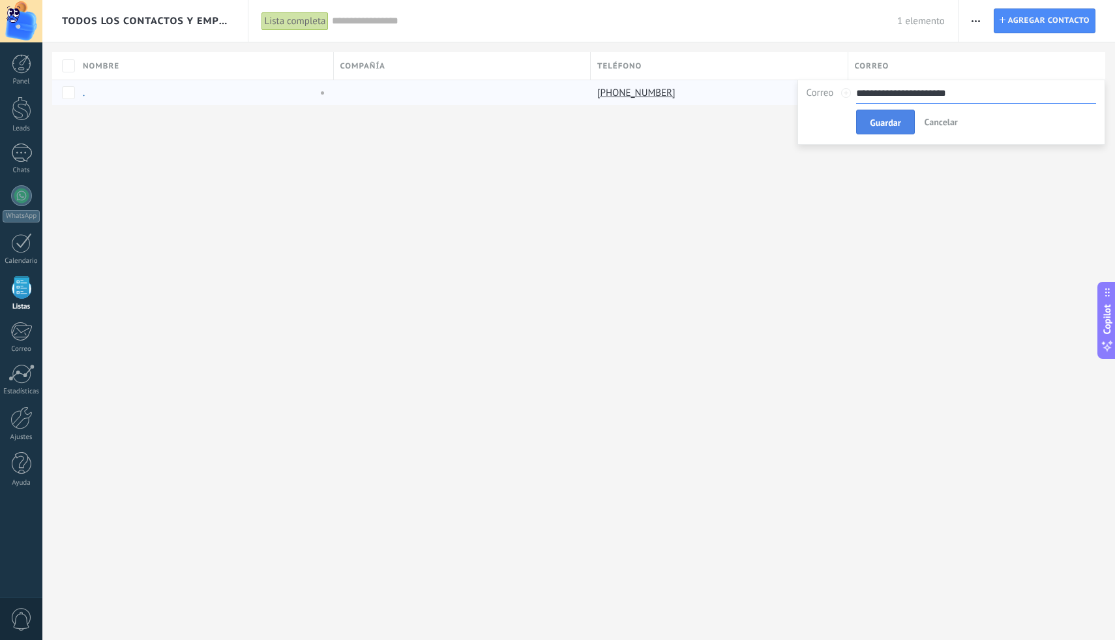
type input "**********"
click at [887, 124] on span "Guardar" at bounding box center [885, 122] width 31 height 9
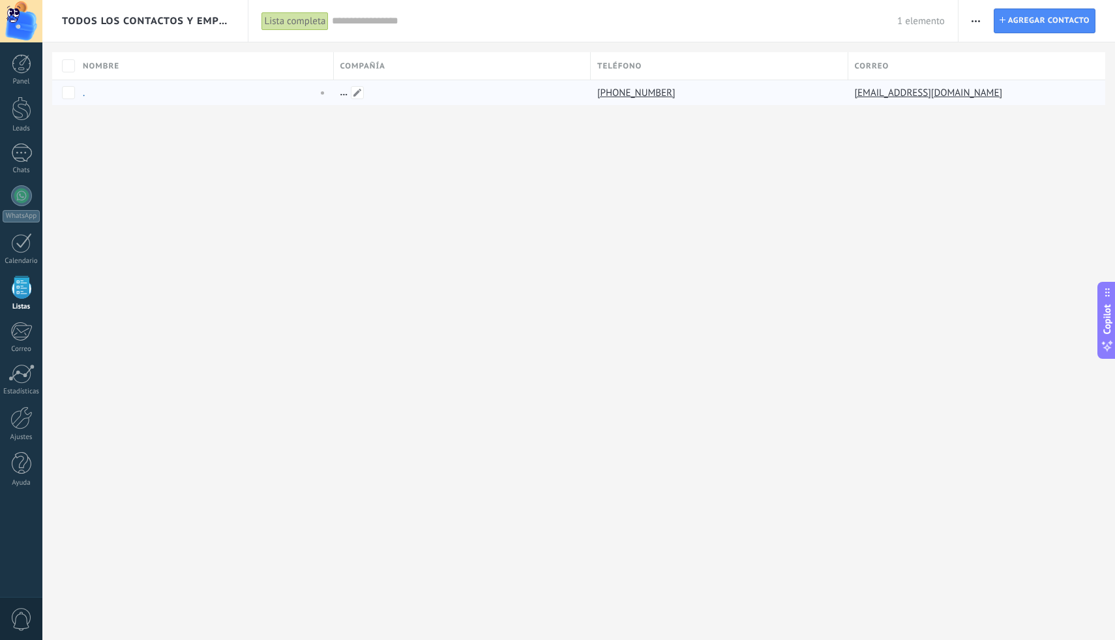
click at [440, 98] on div at bounding box center [459, 92] width 251 height 25
click at [359, 95] on span at bounding box center [357, 92] width 13 height 13
type input "**********"
click at [452, 145] on div "Todos los contactos y empresas Lista completa Aplicar 1 elemento Lista completa…" at bounding box center [578, 73] width 1073 height 147
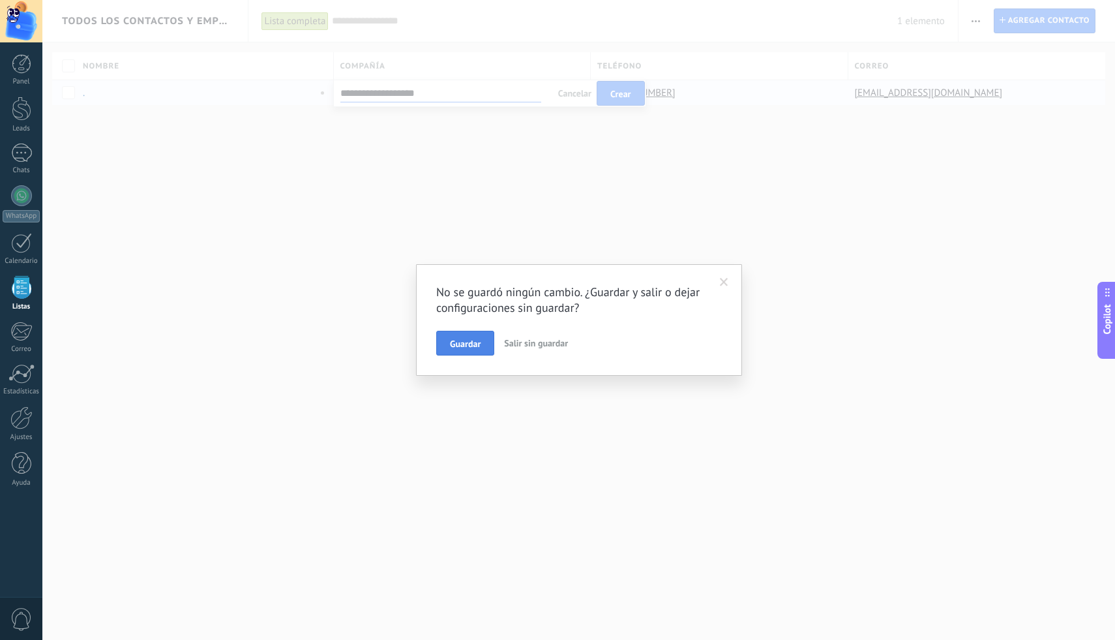
click at [490, 351] on button "Guardar" at bounding box center [465, 343] width 58 height 25
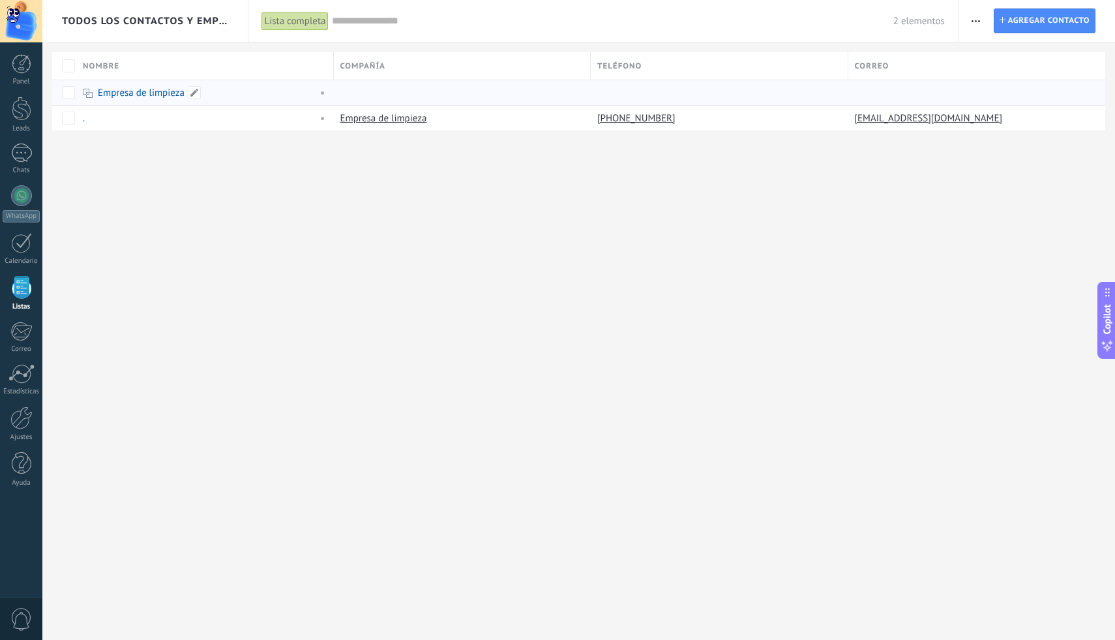
click at [158, 98] on div "Empresa de limpieza" at bounding box center [201, 92] width 251 height 25
click at [146, 114] on div "." at bounding box center [197, 118] width 228 height 12
click at [97, 118] on span at bounding box center [94, 117] width 13 height 13
click at [152, 121] on div "* . Apellido" at bounding box center [204, 118] width 246 height 21
drag, startPoint x: 158, startPoint y: 205, endPoint x: 145, endPoint y: 194, distance: 18.0
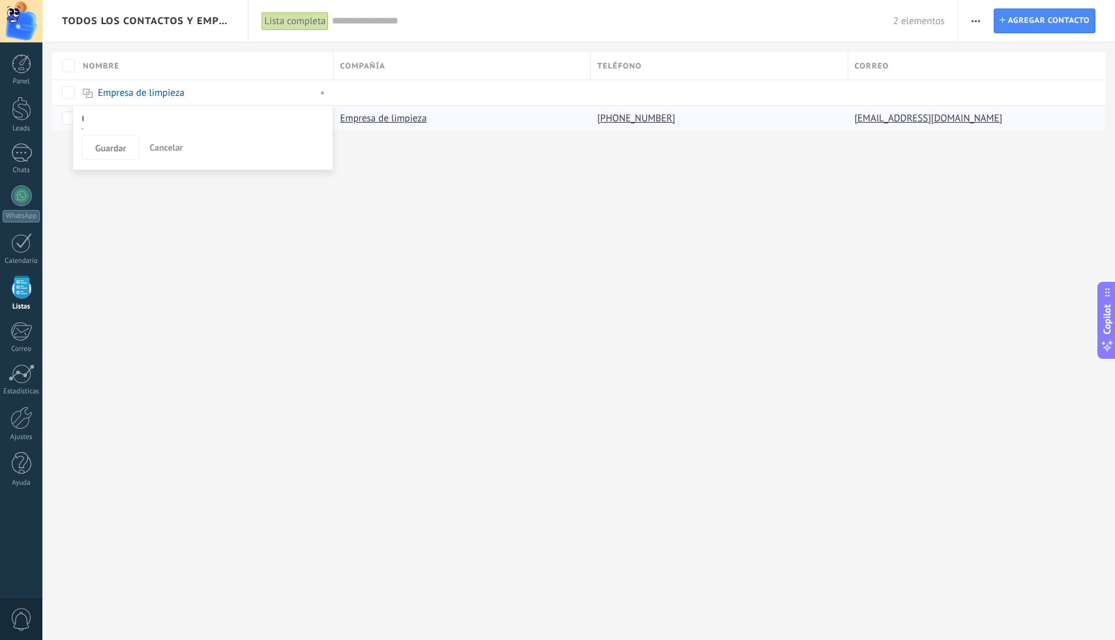
click at [159, 205] on div "Todos los contactos y empresas Lista completa Aplicar 2 elementos Lista complet…" at bounding box center [578, 320] width 1073 height 640
click at [93, 117] on span at bounding box center [94, 117] width 13 height 13
click at [153, 116] on input "text" at bounding box center [148, 118] width 35 height 21
click at [110, 126] on input "**********" at bounding box center [104, 118] width 47 height 21
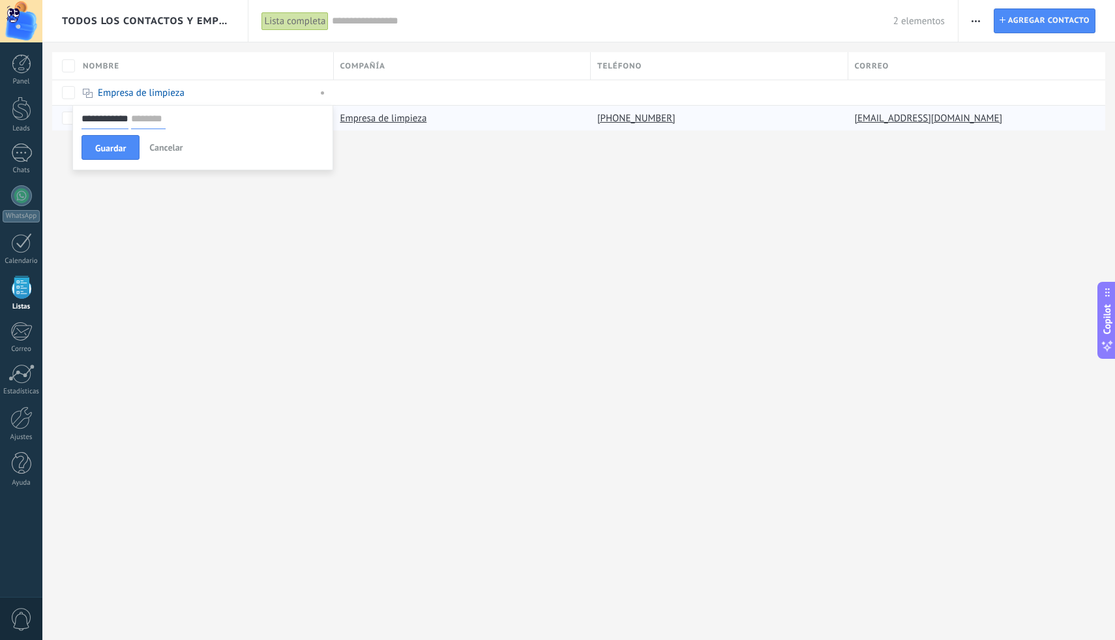
click at [110, 126] on input "**********" at bounding box center [104, 118] width 47 height 21
type input "****"
click at [126, 121] on input "text" at bounding box center [119, 118] width 35 height 21
type input "******"
click at [102, 153] on span "Guardar" at bounding box center [110, 147] width 31 height 9
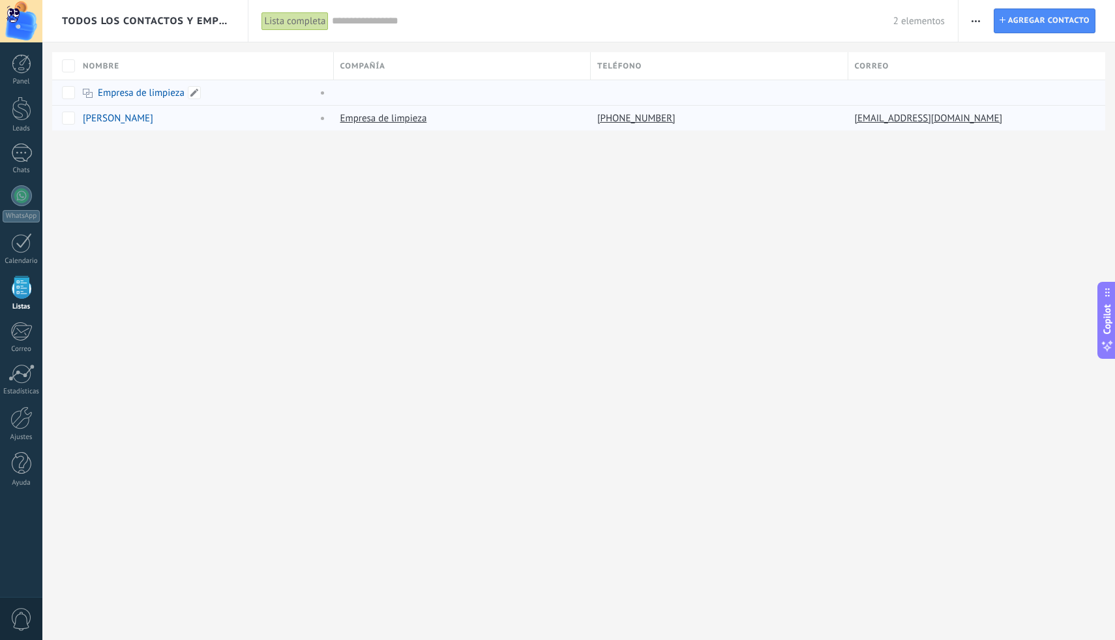
click at [130, 97] on link "Empresa de limpieza" at bounding box center [141, 93] width 87 height 12
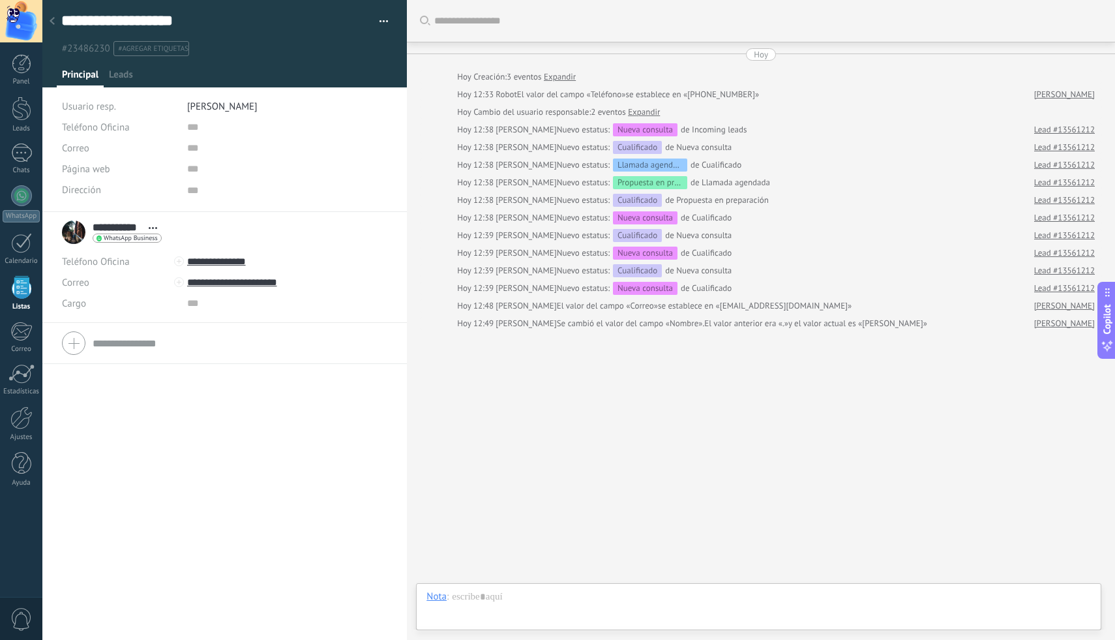
scroll to position [13, 0]
click at [57, 23] on div at bounding box center [52, 21] width 18 height 25
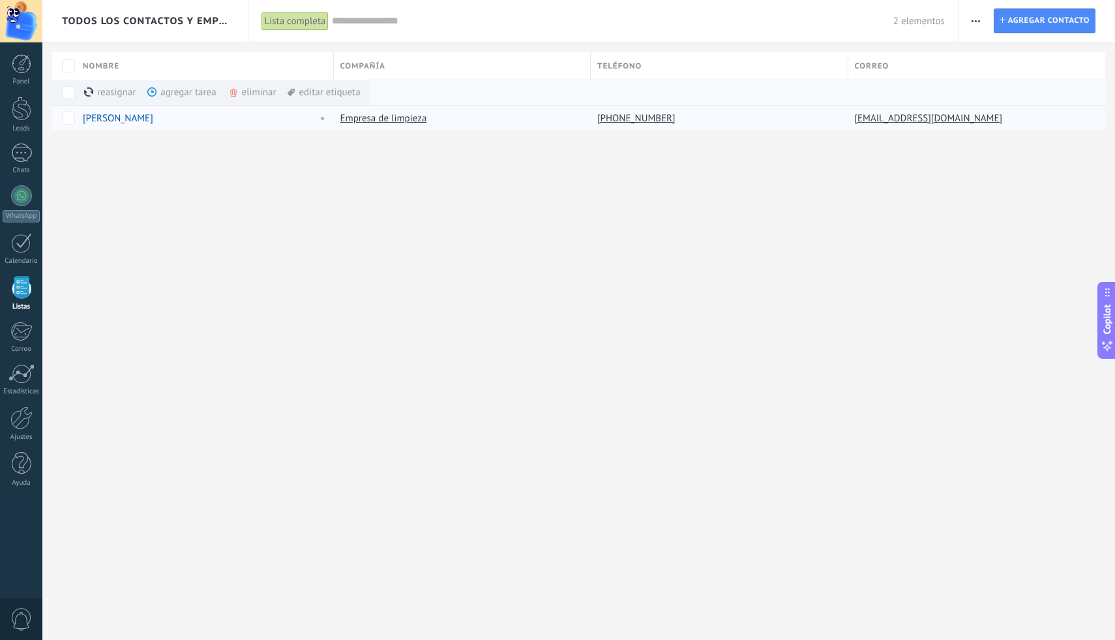
click at [236, 91] on span at bounding box center [233, 92] width 10 height 10
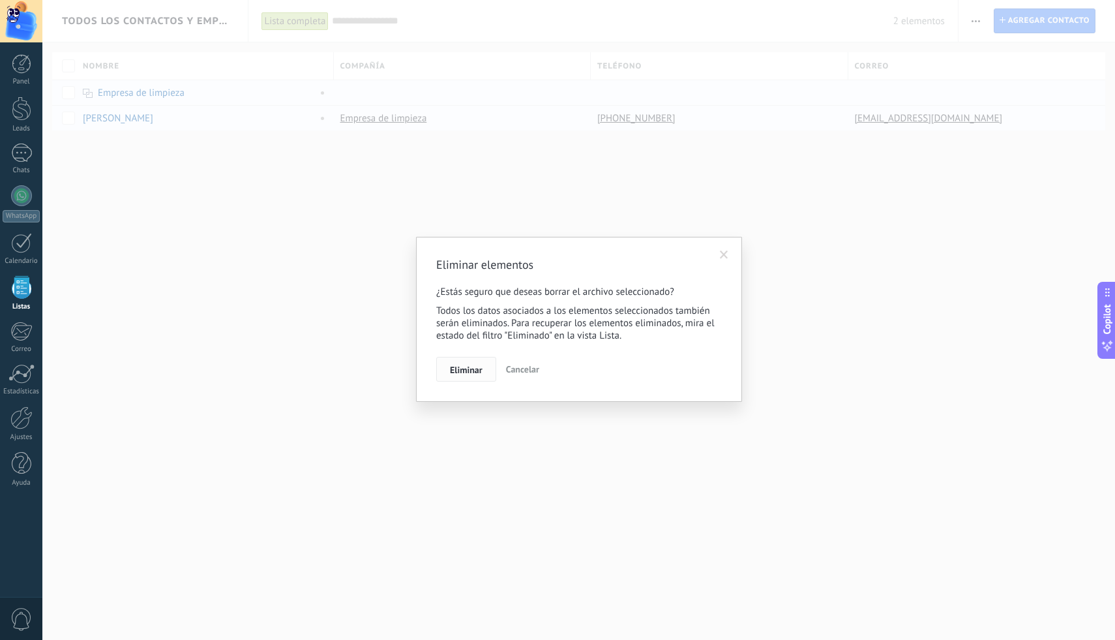
click at [477, 365] on span "Eliminar" at bounding box center [466, 369] width 33 height 9
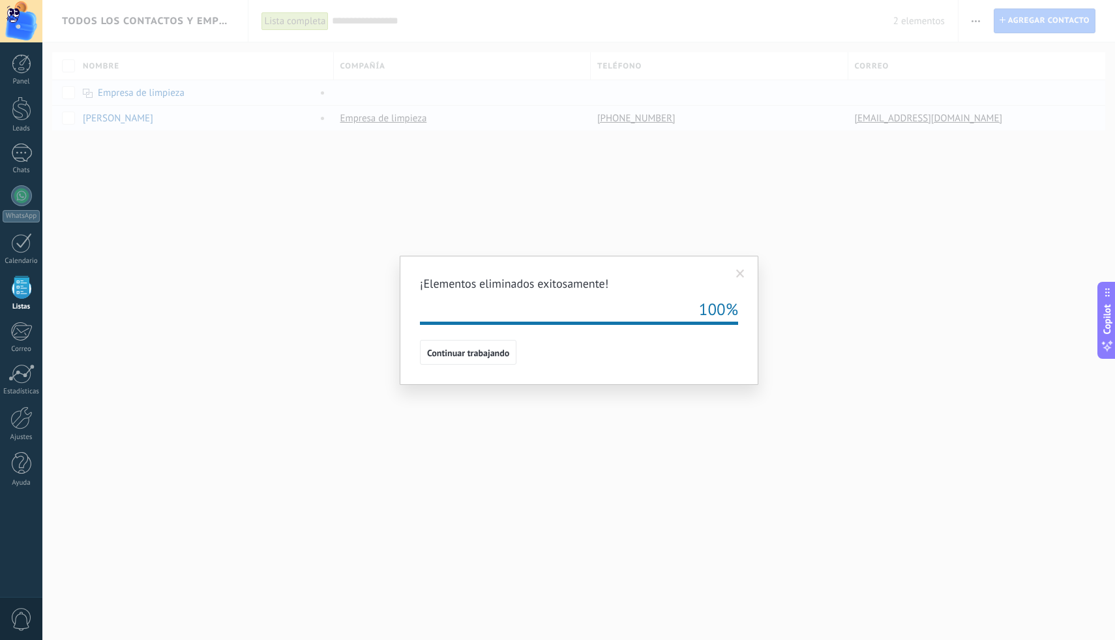
click at [491, 354] on span "Continuar trabajando" at bounding box center [468, 352] width 82 height 9
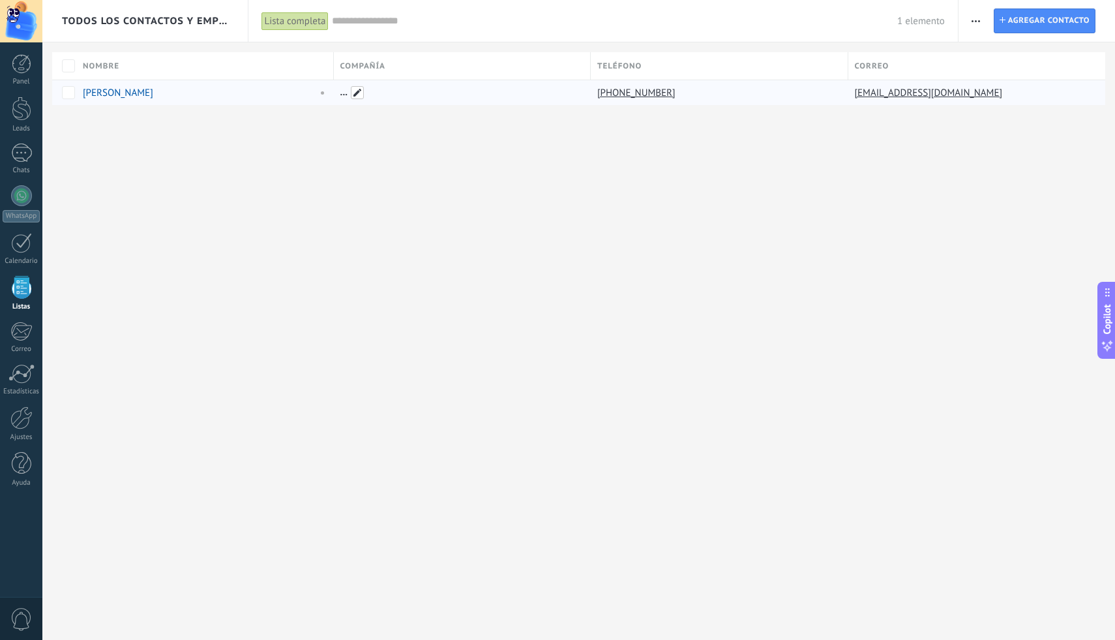
click at [356, 93] on span at bounding box center [357, 92] width 13 height 13
type input "**********"
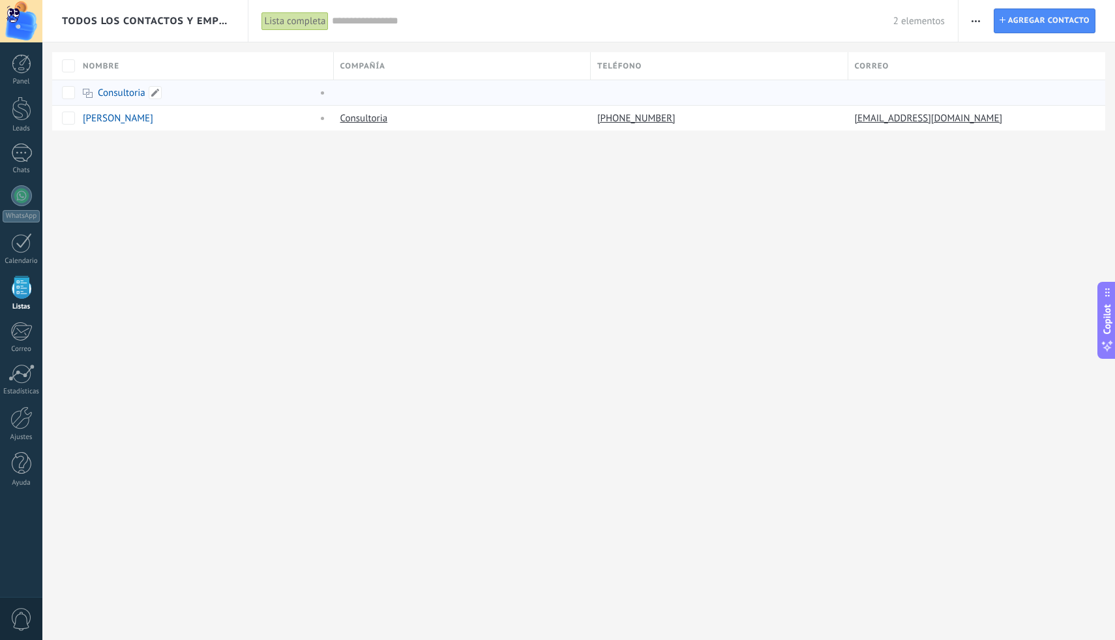
click at [93, 91] on div "Consultoria" at bounding box center [197, 93] width 228 height 12
click at [91, 91] on icon at bounding box center [88, 93] width 10 height 9
click at [83, 93] on use at bounding box center [88, 93] width 10 height 9
click at [155, 93] on span at bounding box center [155, 92] width 13 height 13
click at [123, 118] on span "Guardar" at bounding box center [110, 122] width 31 height 9
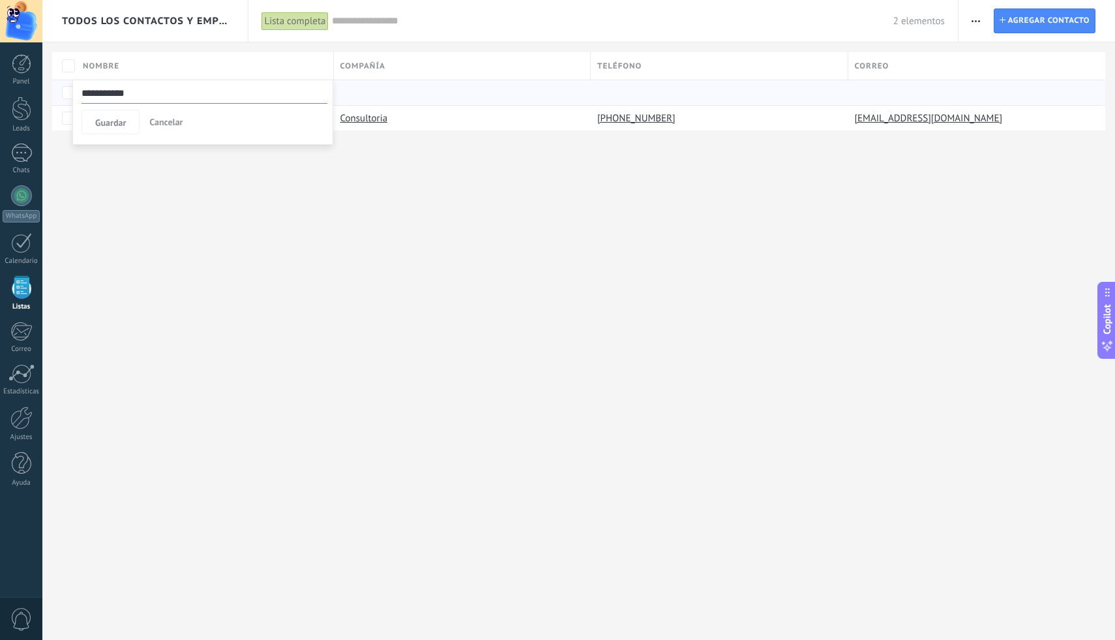
click at [189, 120] on div "Guardar Cancelar" at bounding box center [204, 122] width 246 height 25
click at [178, 123] on span "Cancelar" at bounding box center [165, 122] width 33 height 12
click at [345, 117] on link "Consultoria" at bounding box center [364, 118] width 48 height 12
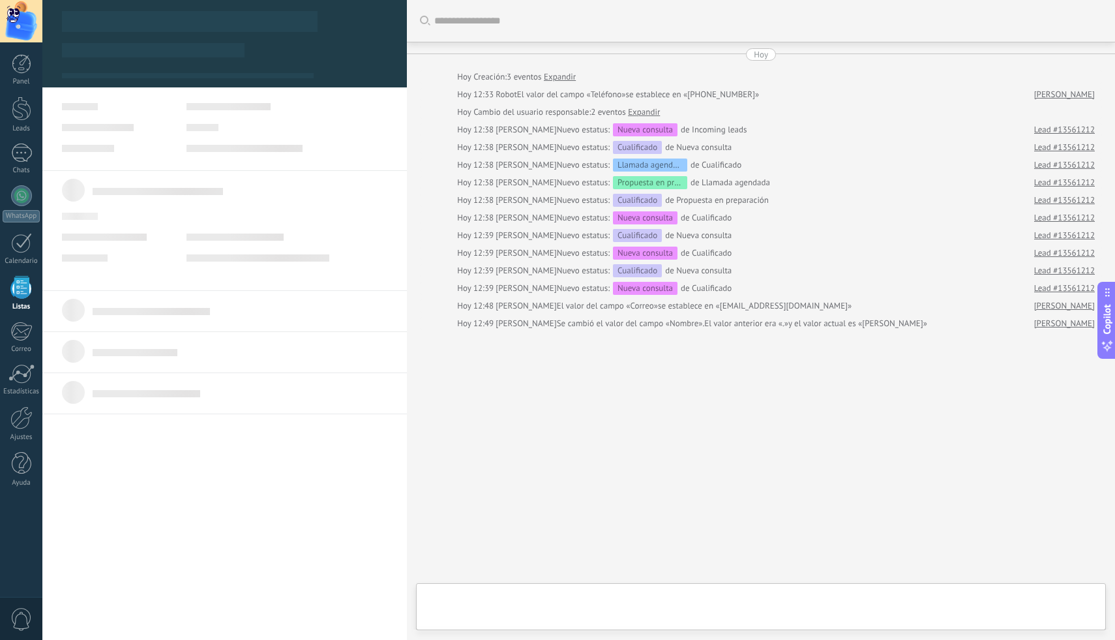
type textarea "***"
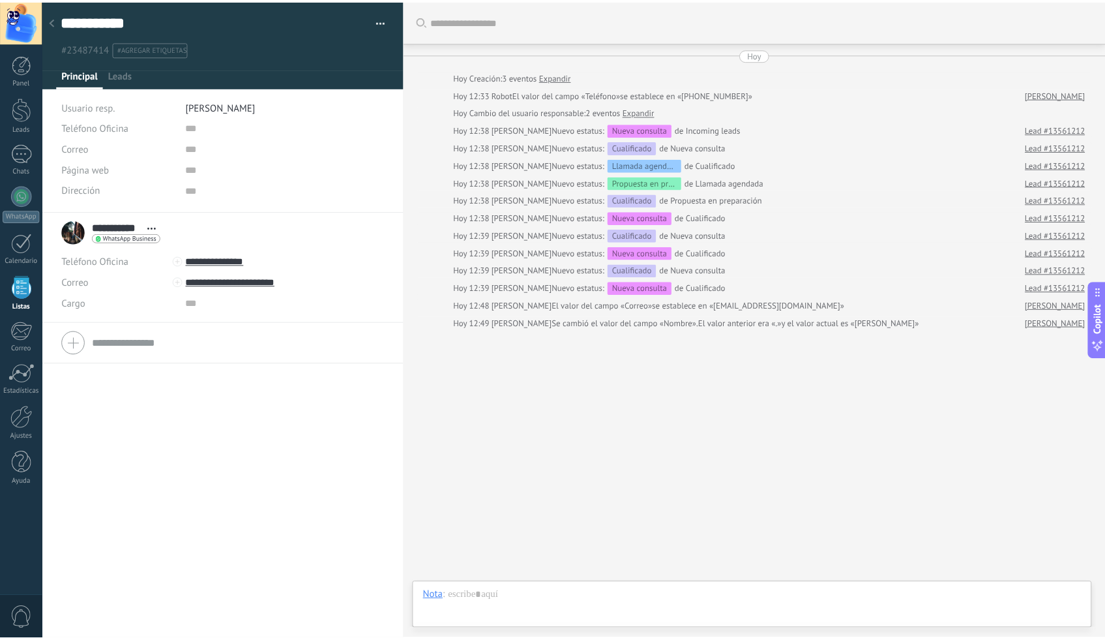
scroll to position [13, 0]
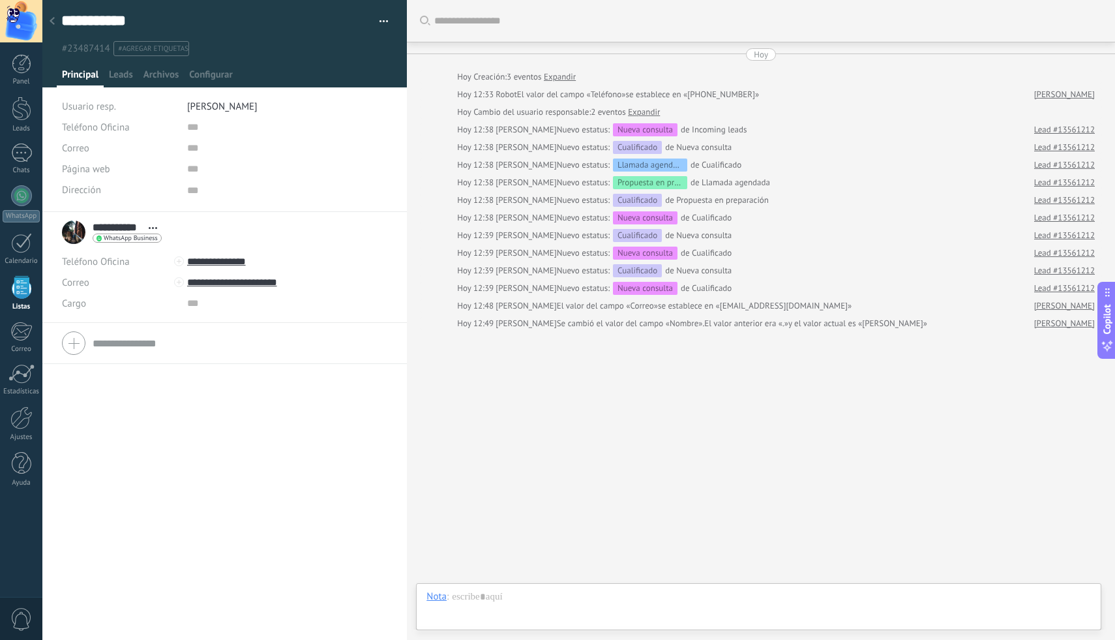
click at [56, 25] on div at bounding box center [52, 21] width 18 height 25
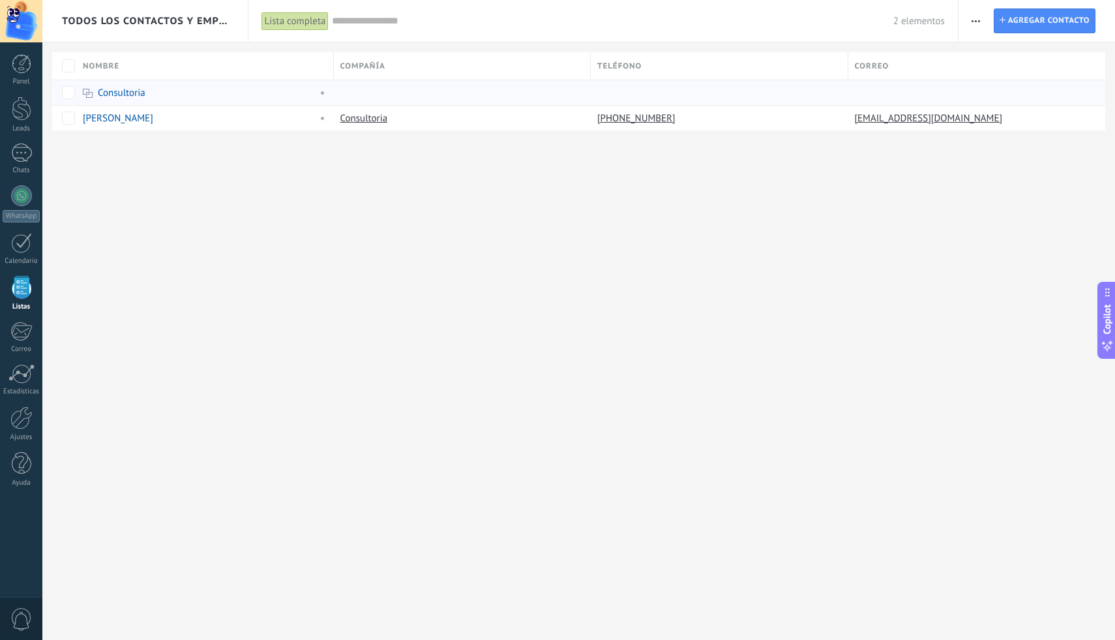
click at [913, 27] on div "2 elementos" at bounding box center [638, 21] width 612 height 42
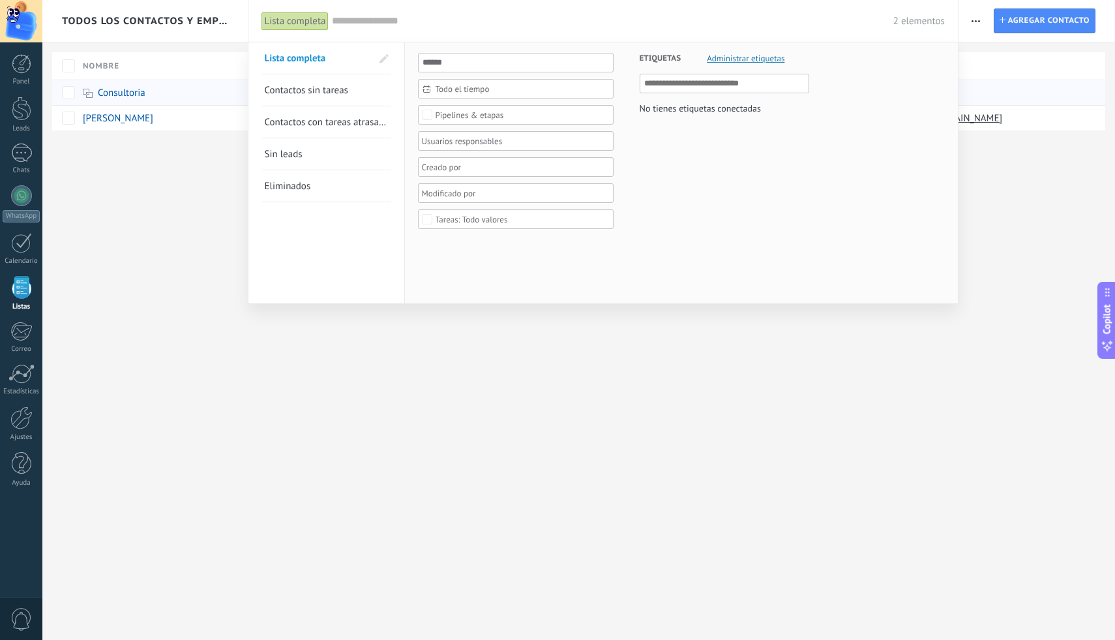
click at [655, 368] on div at bounding box center [557, 320] width 1115 height 640
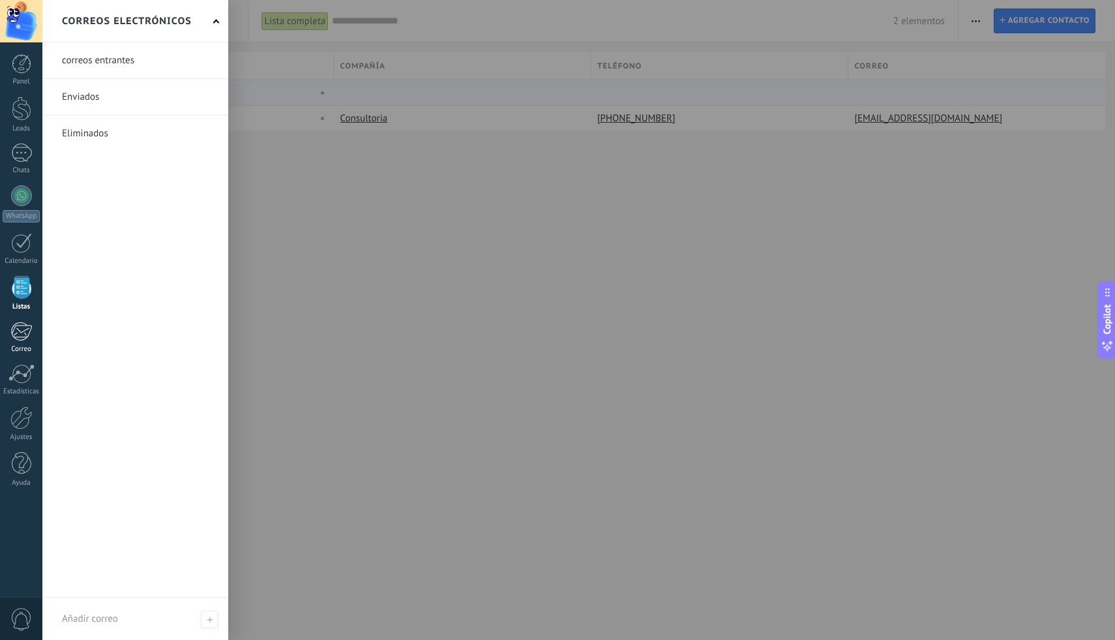
click at [20, 331] on div at bounding box center [21, 331] width 22 height 20
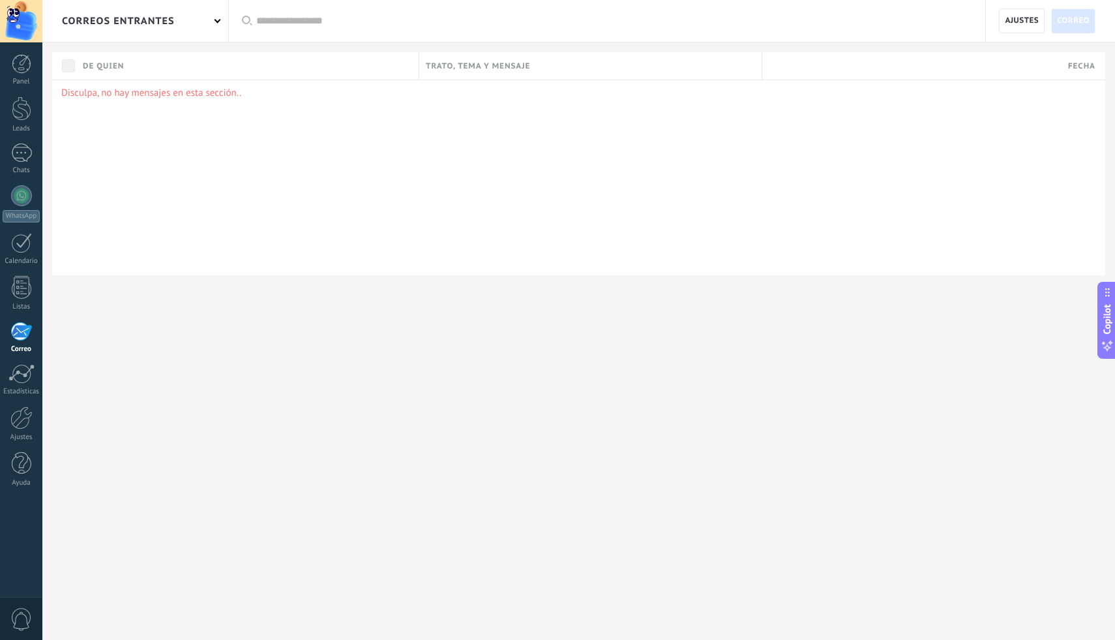
click at [203, 33] on div "correos entrantes" at bounding box center [135, 21] width 186 height 42
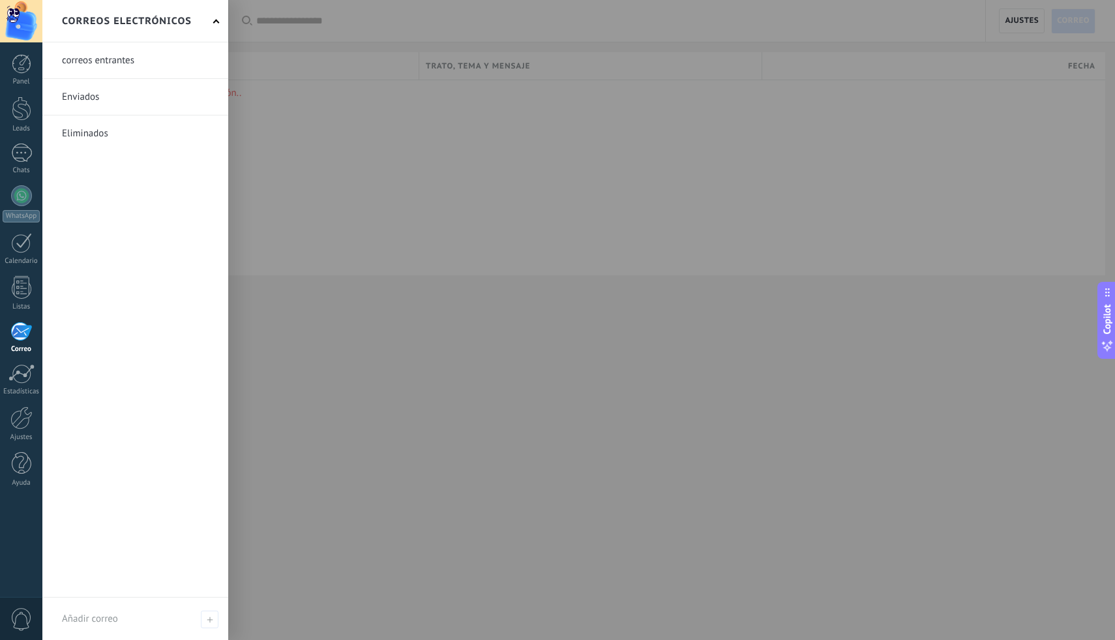
click at [306, 288] on div at bounding box center [599, 320] width 1115 height 640
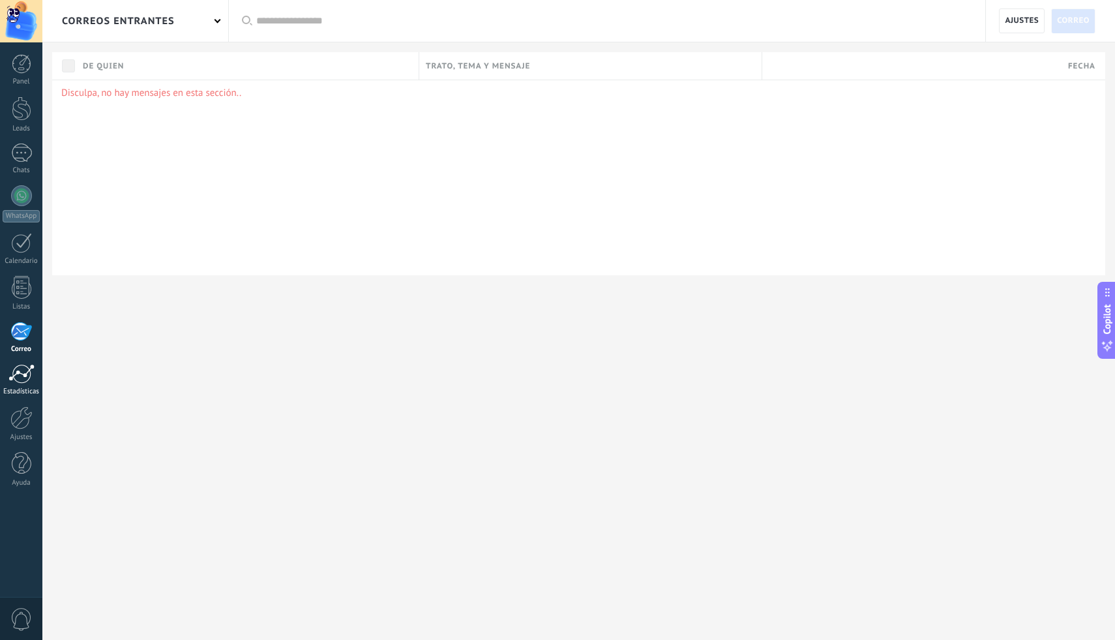
click at [20, 374] on div at bounding box center [21, 374] width 26 height 20
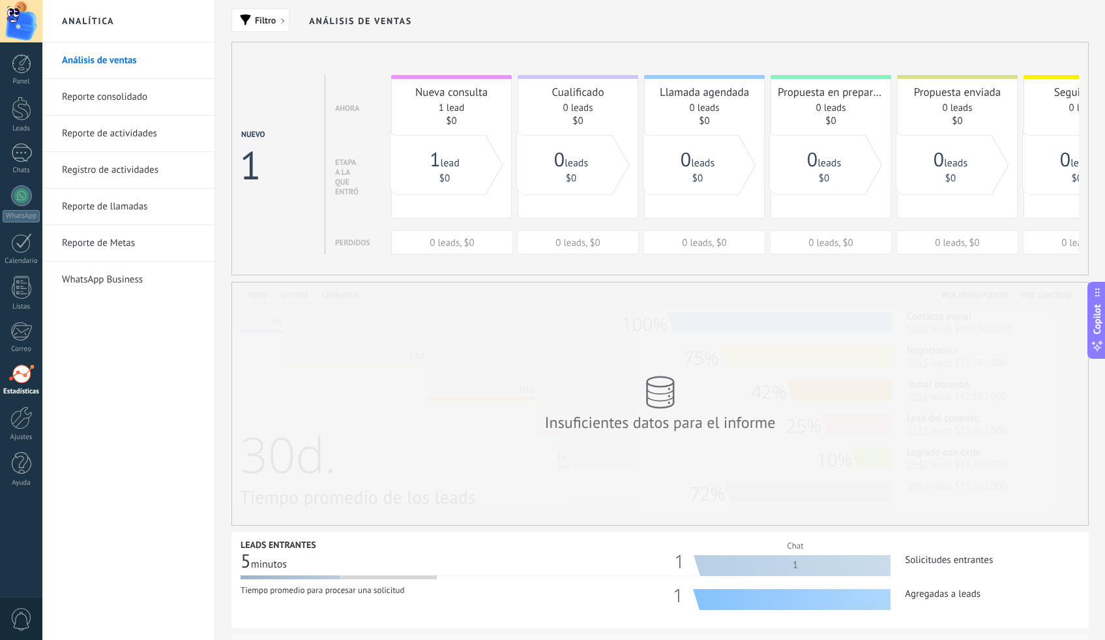
drag, startPoint x: 724, startPoint y: 265, endPoint x: 837, endPoint y: 275, distance: 113.3
click at [837, 275] on div "Nuevo 1 Ahora Etapa a la que entró Perdidos Nueva consulta 1 lead $0 0 leads, $…" at bounding box center [659, 158] width 857 height 233
drag, startPoint x: 739, startPoint y: 267, endPoint x: 366, endPoint y: 293, distance: 374.5
click at [366, 293] on div "Filtro Análisis de ventas Nuevo 1 Ahora Etapa a la que entró Perdidos Nueva con…" at bounding box center [660, 431] width 890 height 863
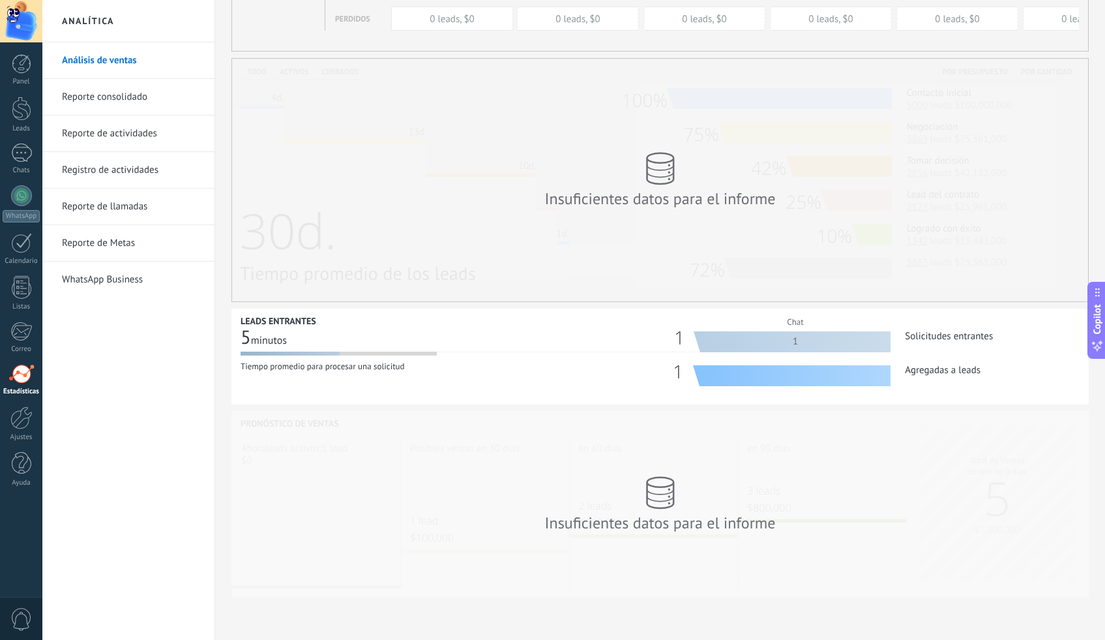
scroll to position [22, 0]
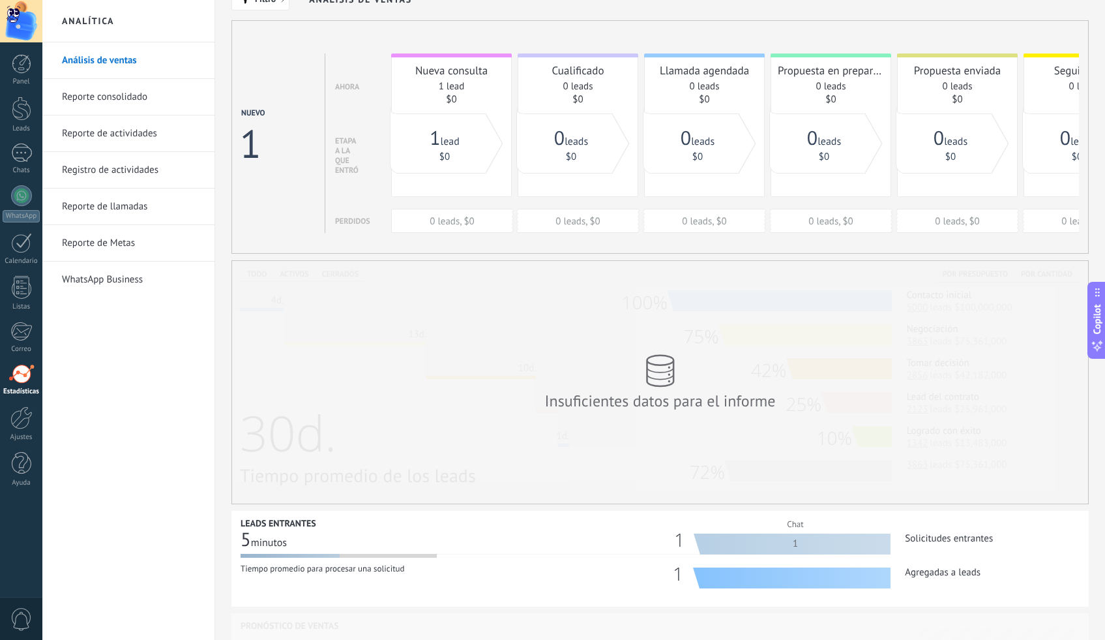
click at [138, 90] on link "Reporte consolidado" at bounding box center [132, 97] width 140 height 37
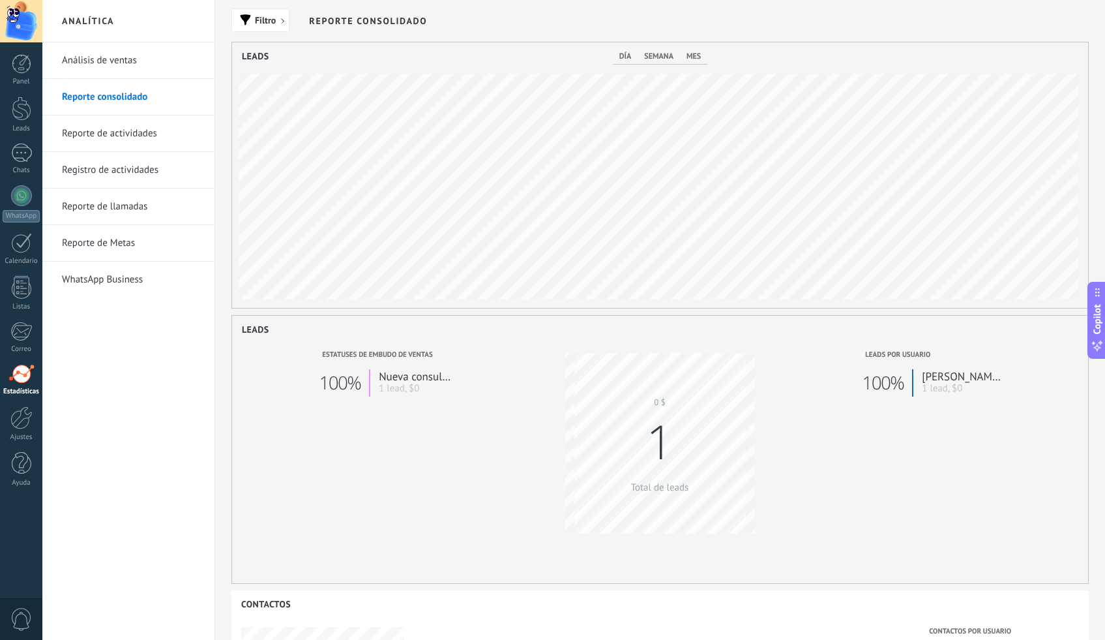
scroll to position [265, 856]
click at [140, 134] on link "Reporte de actividades" at bounding box center [132, 133] width 140 height 37
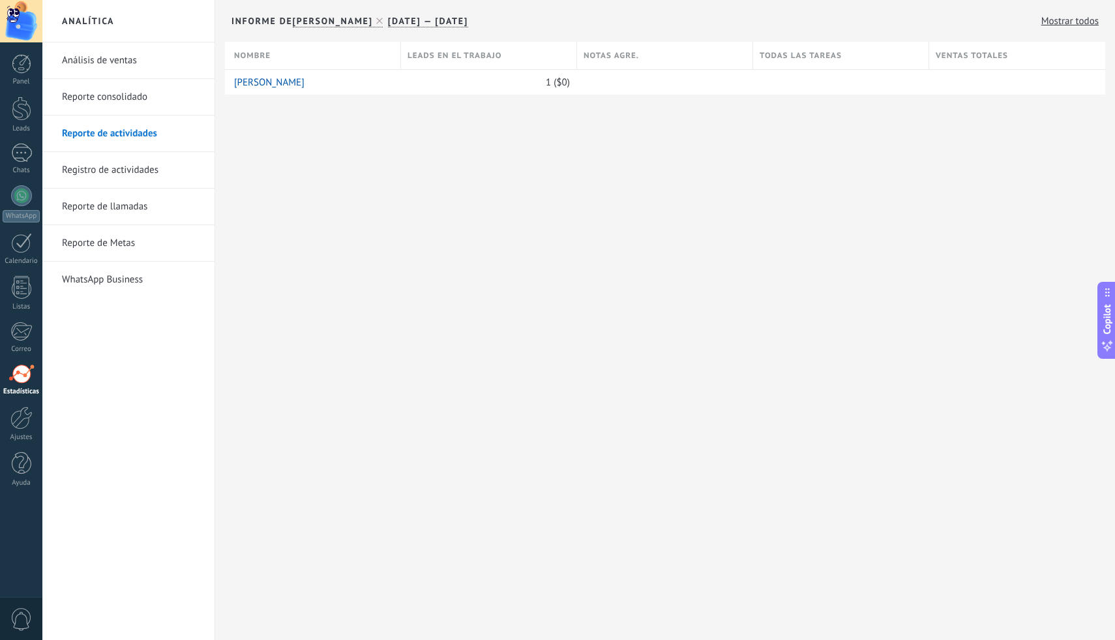
click at [141, 173] on link "Registro de actividades" at bounding box center [132, 170] width 140 height 37
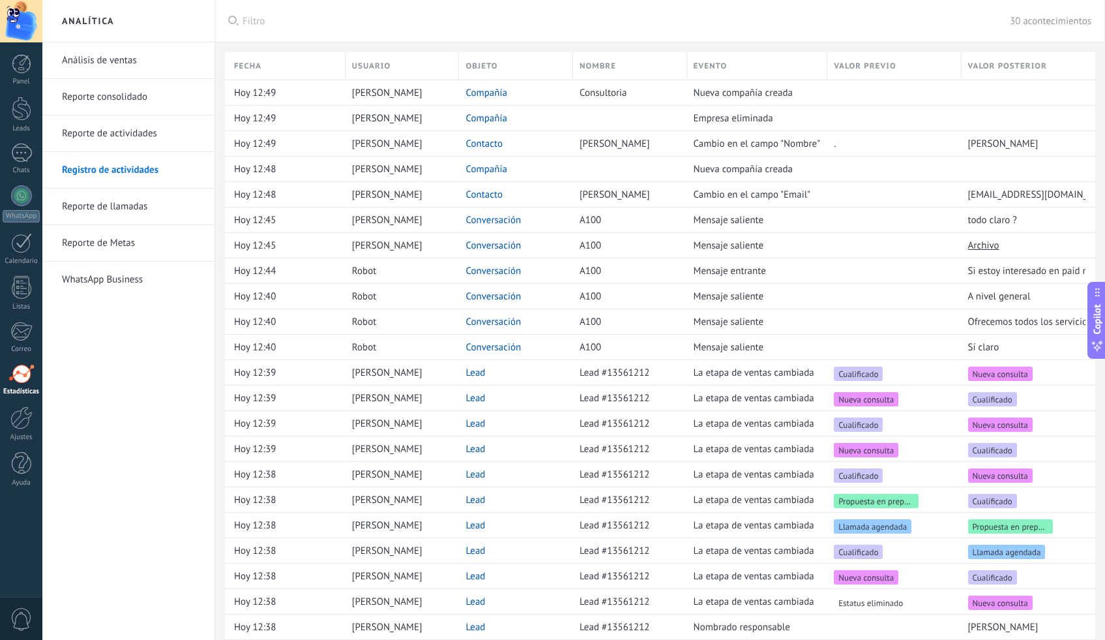
click at [150, 204] on link "Reporte de llamadas" at bounding box center [132, 206] width 140 height 37
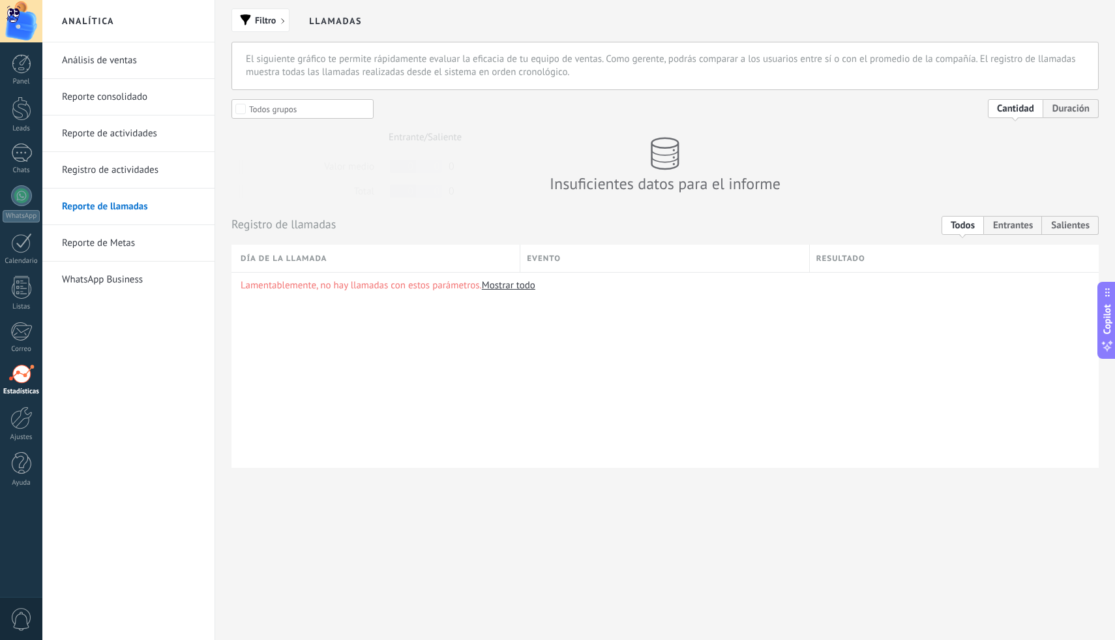
click at [119, 252] on link "Reporte de Metas" at bounding box center [132, 243] width 140 height 37
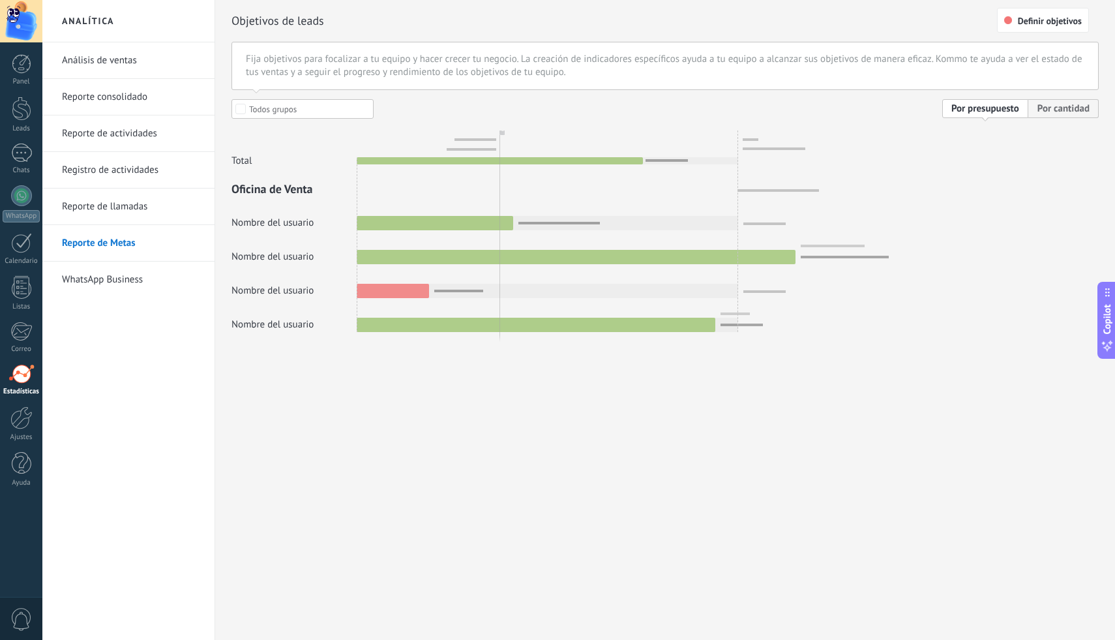
click at [378, 158] on div at bounding box center [664, 215] width 867 height 233
click at [1063, 110] on div at bounding box center [664, 215] width 867 height 233
click at [1062, 111] on div at bounding box center [664, 215] width 867 height 233
click at [230, 106] on div "Objetivos de leads Definir objetivos Fija objetivos para focalizar a tu equipo …" at bounding box center [665, 197] width 900 height 394
click at [239, 110] on div at bounding box center [664, 215] width 867 height 233
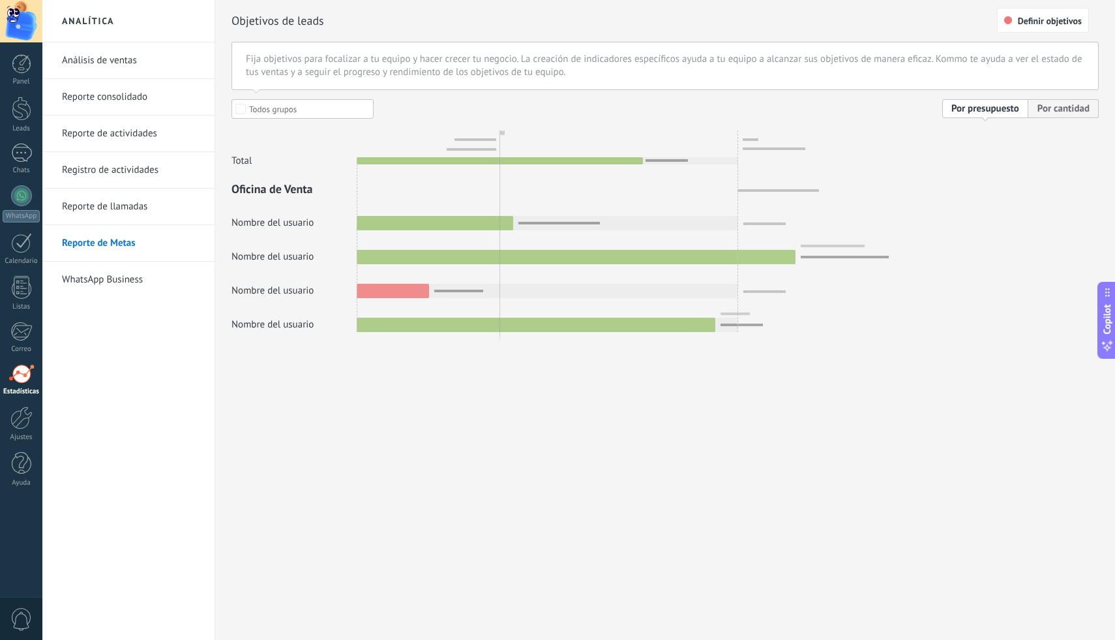
click at [240, 110] on div at bounding box center [664, 215] width 867 height 233
click at [307, 70] on div "Fija objetivos para focalizar a tu equipo y hacer crecer tu negocio. La creació…" at bounding box center [664, 66] width 867 height 48
click at [1026, 18] on span "Definir objetivos" at bounding box center [1050, 20] width 64 height 9
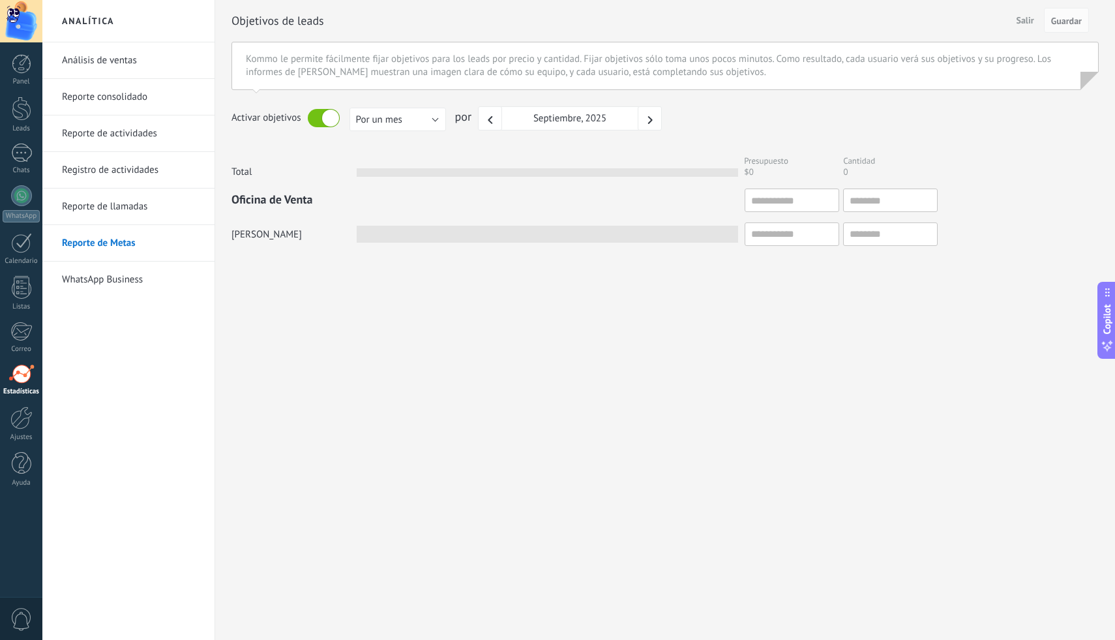
click at [106, 288] on link "WhatsApp Business" at bounding box center [132, 279] width 140 height 37
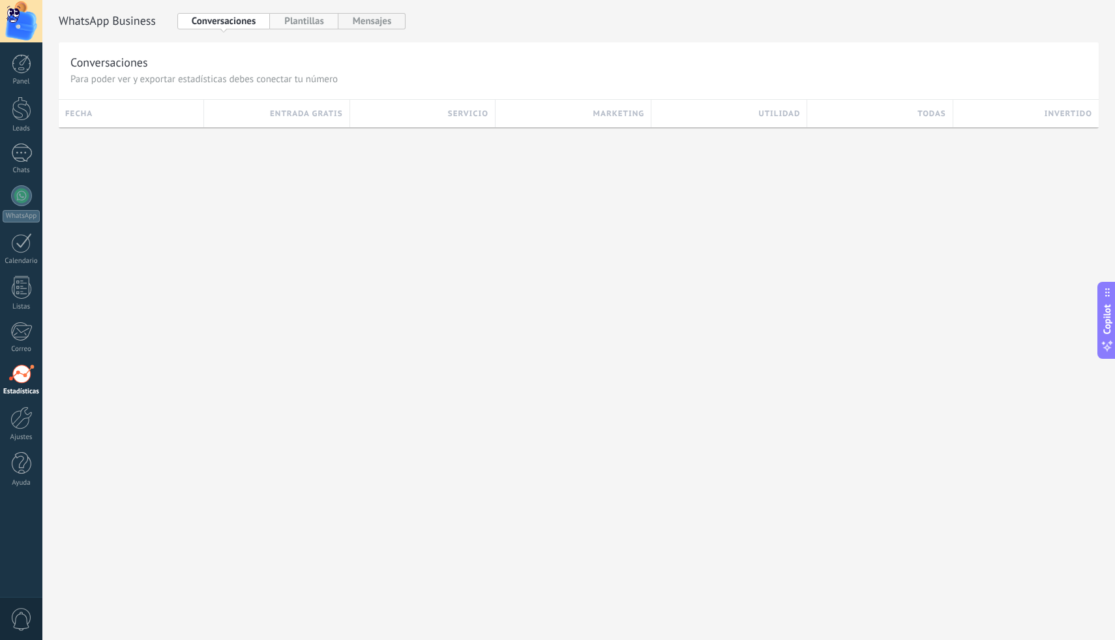
click at [308, 24] on button "Plantillas" at bounding box center [304, 21] width 68 height 16
click at [369, 20] on button "Mensajes" at bounding box center [372, 21] width 68 height 16
click at [188, 28] on button "Conversaciones" at bounding box center [223, 21] width 93 height 16
click at [106, 116] on div "fecha" at bounding box center [131, 113] width 132 height 27
click at [25, 429] on link "Ajustes" at bounding box center [21, 423] width 42 height 35
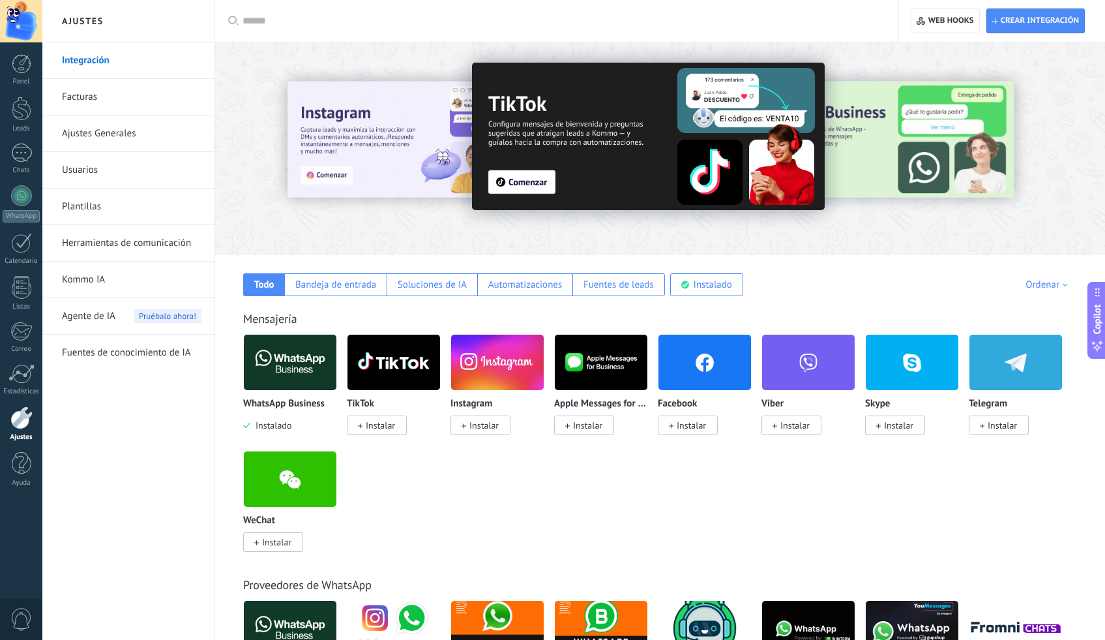
click at [89, 102] on link "Facturas" at bounding box center [132, 97] width 140 height 37
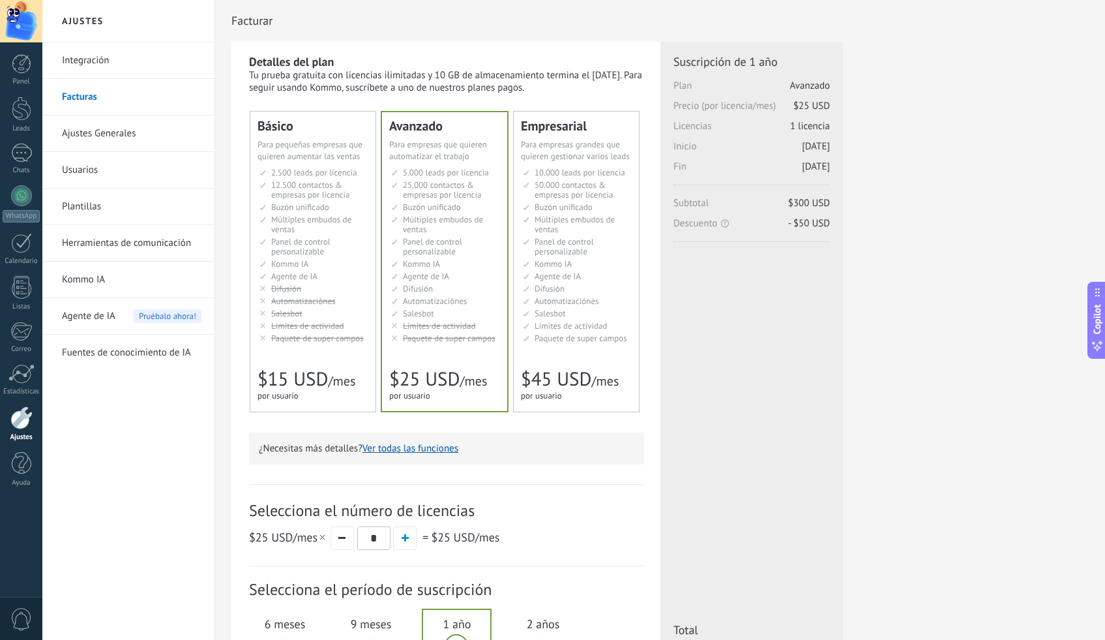
click at [601, 77] on div "Tu prueba gratuita con licencias ilimitadas y 10 GB de almacenamiento termina e…" at bounding box center [446, 81] width 395 height 25
drag, startPoint x: 586, startPoint y: 77, endPoint x: 625, endPoint y: 71, distance: 38.9
click at [625, 71] on div "Tu prueba gratuita con licencias ilimitadas y 10 GB de almacenamiento termina e…" at bounding box center [446, 81] width 395 height 25
click at [610, 83] on div "Tu prueba gratuita con licencias ilimitadas y 10 GB de almacenamiento termina e…" at bounding box center [446, 81] width 395 height 25
click at [388, 89] on div "Tu prueba gratuita con licencias ilimitadas y 10 GB de almacenamiento termina e…" at bounding box center [446, 81] width 395 height 25
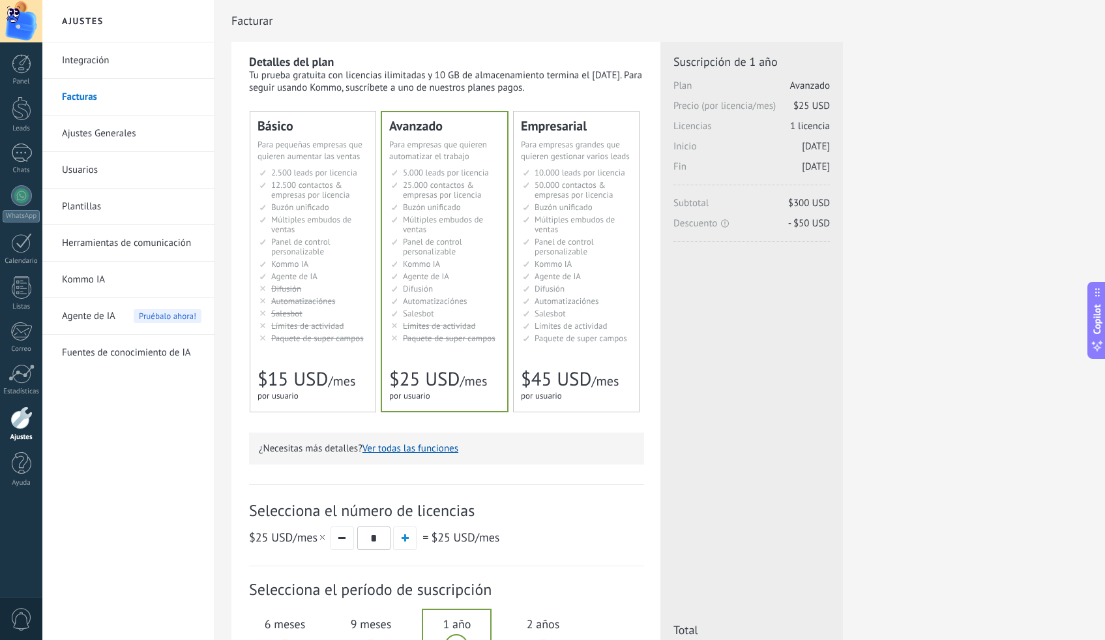
click at [267, 184] on li "12.500 контактов & компаний на место 12.500 contacts & companies per seat 12.50…" at bounding box center [313, 190] width 109 height 20
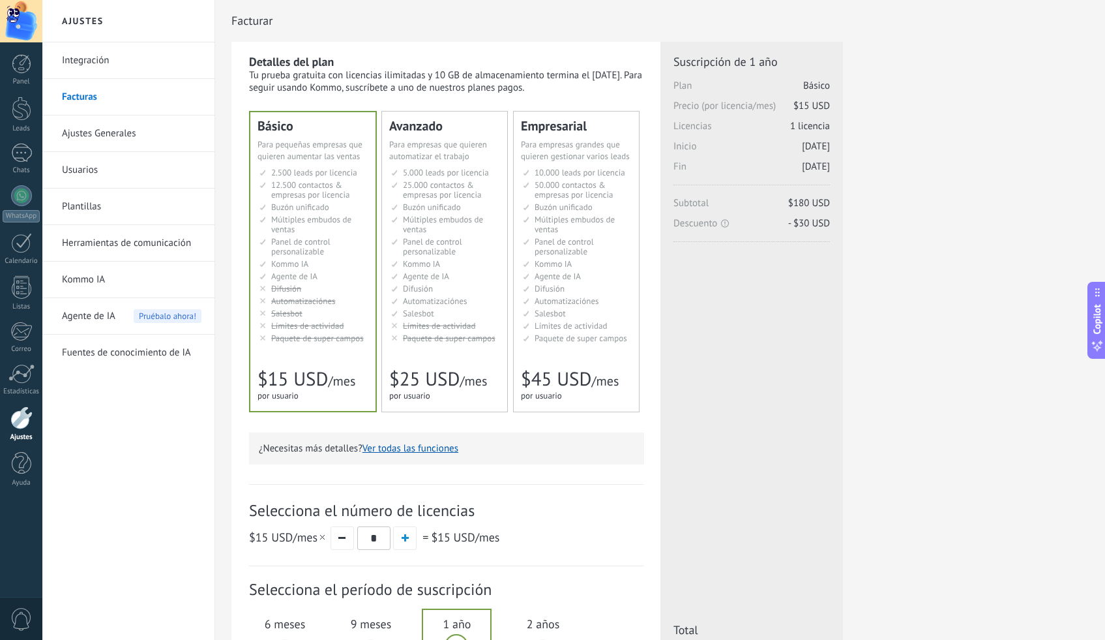
click at [484, 180] on ul "5.000 сделок на место 5.000 leads per seat 5.000 leads por licencia 添加线索和联系人 5.…" at bounding box center [445, 255] width 109 height 175
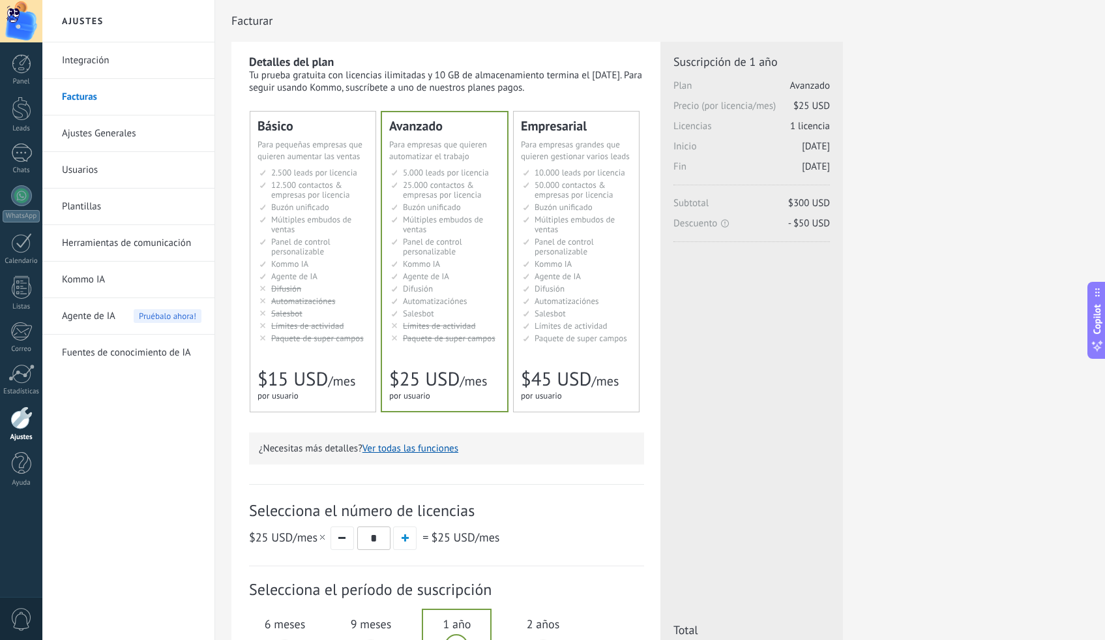
click at [593, 183] on span "50.000 contactos & empresas por licencia" at bounding box center [574, 189] width 78 height 21
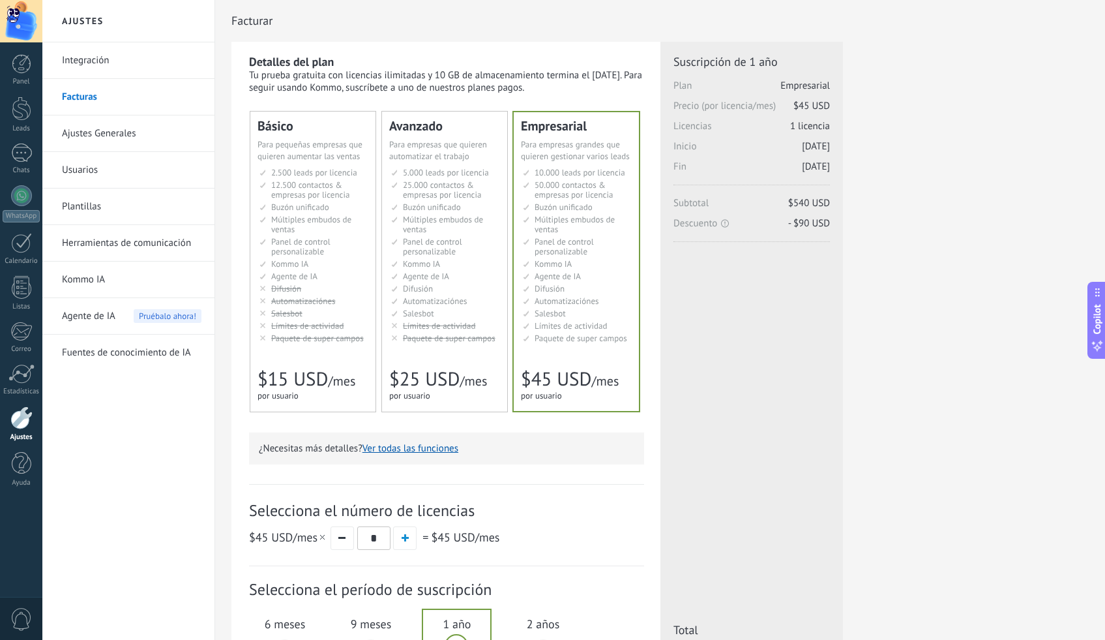
click at [325, 198] on span "12.500 contactos & empresas por licencia" at bounding box center [310, 189] width 78 height 21
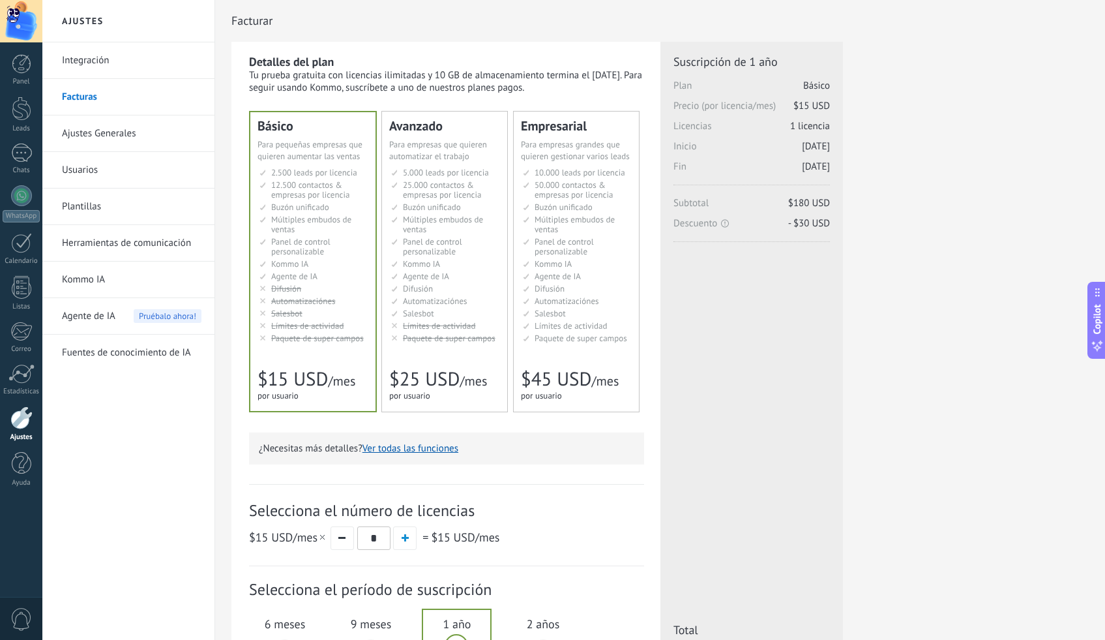
scroll to position [142, 0]
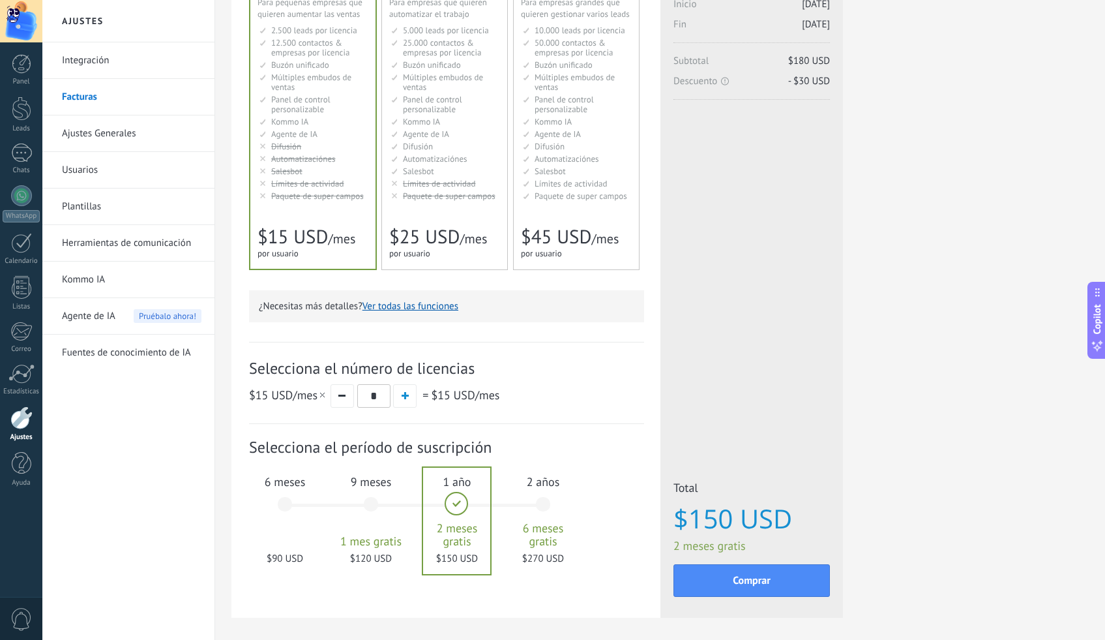
click at [284, 505] on div "6 meses $90 USD" at bounding box center [285, 510] width 70 height 92
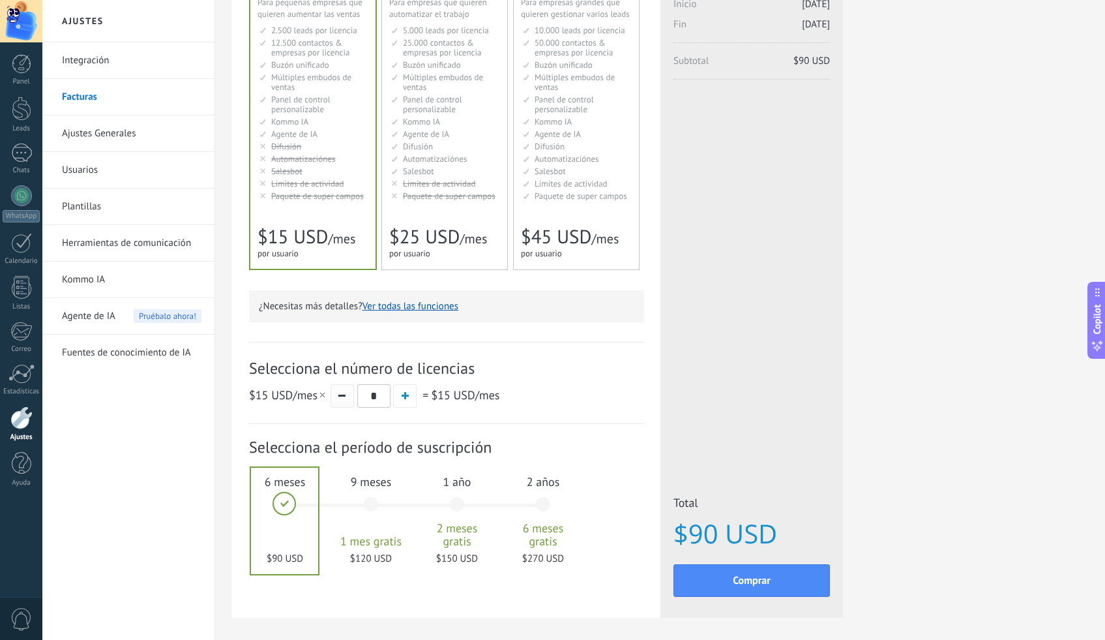
click at [345, 404] on button "button" at bounding box center [342, 395] width 23 height 23
click at [452, 402] on span "$15 USD" at bounding box center [453, 394] width 44 height 15
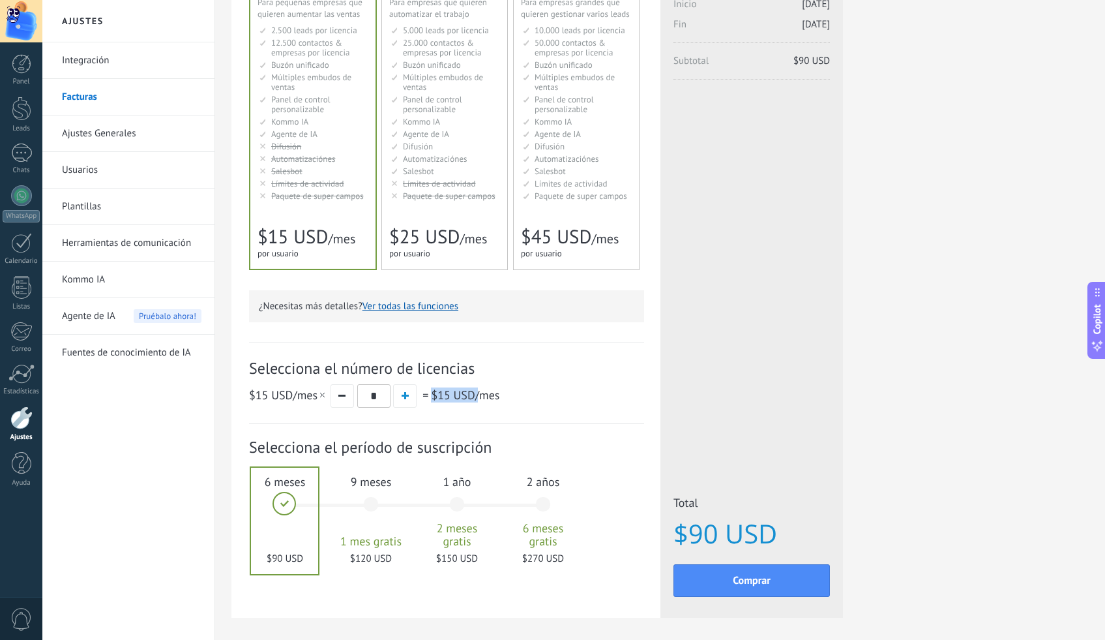
click at [452, 402] on span "$15 USD" at bounding box center [453, 394] width 44 height 15
click at [533, 396] on div "$15 USD /mes * = $15 USD /mes" at bounding box center [446, 395] width 395 height 24
click at [369, 495] on div "9 meses 1 mes gratis $120 USD" at bounding box center [371, 510] width 70 height 92
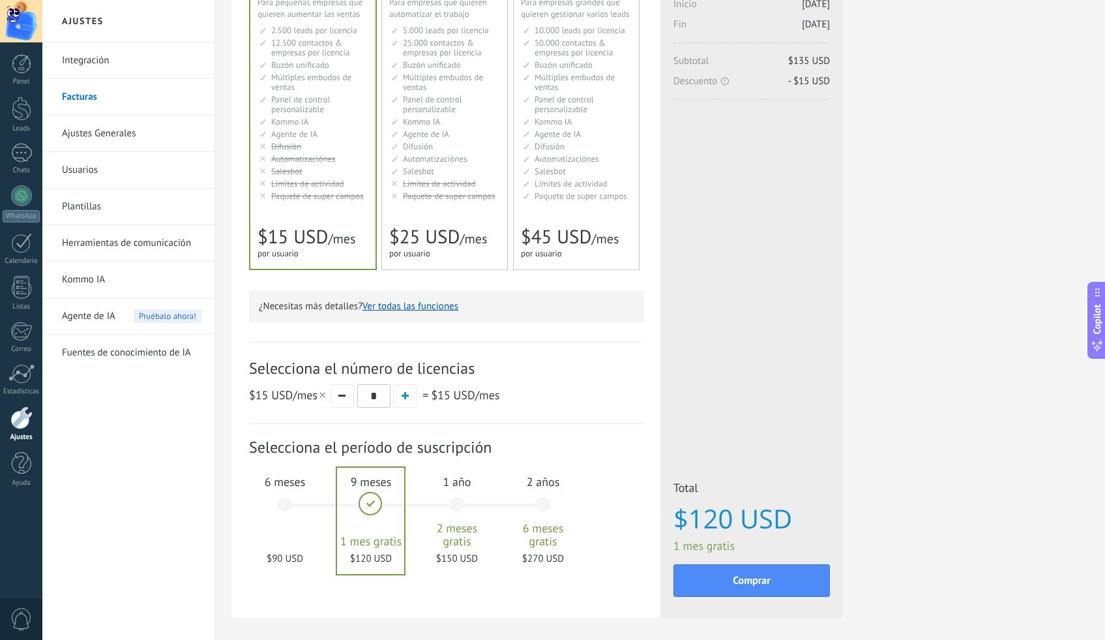
click at [279, 506] on div "6 meses $90 USD" at bounding box center [285, 510] width 70 height 92
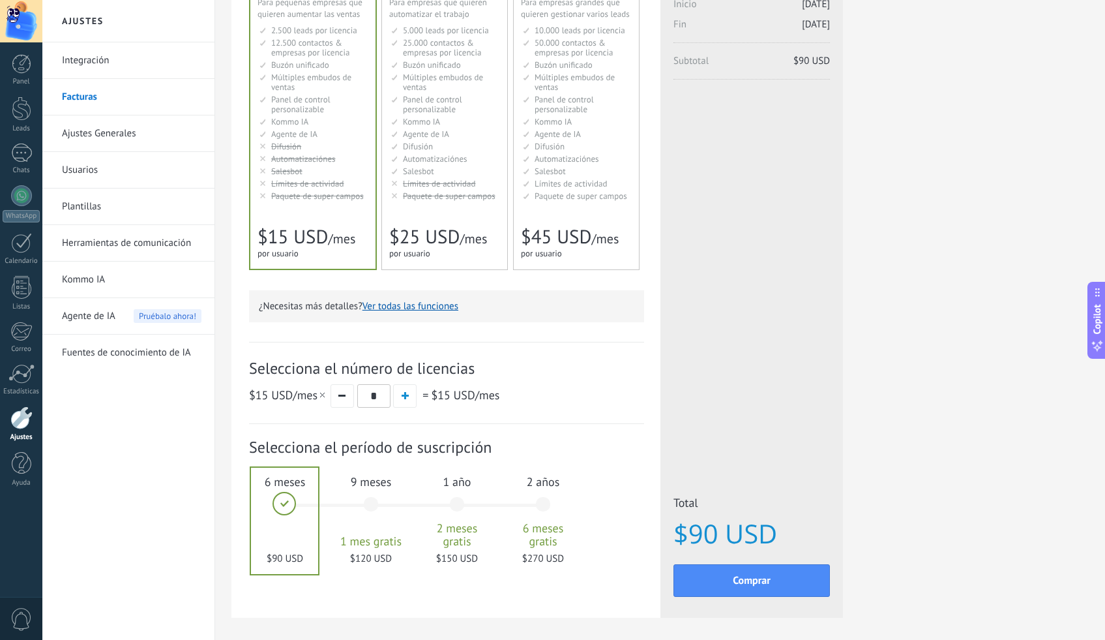
click at [372, 505] on div "9 meses 1 mes gratis $120 USD" at bounding box center [371, 510] width 70 height 92
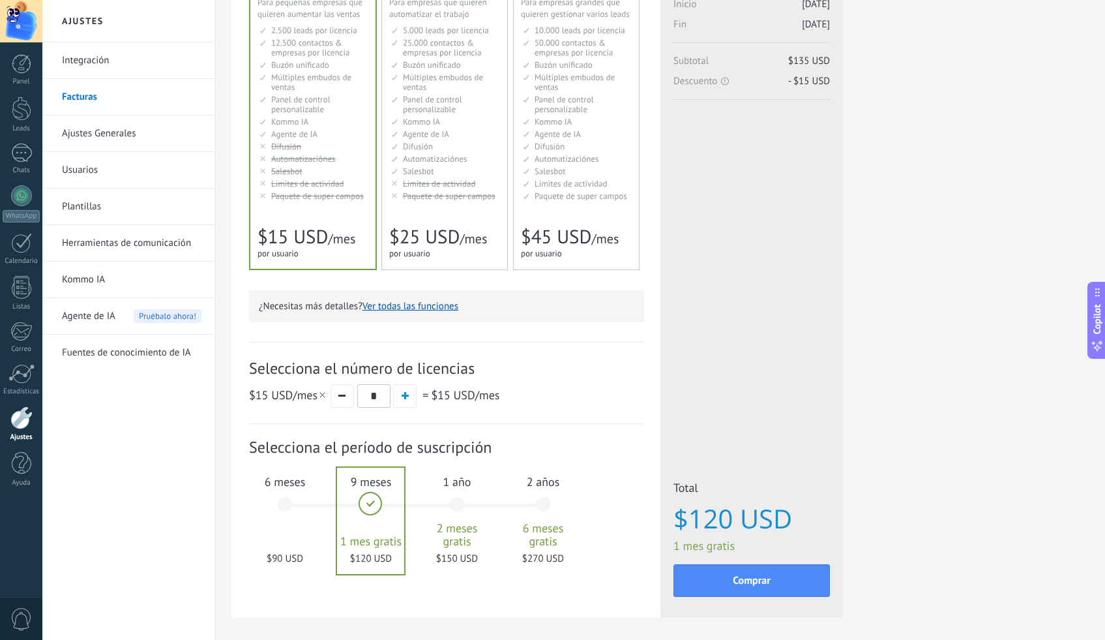
click at [284, 507] on div "6 meses $90 USD" at bounding box center [285, 510] width 70 height 92
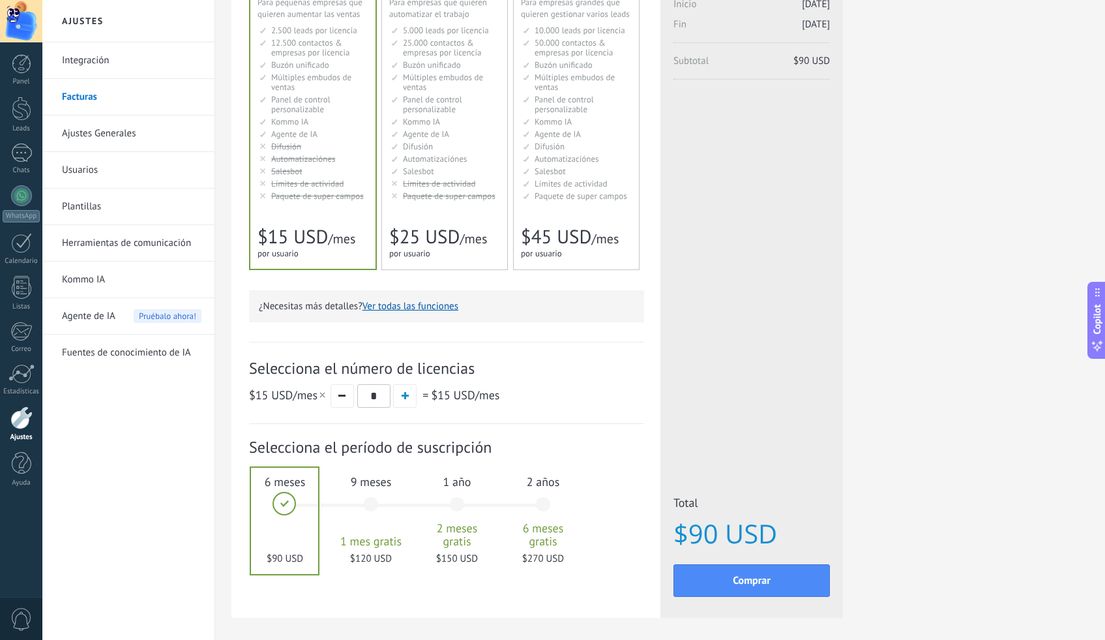
click at [443, 220] on div "Avanzado Для автоматизации сделок в растущей компании For growing businesses th…" at bounding box center [444, 119] width 125 height 300
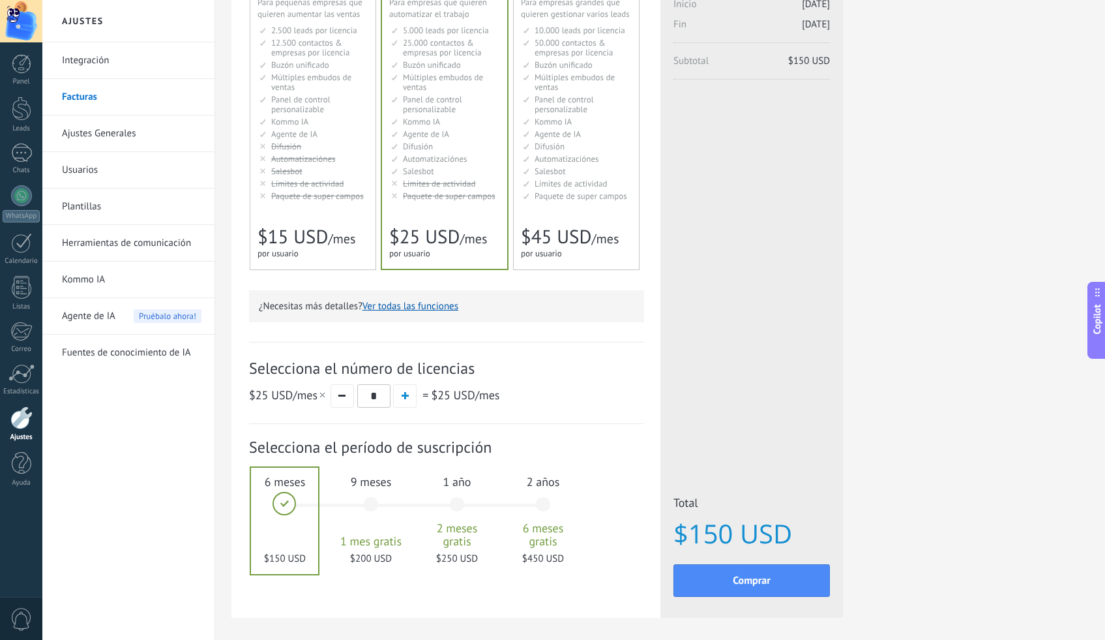
click at [313, 241] on span "$15 USD" at bounding box center [293, 236] width 70 height 25
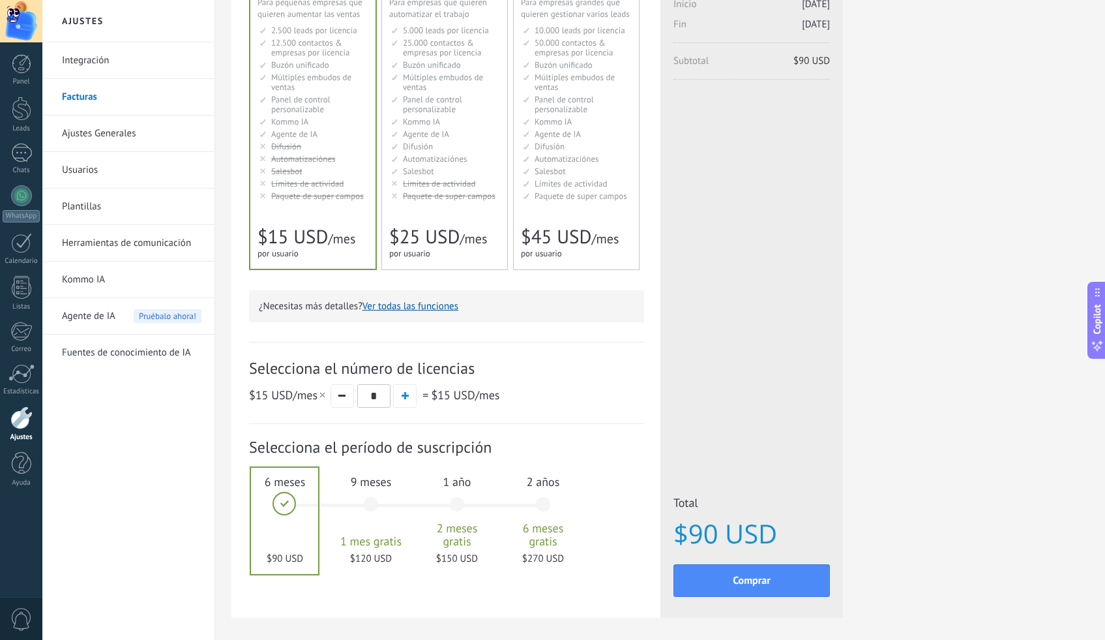
click at [99, 167] on link "Usuarios" at bounding box center [132, 170] width 140 height 37
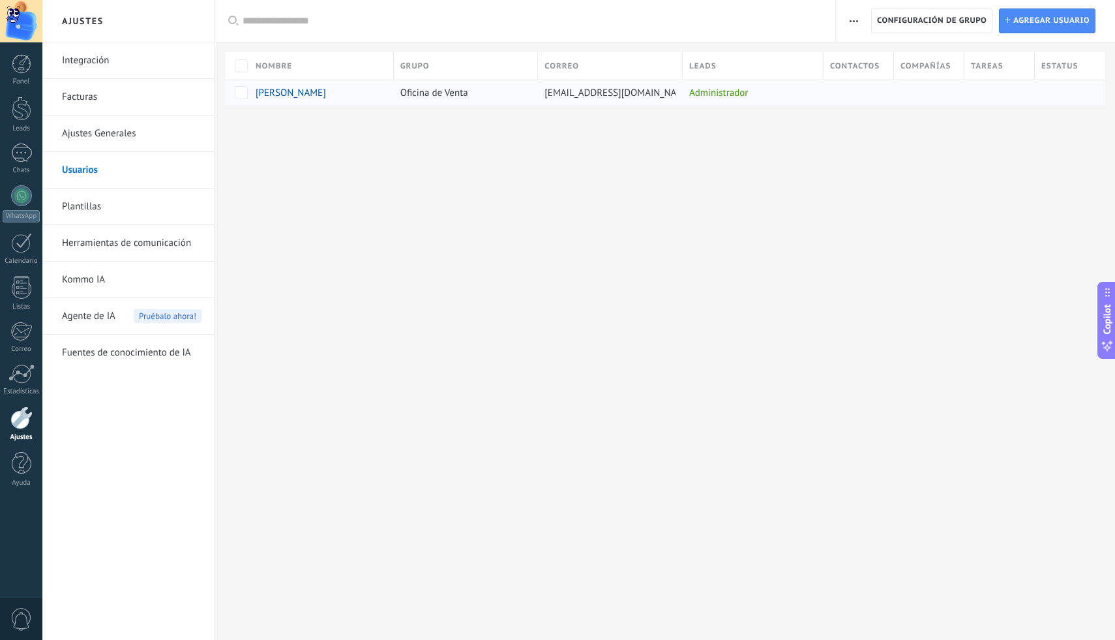
click at [456, 96] on span "Oficina de Venta" at bounding box center [434, 93] width 68 height 12
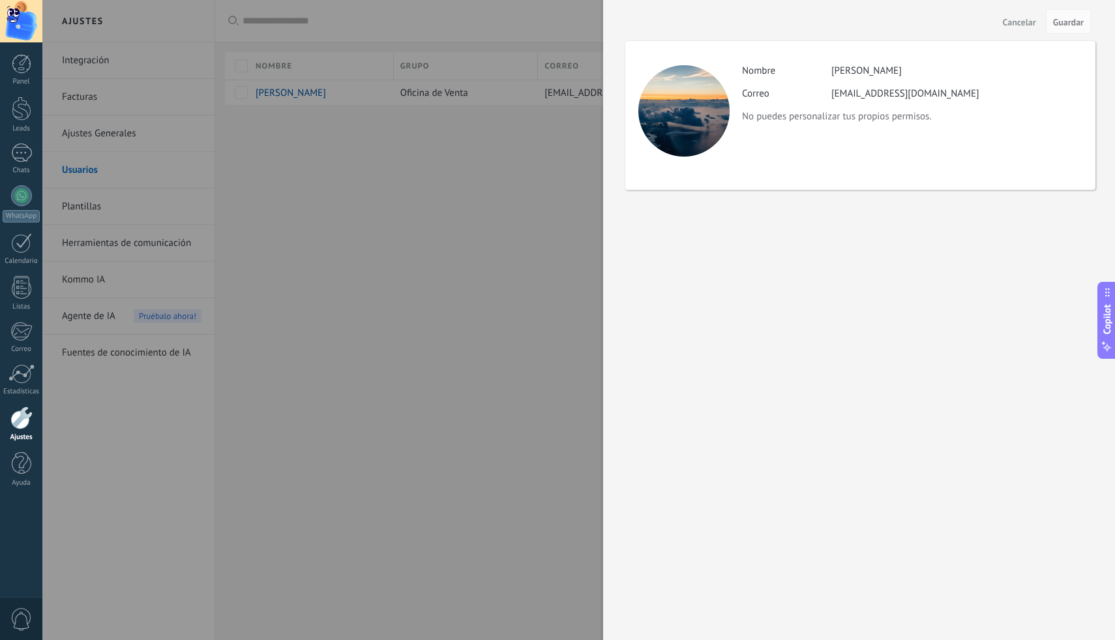
click at [693, 106] on div at bounding box center [683, 110] width 91 height 91
click at [1012, 19] on span "Cancelar" at bounding box center [1019, 22] width 33 height 9
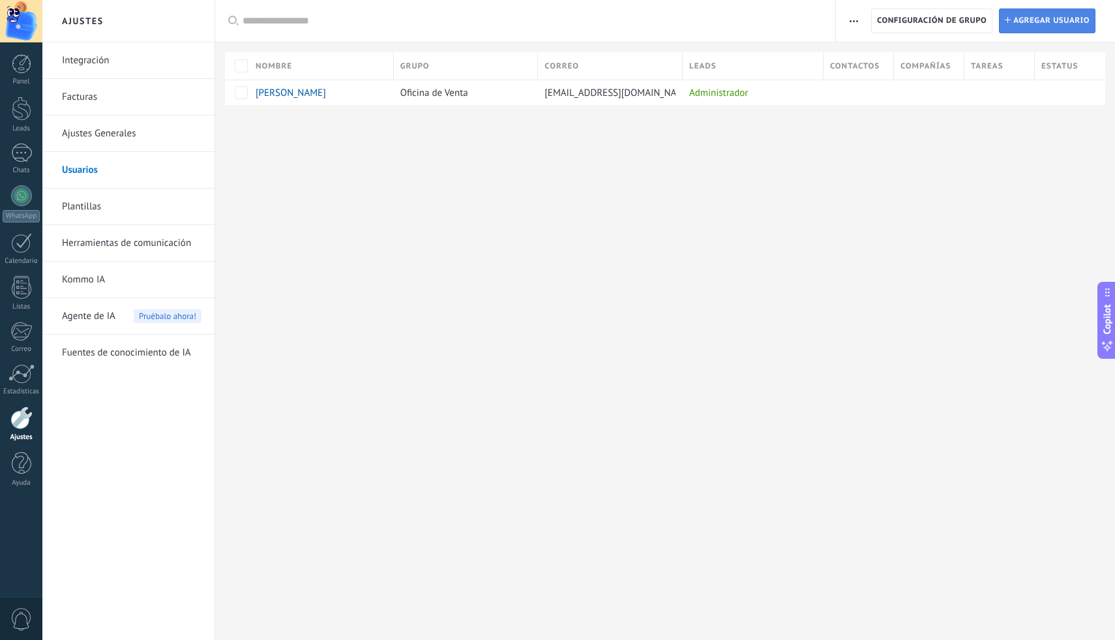
click at [1037, 29] on span "Agregar usuario" at bounding box center [1051, 20] width 76 height 23
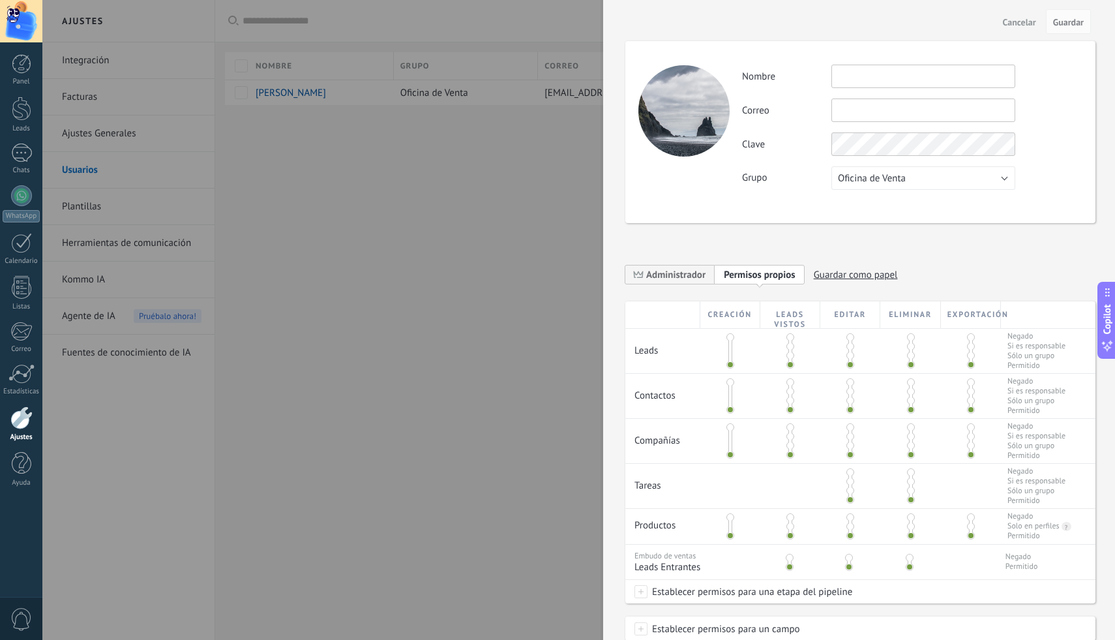
click at [869, 76] on input "text" at bounding box center [923, 76] width 184 height 23
click at [857, 121] on input "text" at bounding box center [923, 109] width 184 height 23
click at [870, 114] on input "text" at bounding box center [923, 109] width 184 height 23
click at [1020, 31] on button "Cancelar" at bounding box center [1020, 21] width 44 height 21
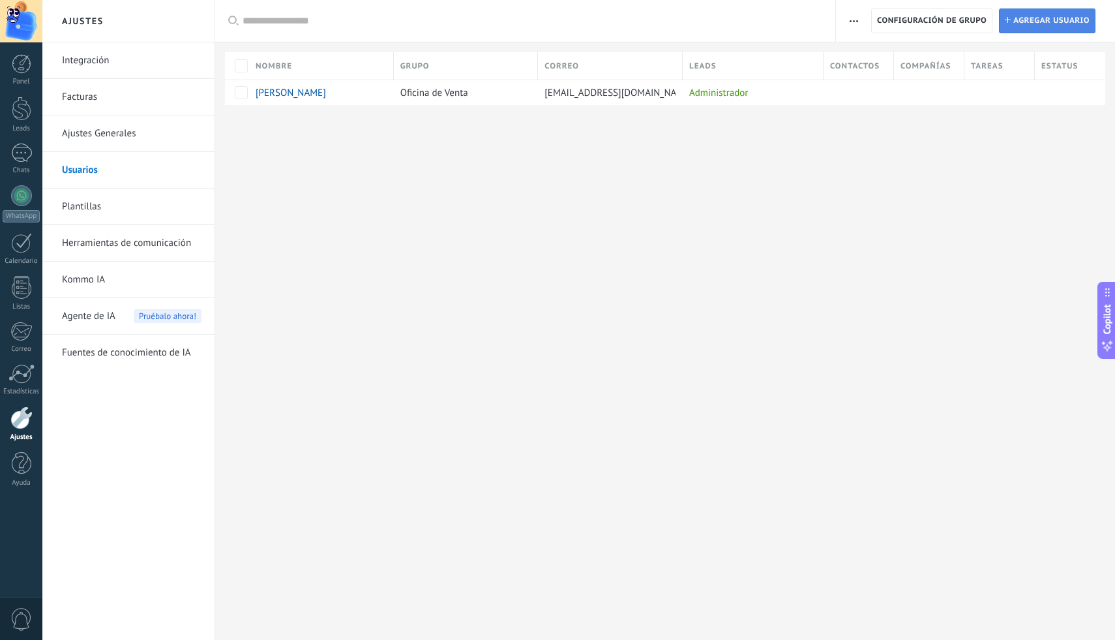
click at [1039, 29] on span "Agregar usuario" at bounding box center [1051, 20] width 76 height 23
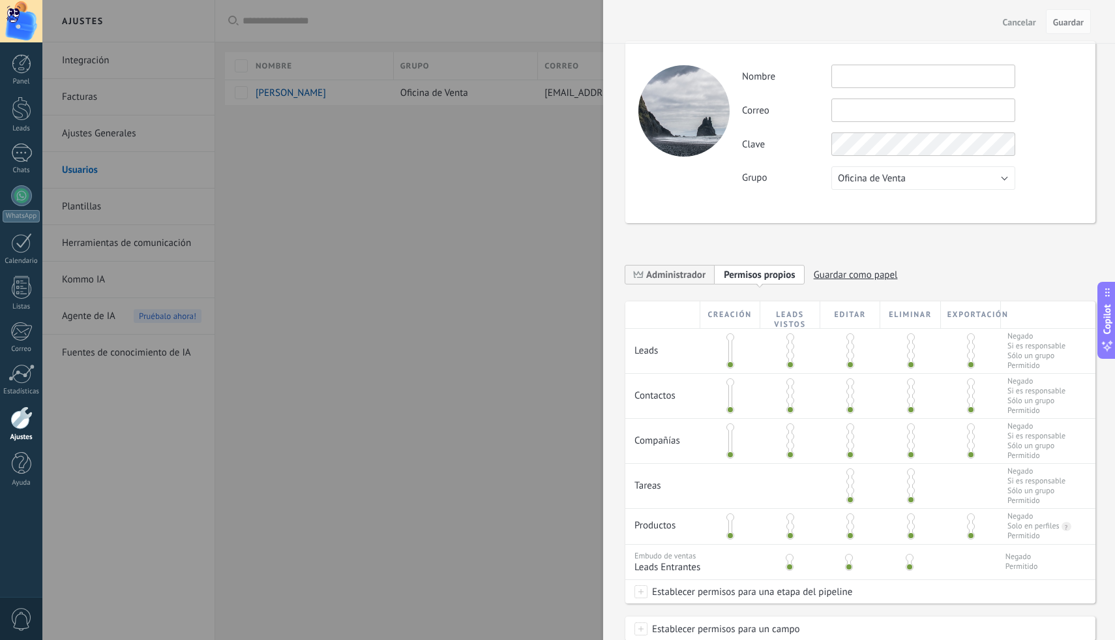
scroll to position [140, 0]
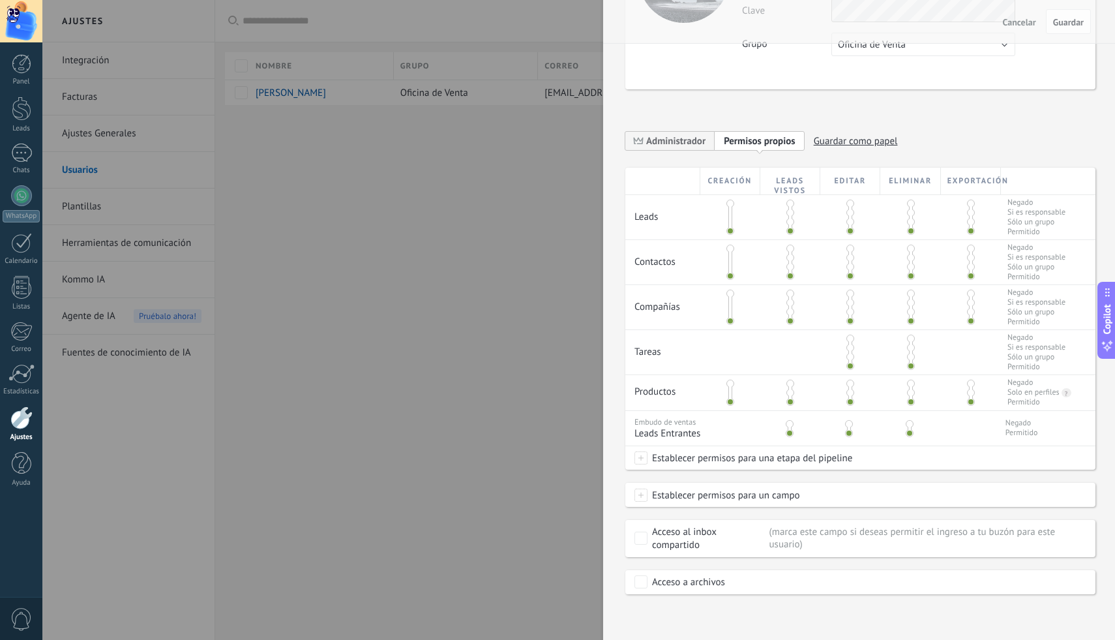
click at [578, 106] on div at bounding box center [557, 320] width 1115 height 640
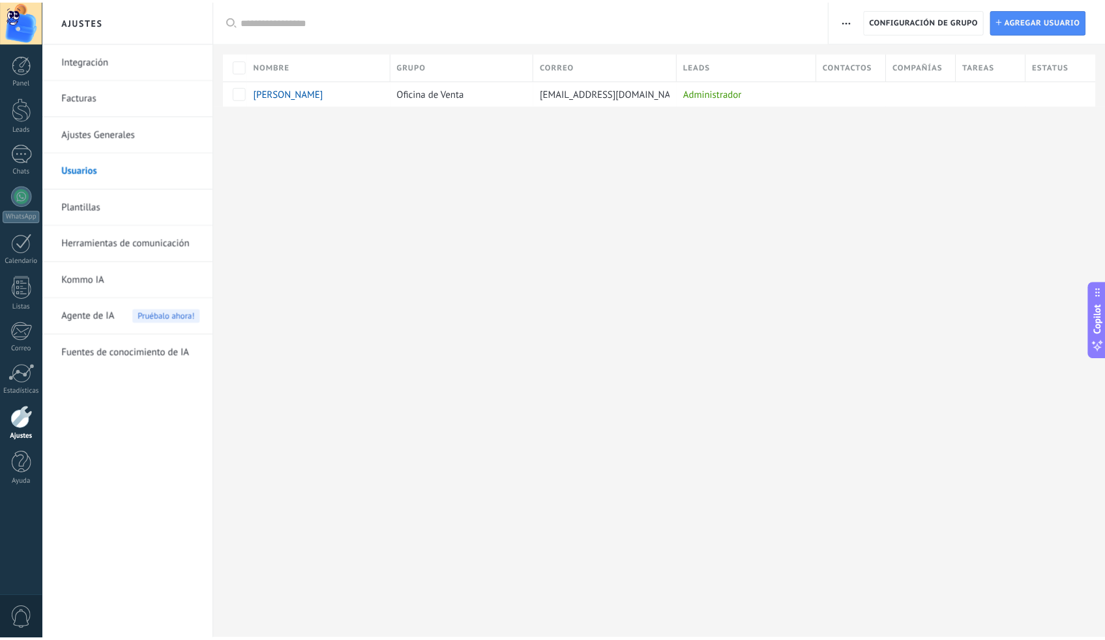
scroll to position [0, 0]
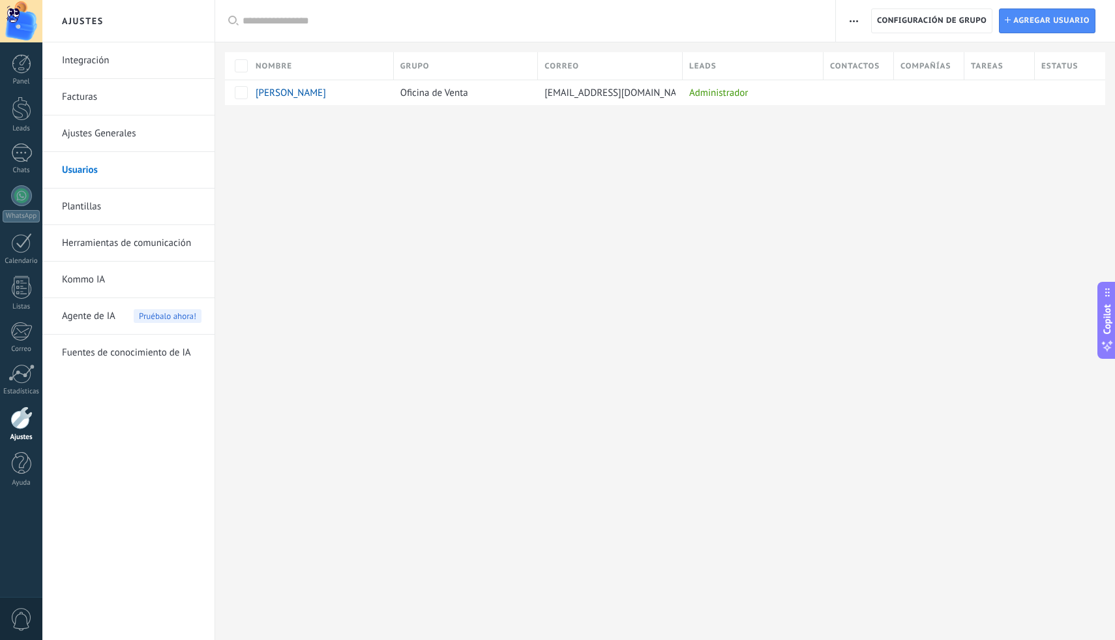
click at [121, 143] on link "Ajustes Generales" at bounding box center [132, 133] width 140 height 37
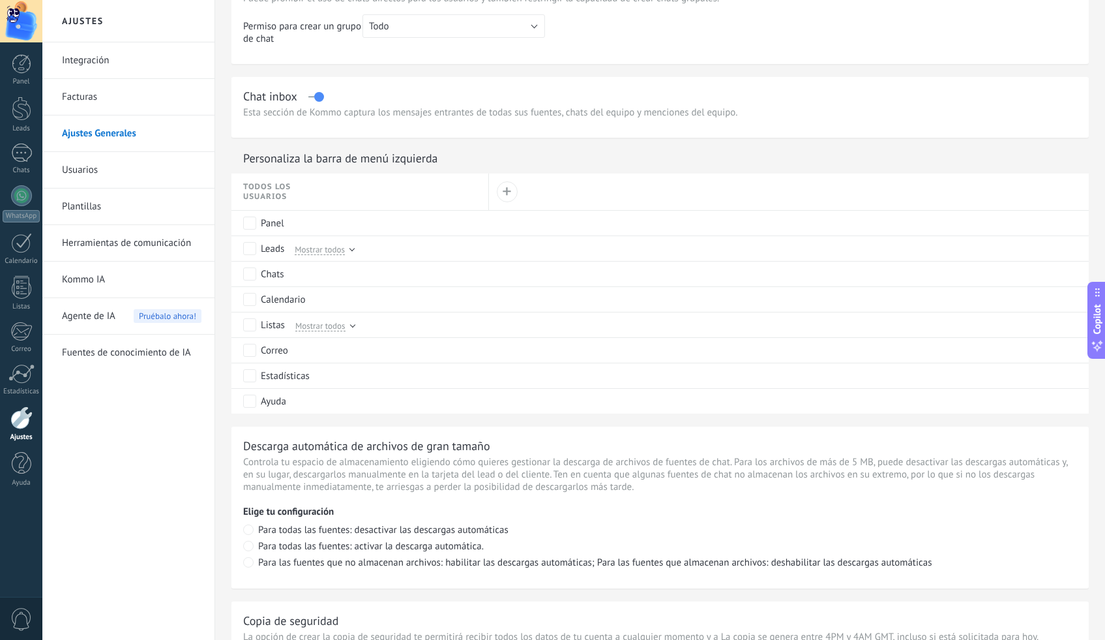
scroll to position [805, 0]
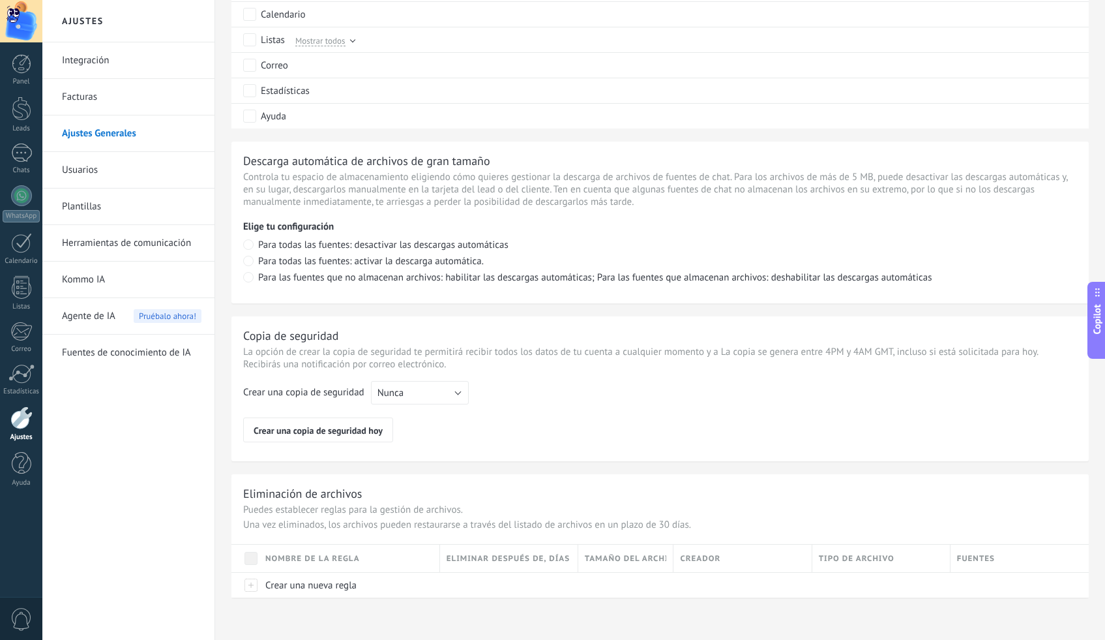
click at [100, 100] on link "Facturas" at bounding box center [132, 97] width 140 height 37
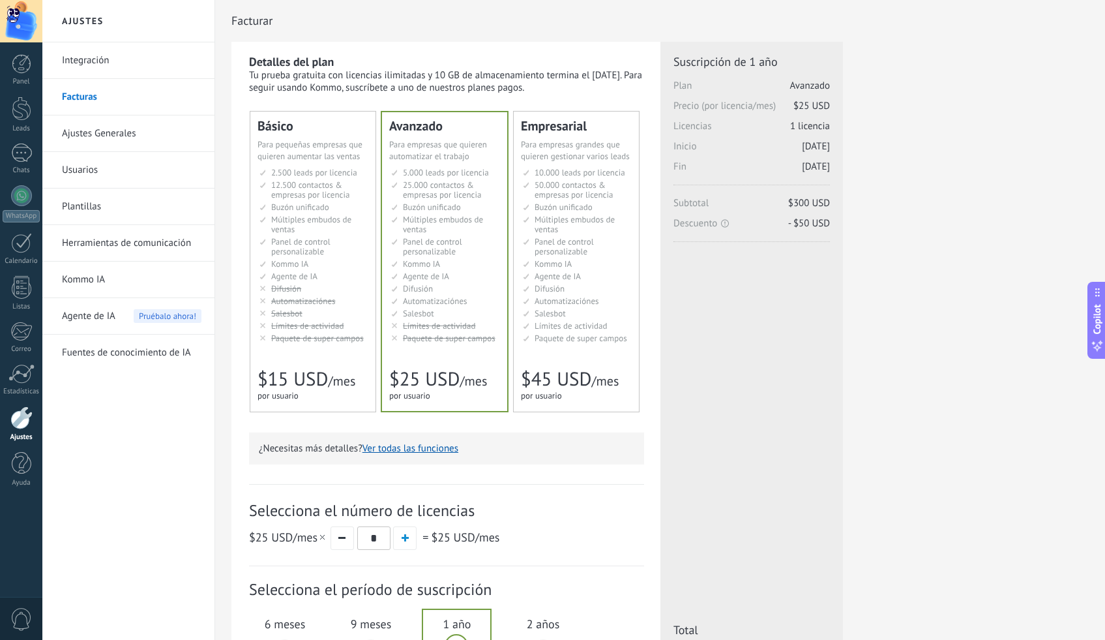
click at [441, 511] on span "Selecciona el número de licencias" at bounding box center [446, 510] width 395 height 20
click at [516, 504] on span "Selecciona el número de licencias" at bounding box center [446, 510] width 395 height 20
click at [106, 166] on link "Usuarios" at bounding box center [132, 170] width 140 height 37
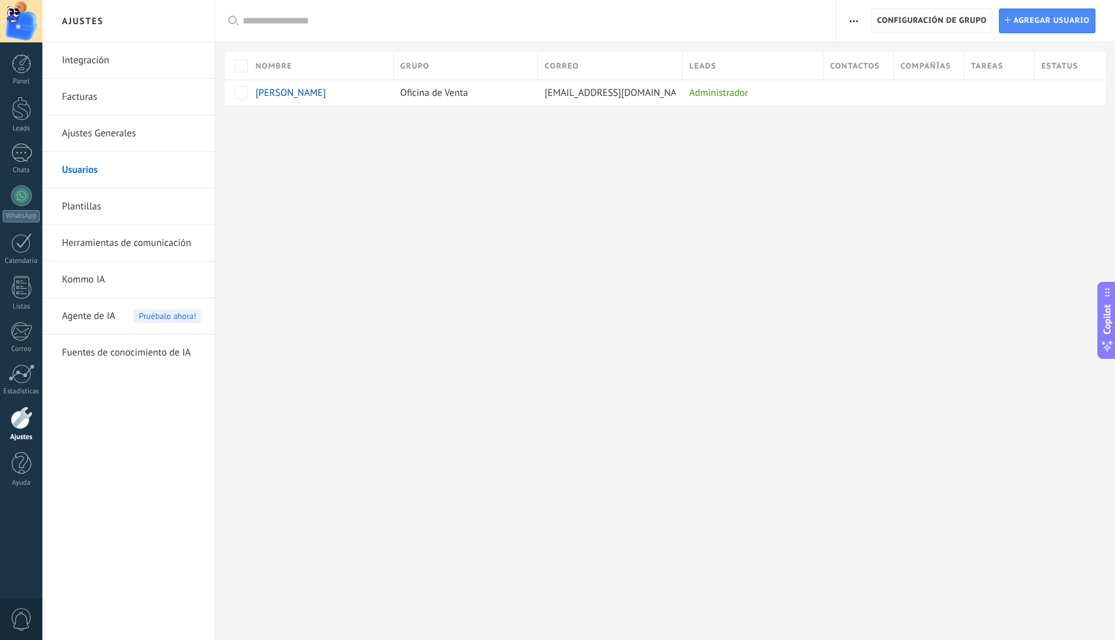
click at [940, 25] on span "Configuración de grupo" at bounding box center [932, 20] width 110 height 23
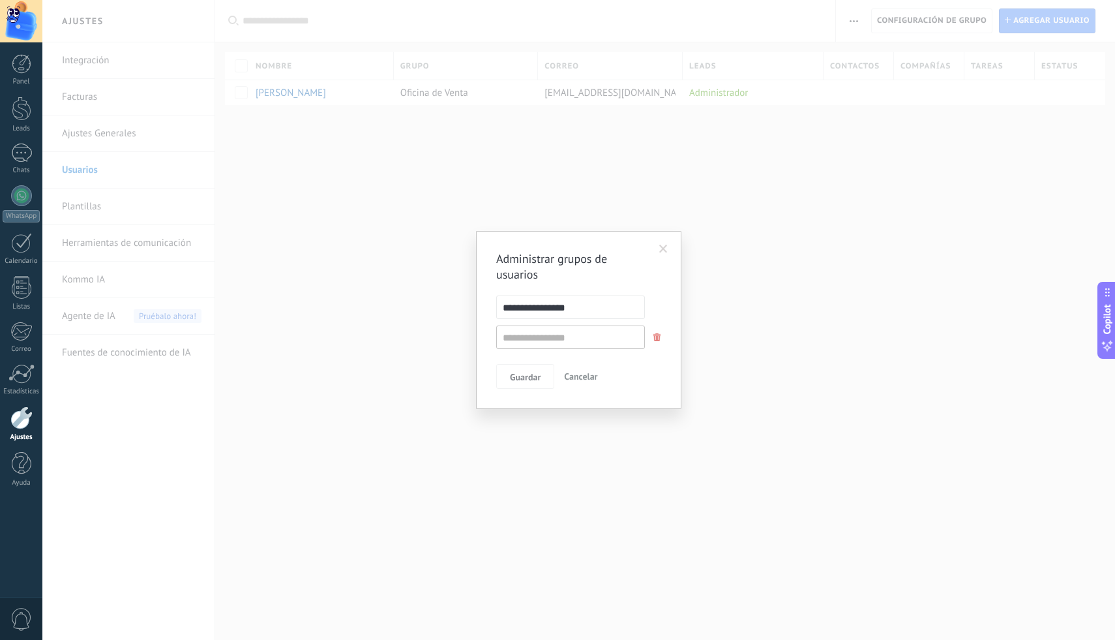
click at [661, 250] on span at bounding box center [663, 248] width 8 height 9
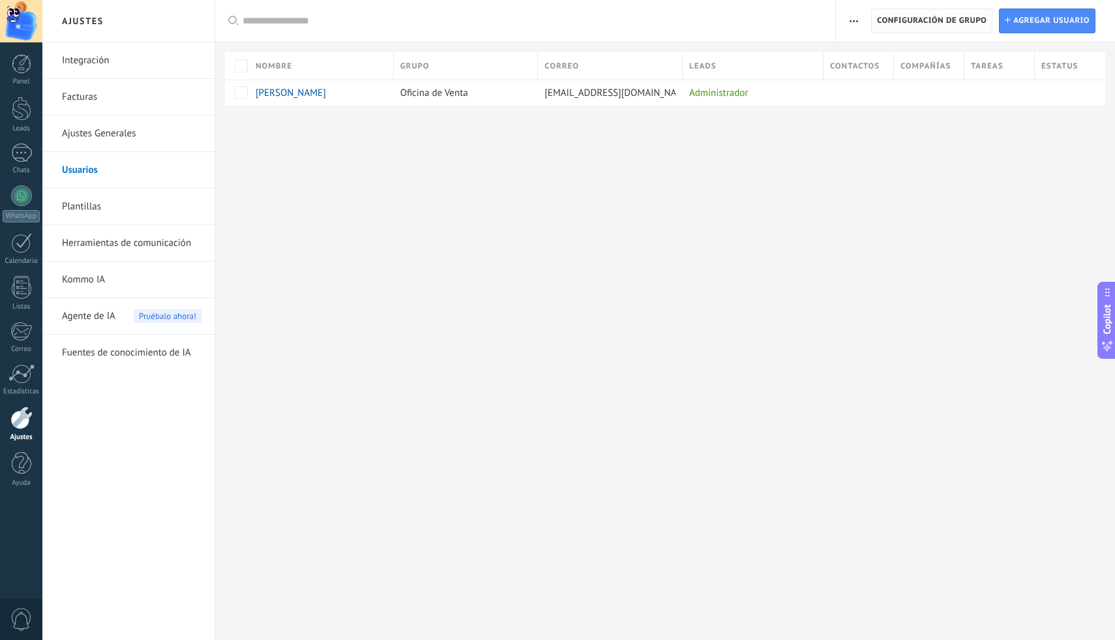
click at [953, 27] on span "Configuración de grupo" at bounding box center [932, 20] width 110 height 23
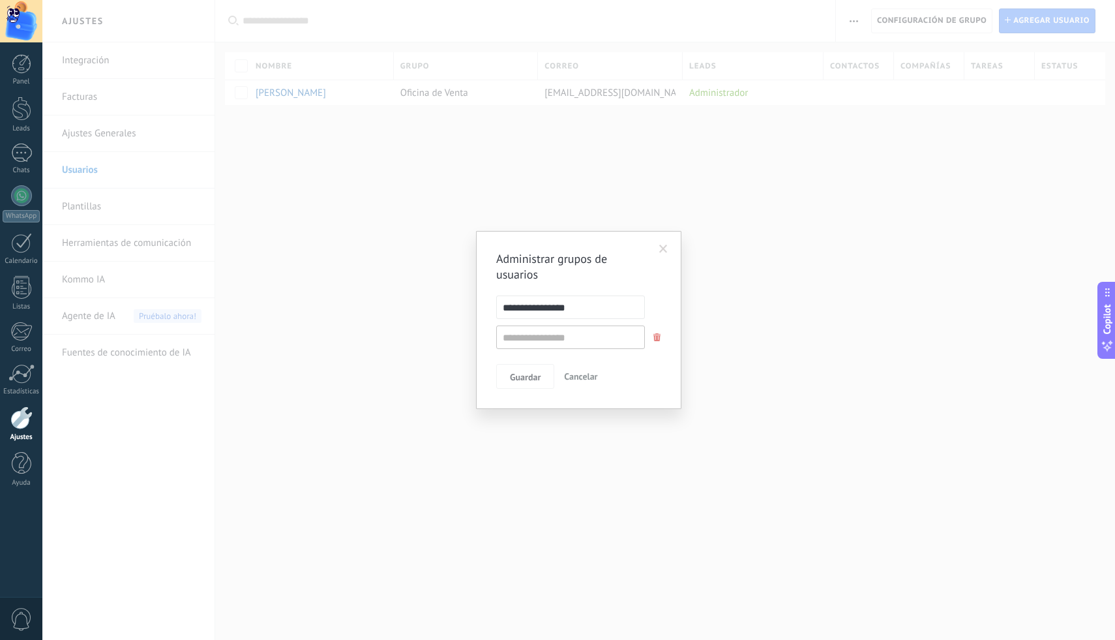
drag, startPoint x: 902, startPoint y: 100, endPoint x: 895, endPoint y: 100, distance: 7.2
click at [902, 98] on div "**********" at bounding box center [578, 320] width 1073 height 640
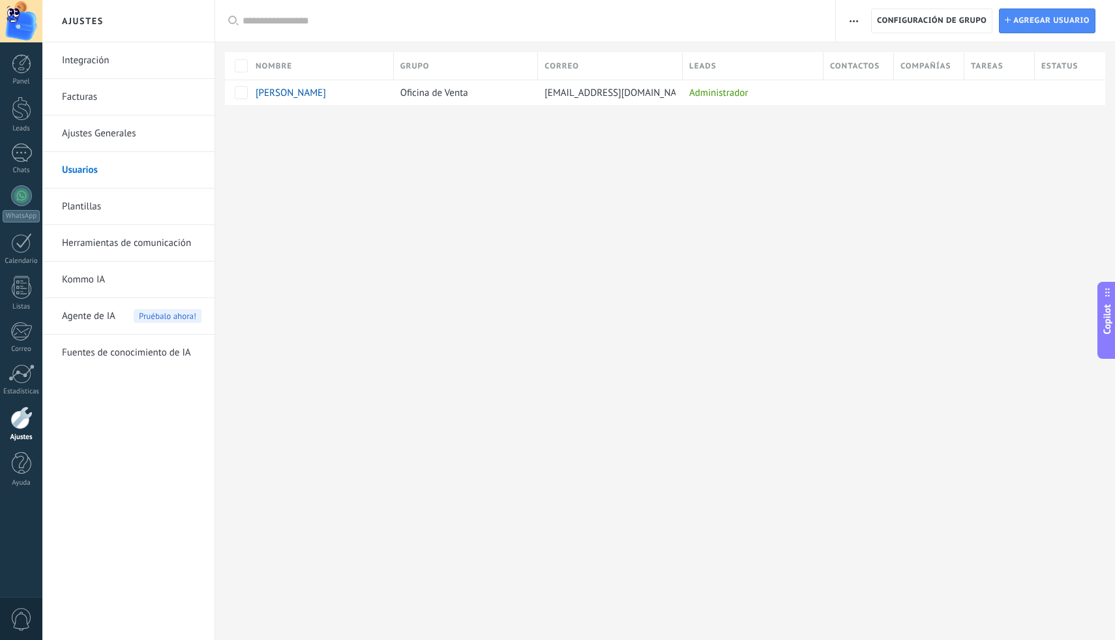
click at [116, 202] on link "Plantillas" at bounding box center [132, 206] width 140 height 37
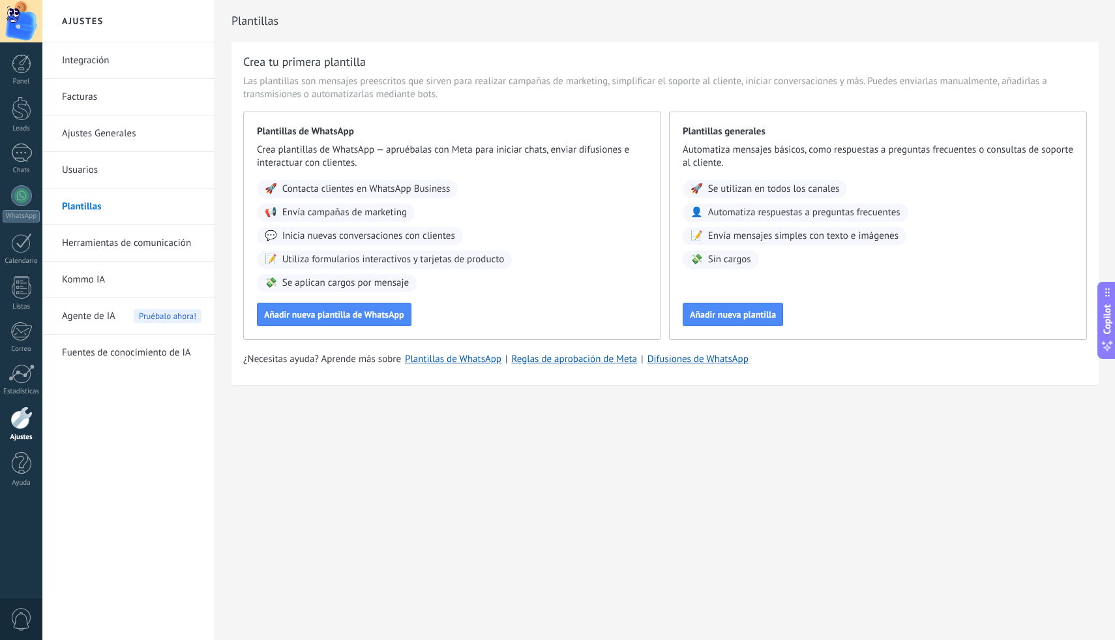
click at [327, 192] on span "Contacta clientes en WhatsApp Business" at bounding box center [366, 189] width 168 height 13
click at [333, 314] on span "Añadir nueva plantilla de WhatsApp" at bounding box center [334, 314] width 140 height 9
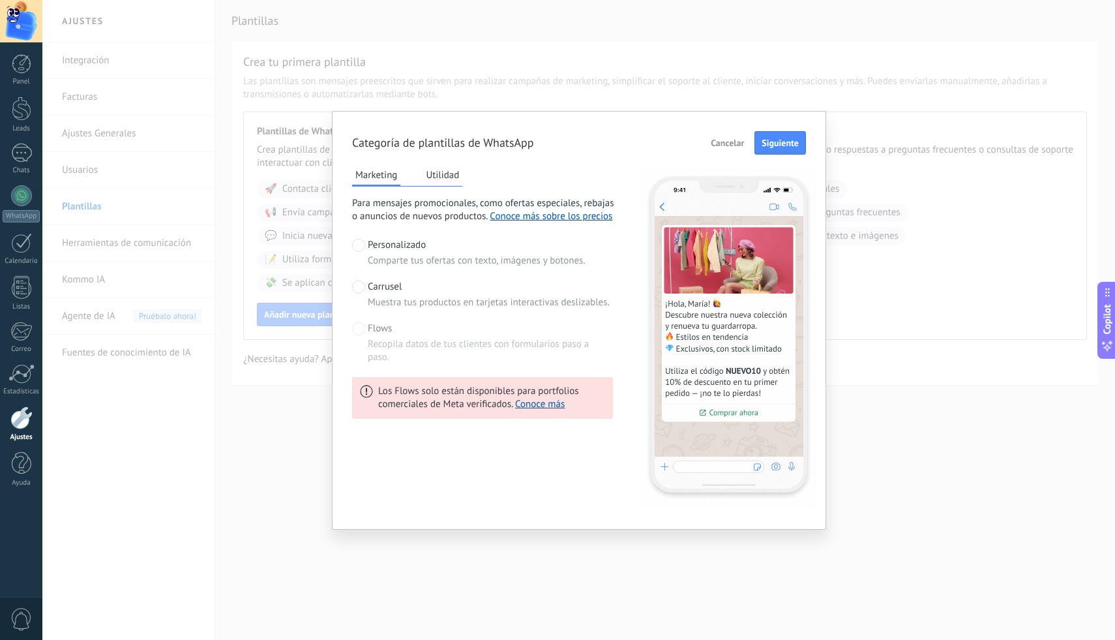
click at [451, 181] on button "Utilidad" at bounding box center [442, 175] width 40 height 20
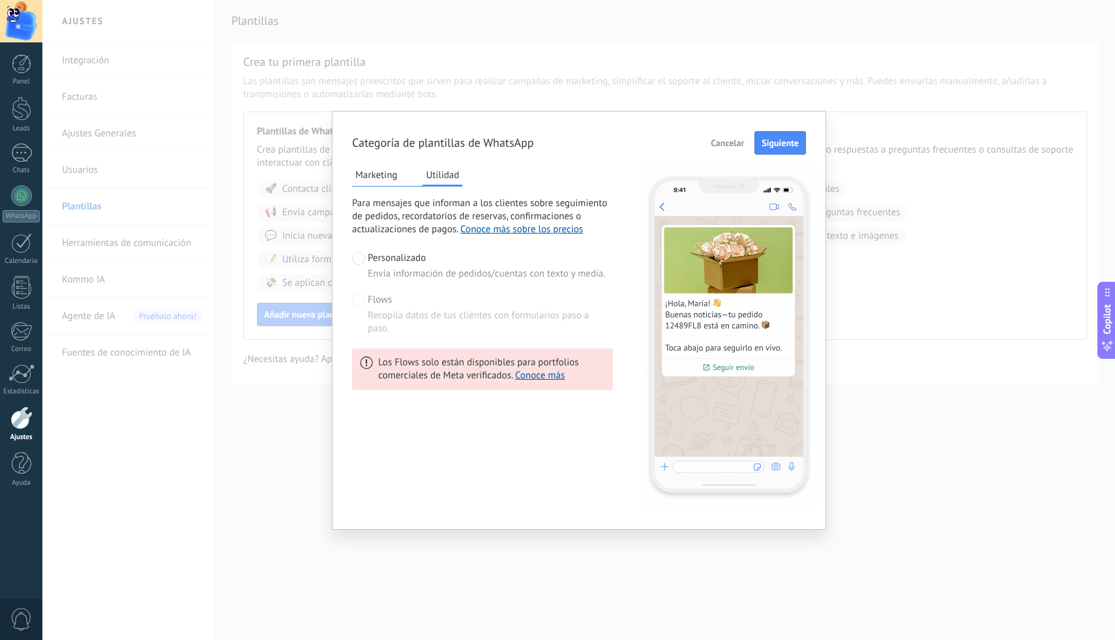
click at [396, 179] on button "Marketing" at bounding box center [376, 175] width 48 height 20
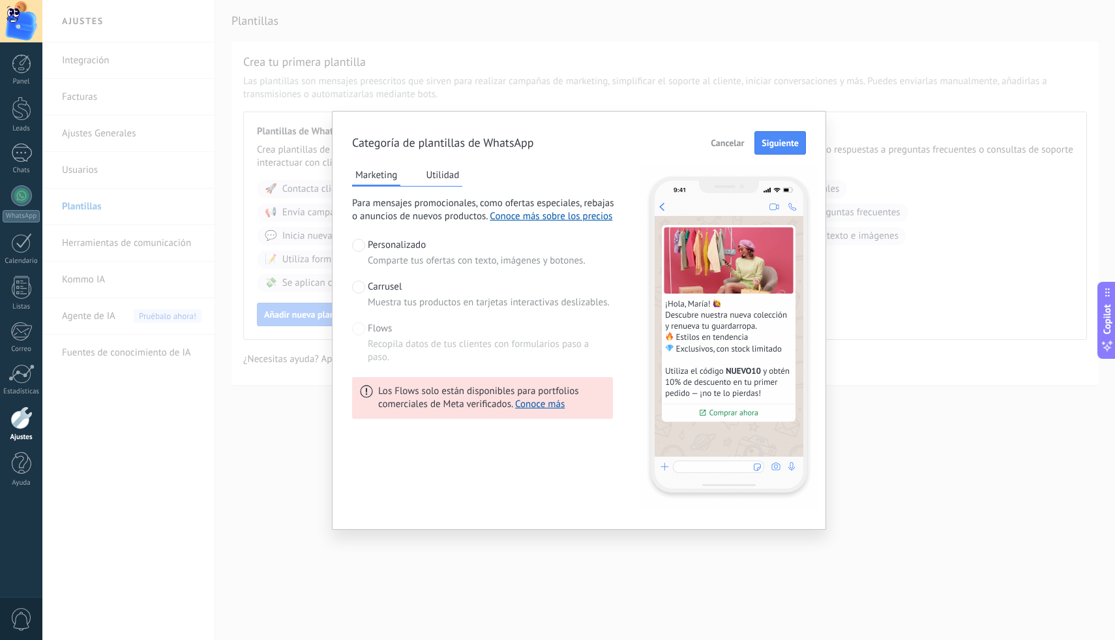
click at [430, 175] on button "Utilidad" at bounding box center [442, 175] width 40 height 20
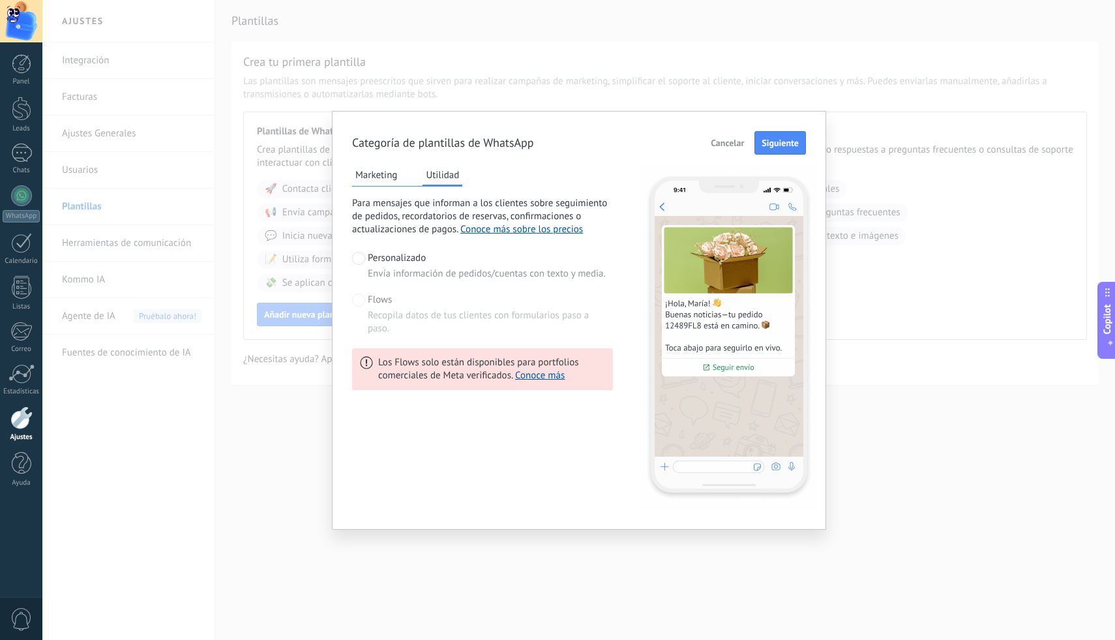
click at [721, 138] on span "Cancelar" at bounding box center [727, 142] width 33 height 9
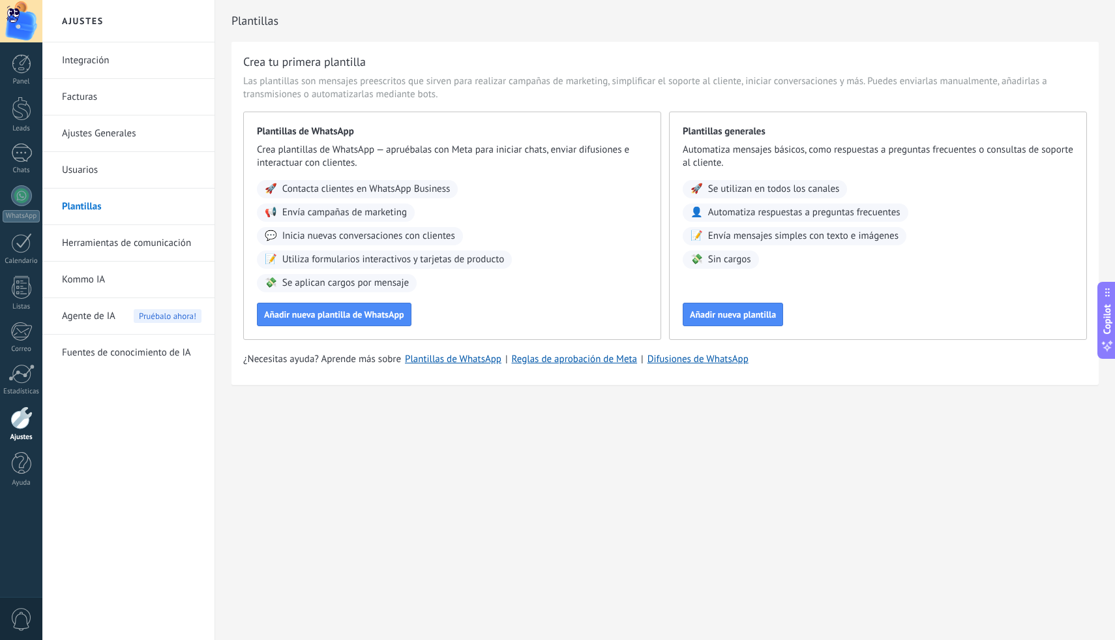
click at [138, 238] on link "Herramientas de comunicación" at bounding box center [132, 243] width 140 height 37
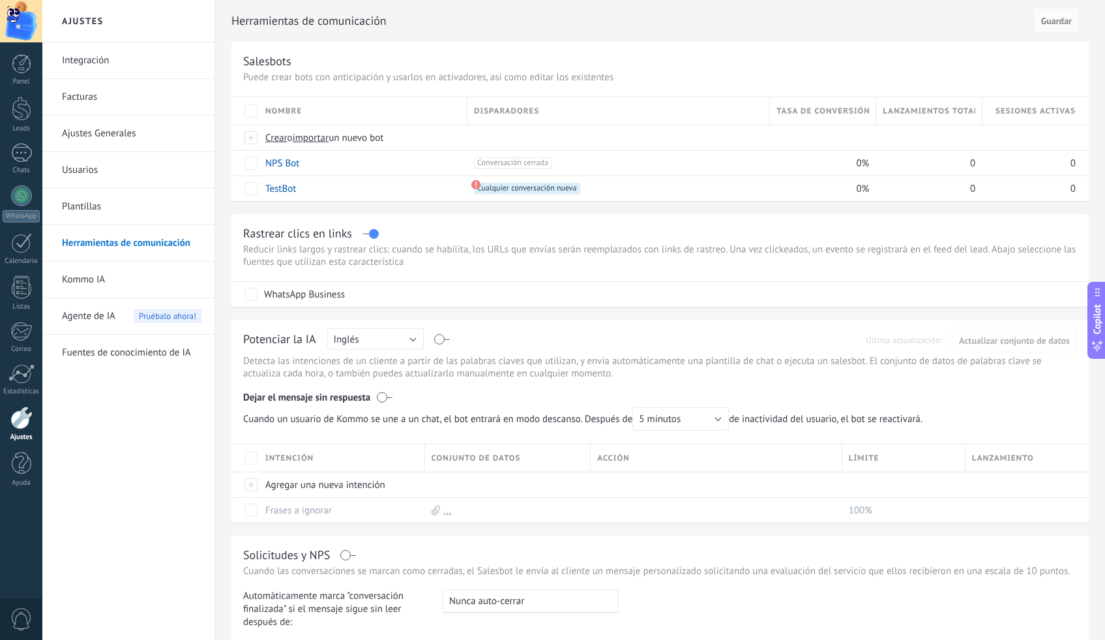
click at [82, 278] on link "Kommo IA" at bounding box center [132, 279] width 140 height 37
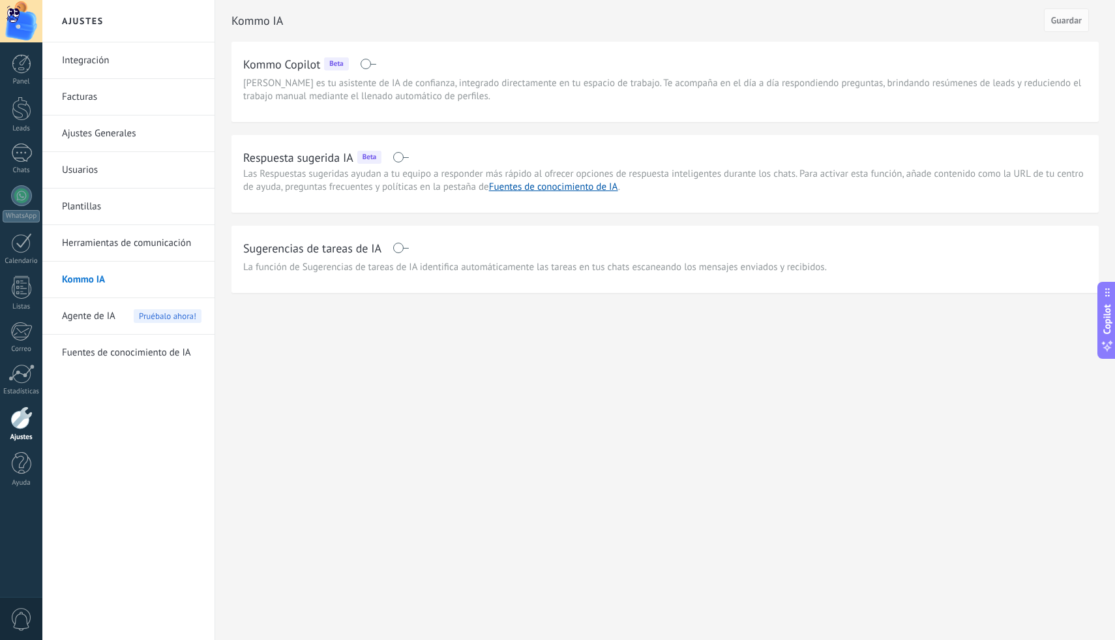
click at [106, 314] on span "Agente de IA" at bounding box center [88, 316] width 53 height 37
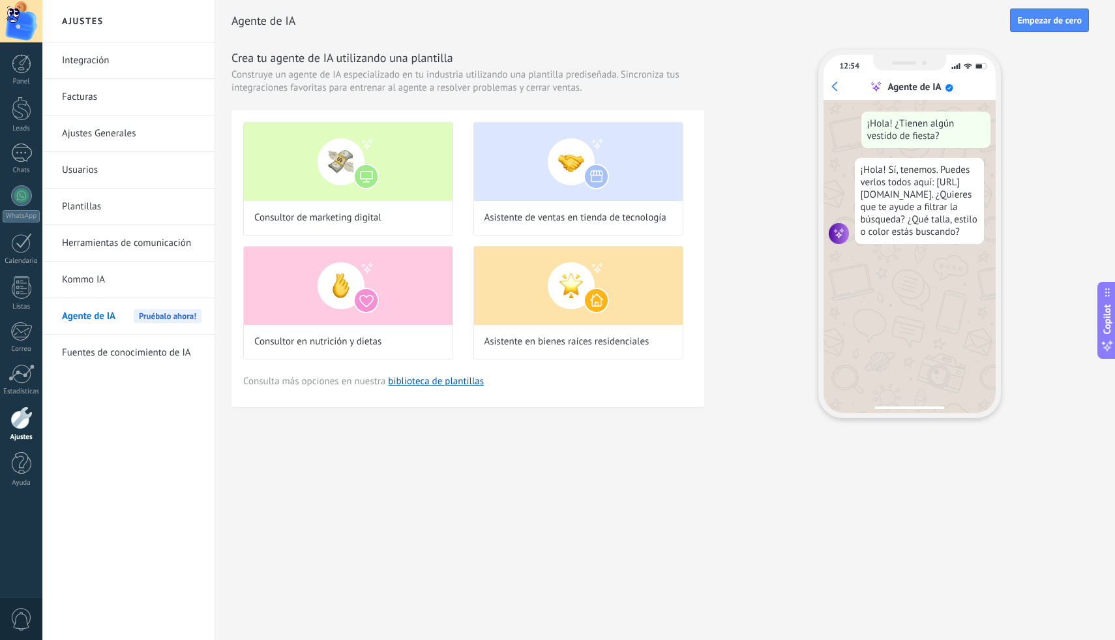
click at [112, 362] on link "Fuentes de conocimiento de IA" at bounding box center [132, 352] width 140 height 37
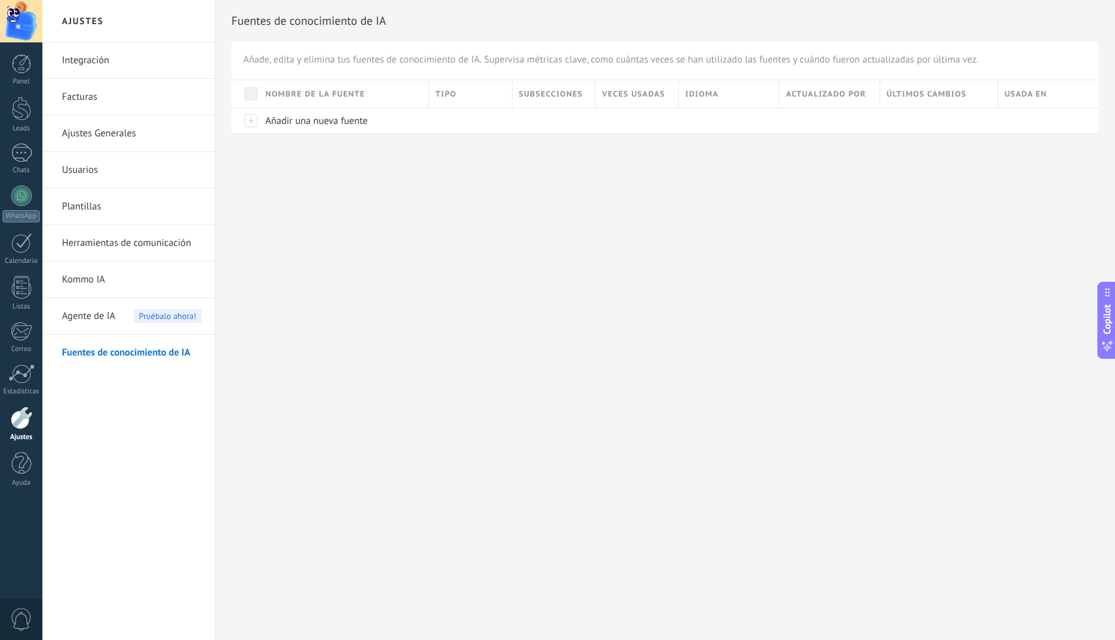
click at [96, 66] on link "Integración" at bounding box center [132, 60] width 140 height 37
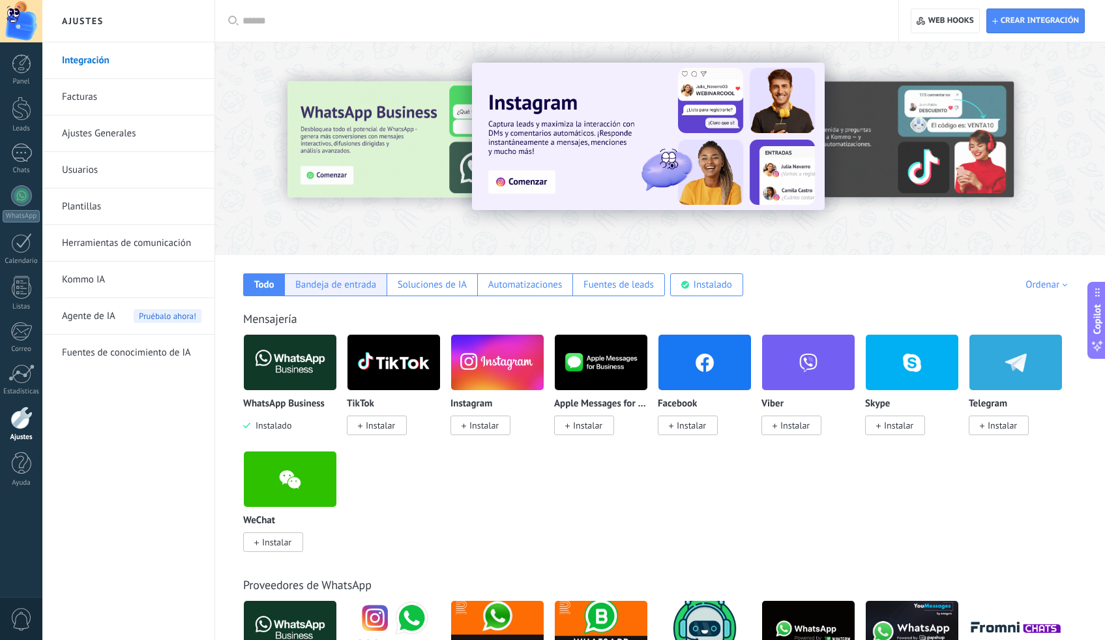
click at [332, 286] on div "Bandeja de entrada" at bounding box center [335, 284] width 81 height 12
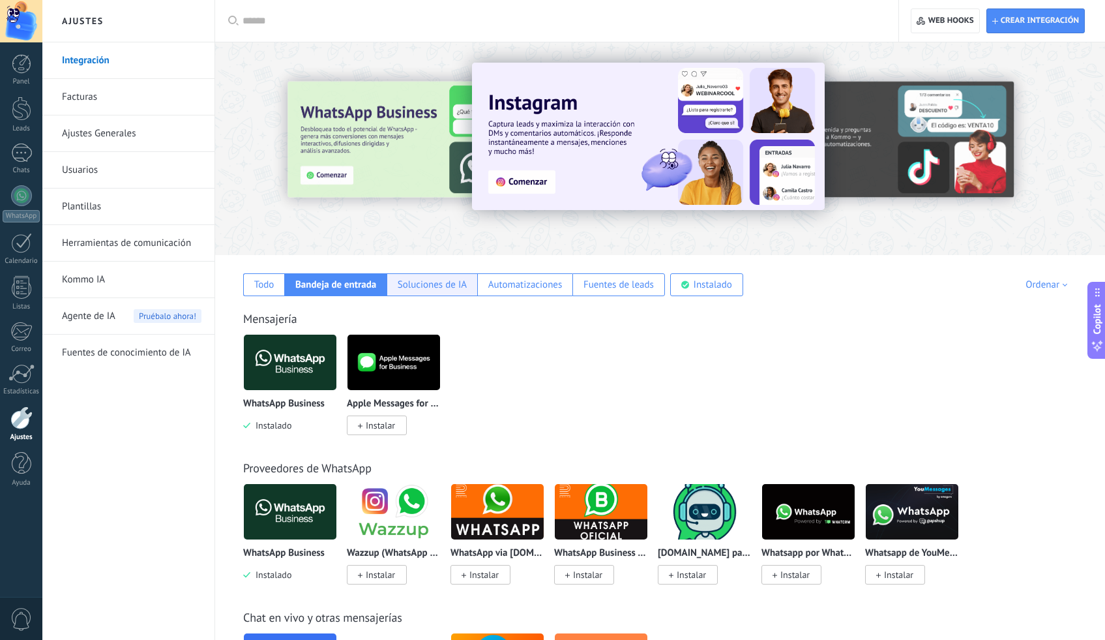
click at [424, 293] on div "Soluciones de IA" at bounding box center [432, 284] width 91 height 23
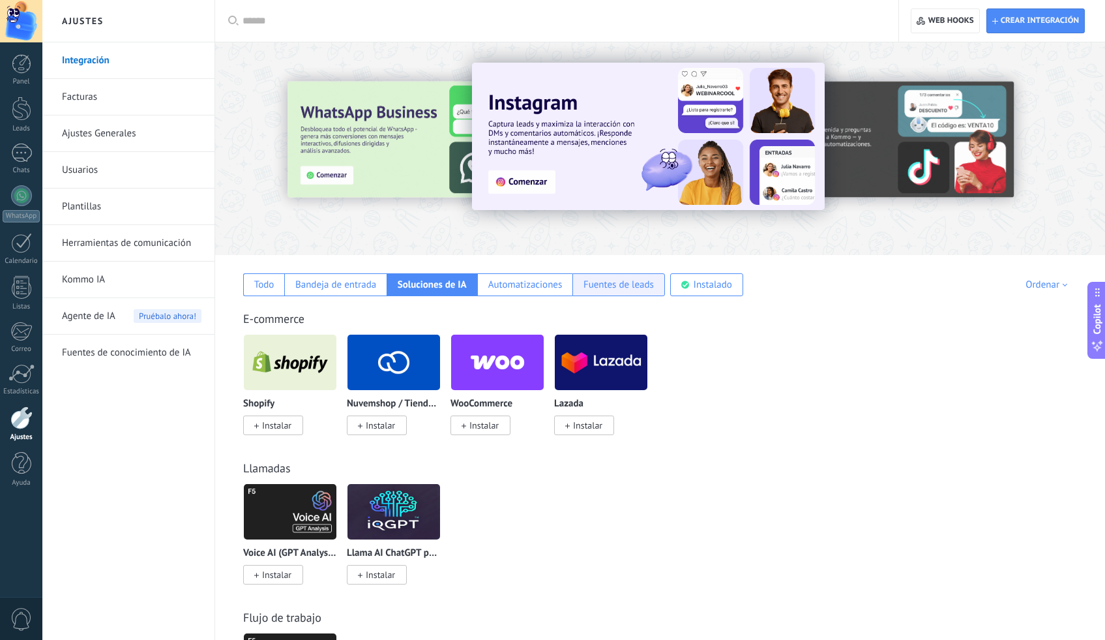
click at [647, 291] on div "Fuentes de leads" at bounding box center [618, 284] width 93 height 23
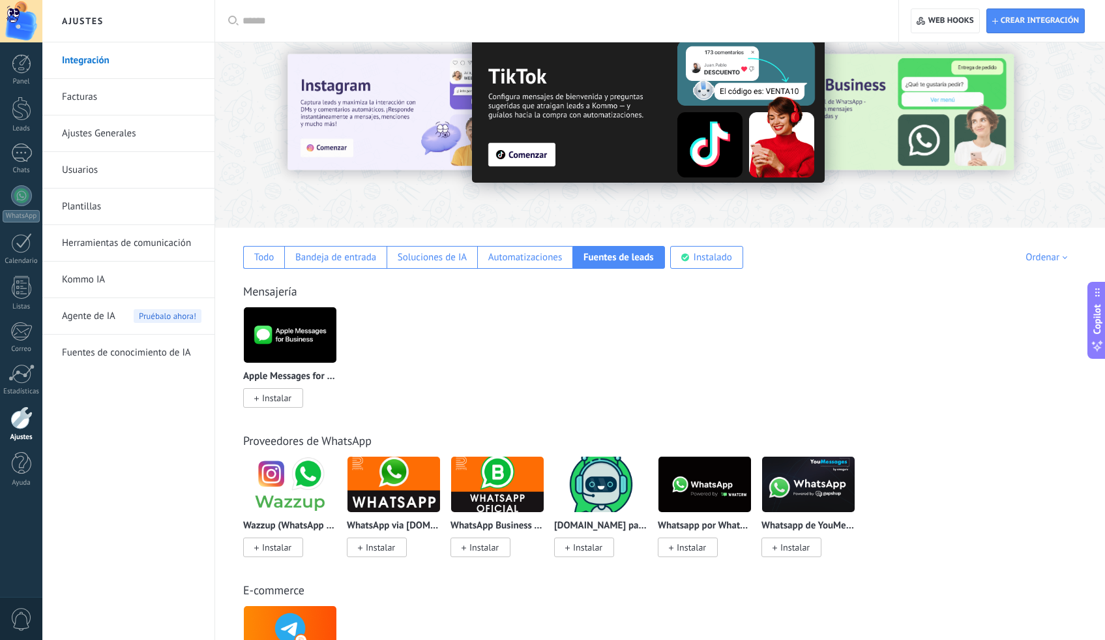
scroll to position [51, 0]
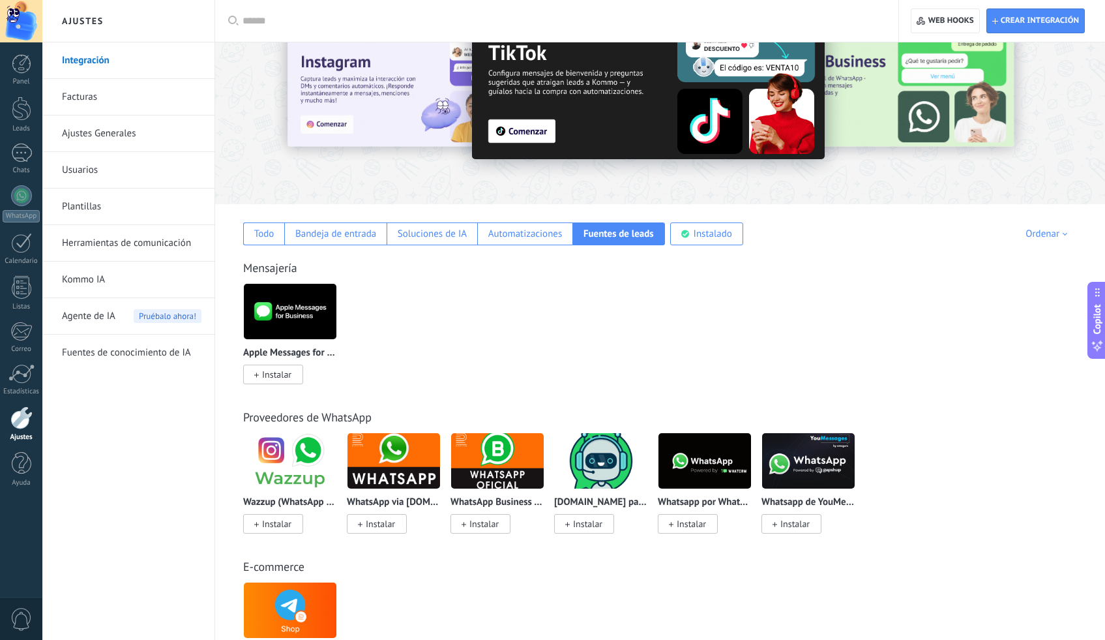
click at [94, 95] on link "Facturas" at bounding box center [132, 97] width 140 height 37
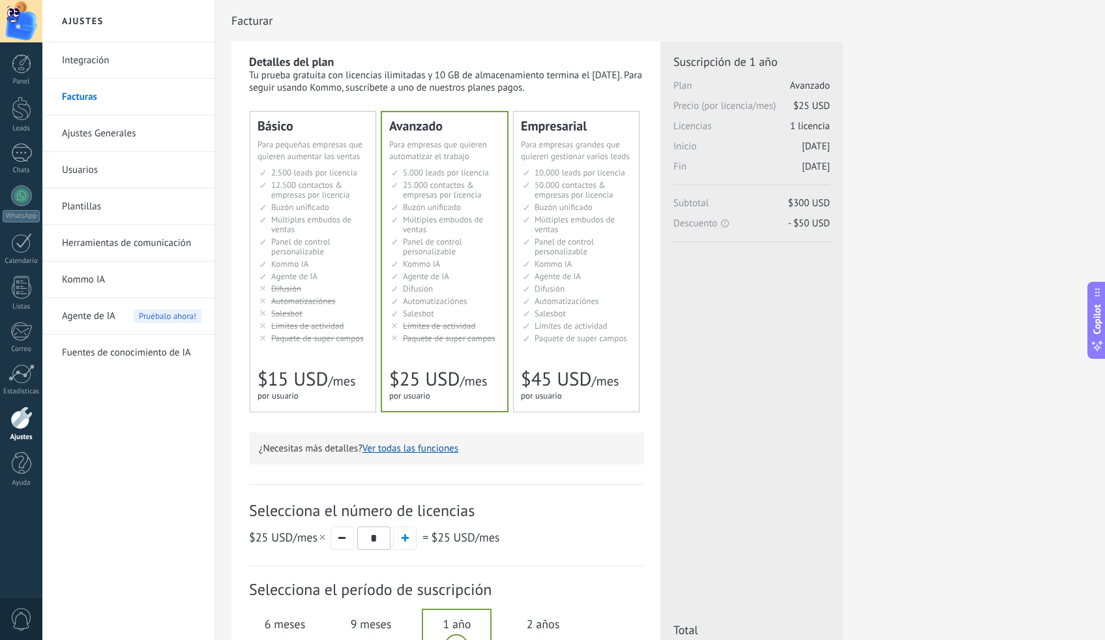
click at [86, 166] on link "Usuarios" at bounding box center [132, 170] width 140 height 37
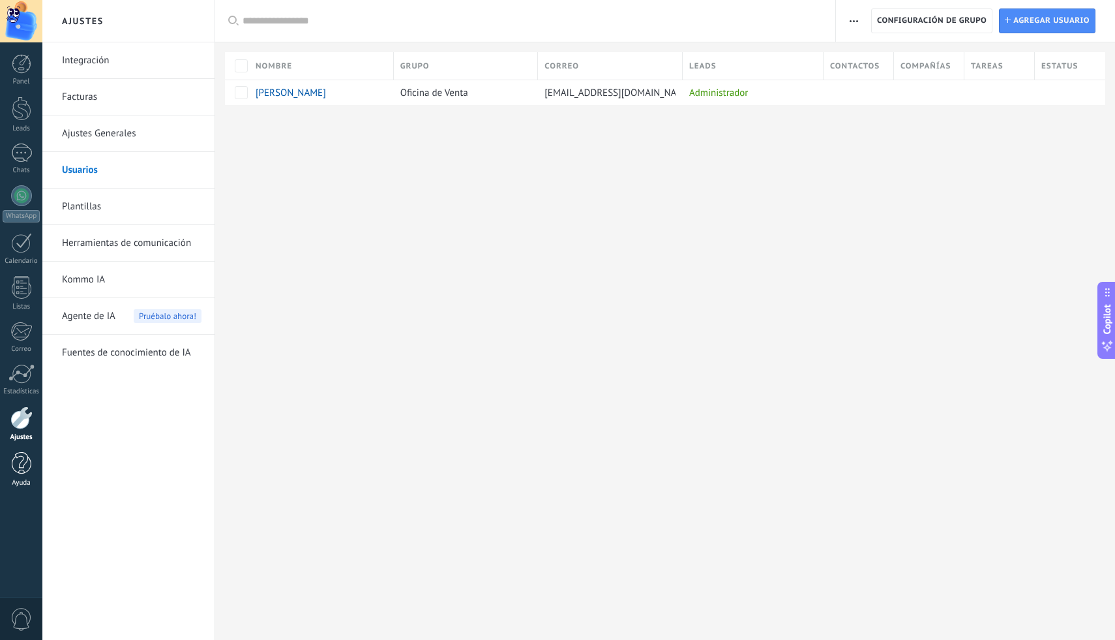
click at [19, 475] on link "Ayuda" at bounding box center [21, 469] width 42 height 35
